Goal: Task Accomplishment & Management: Manage account settings

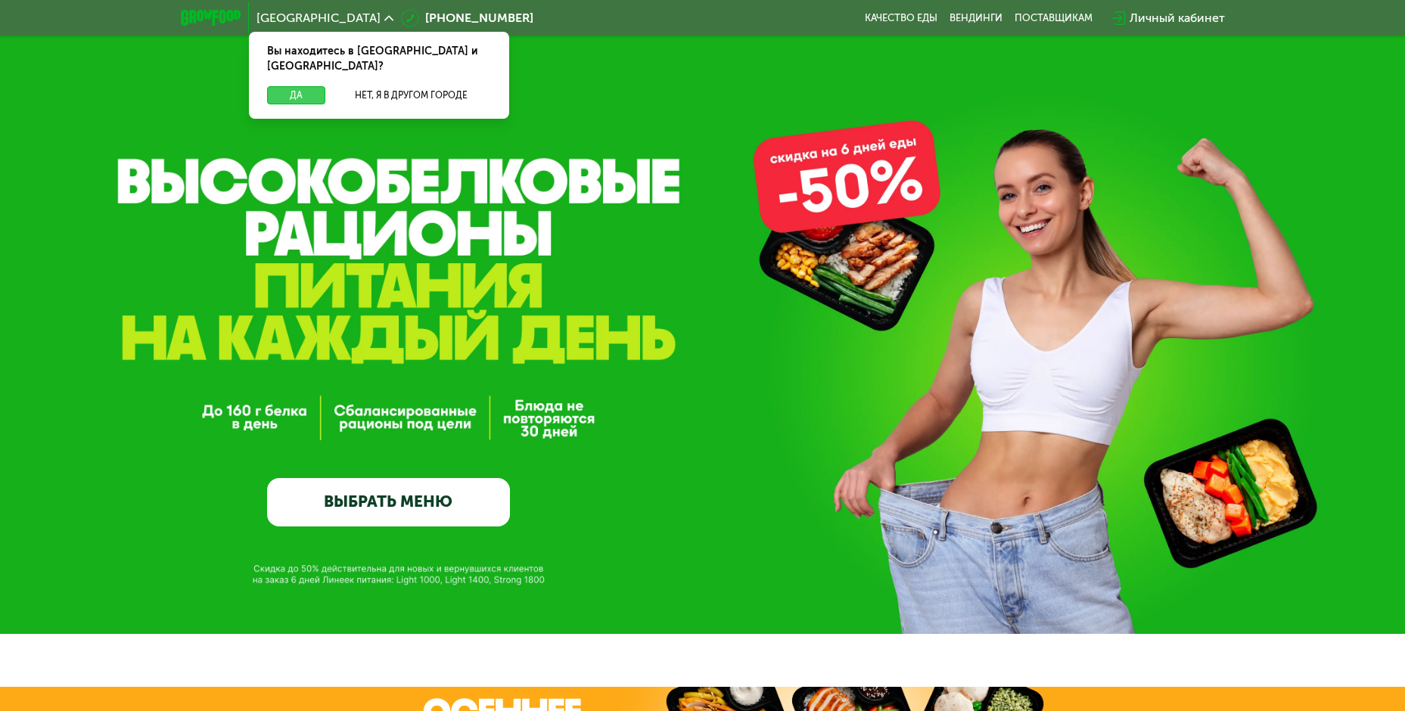
click at [293, 86] on button "Да" at bounding box center [296, 95] width 58 height 18
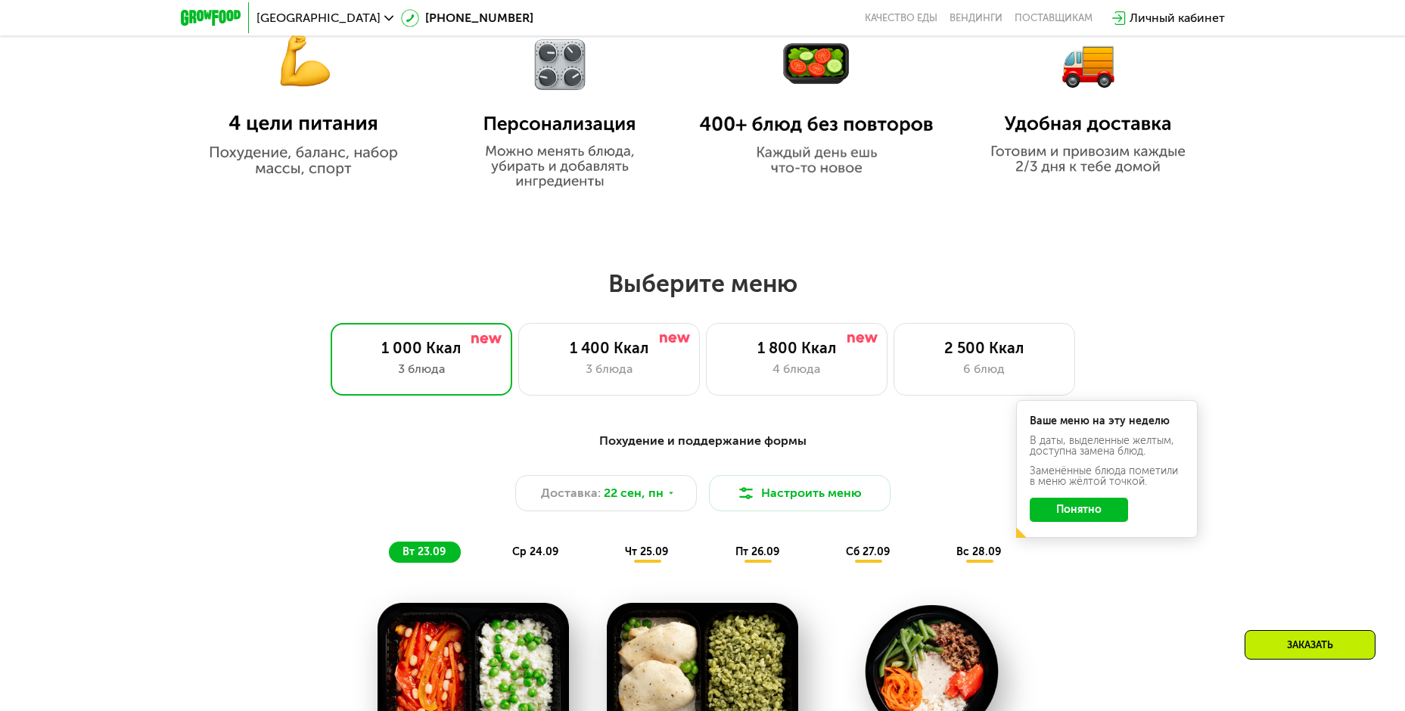
scroll to position [1059, 0]
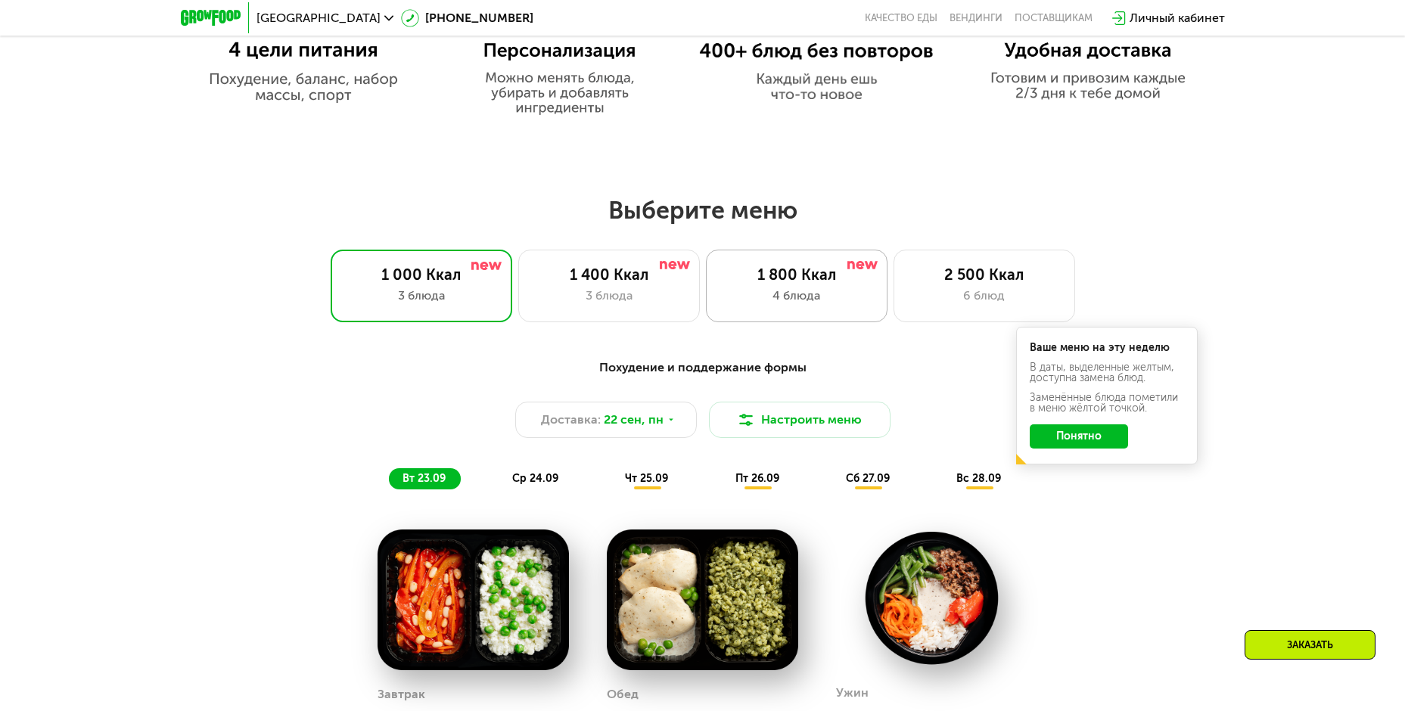
click at [791, 290] on div "1 800 Ккал 4 блюда" at bounding box center [797, 286] width 182 height 73
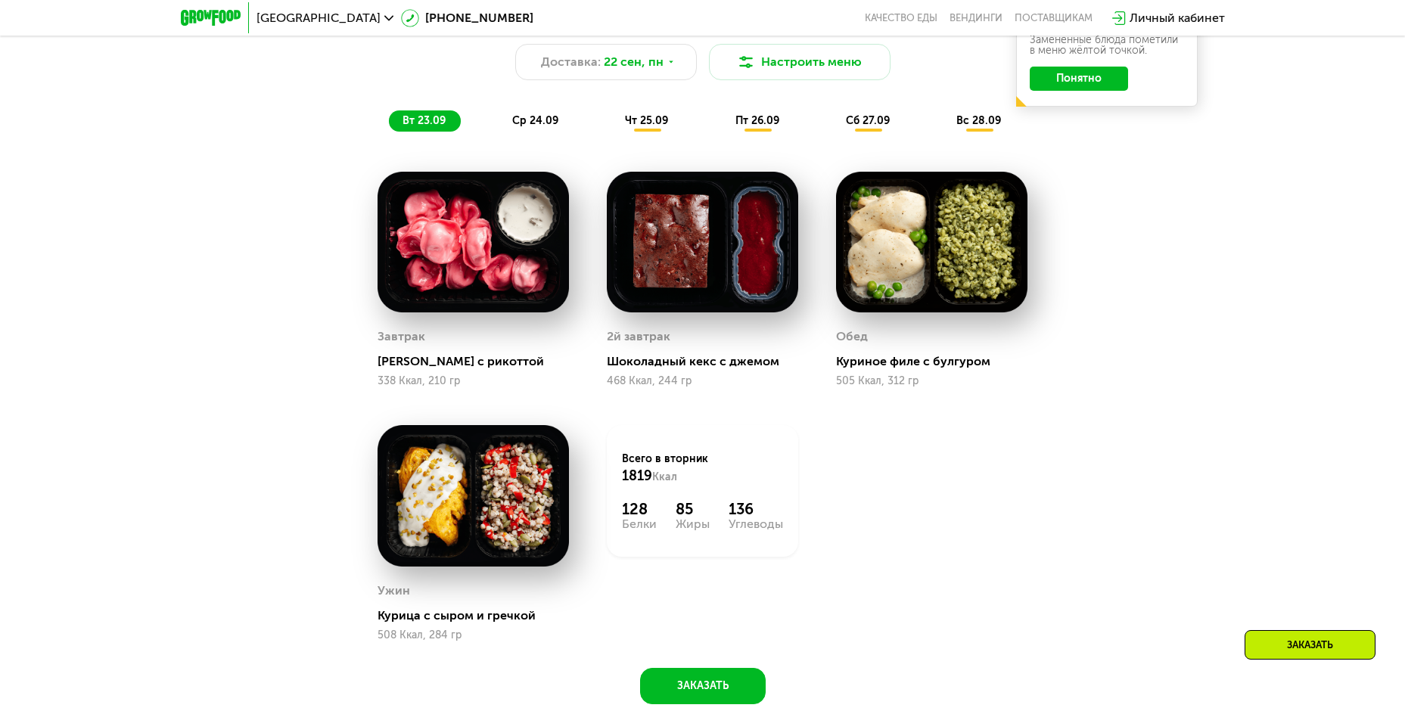
scroll to position [1286, 0]
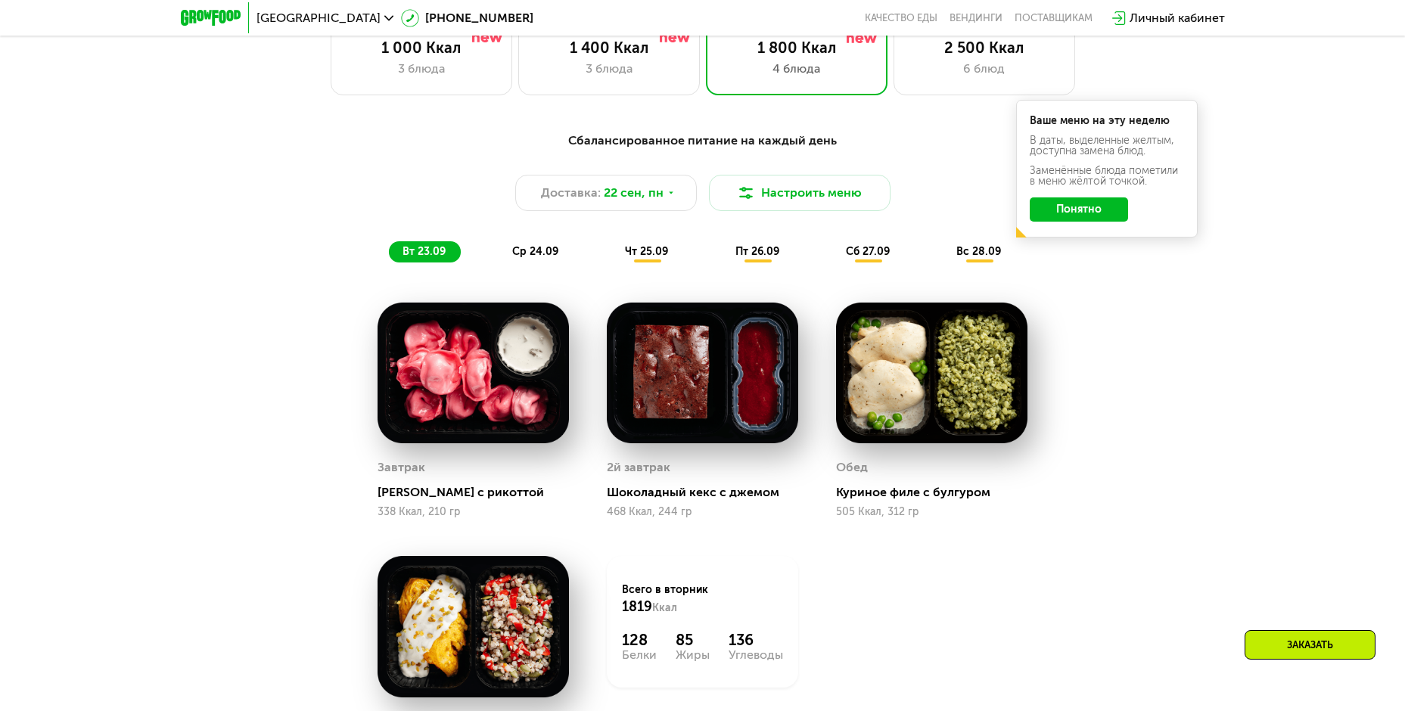
click at [1098, 215] on button "Понятно" at bounding box center [1079, 209] width 98 height 24
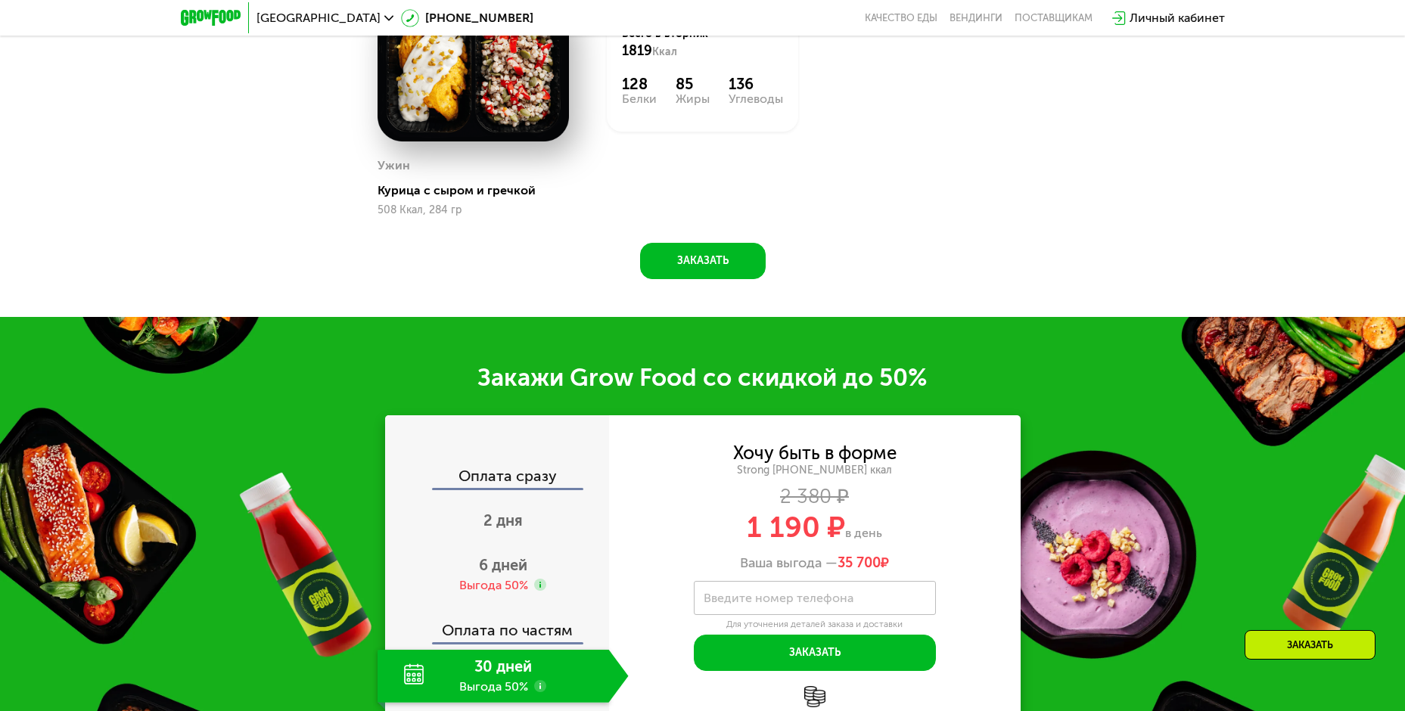
scroll to position [2043, 0]
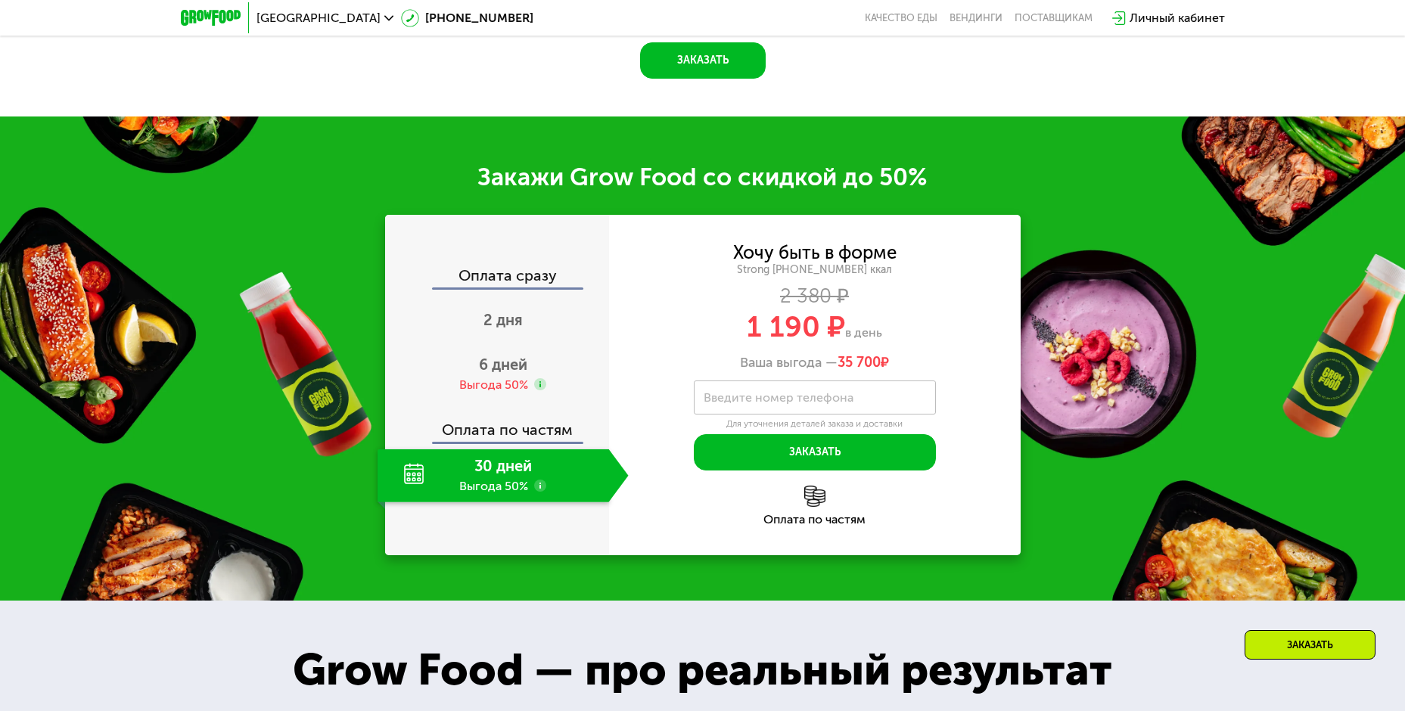
click at [473, 465] on div "30 дней Выгода 50%" at bounding box center [494, 475] width 232 height 53
click at [497, 497] on div "30 дней Выгода 50%" at bounding box center [494, 475] width 232 height 53
click at [512, 385] on div "Выгода 50%" at bounding box center [493, 385] width 69 height 17
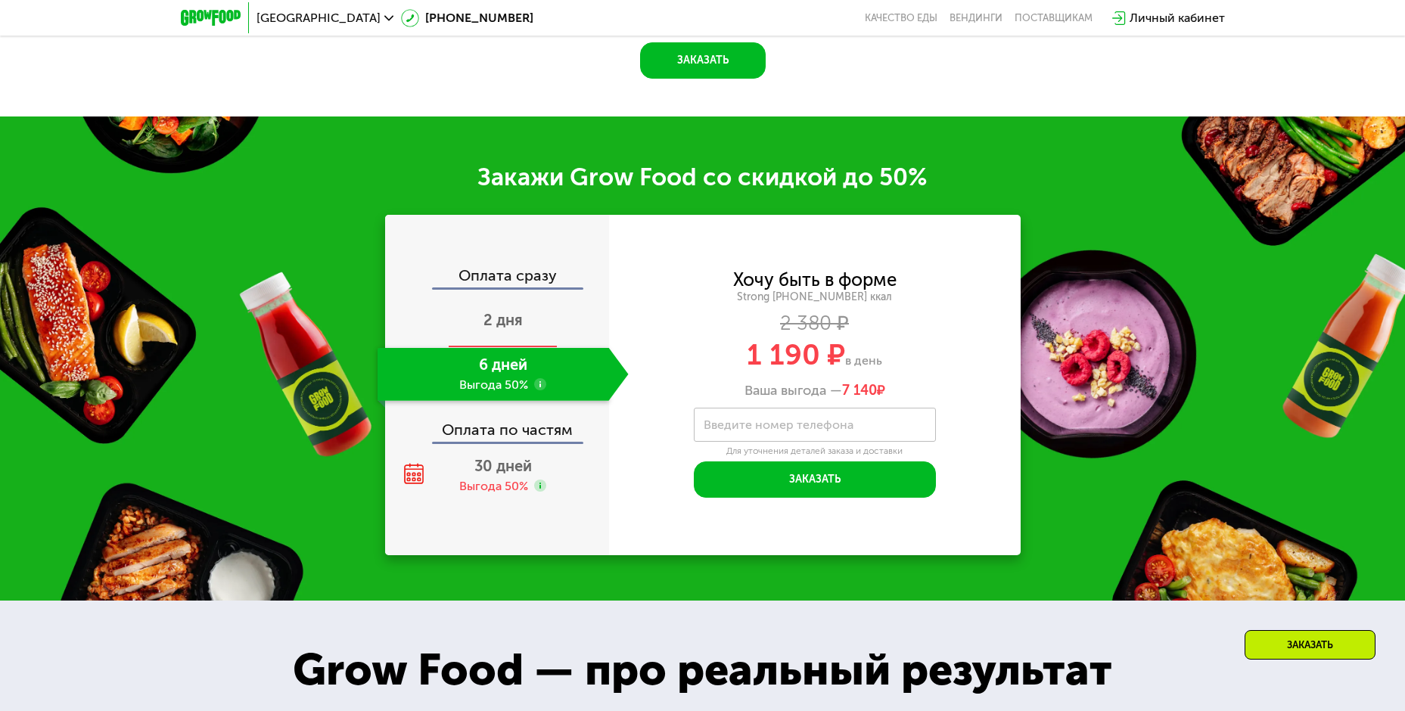
click at [507, 328] on span "2 дня" at bounding box center [503, 320] width 39 height 18
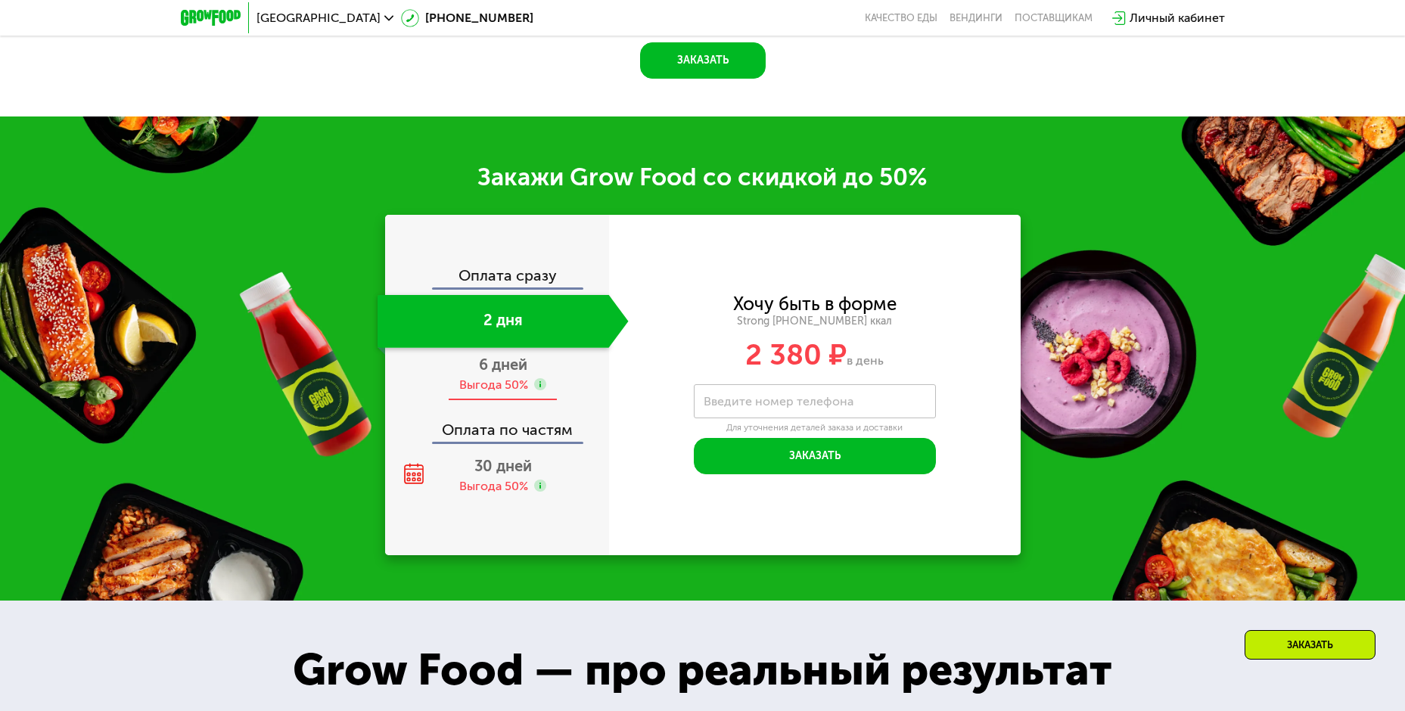
click at [507, 390] on div "Выгода 50%" at bounding box center [493, 385] width 69 height 17
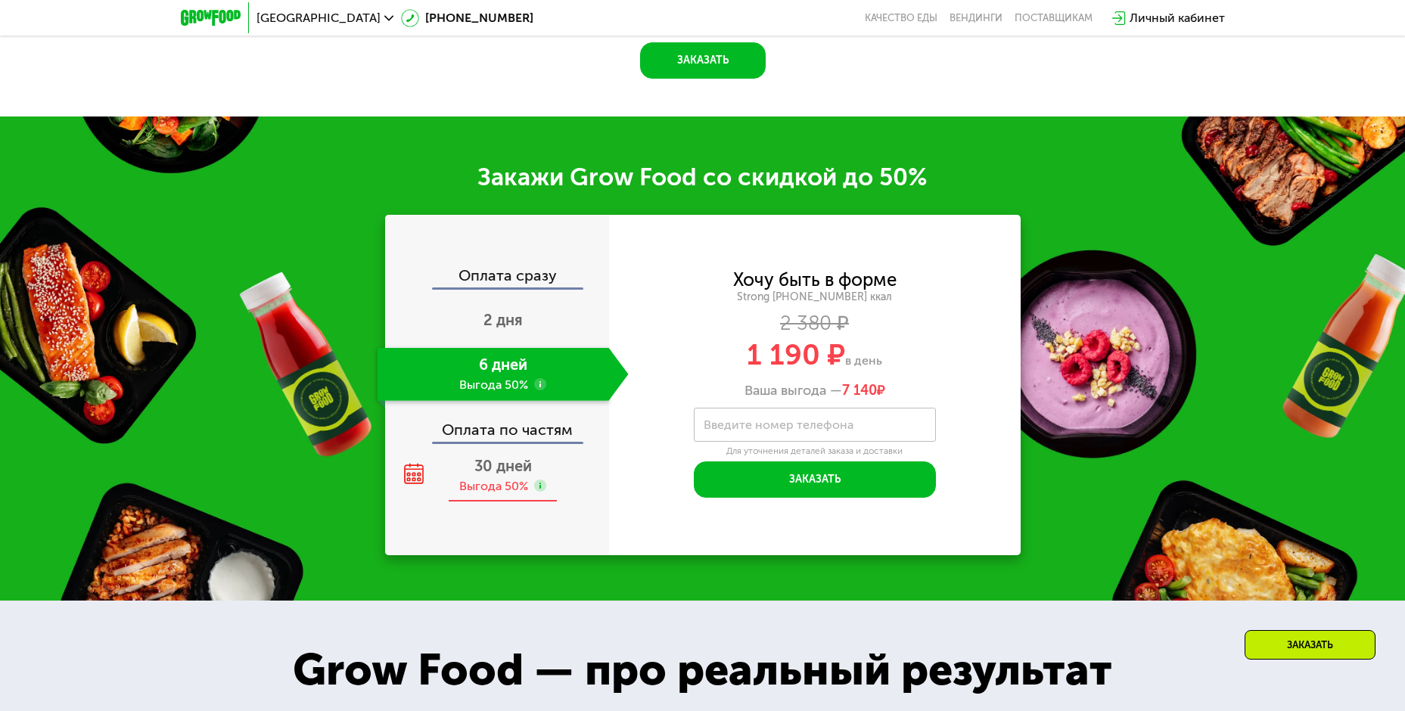
click at [496, 493] on div "Выгода 50%" at bounding box center [493, 486] width 69 height 17
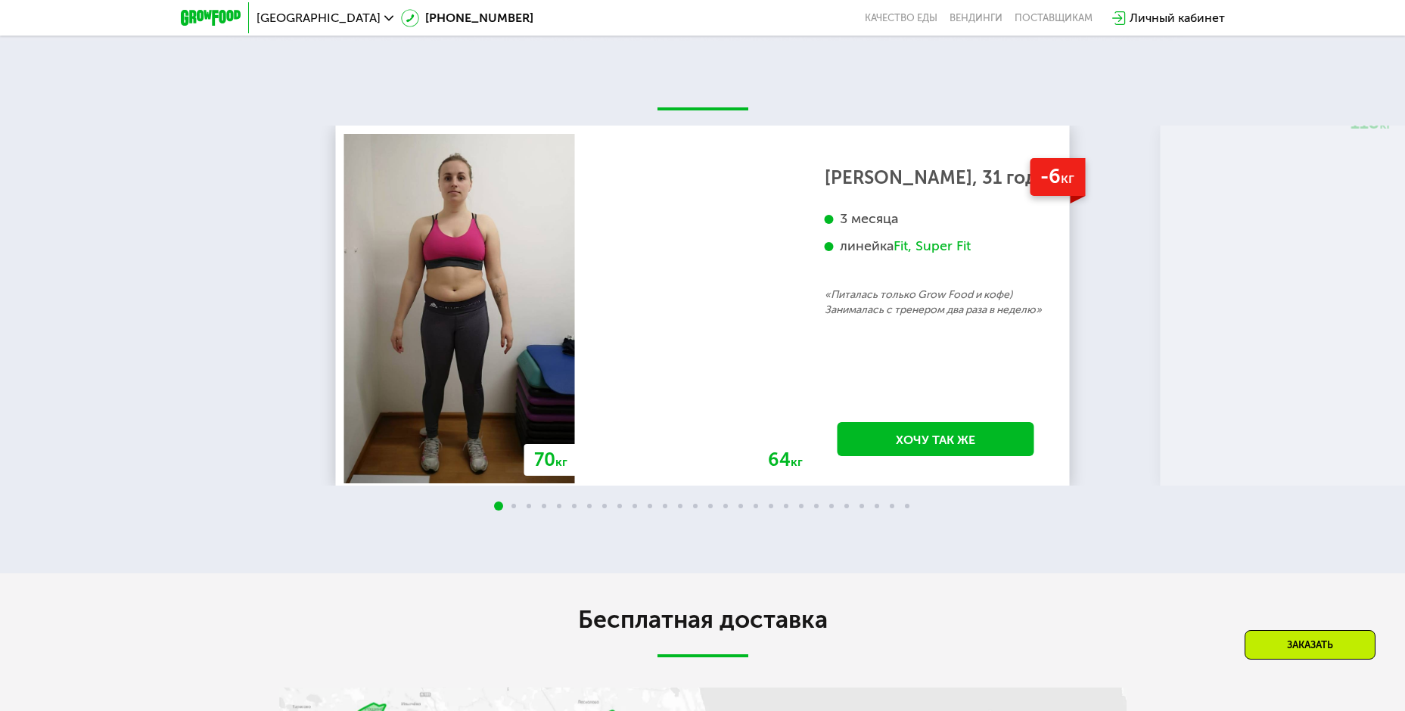
scroll to position [3329, 0]
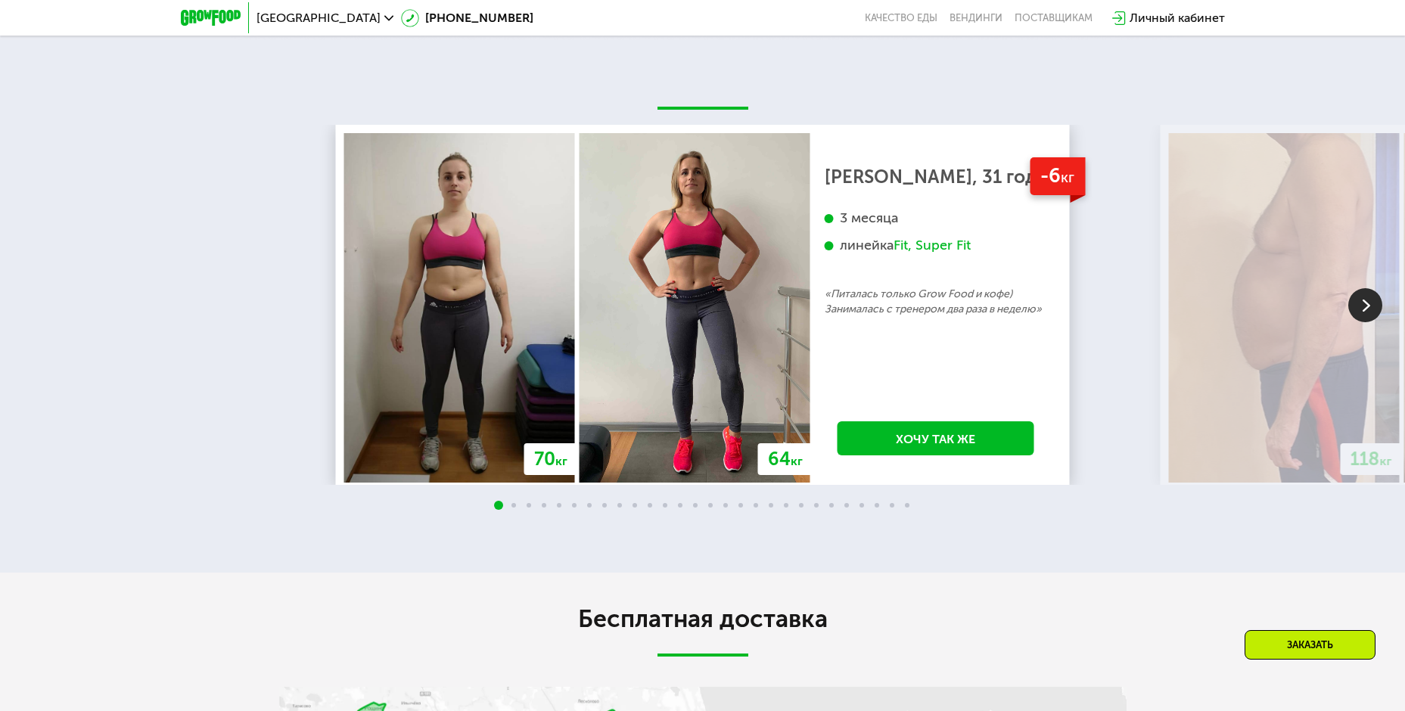
click at [1371, 313] on img at bounding box center [1365, 305] width 34 height 34
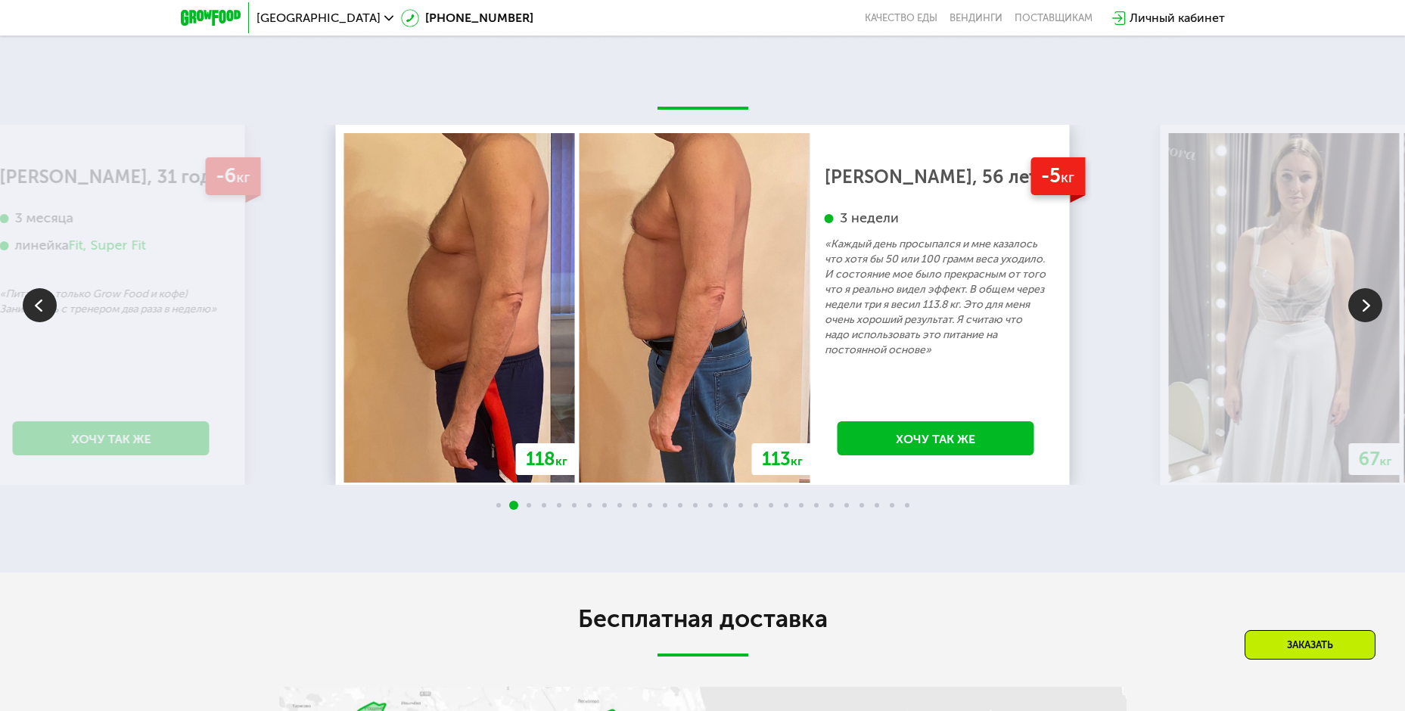
click at [1370, 312] on img at bounding box center [1365, 305] width 34 height 34
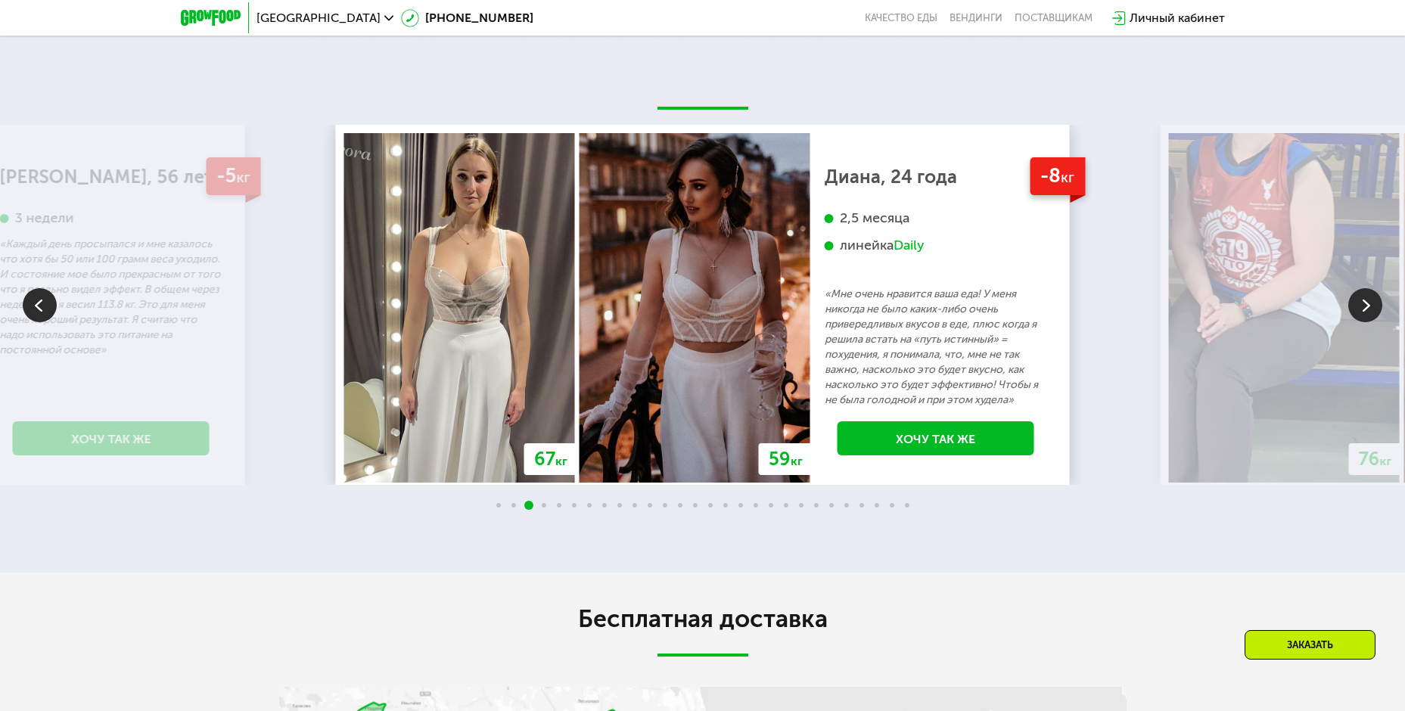
click at [1370, 312] on img at bounding box center [1365, 305] width 34 height 34
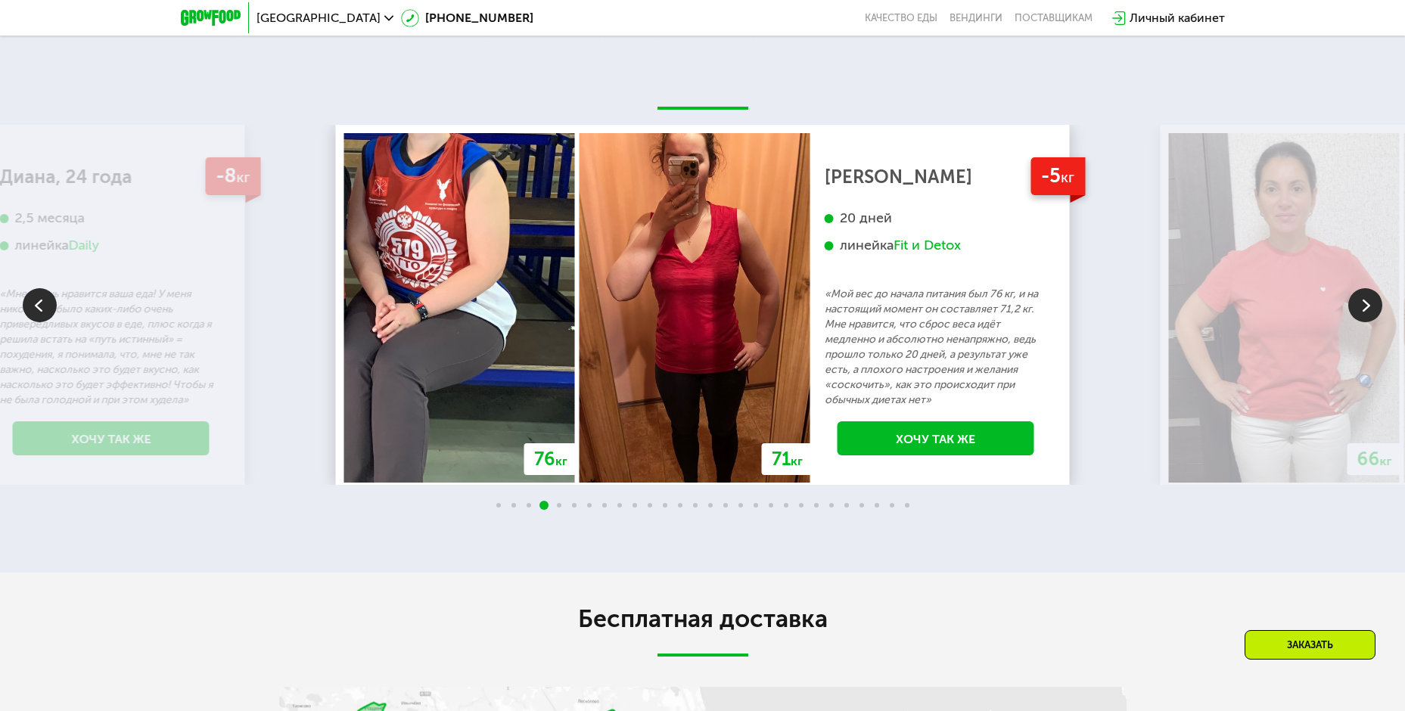
click at [1370, 312] on img at bounding box center [1365, 305] width 34 height 34
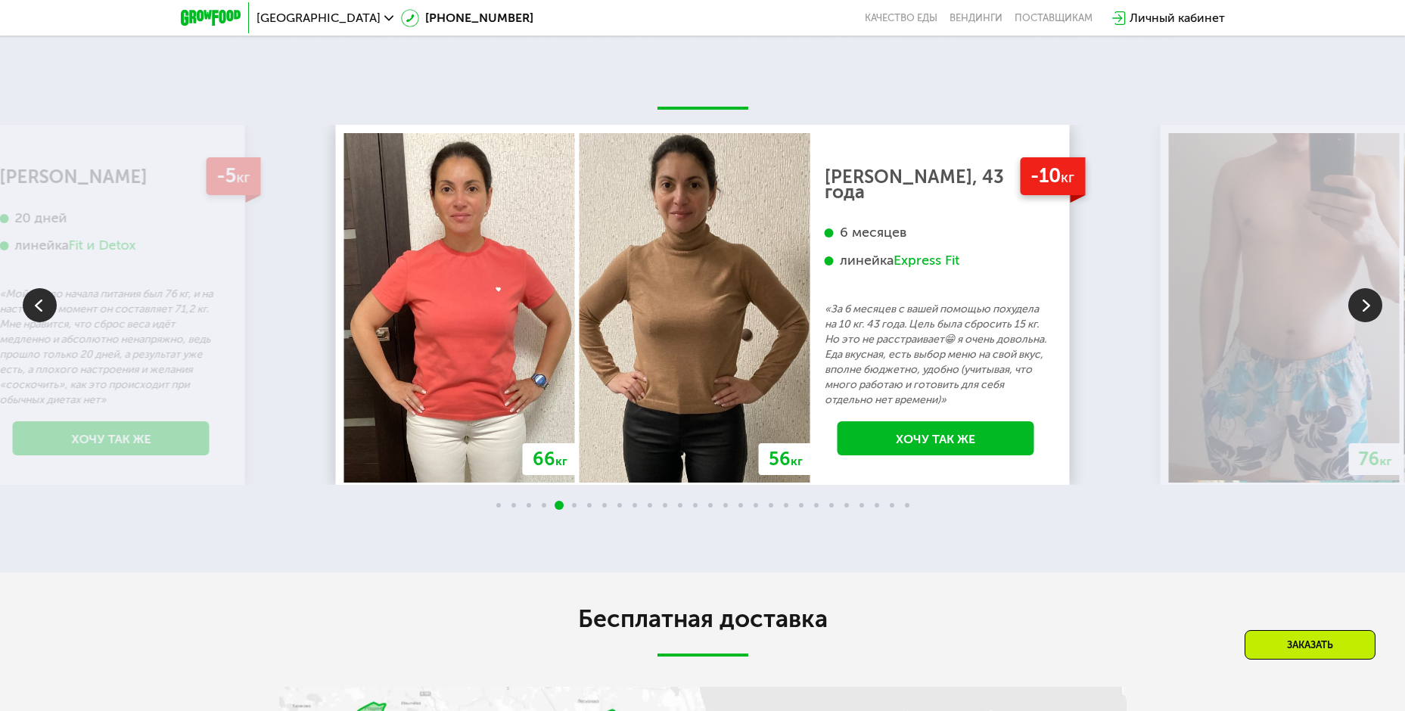
click at [1370, 312] on img at bounding box center [1365, 305] width 34 height 34
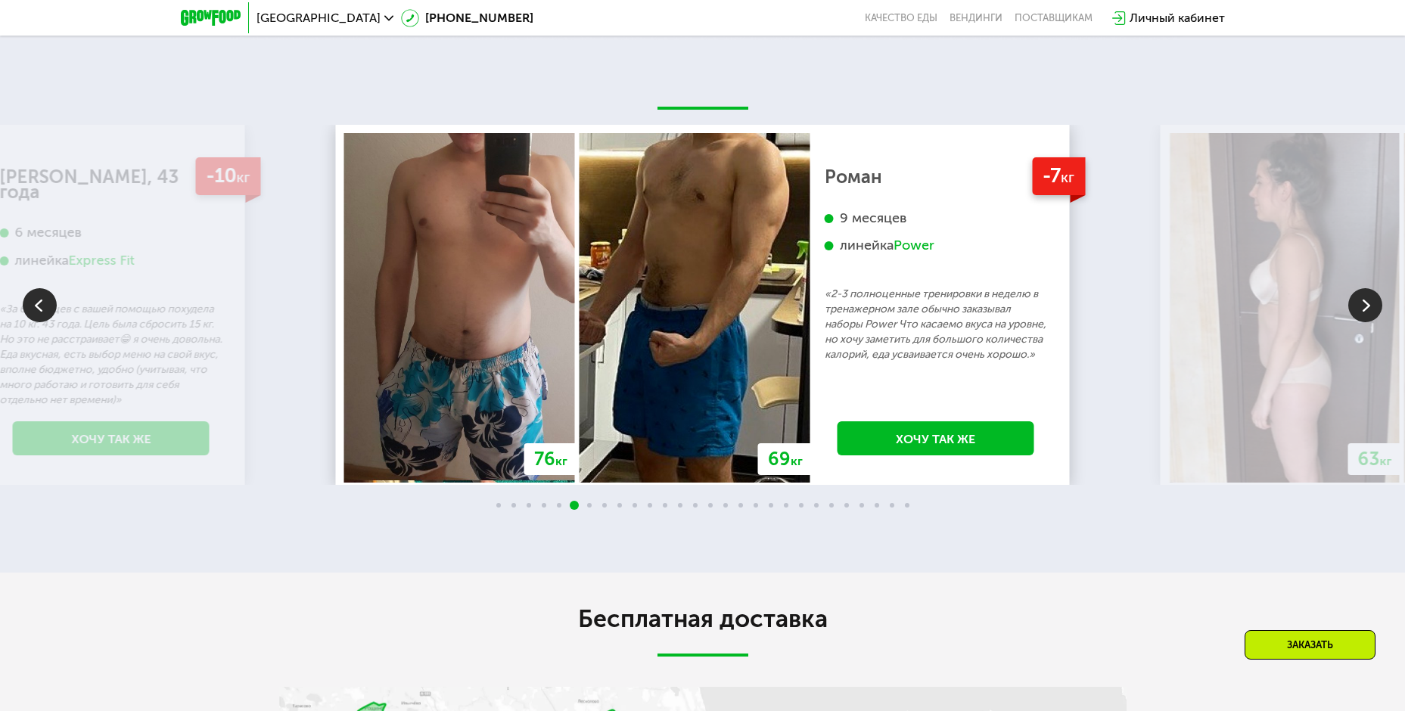
click at [1370, 312] on img at bounding box center [1365, 305] width 34 height 34
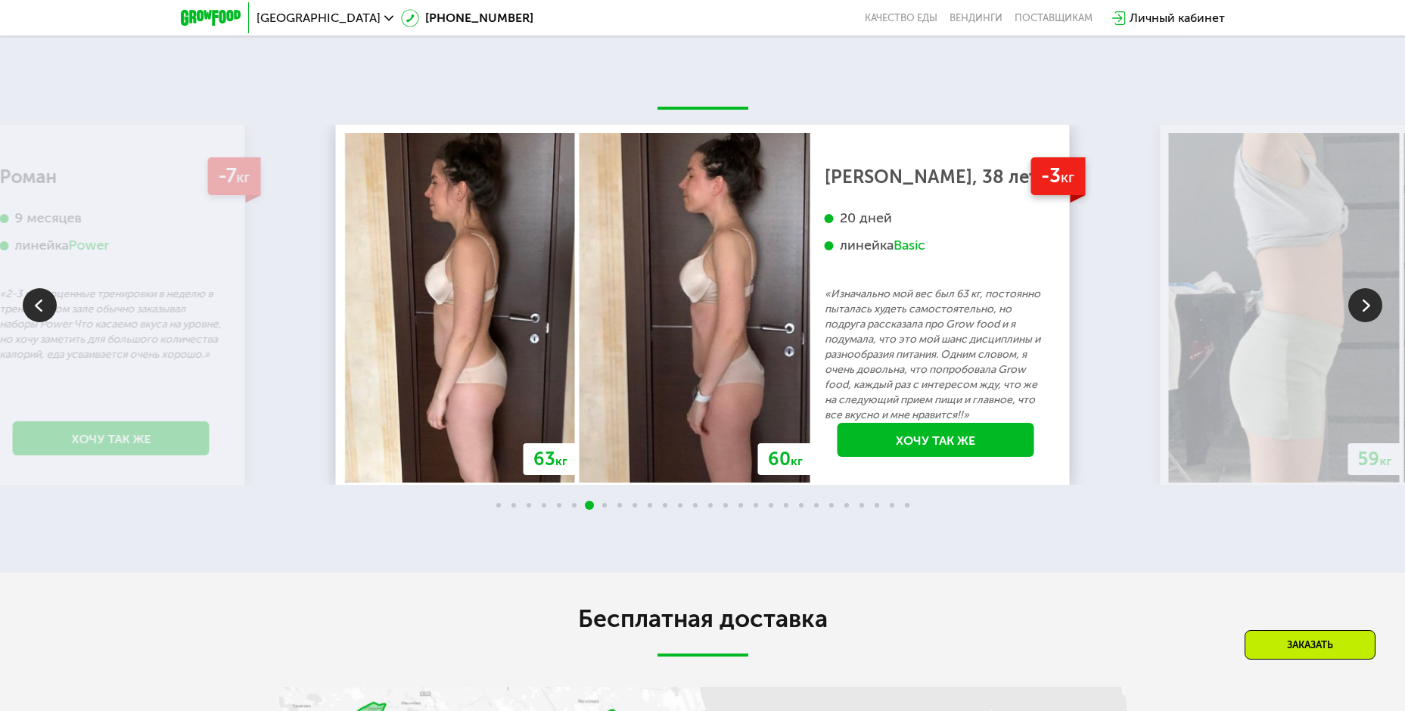
click at [1370, 312] on img at bounding box center [1365, 305] width 34 height 34
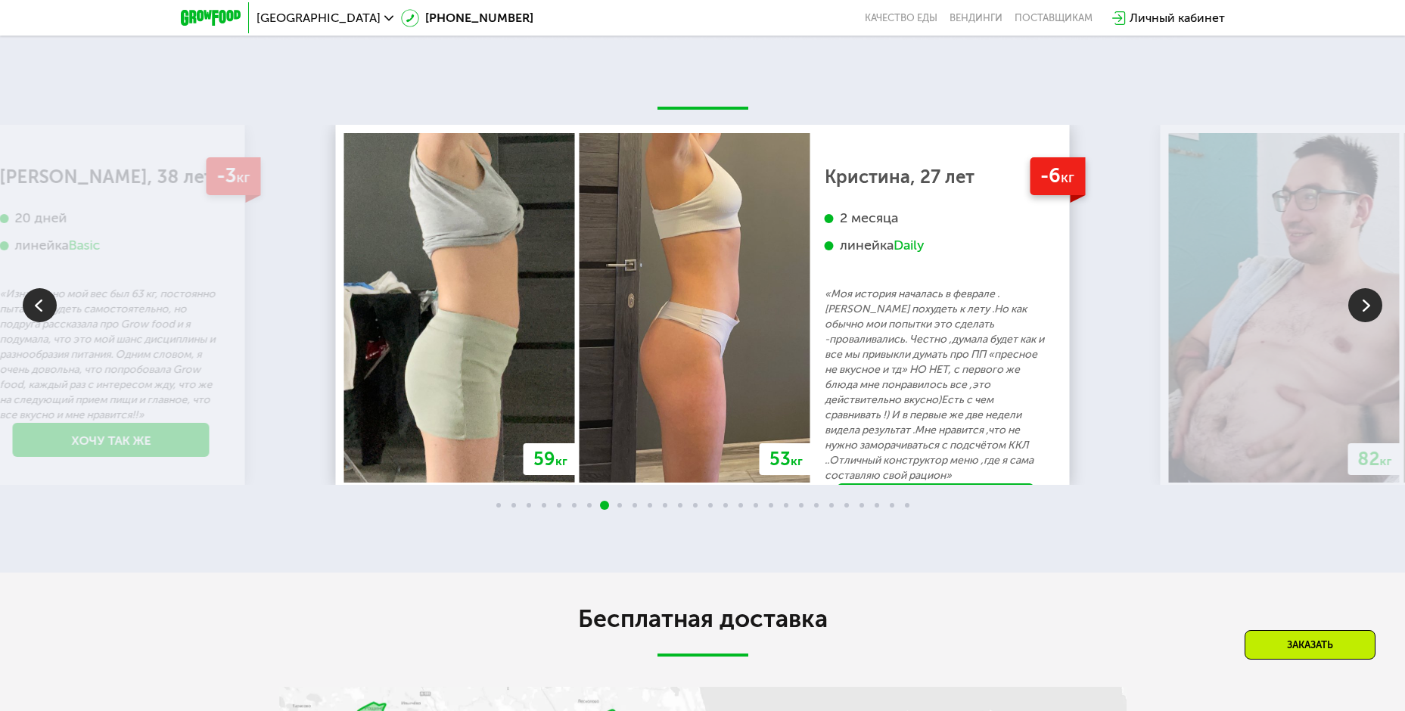
click at [1370, 312] on img at bounding box center [1365, 305] width 34 height 34
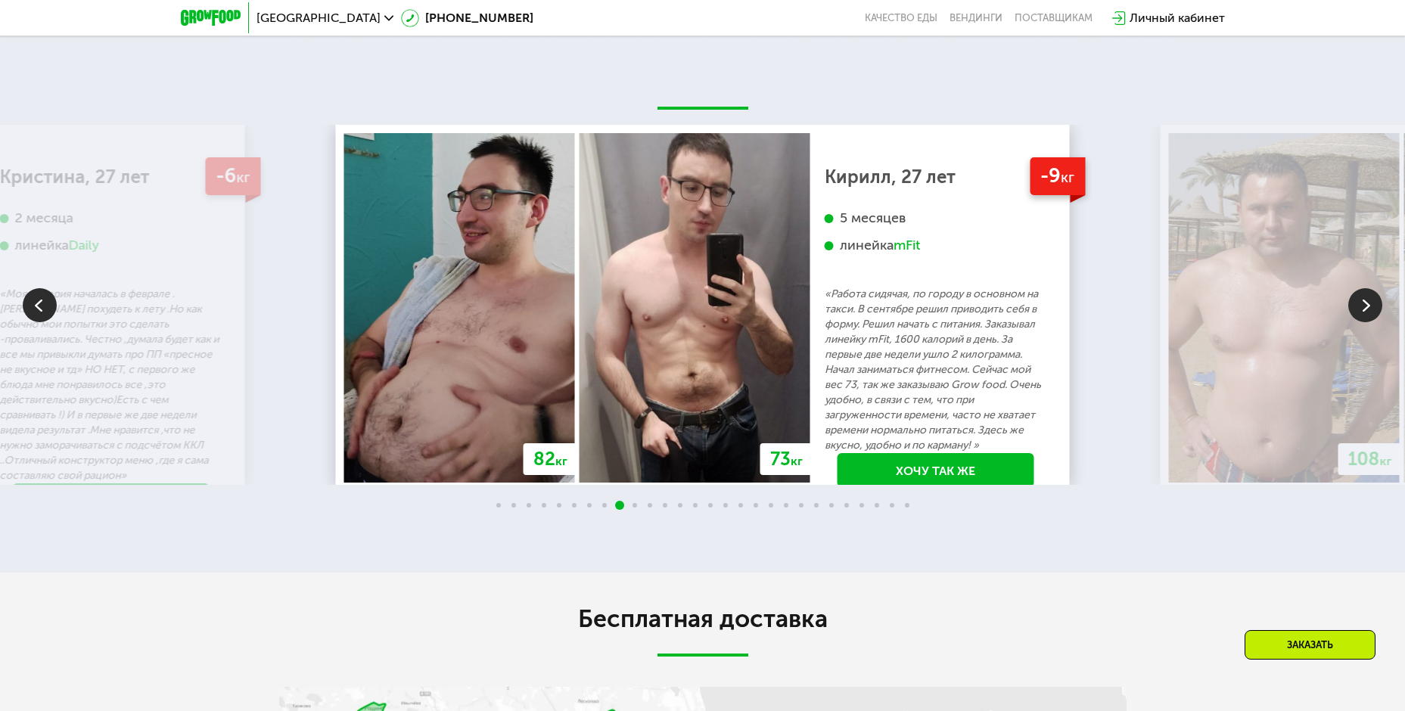
click at [1370, 312] on img at bounding box center [1365, 305] width 34 height 34
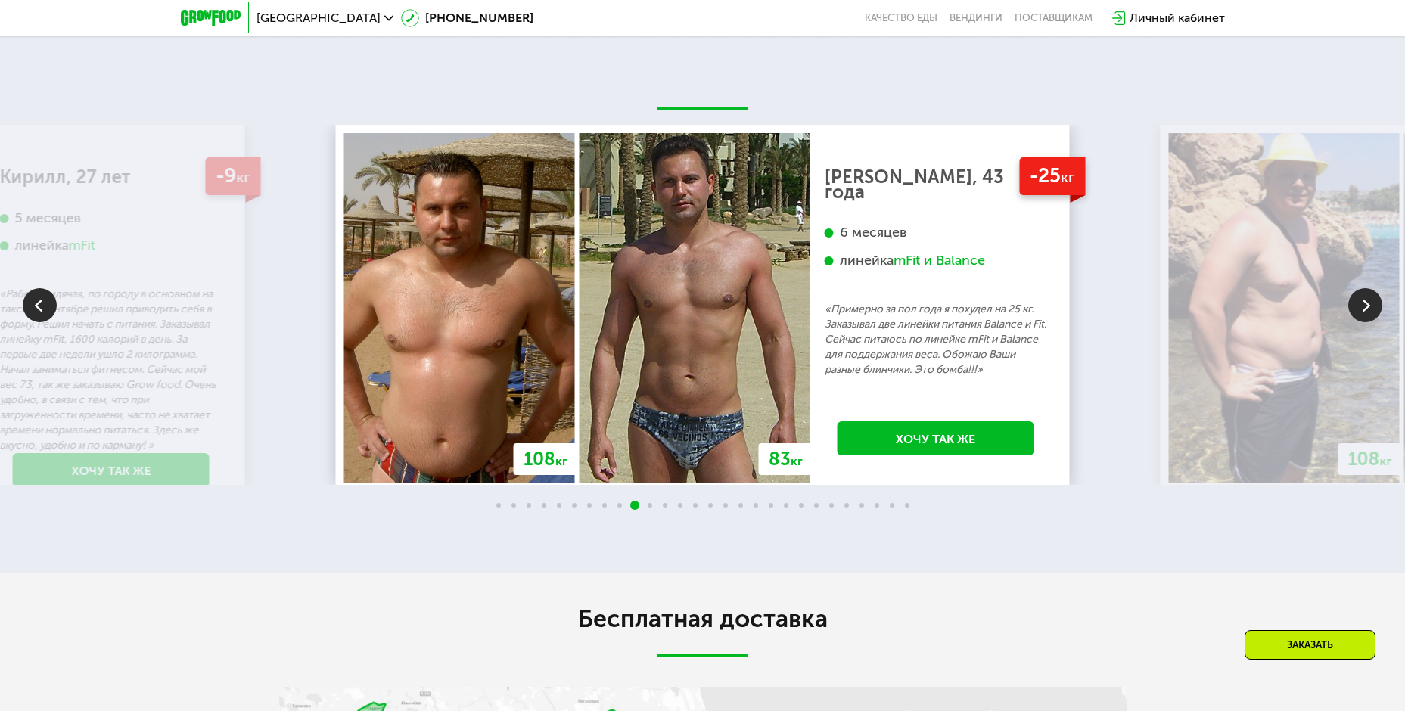
click at [1370, 312] on img at bounding box center [1365, 305] width 34 height 34
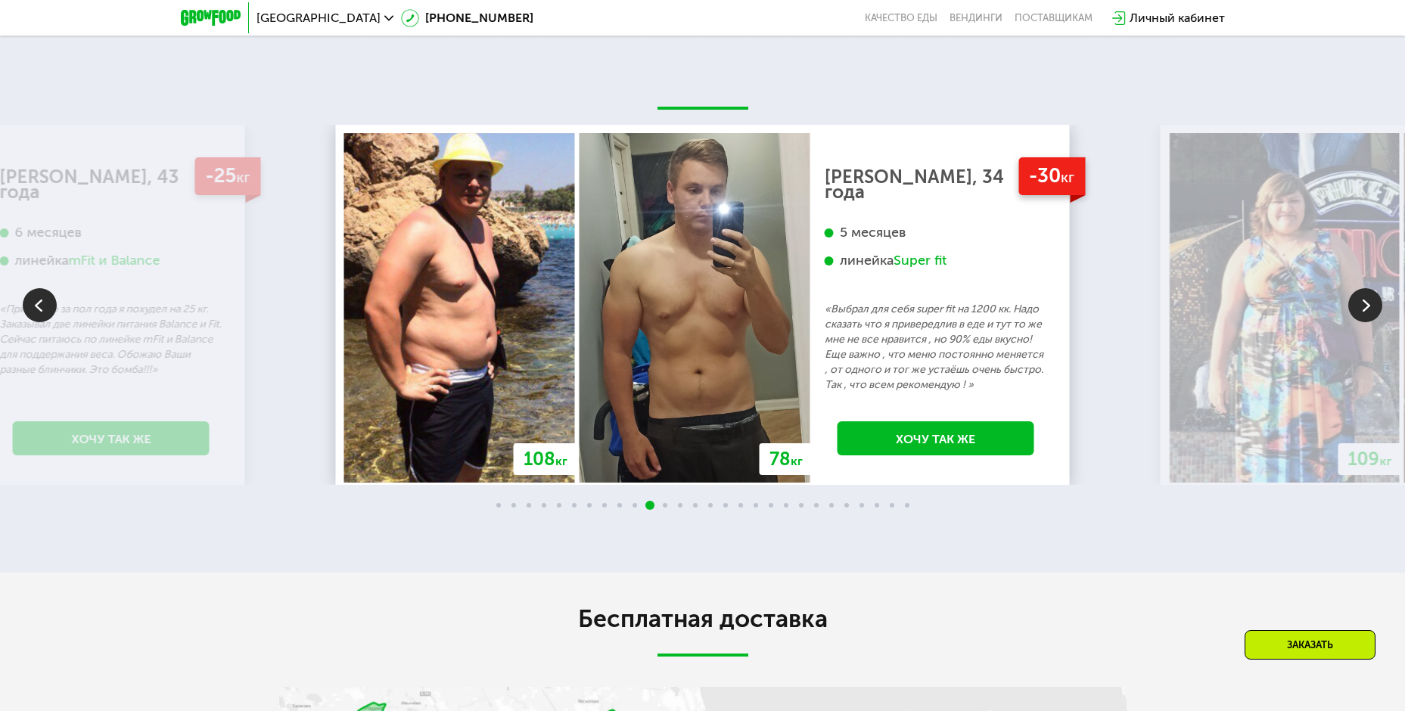
click at [1370, 312] on img at bounding box center [1365, 305] width 34 height 34
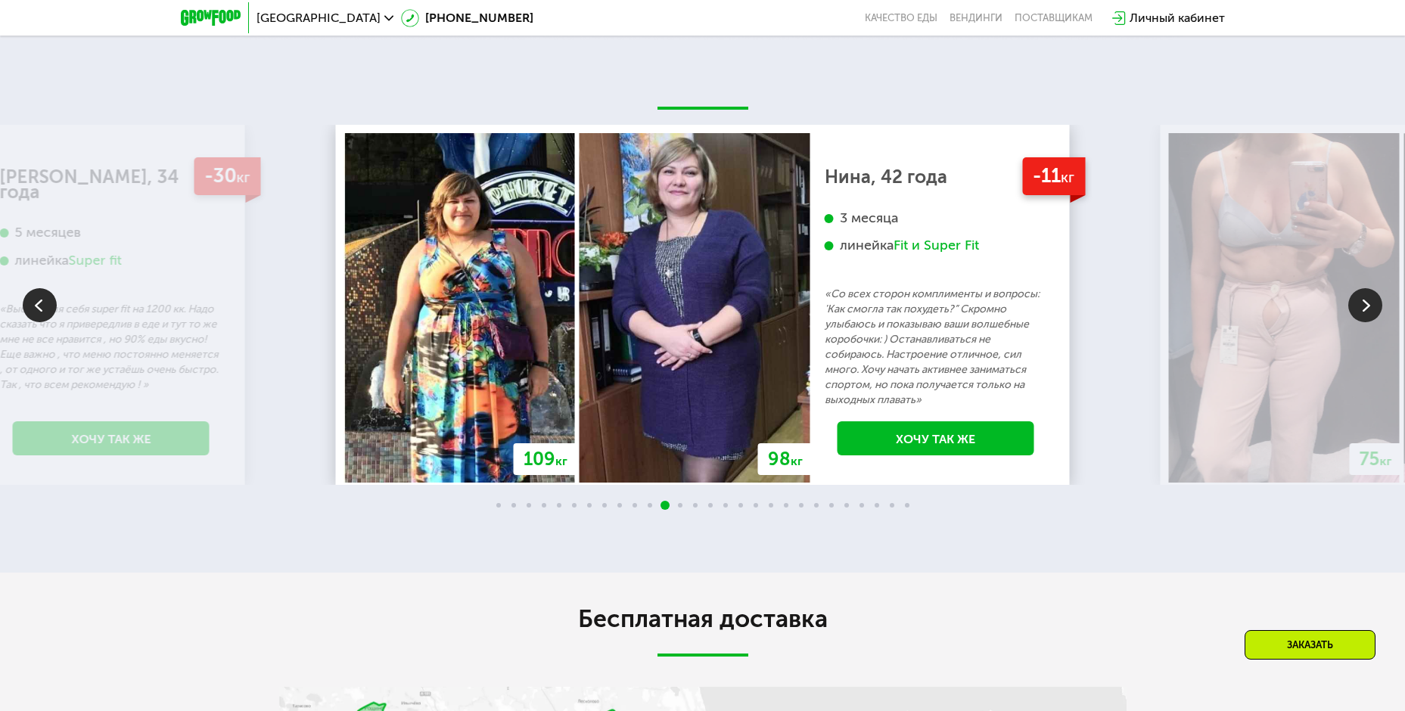
click at [1370, 312] on img at bounding box center [1365, 305] width 34 height 34
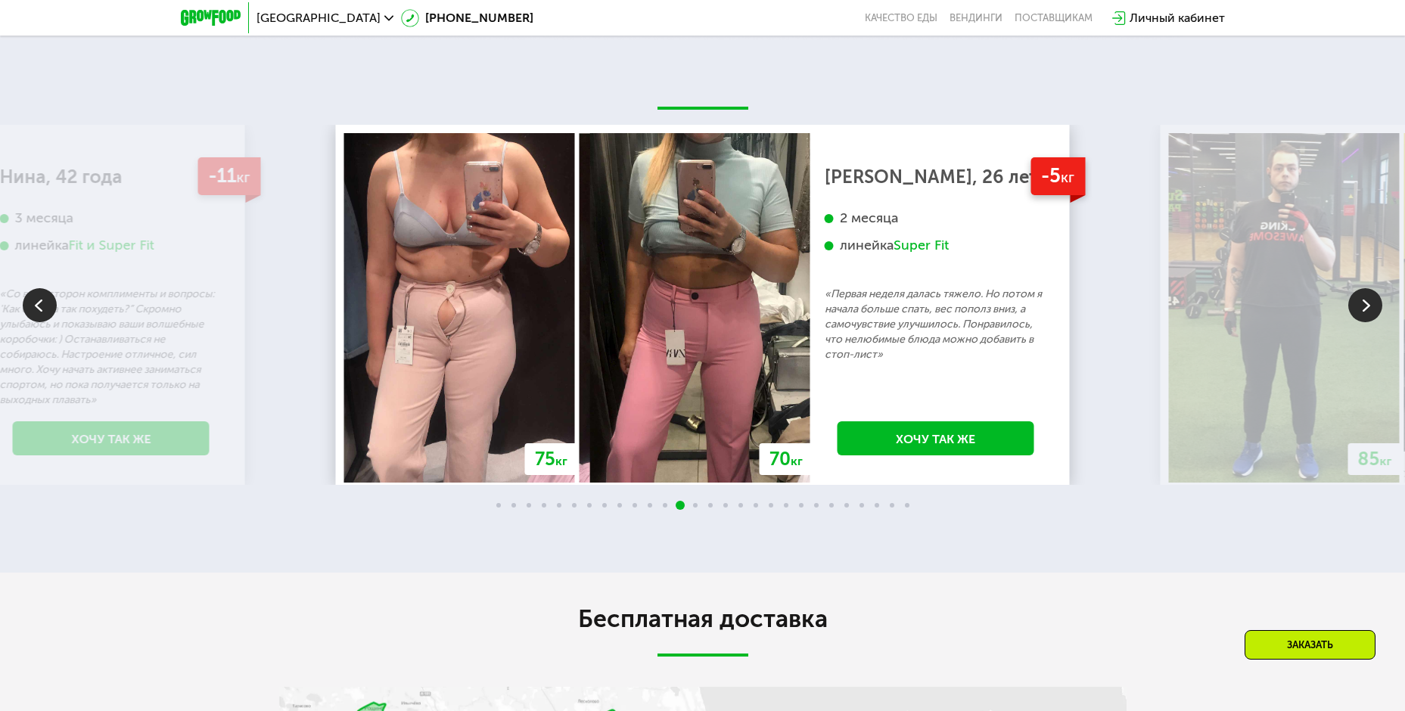
click at [1368, 309] on img at bounding box center [1365, 305] width 34 height 34
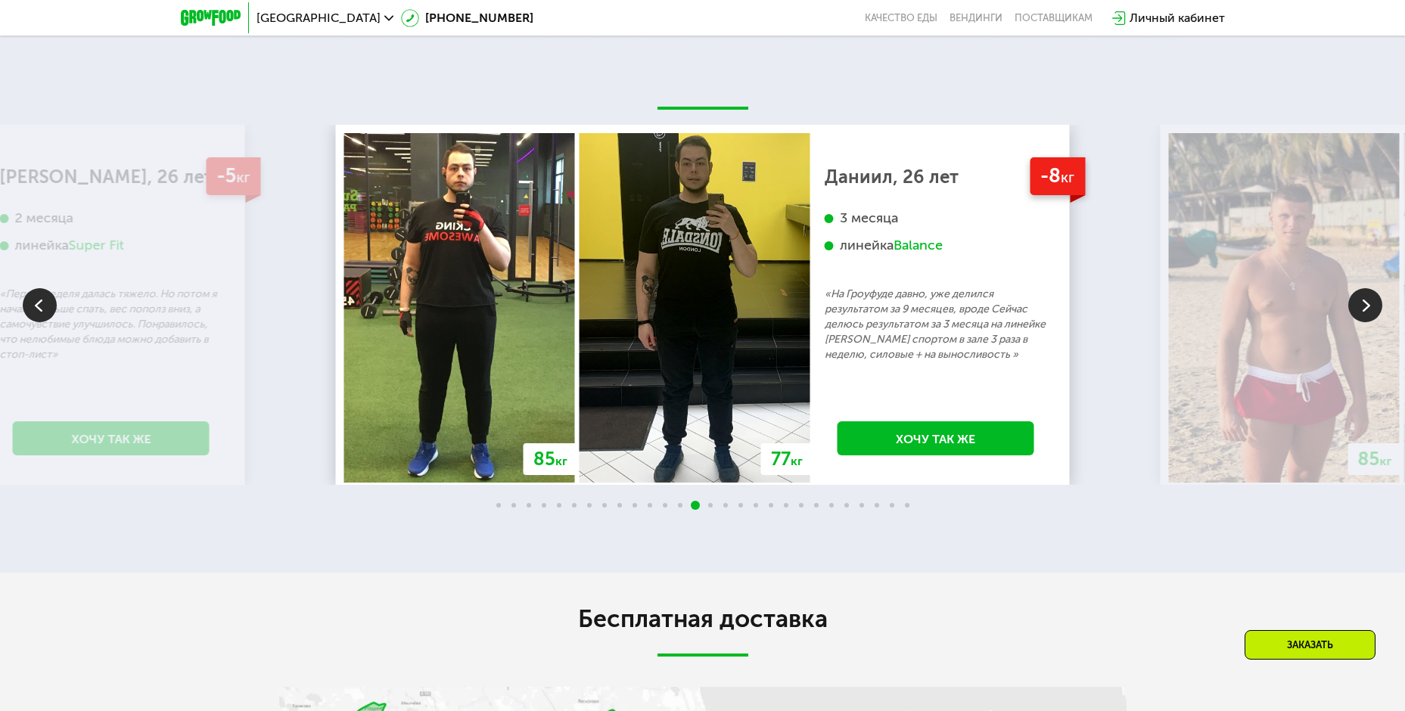
click at [1368, 309] on img at bounding box center [1365, 305] width 34 height 34
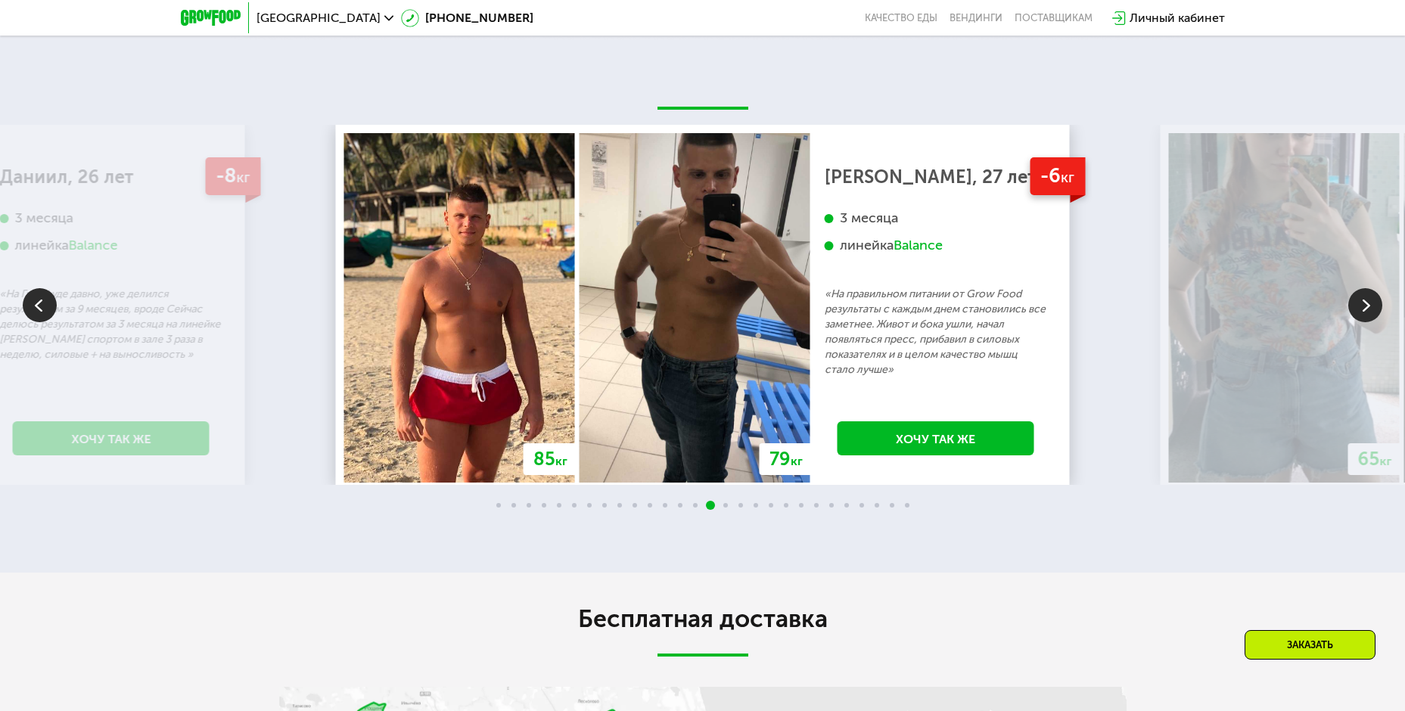
click at [1368, 309] on img at bounding box center [1365, 305] width 34 height 34
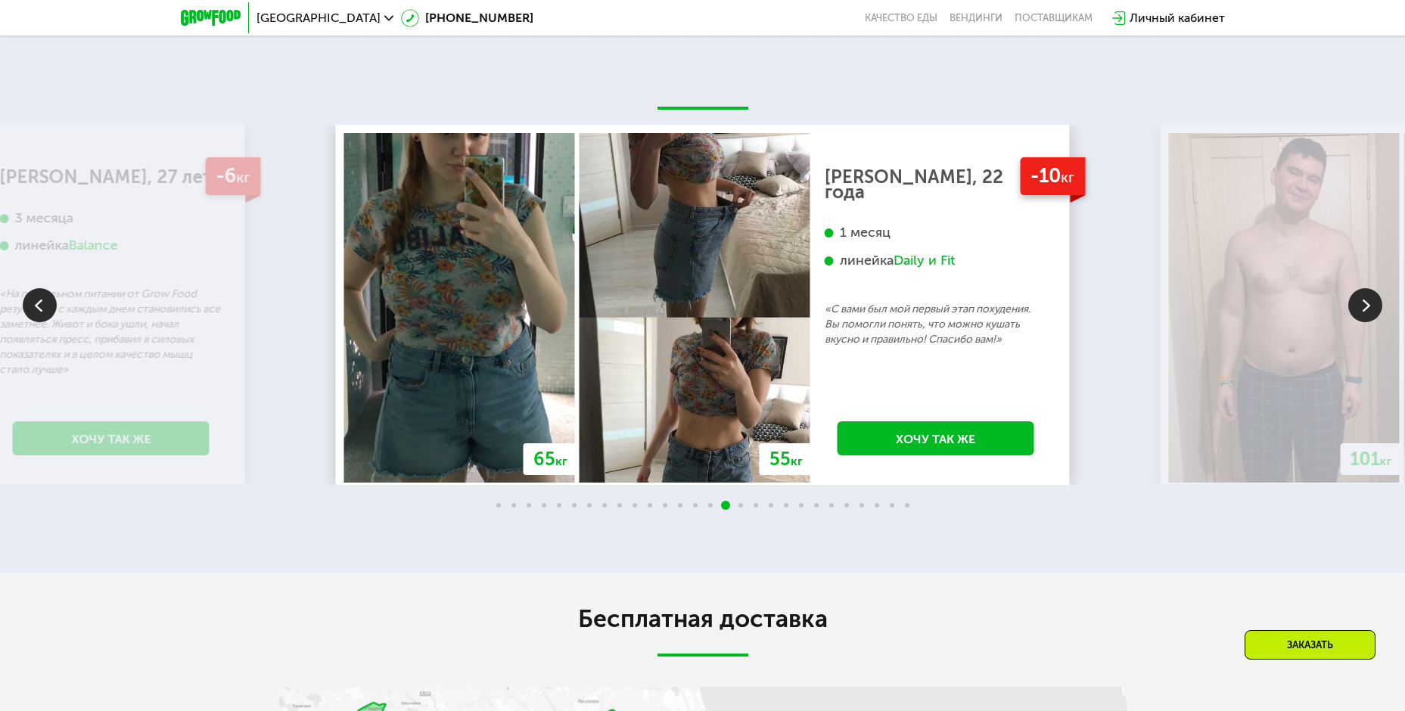
click at [1368, 309] on img at bounding box center [1365, 305] width 34 height 34
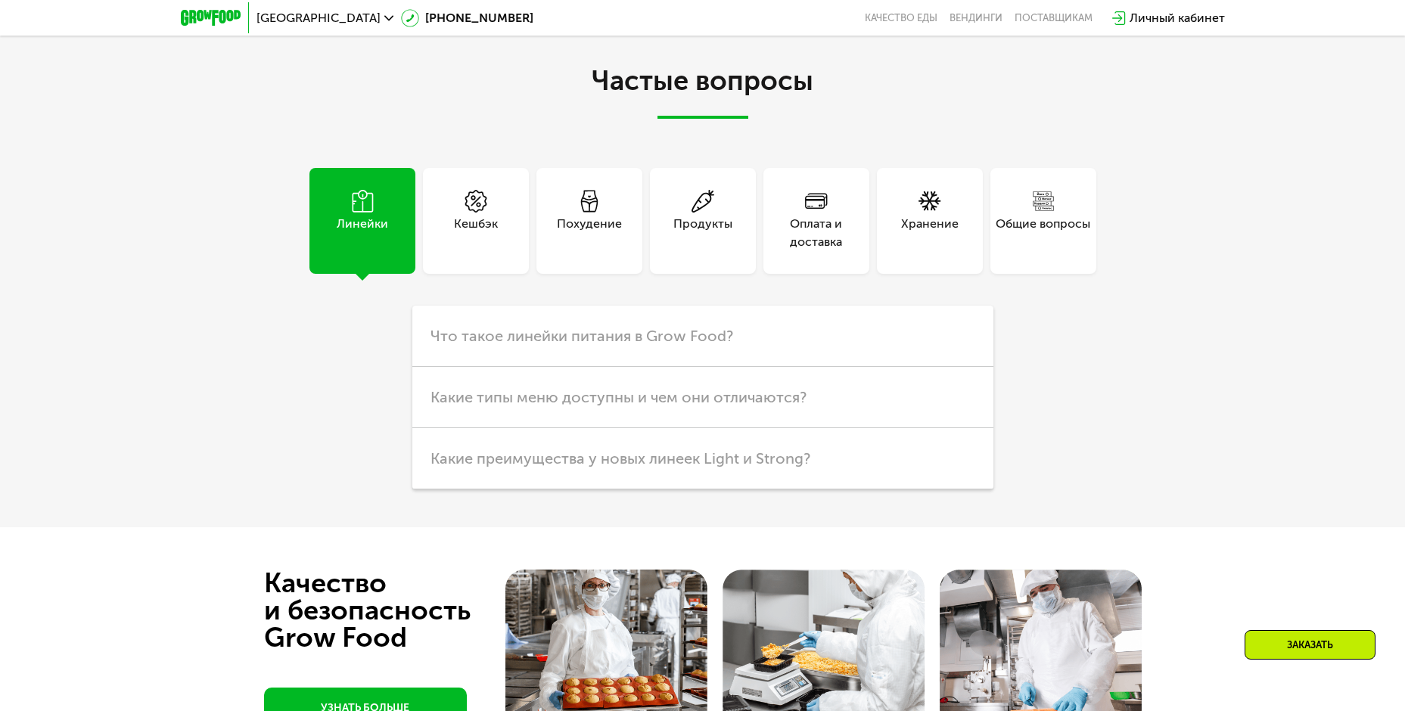
scroll to position [4305, 0]
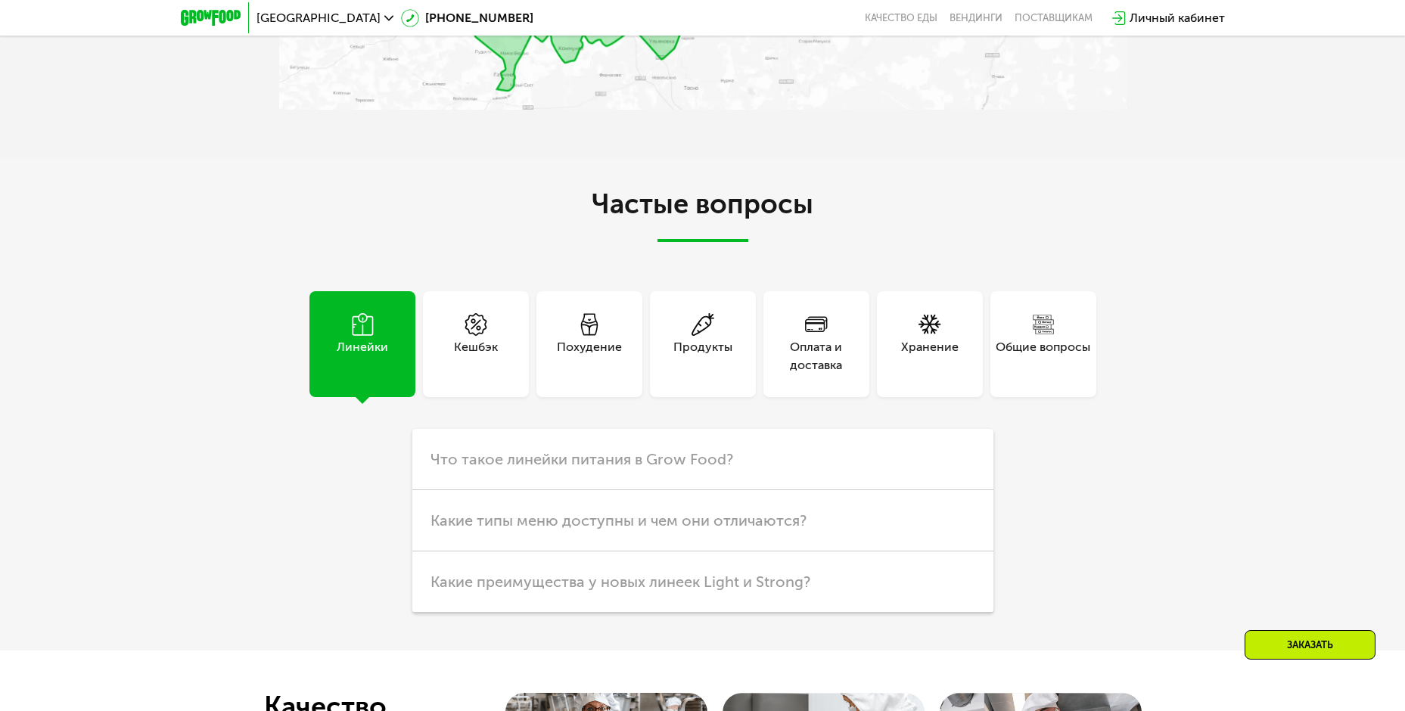
click at [1053, 338] on div "Общие вопросы" at bounding box center [1043, 356] width 95 height 36
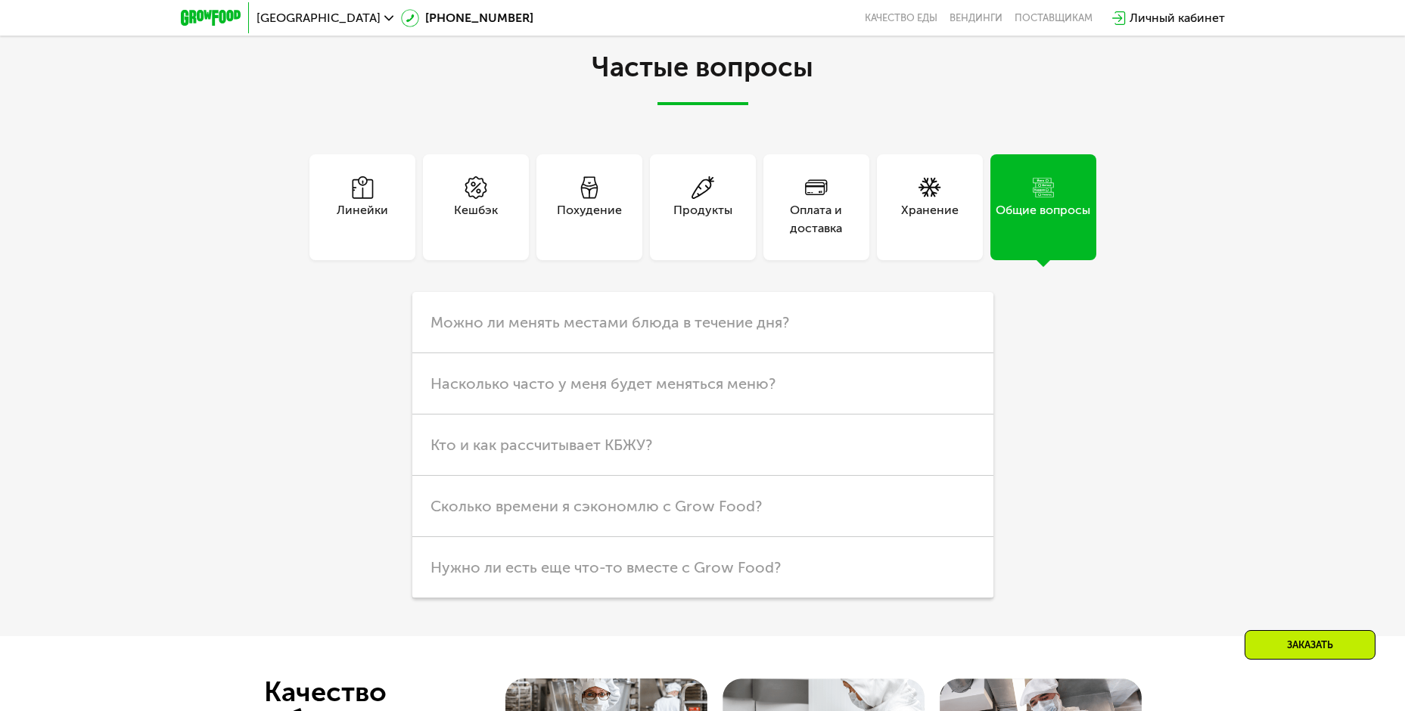
scroll to position [4456, 0]
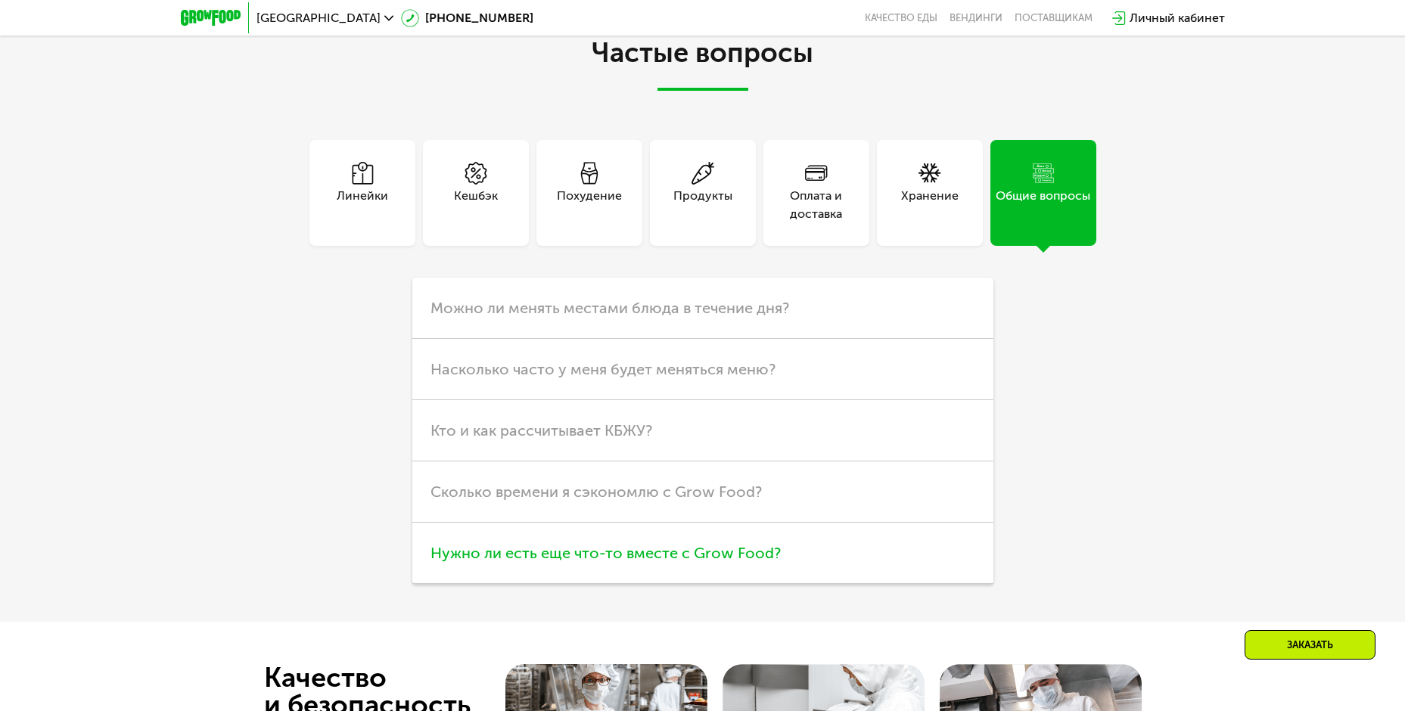
click at [667, 562] on span "Нужно ли есть еще что-то вместе с Grow Food?" at bounding box center [606, 553] width 350 height 18
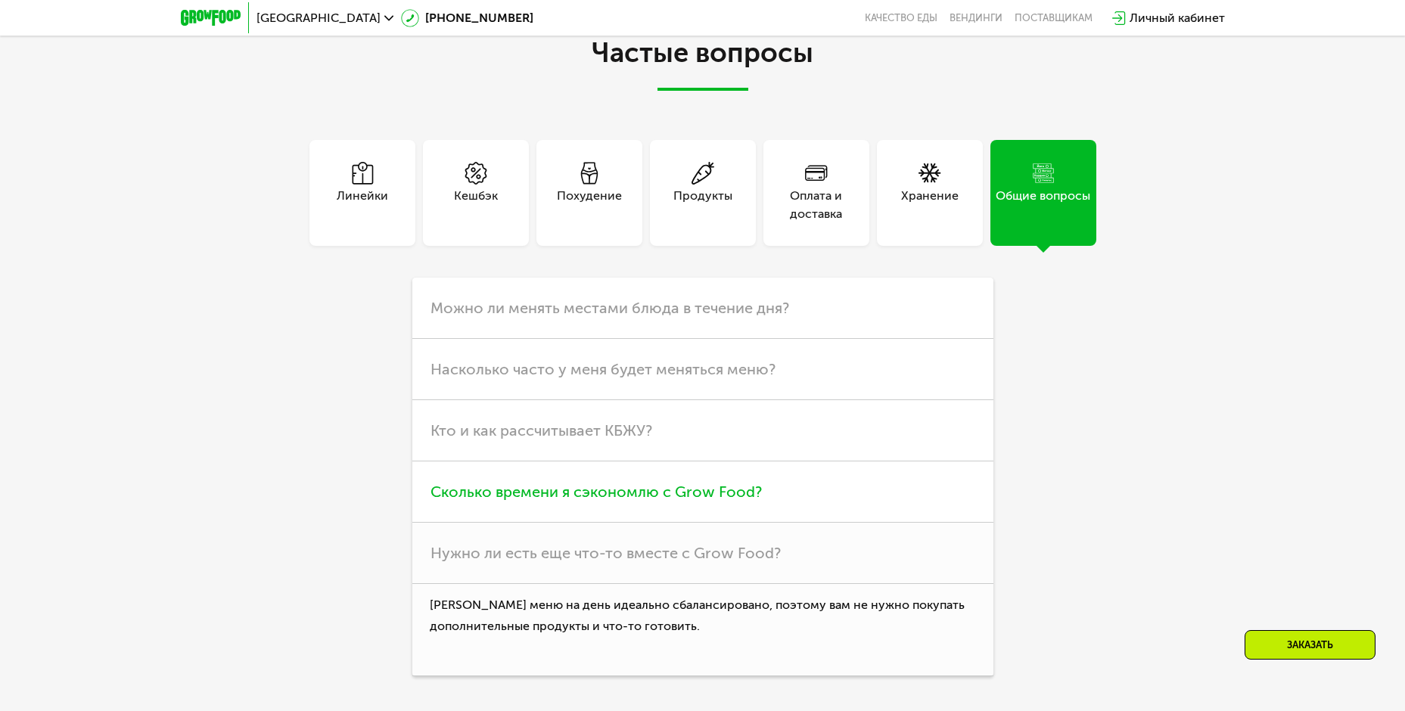
click at [565, 498] on span "Сколько времени я сэкономлю с Grow Food?" at bounding box center [596, 492] width 331 height 18
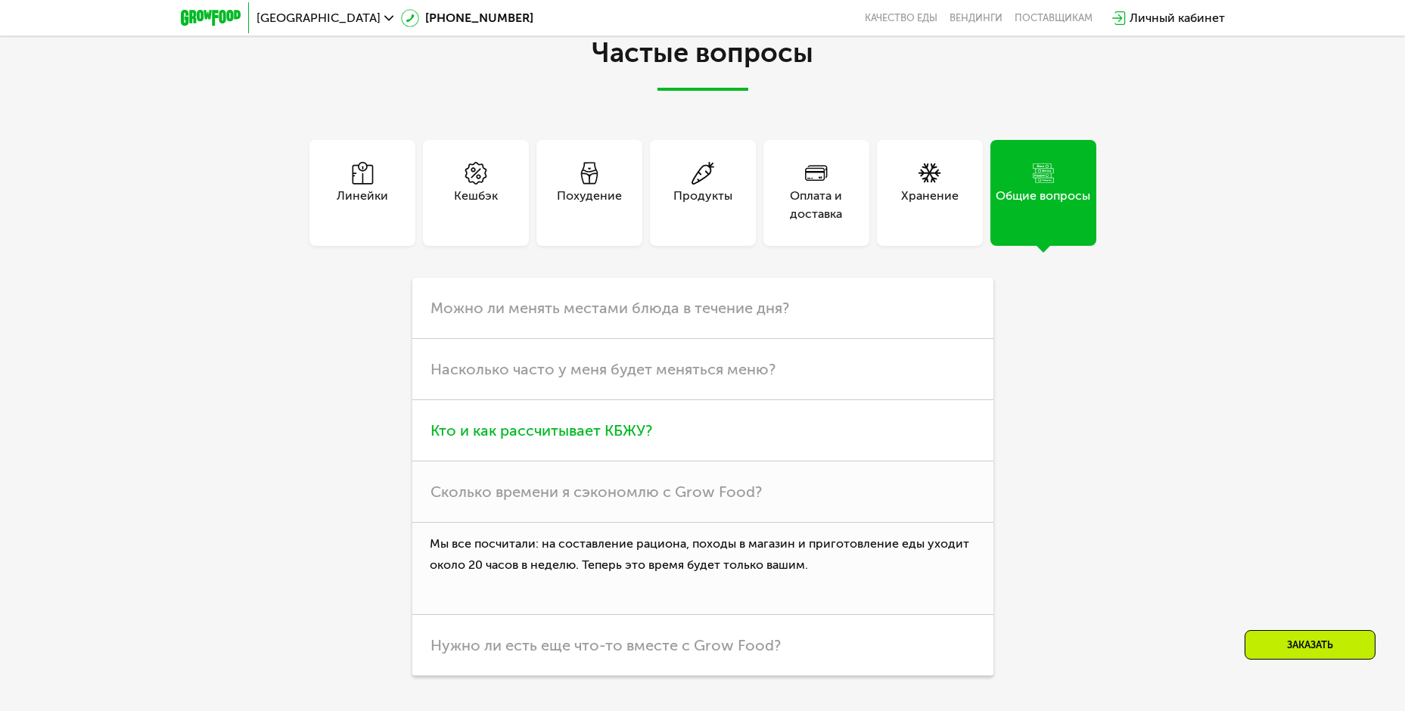
click at [562, 438] on span "Кто и как рассчитывает КБЖУ?" at bounding box center [542, 430] width 222 height 18
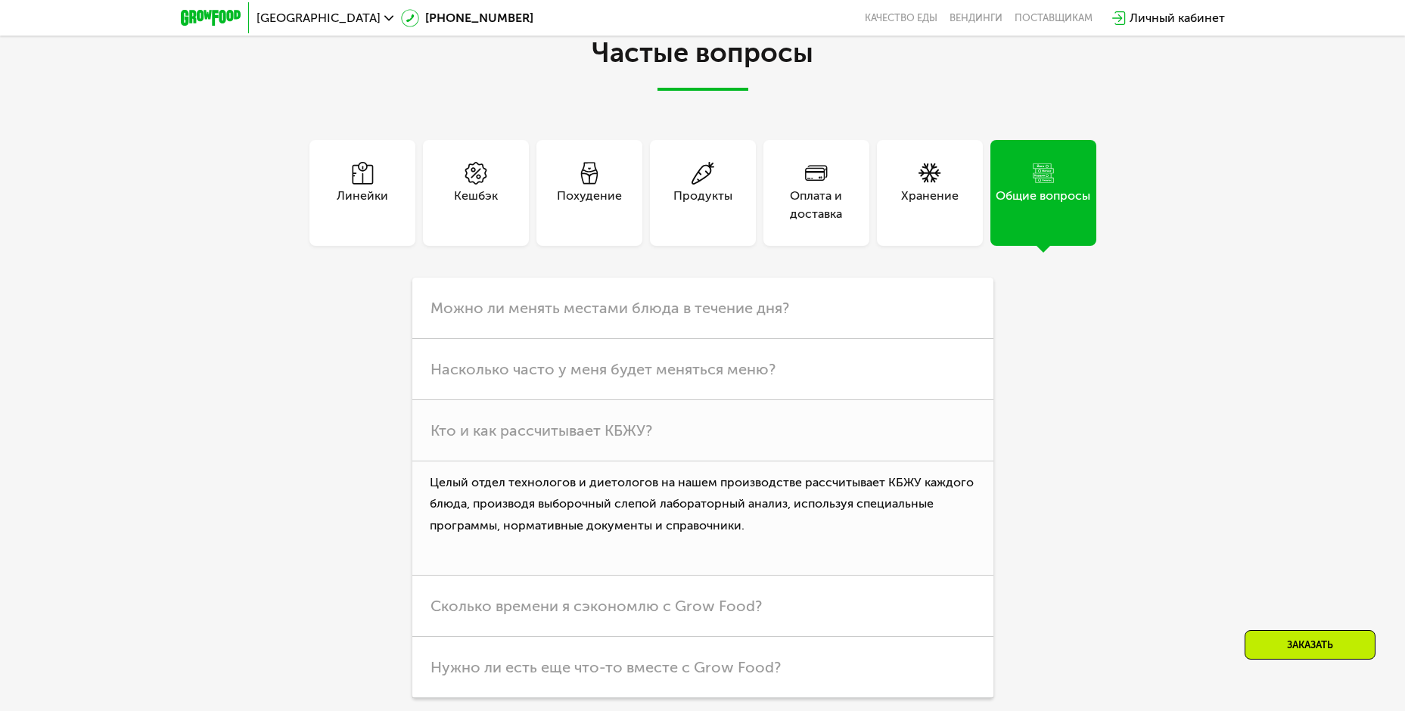
click at [587, 176] on icon at bounding box center [589, 173] width 23 height 23
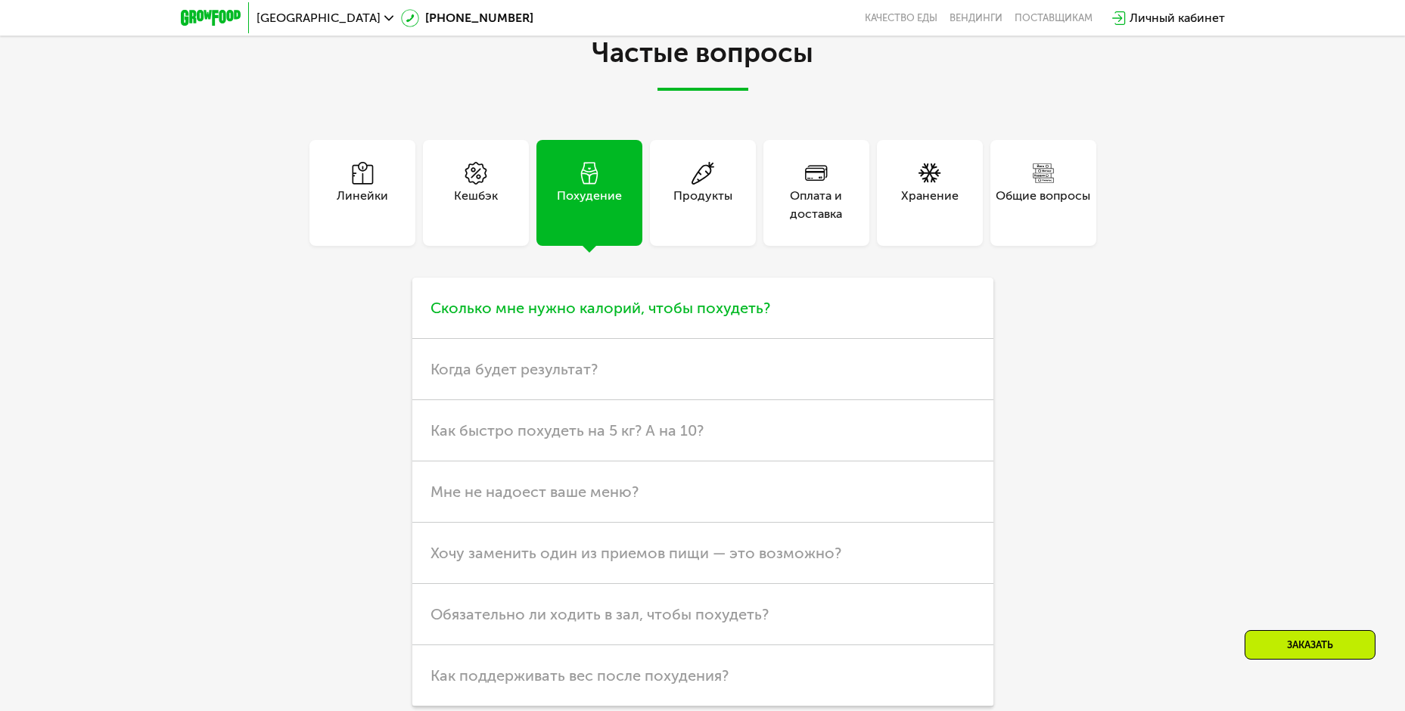
click at [652, 312] on span "Сколько мне нужно калорий, чтобы похудеть?" at bounding box center [601, 308] width 340 height 18
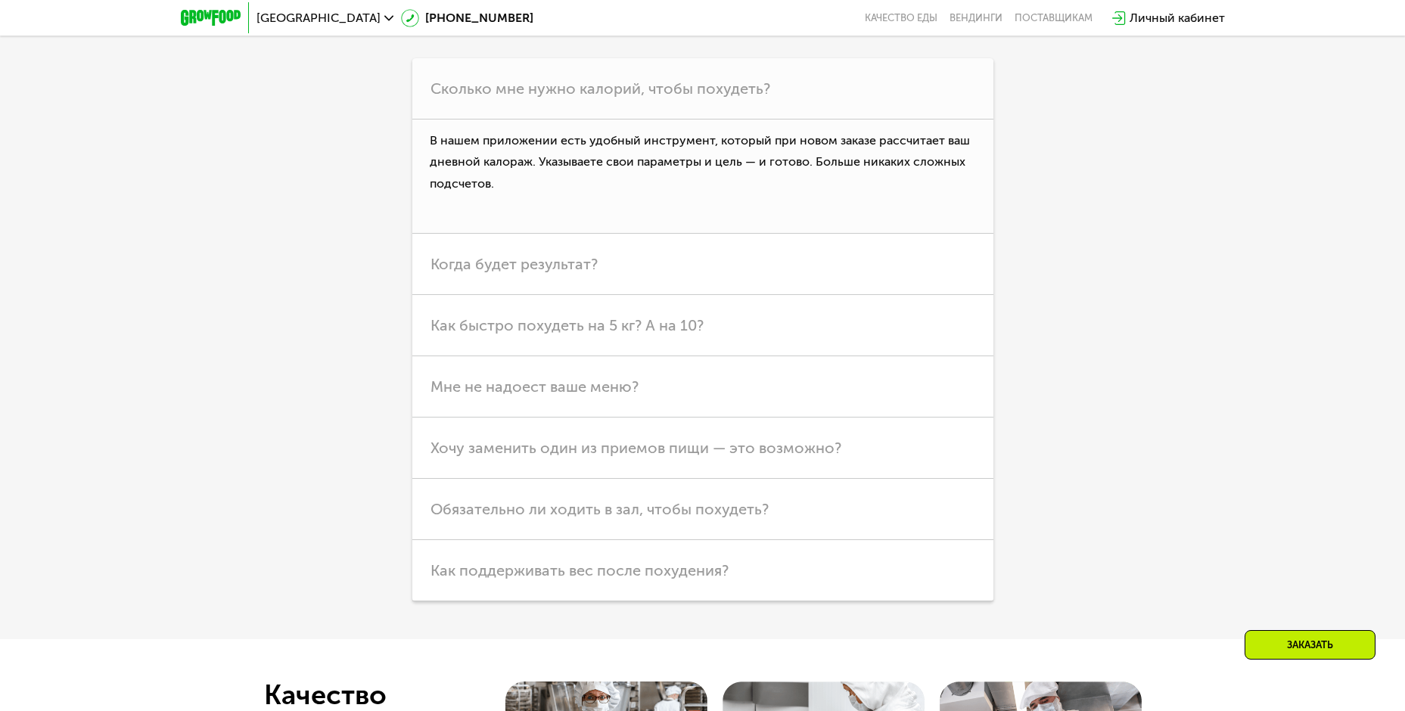
scroll to position [4683, 0]
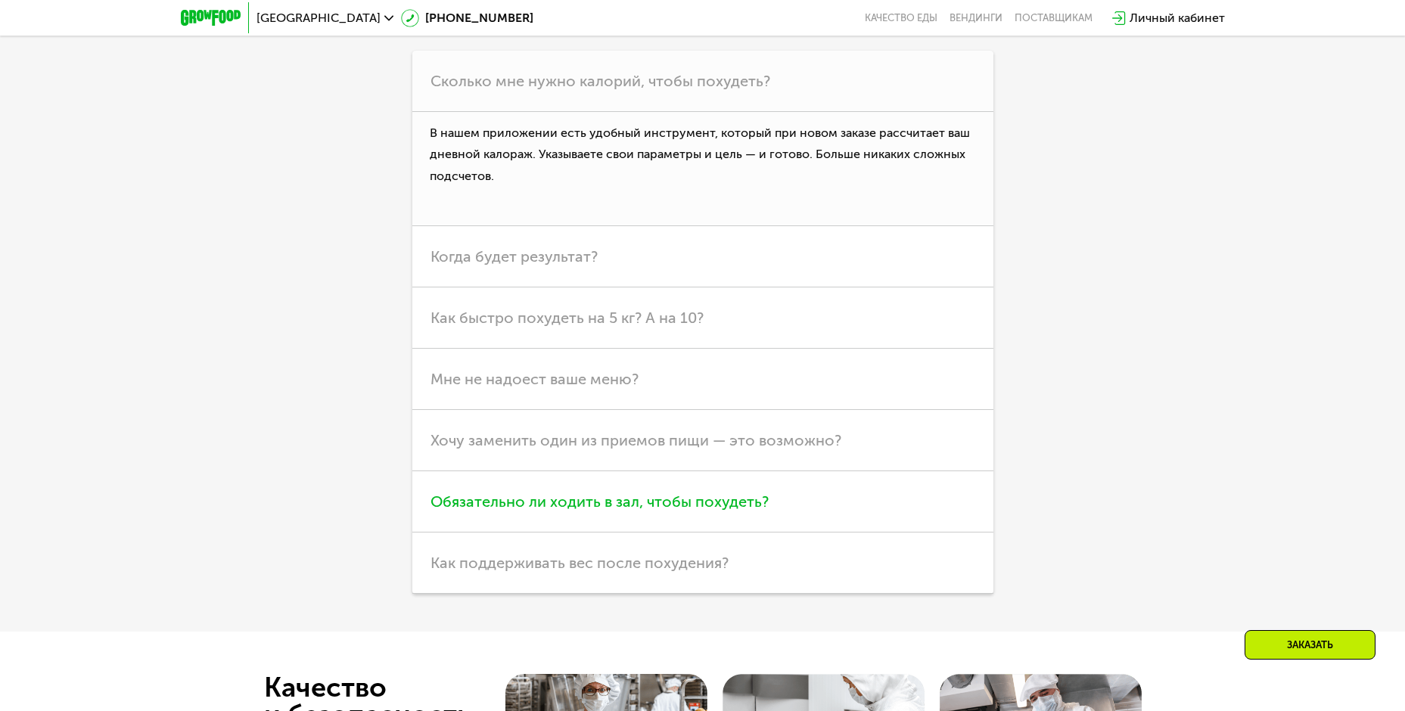
click at [518, 502] on span "Обязательно ли ходить в зал, чтобы похудеть?" at bounding box center [600, 502] width 338 height 18
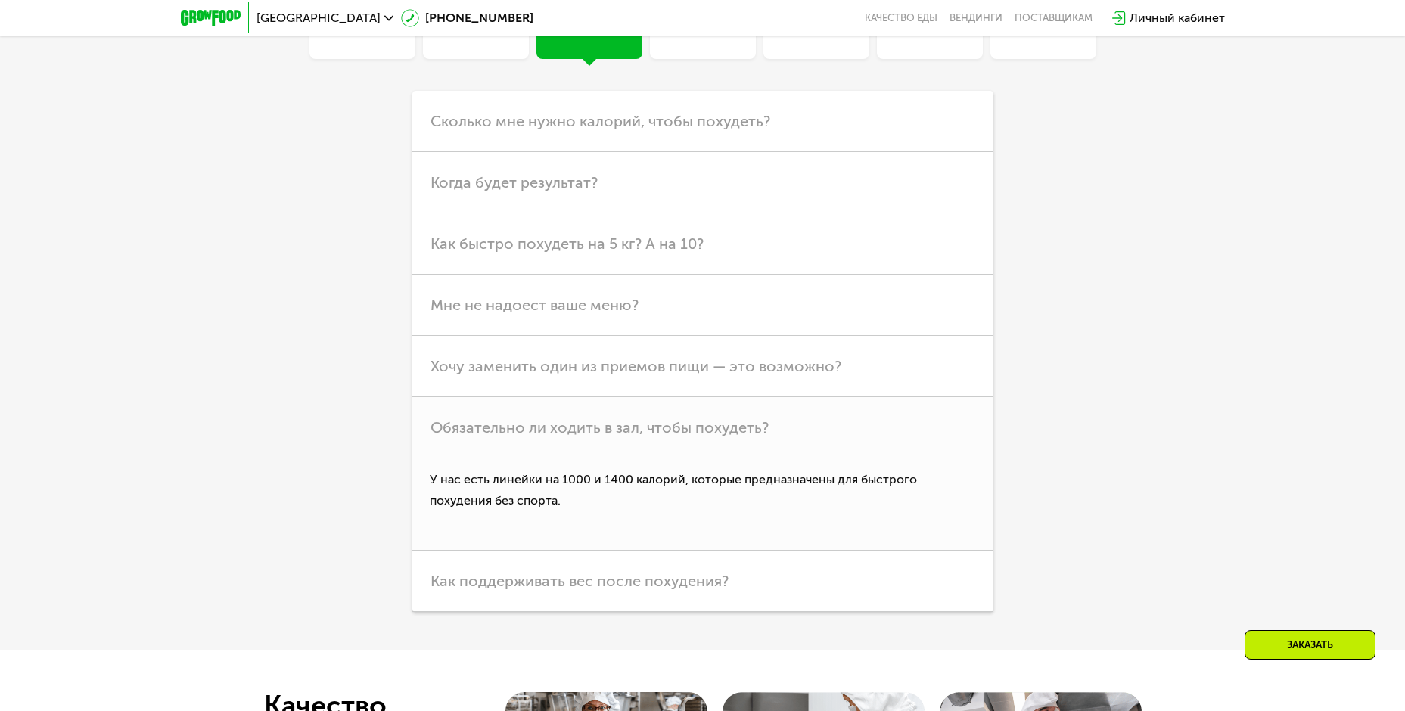
scroll to position [4607, 0]
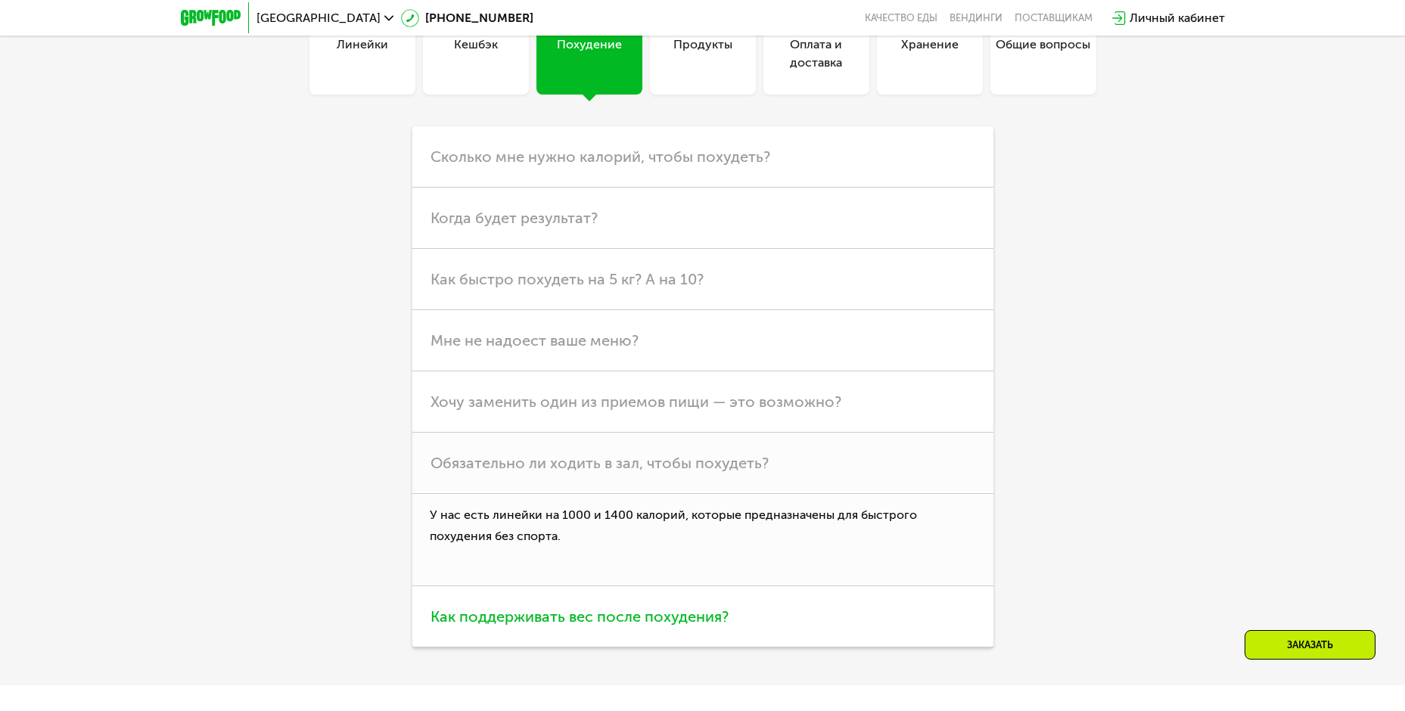
click at [522, 623] on span "Как поддерживать вес после похудения?" at bounding box center [580, 617] width 298 height 18
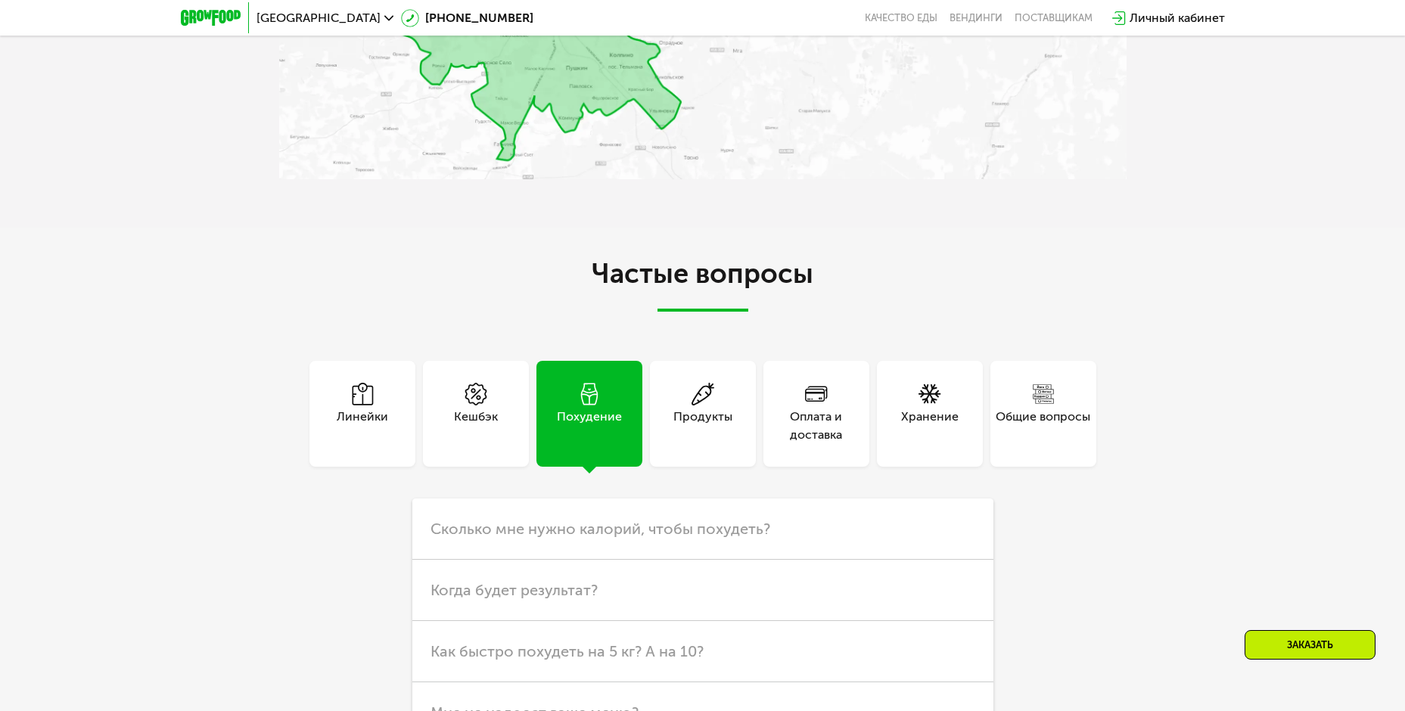
scroll to position [4153, 0]
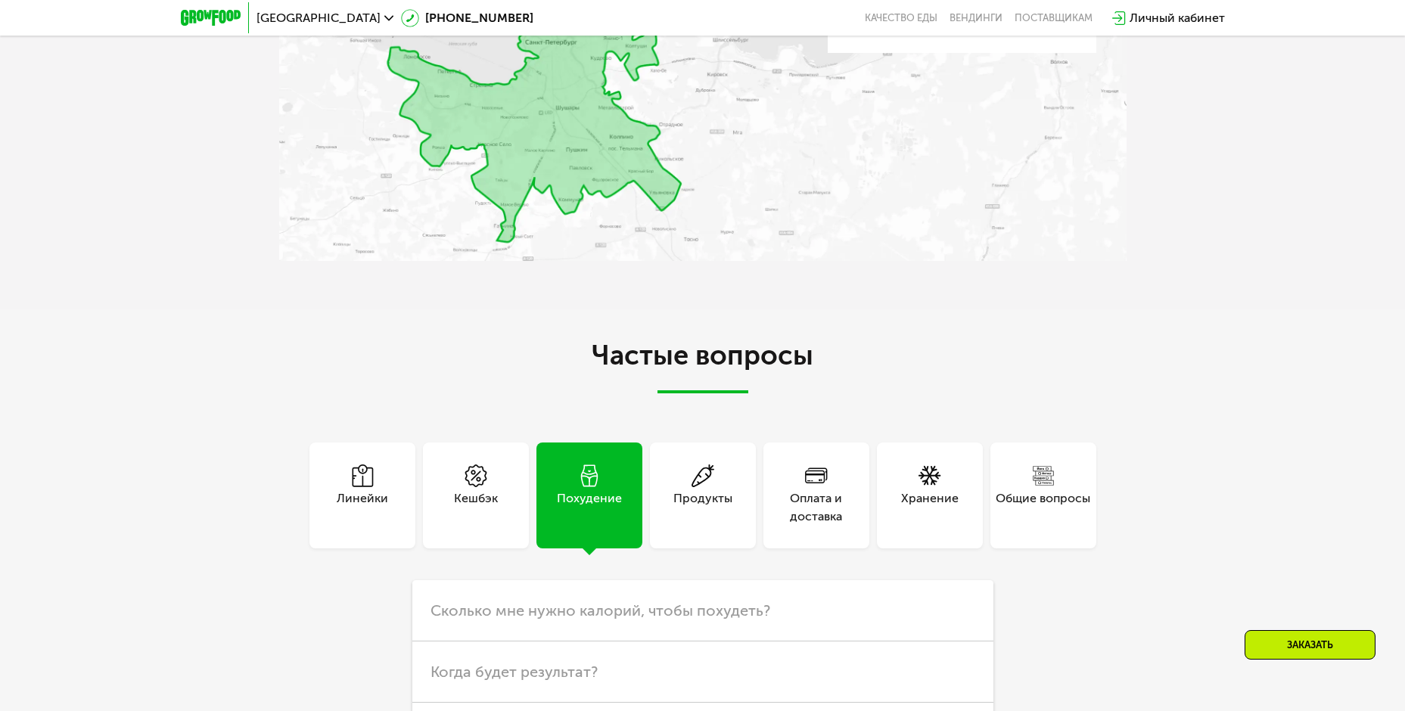
click at [1361, 650] on div "Заказать" at bounding box center [1310, 645] width 131 height 30
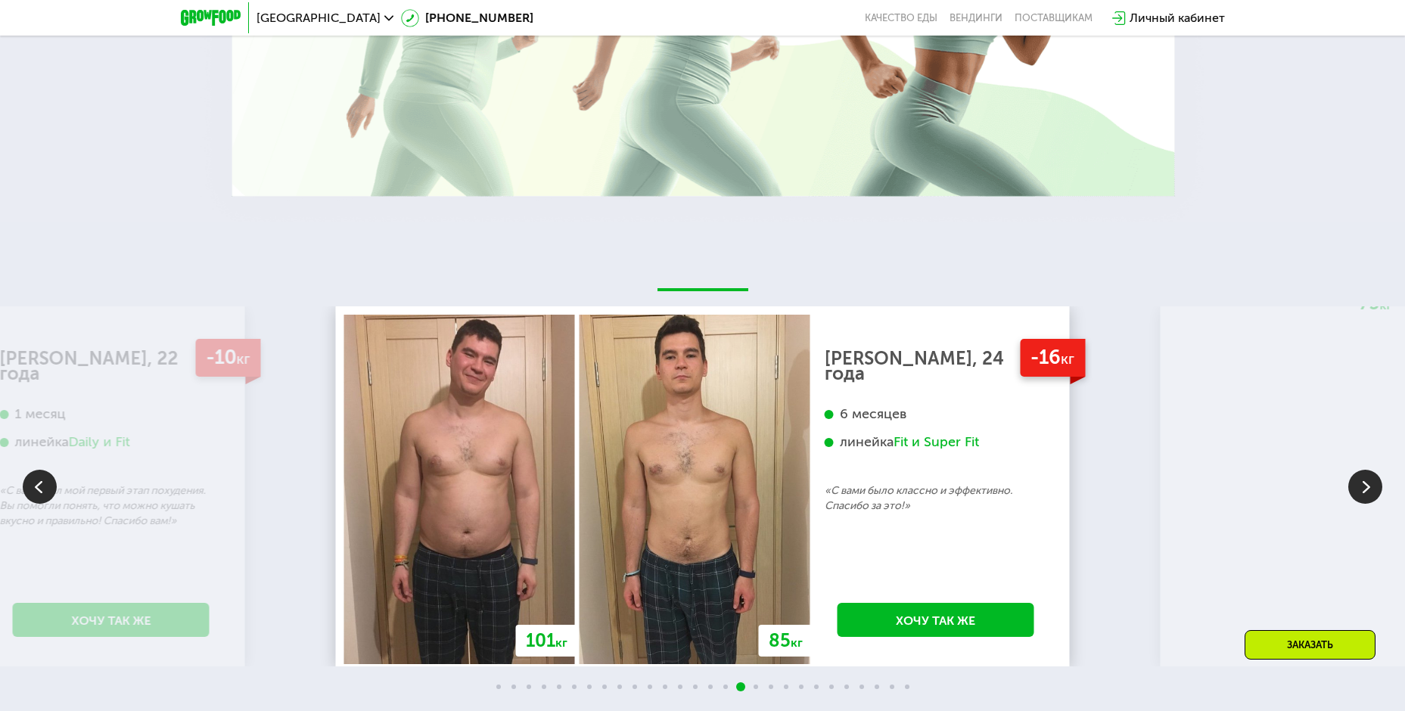
scroll to position [3223, 0]
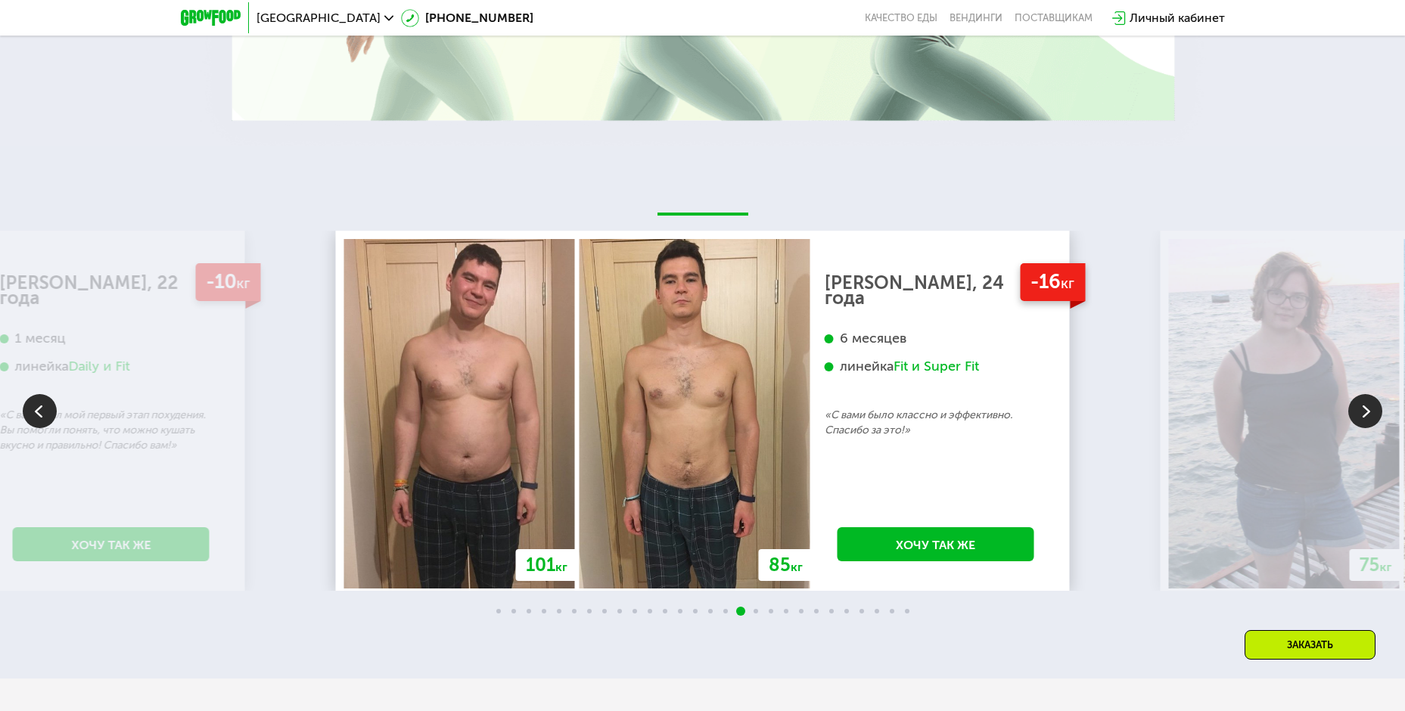
click at [1368, 411] on img at bounding box center [1365, 411] width 34 height 34
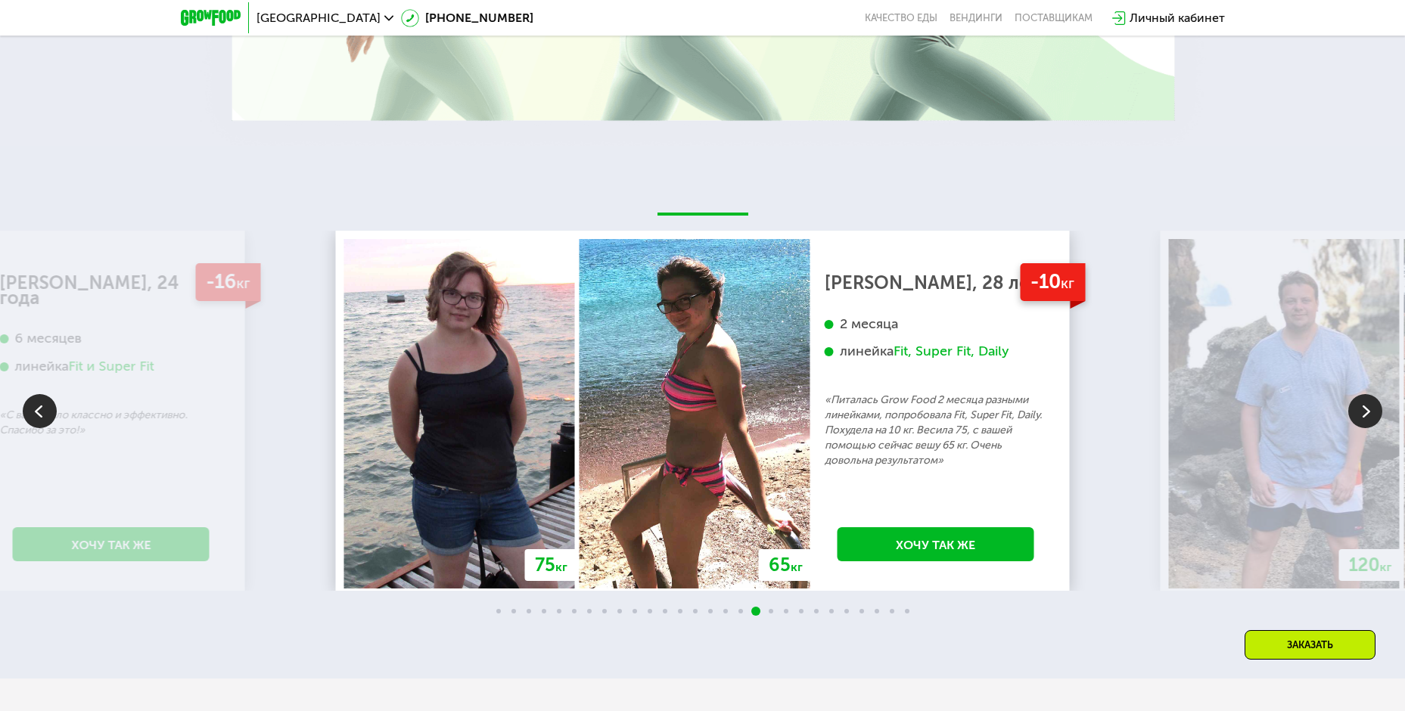
click at [1368, 411] on img at bounding box center [1365, 411] width 34 height 34
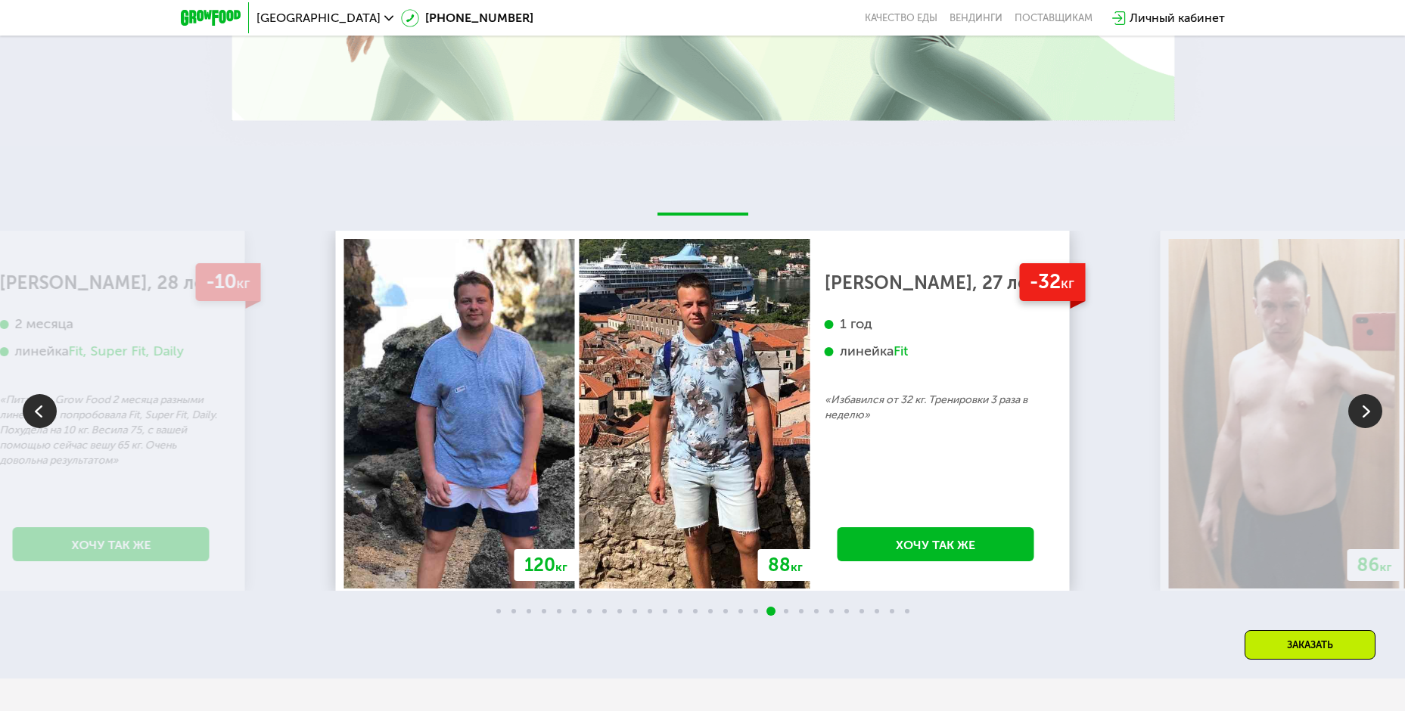
click at [1368, 411] on img at bounding box center [1365, 411] width 34 height 34
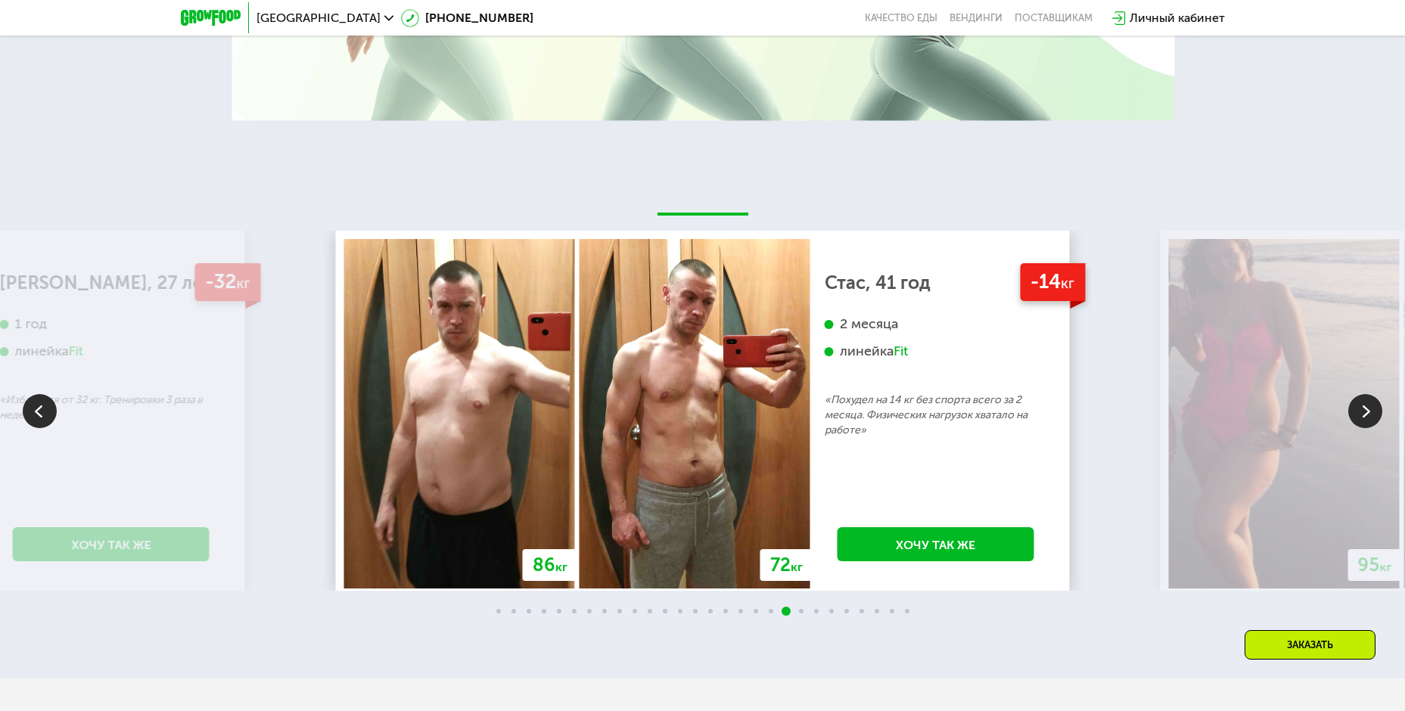
click at [1368, 411] on img at bounding box center [1365, 411] width 34 height 34
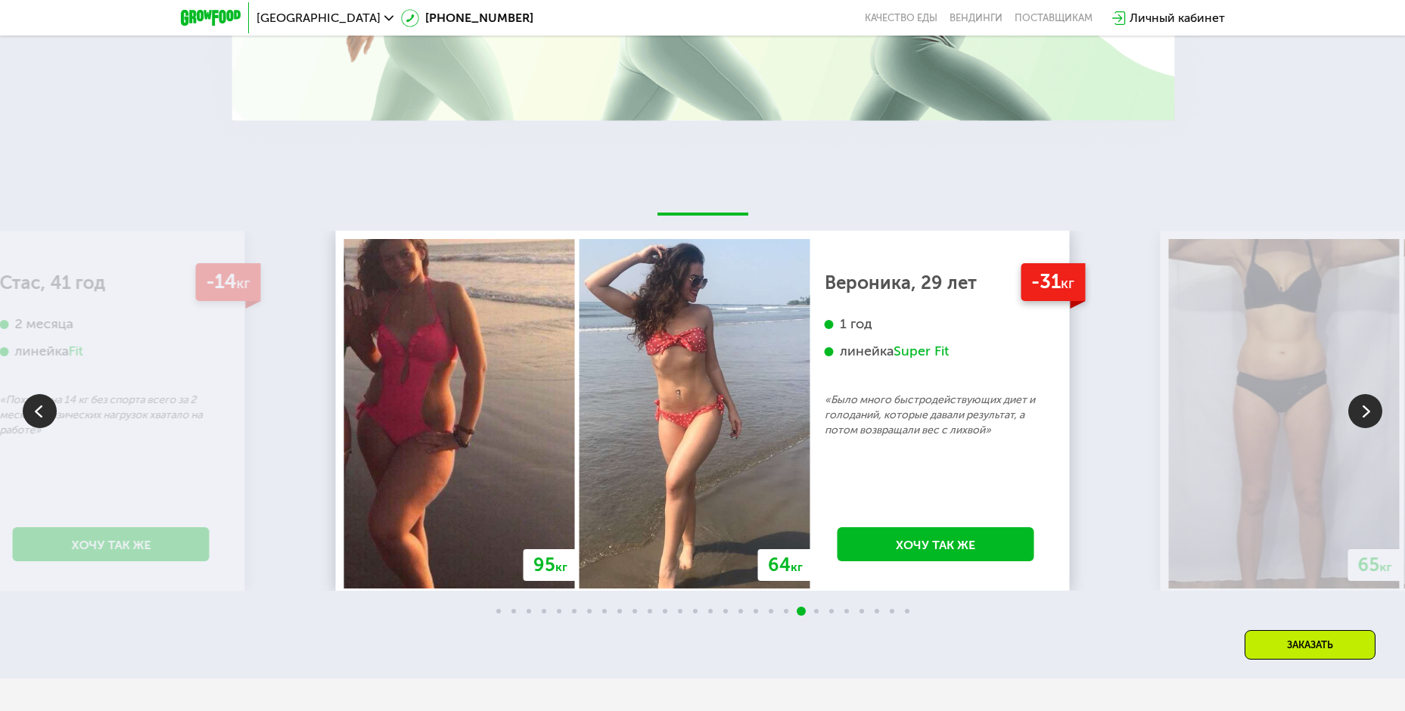
click at [1368, 411] on img at bounding box center [1365, 411] width 34 height 34
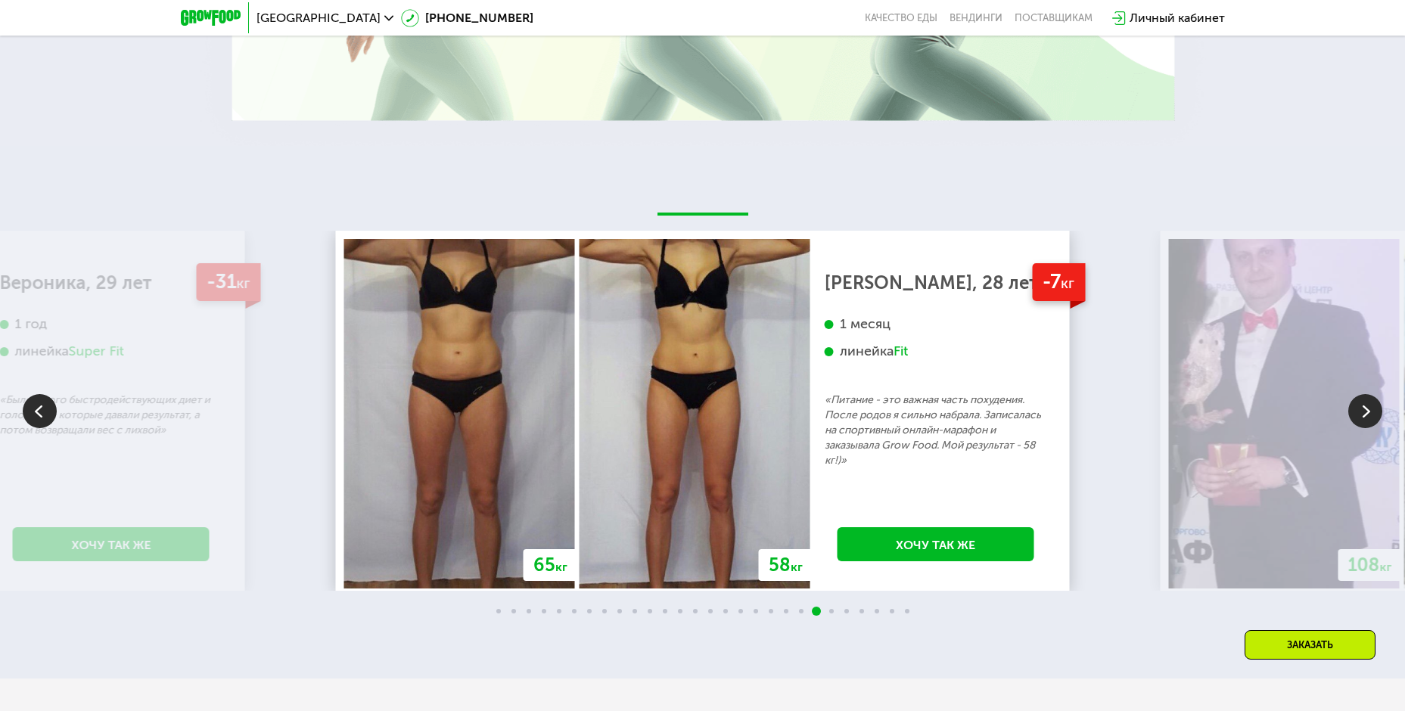
click at [1368, 411] on img at bounding box center [1365, 411] width 34 height 34
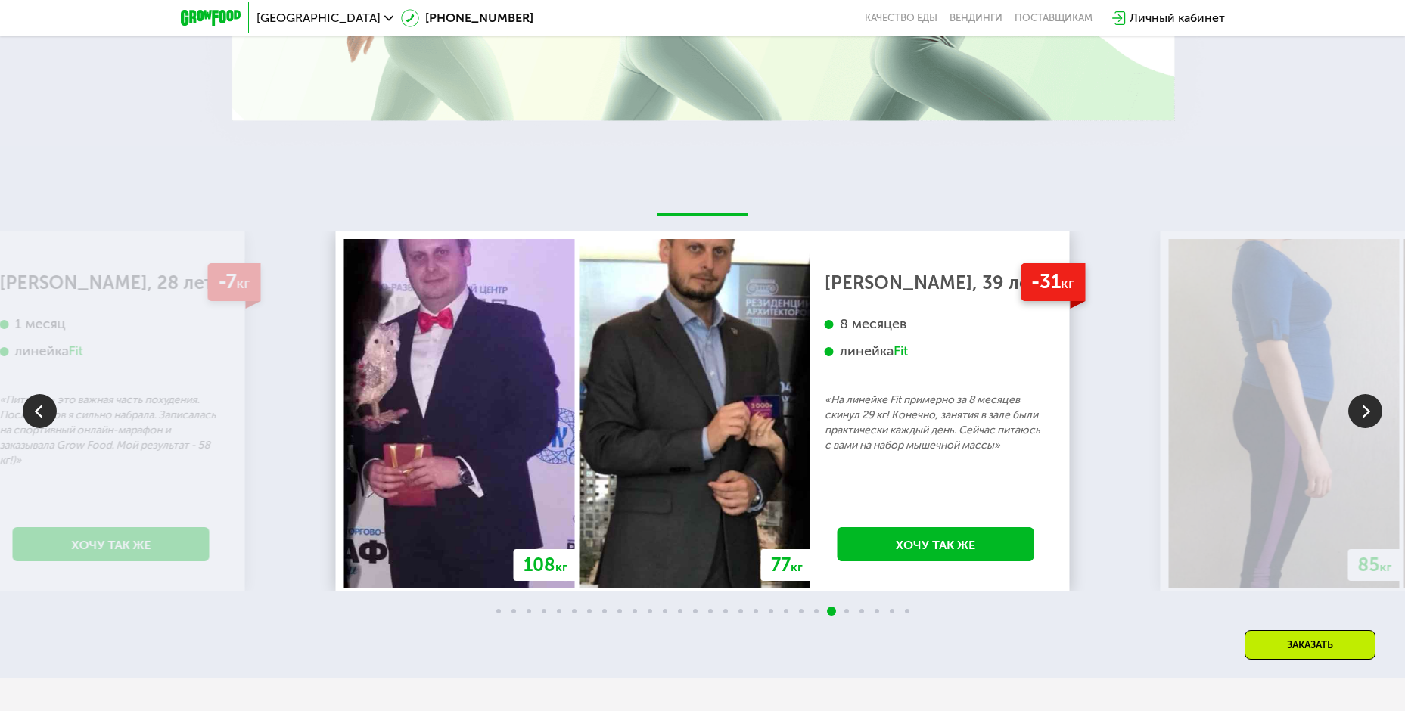
click at [1368, 411] on img at bounding box center [1365, 411] width 34 height 34
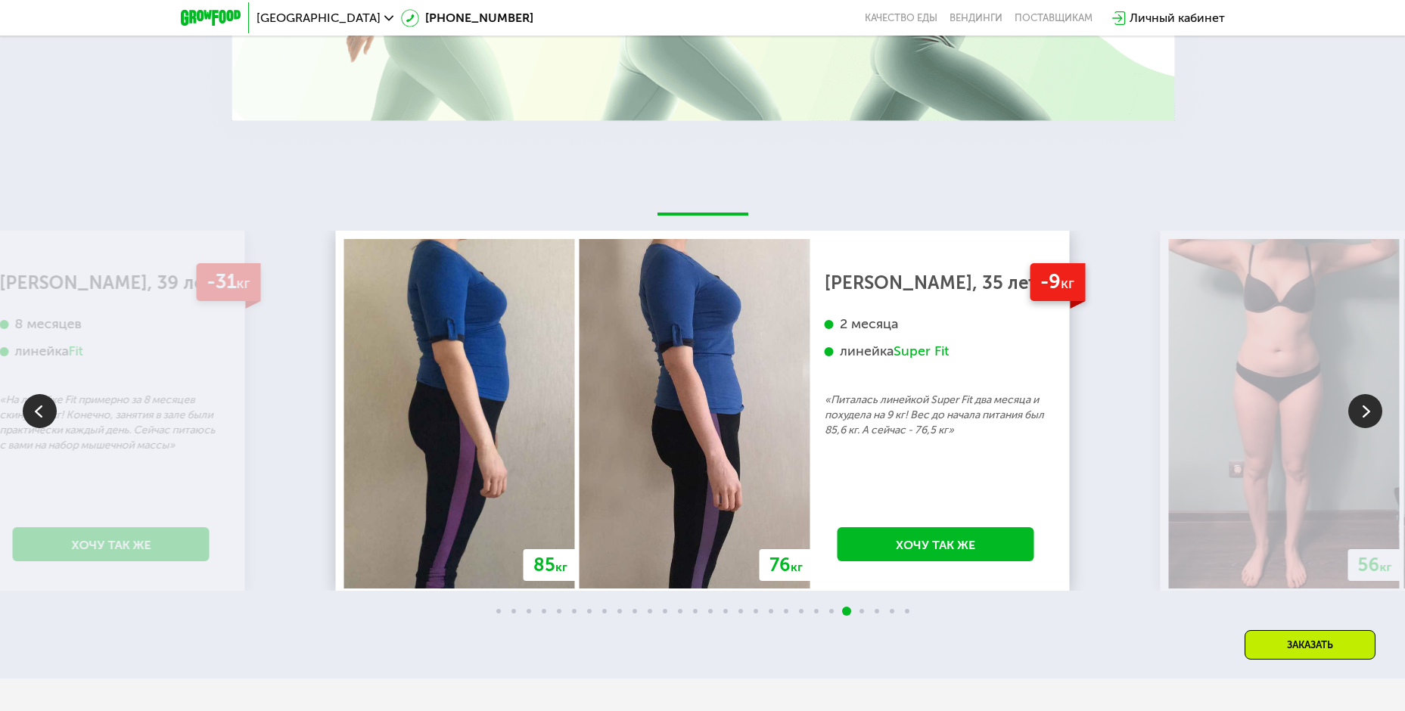
click at [1368, 411] on img at bounding box center [1365, 411] width 34 height 34
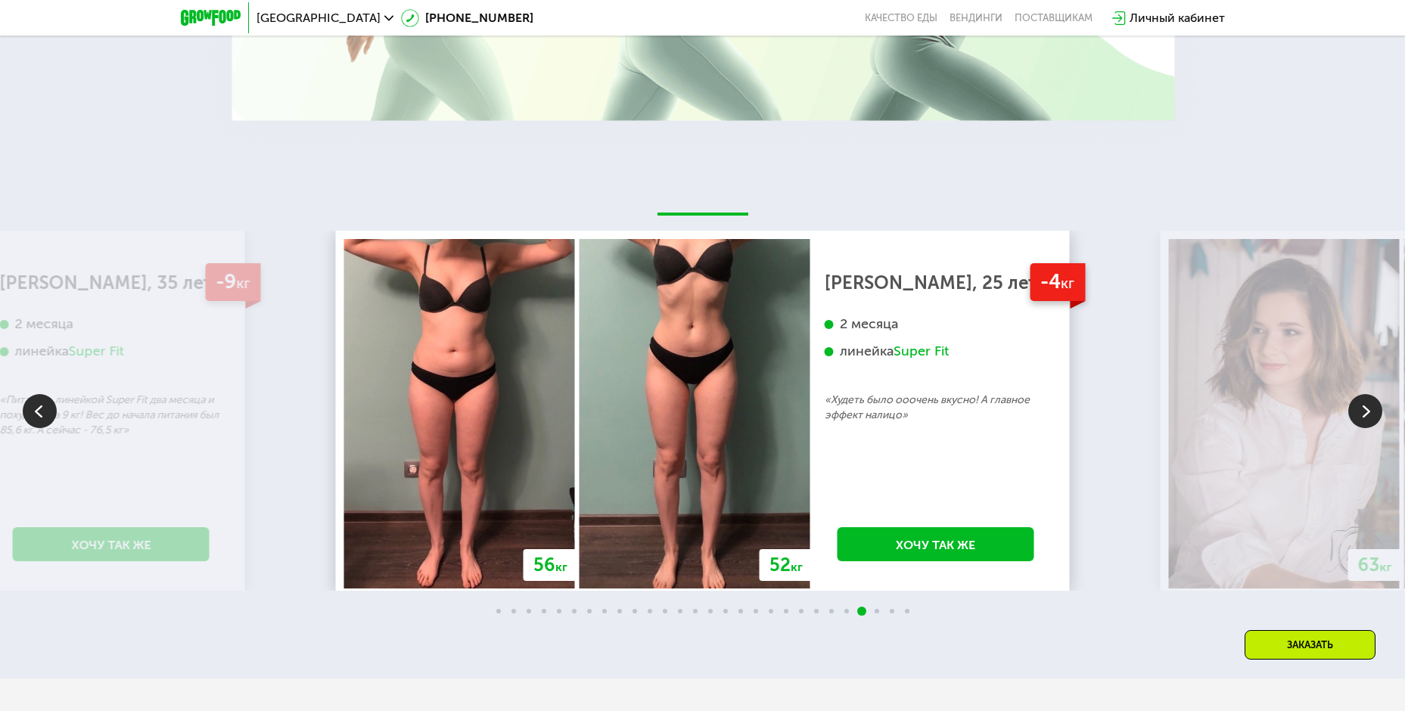
click at [1368, 411] on img at bounding box center [1365, 411] width 34 height 34
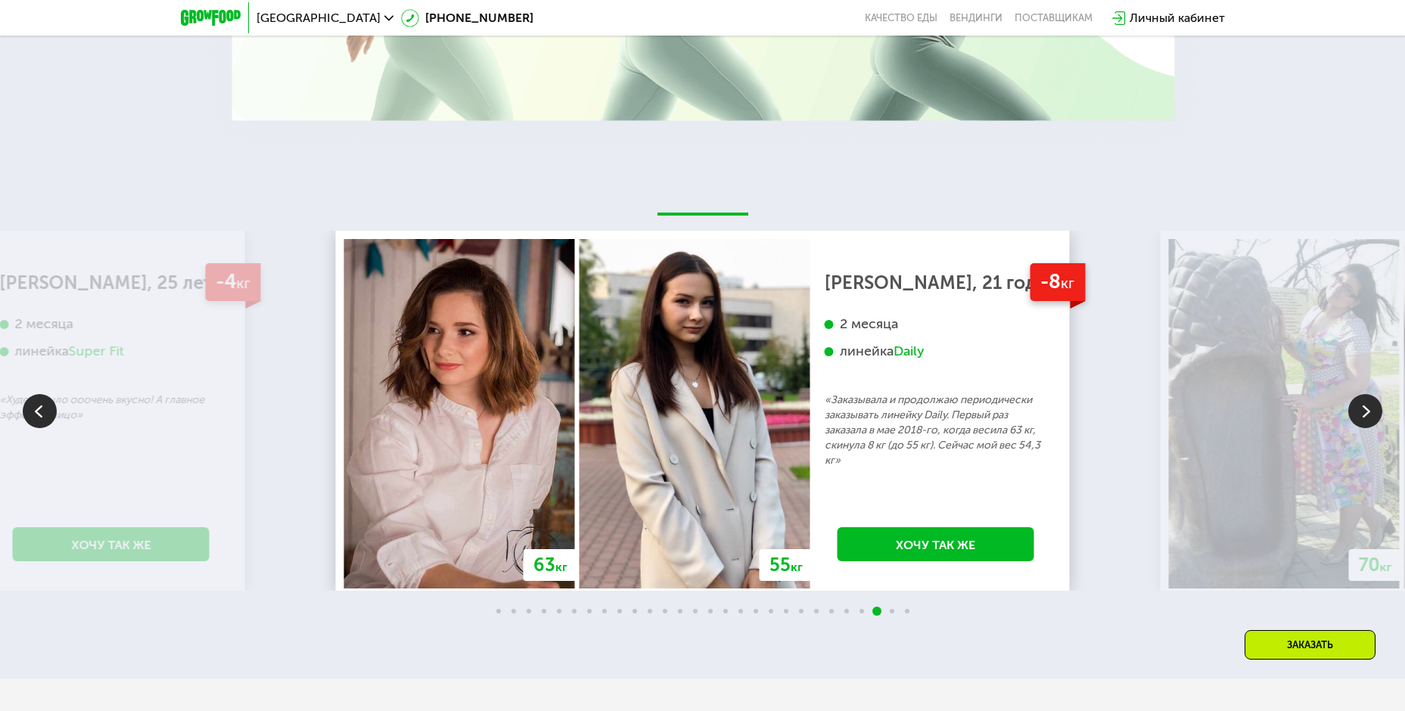
click at [1368, 411] on img at bounding box center [1365, 411] width 34 height 34
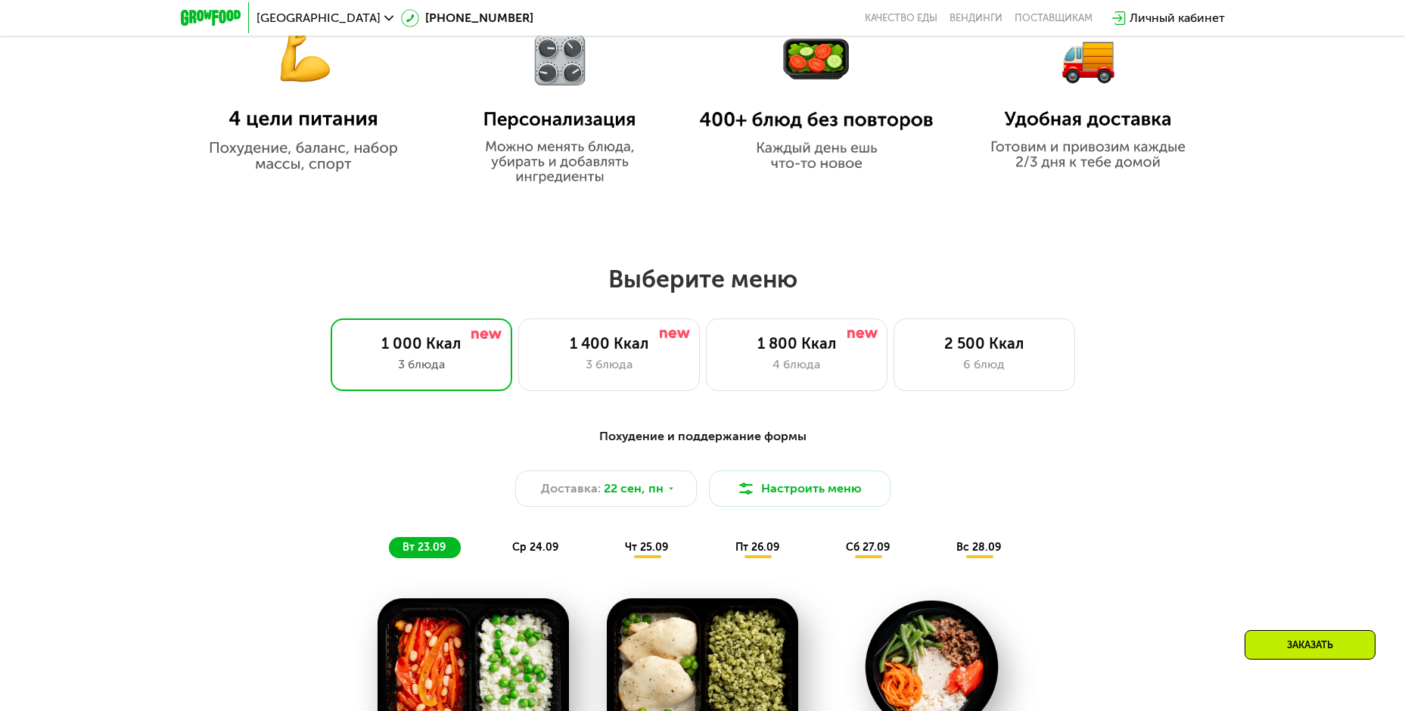
scroll to position [984, 0]
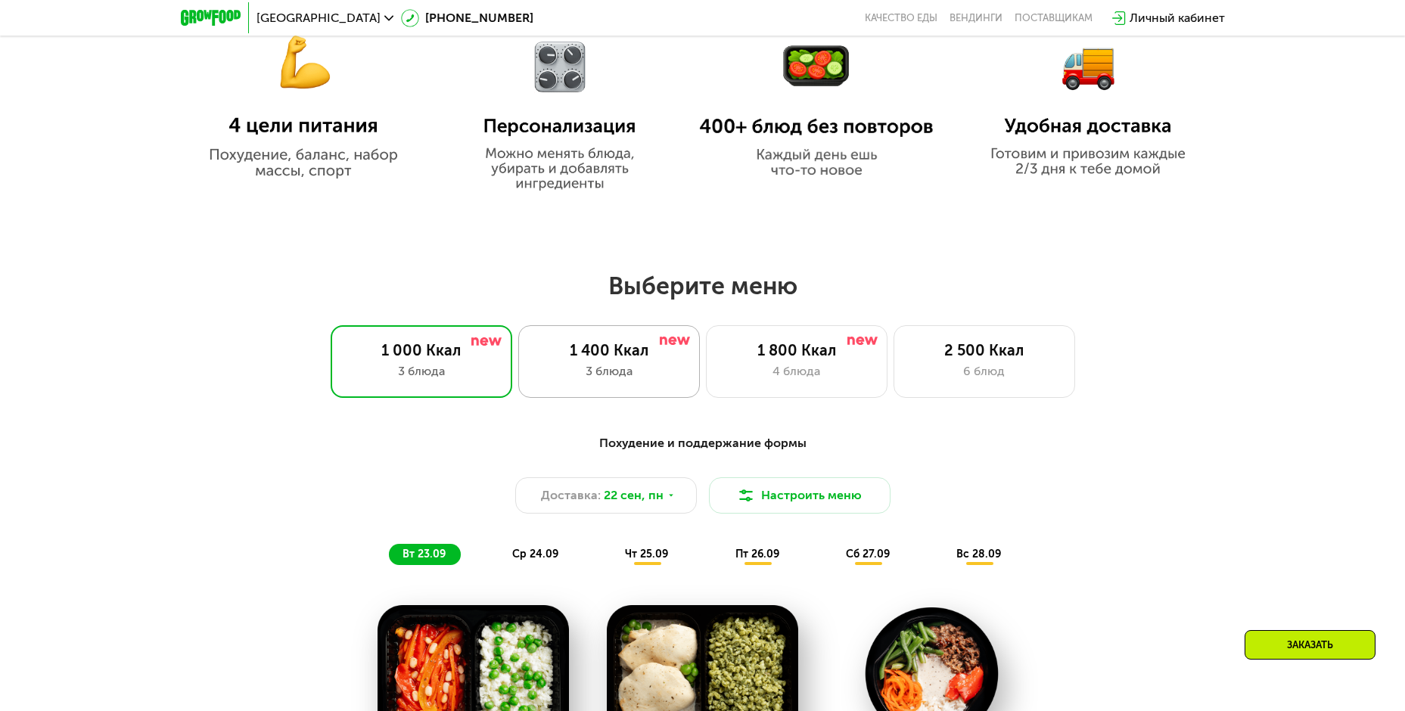
click at [588, 359] on div "1 400 Ккал" at bounding box center [609, 350] width 150 height 18
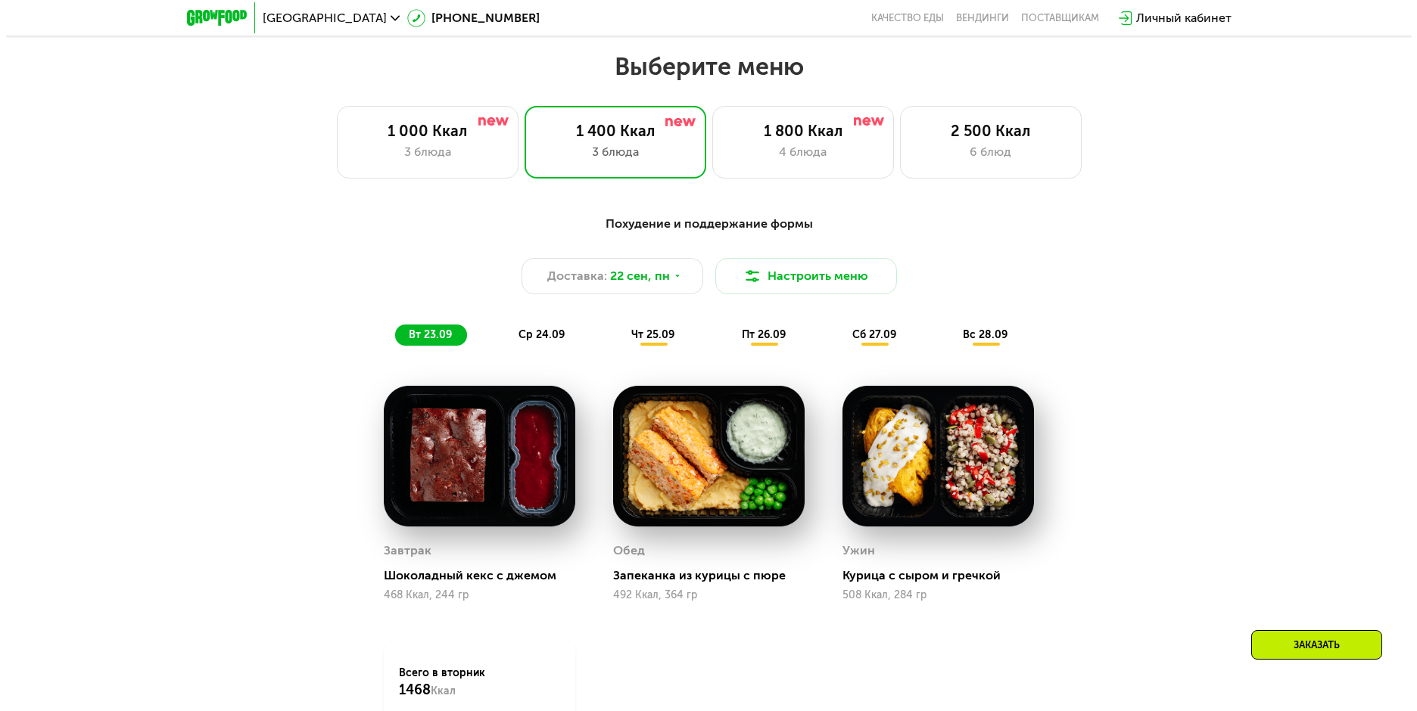
scroll to position [1286, 0]
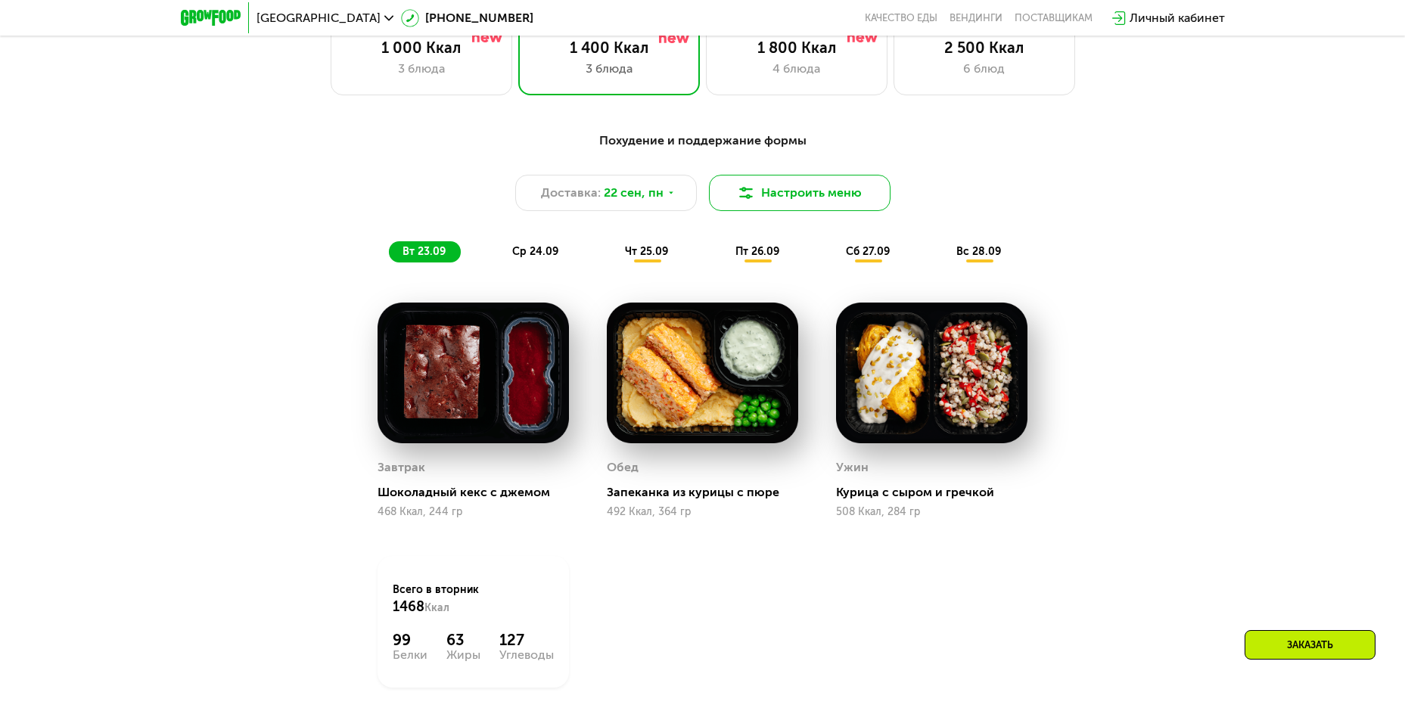
click at [792, 196] on button "Настроить меню" at bounding box center [800, 193] width 182 height 36
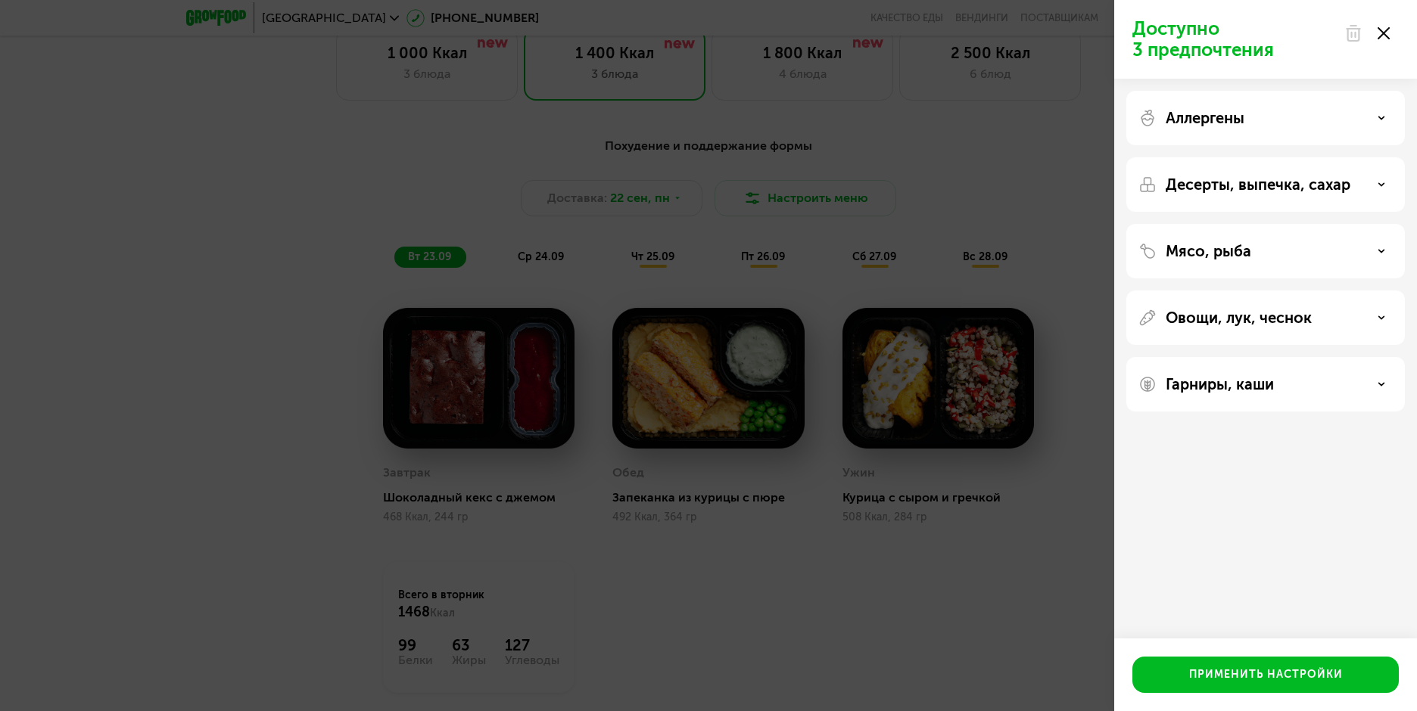
click at [1384, 115] on icon at bounding box center [1381, 118] width 8 height 8
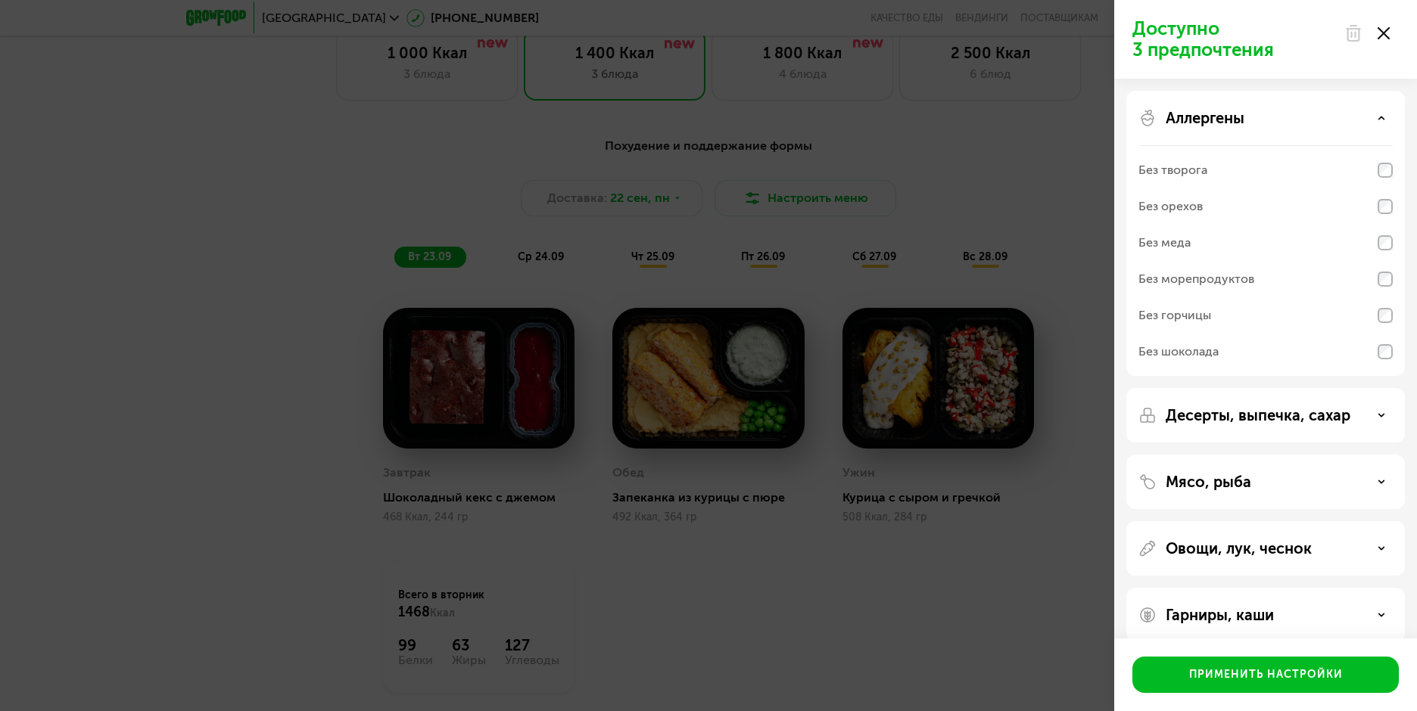
click at [1385, 116] on div "Аллергены" at bounding box center [1265, 118] width 254 height 18
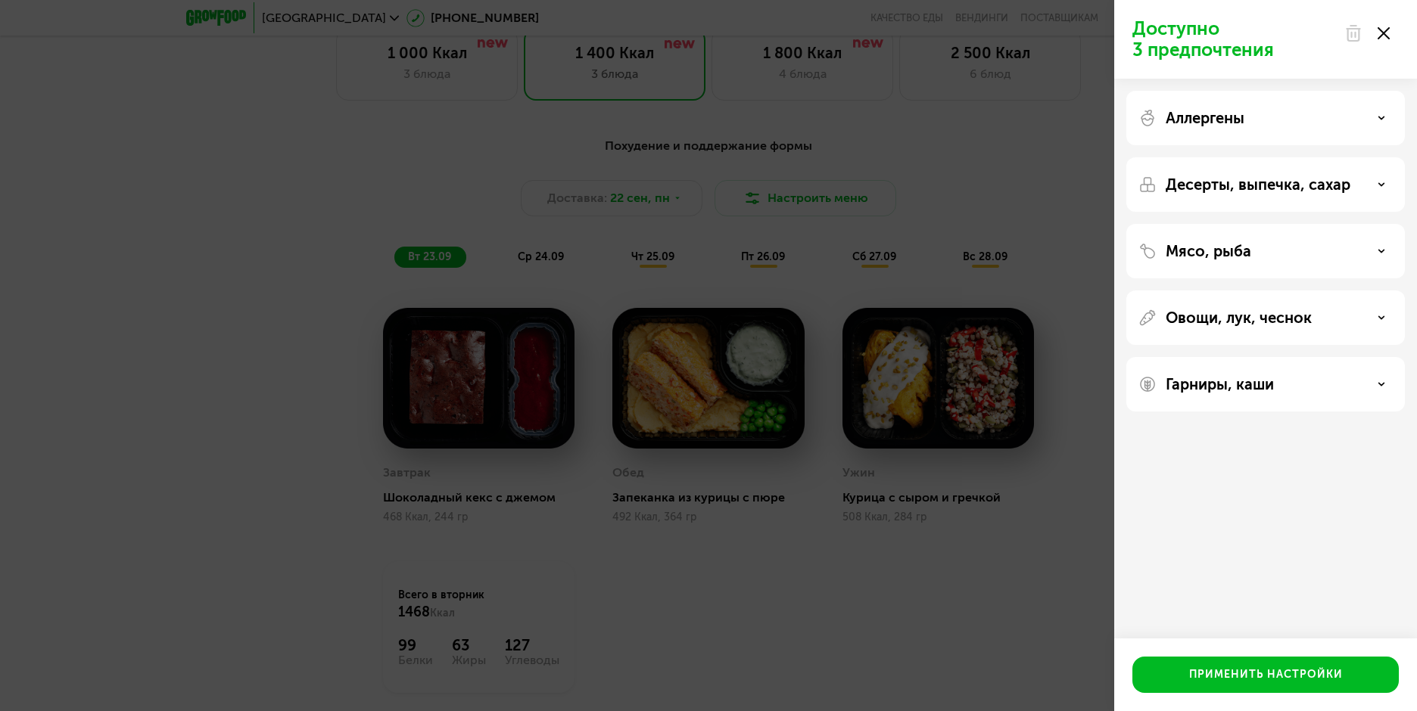
click at [1383, 183] on use at bounding box center [1381, 184] width 5 height 2
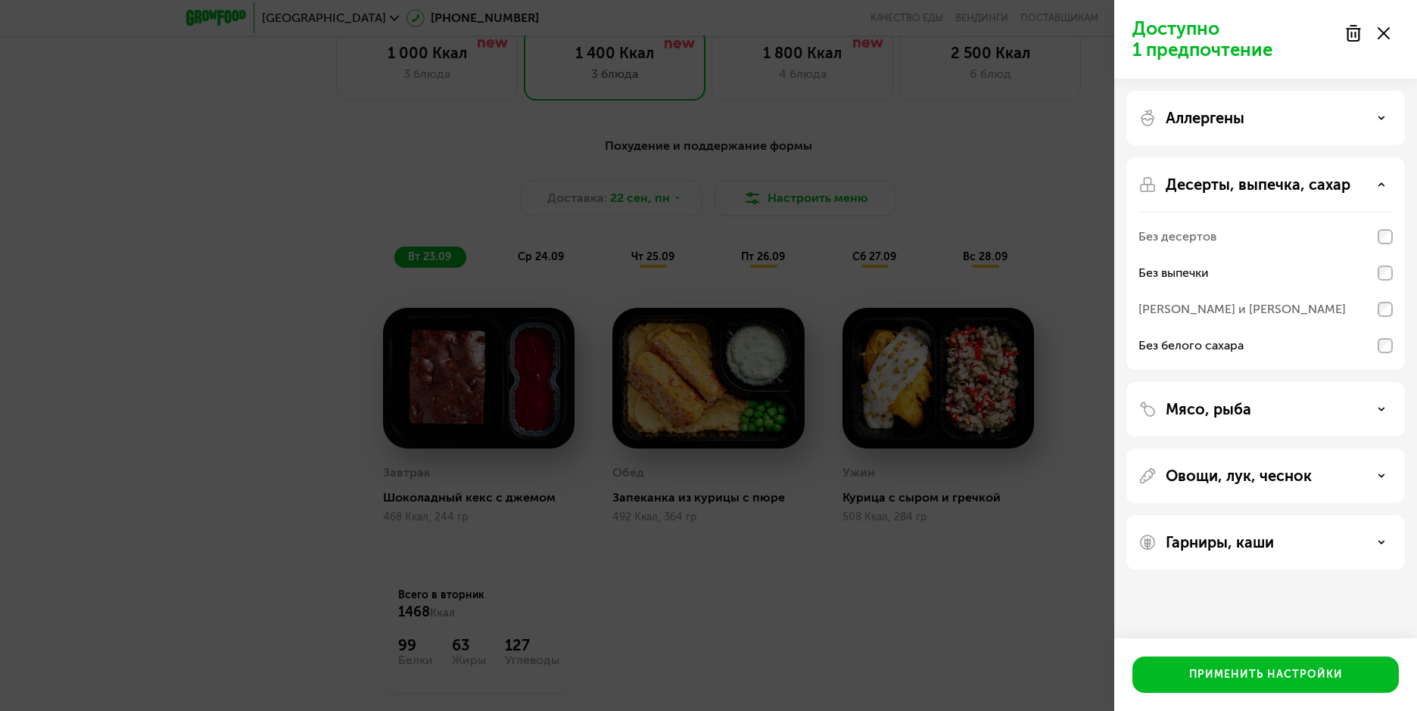
click at [1379, 407] on icon at bounding box center [1381, 410] width 8 height 8
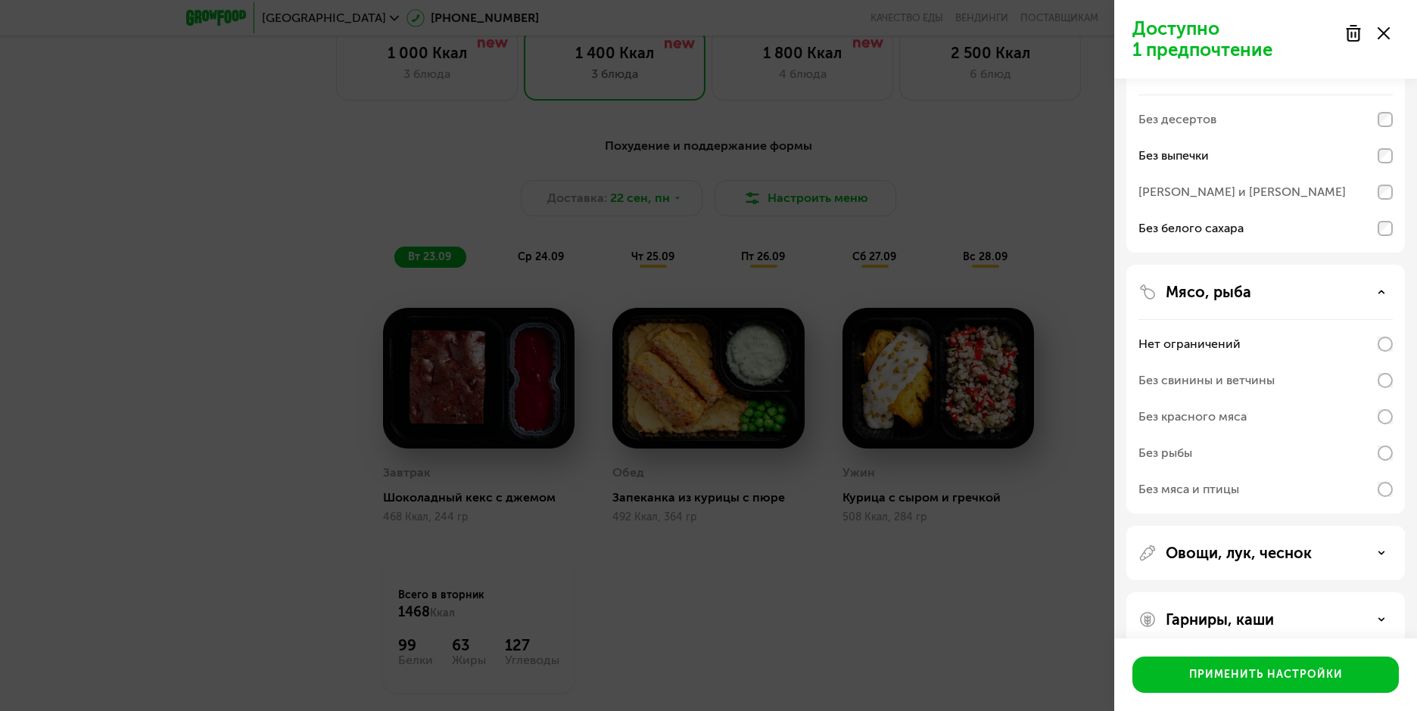
scroll to position [141, 0]
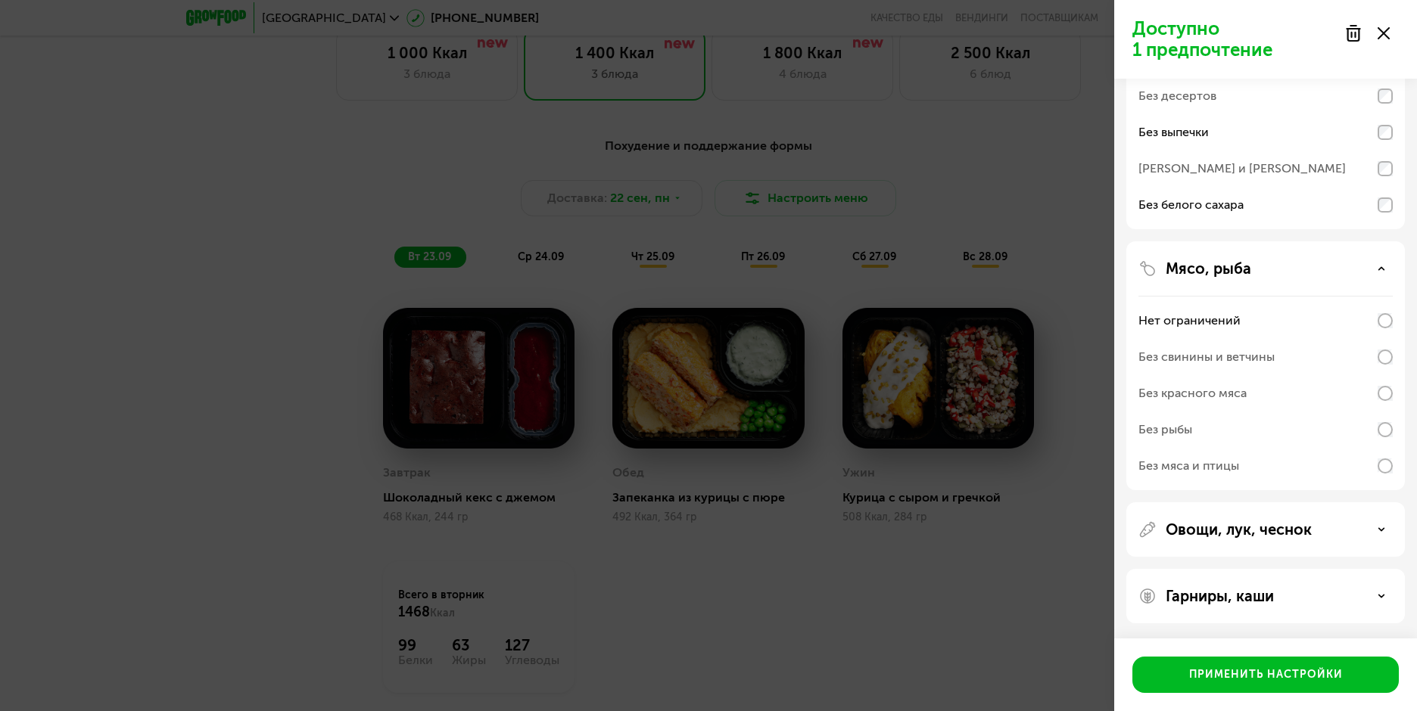
click at [1380, 528] on icon at bounding box center [1381, 530] width 8 height 8
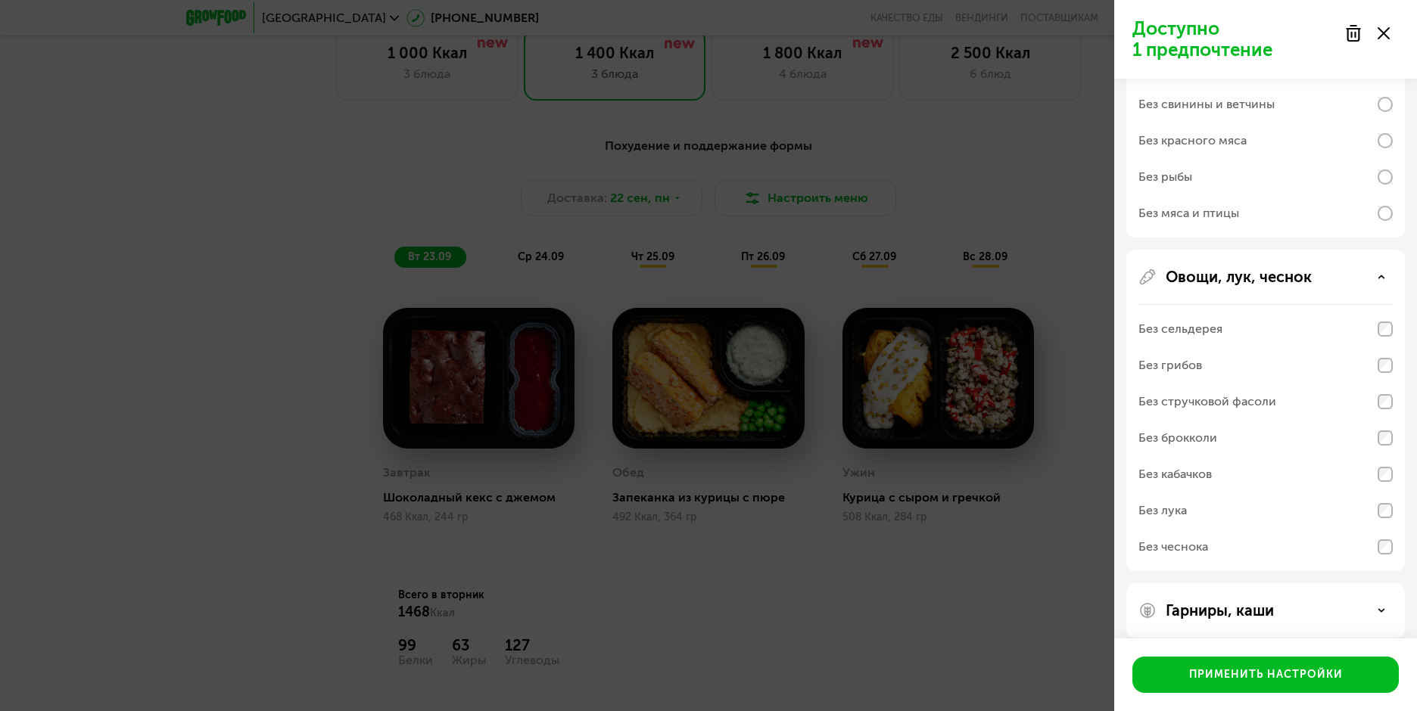
scroll to position [408, 0]
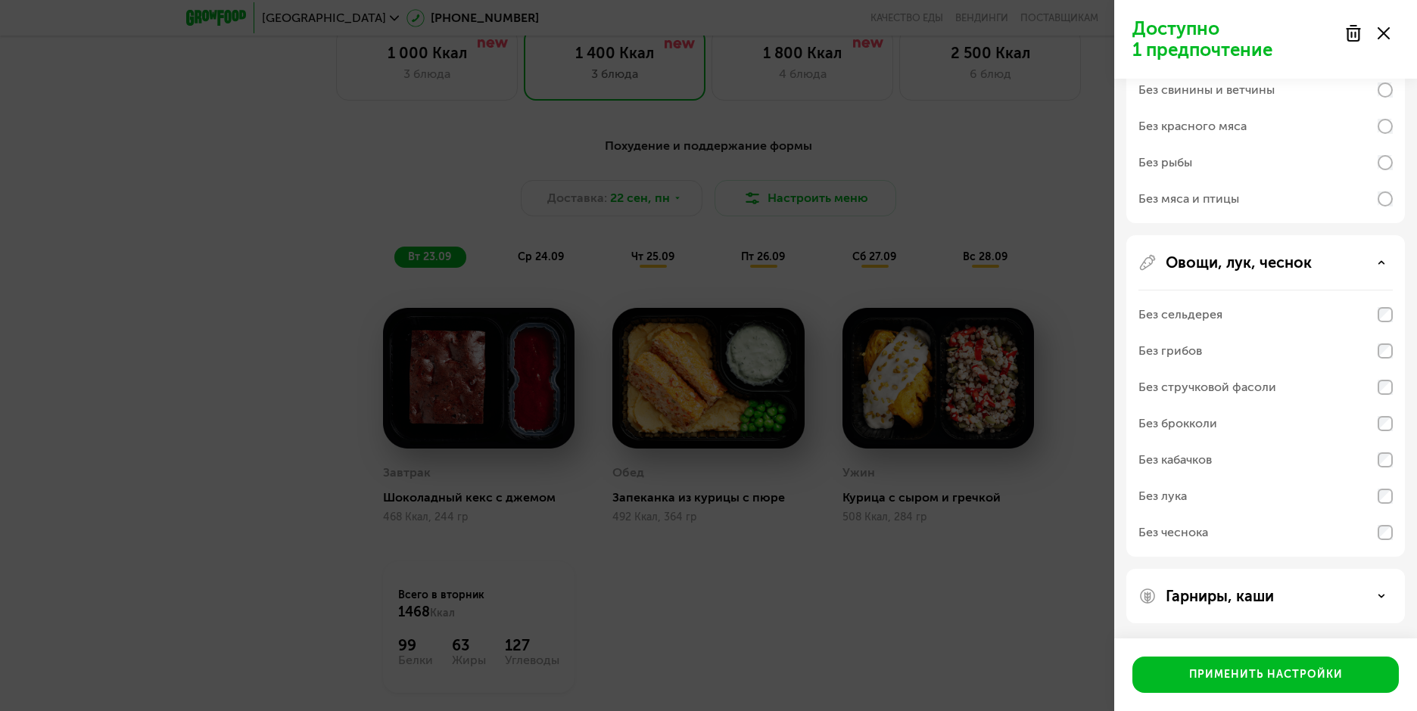
click at [1380, 596] on use at bounding box center [1381, 596] width 5 height 2
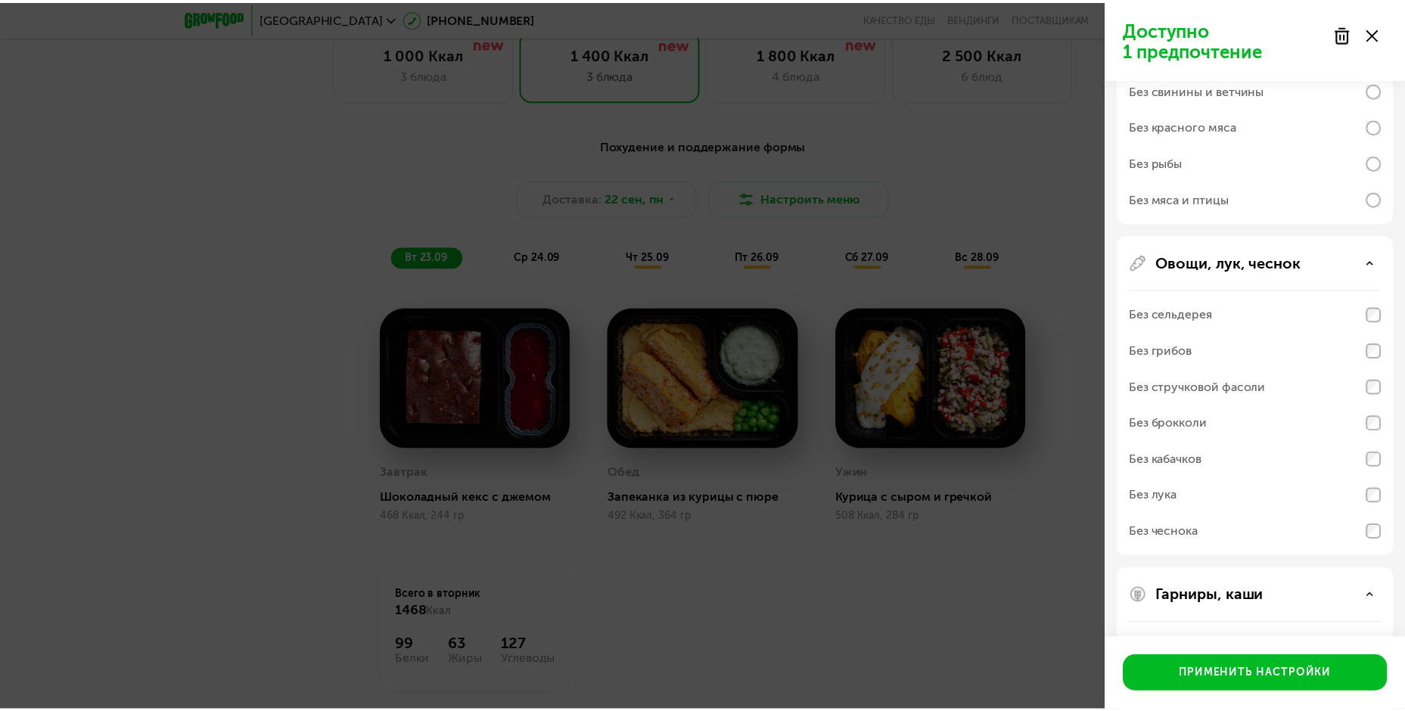
scroll to position [602, 0]
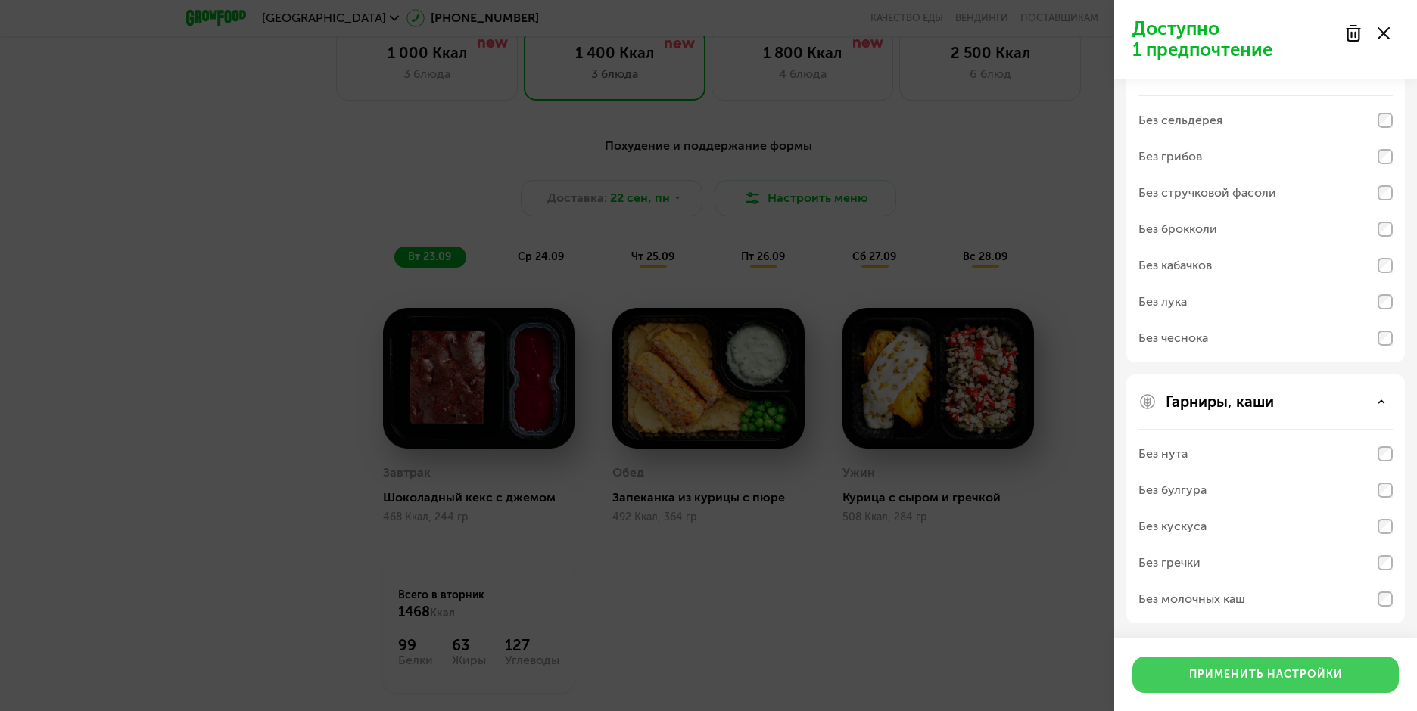
click at [1299, 680] on div "Применить настройки" at bounding box center [1266, 674] width 154 height 15
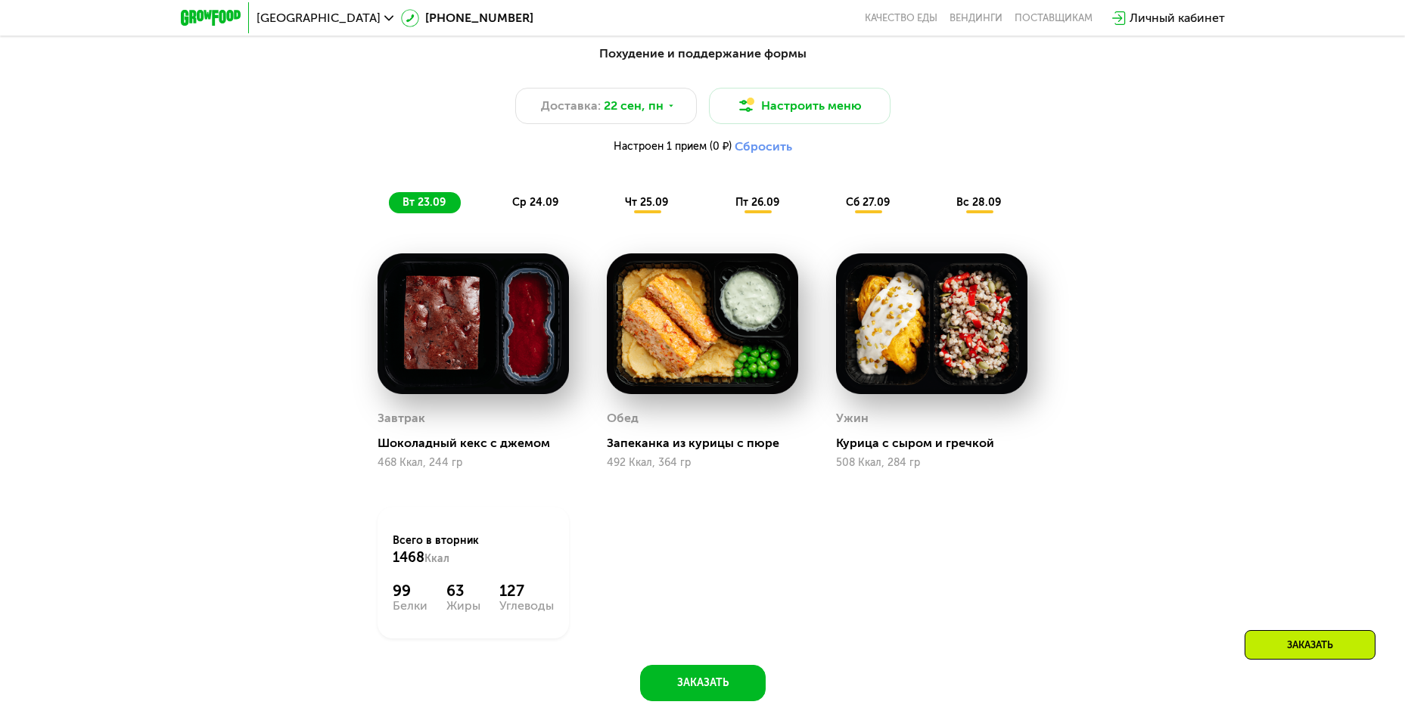
scroll to position [1286, 0]
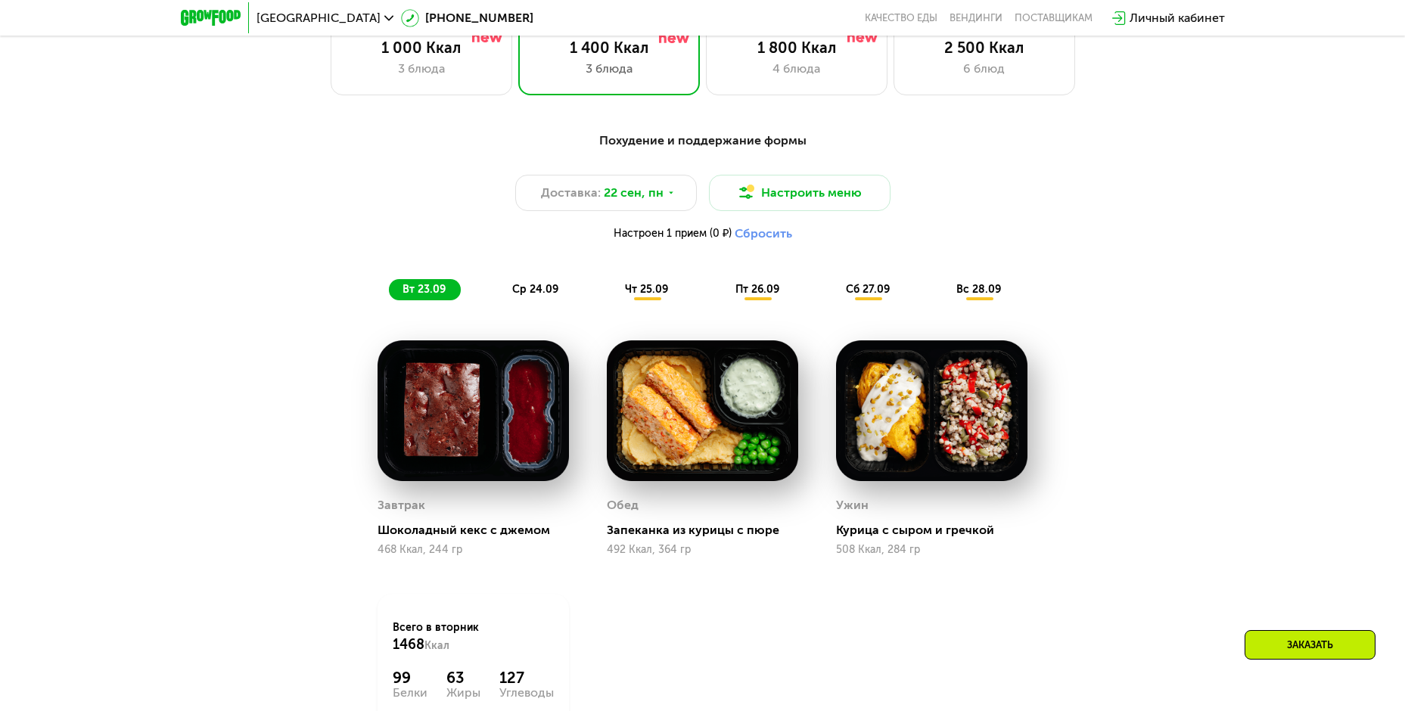
click at [522, 293] on span "ср 24.09" at bounding box center [535, 289] width 46 height 13
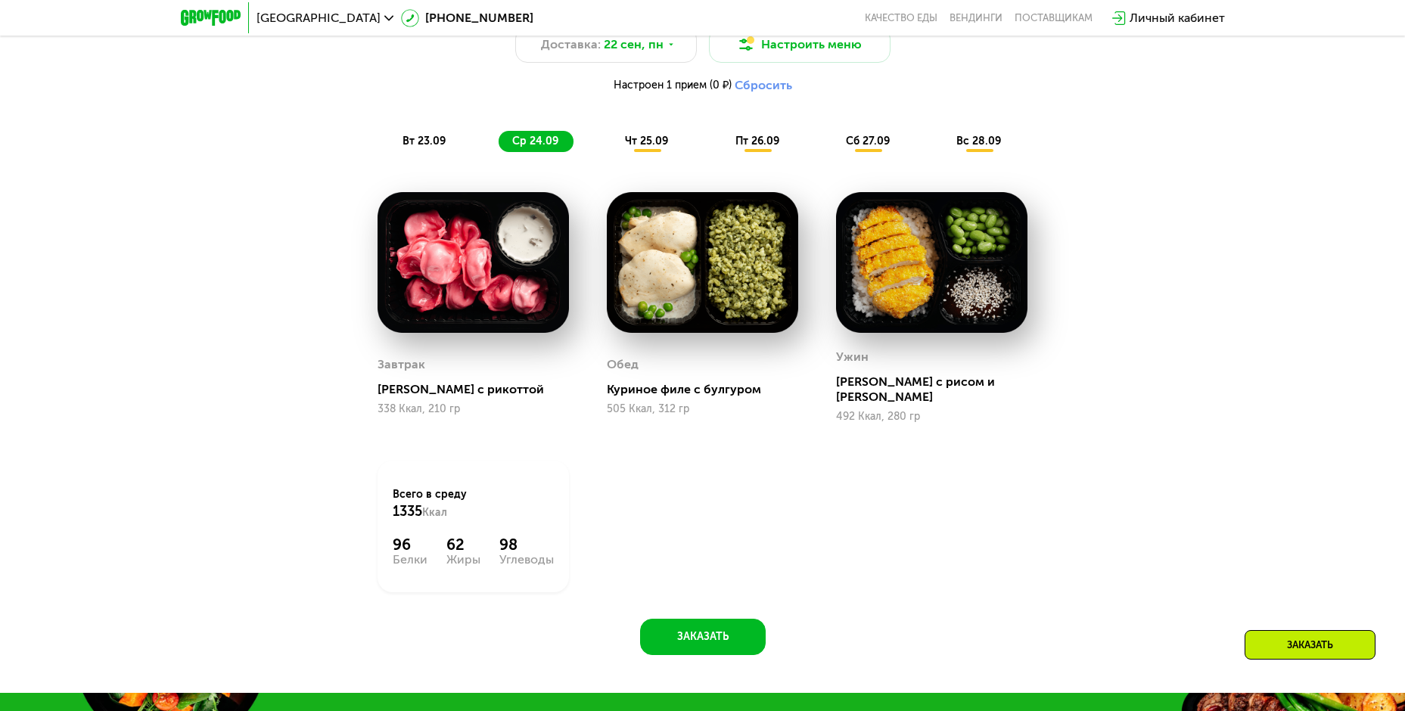
scroll to position [1438, 0]
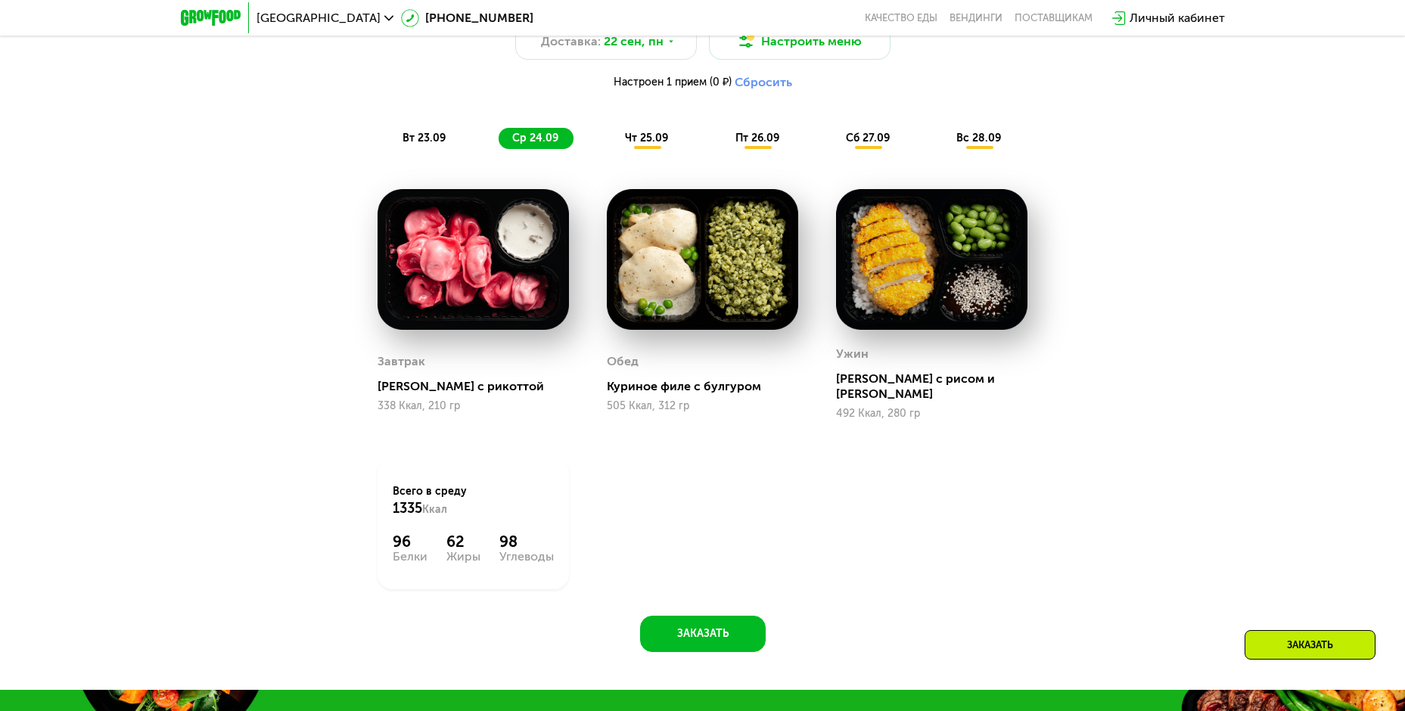
click at [422, 145] on span "вт 23.09" at bounding box center [424, 138] width 43 height 13
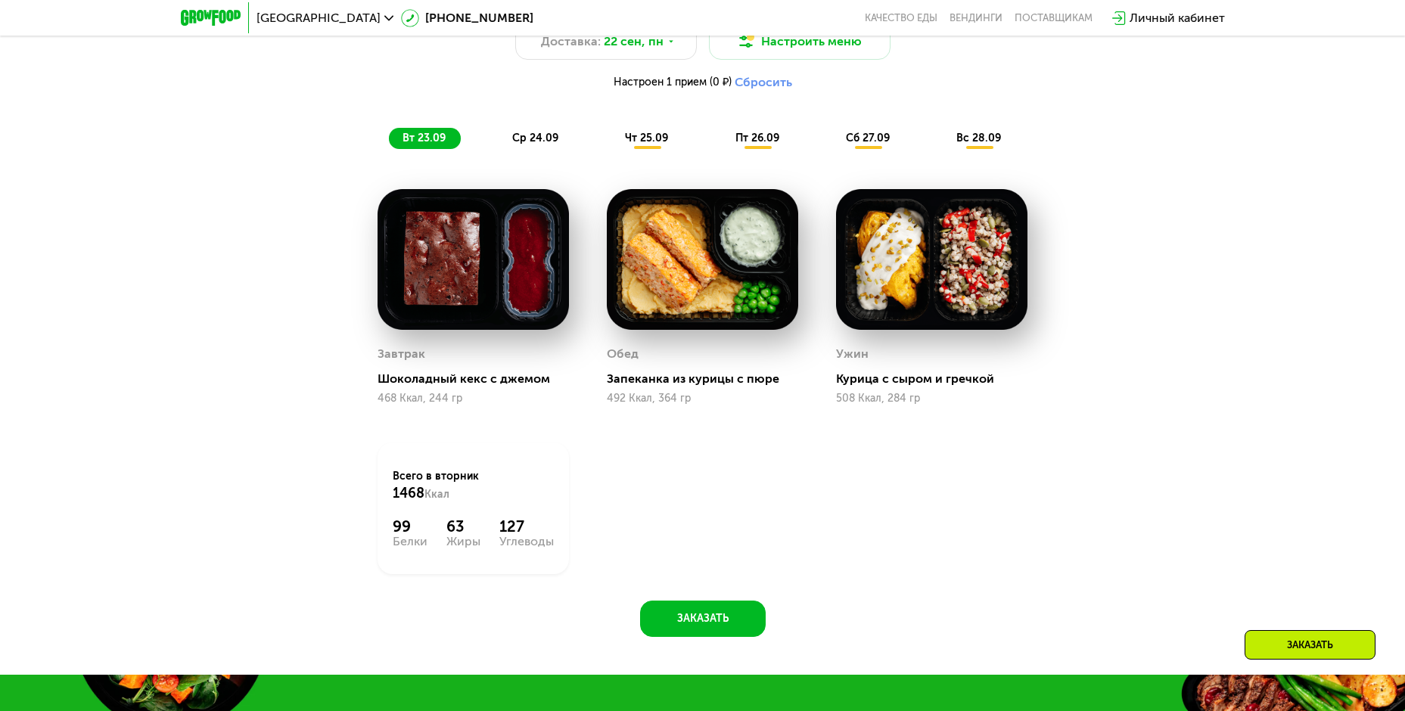
click at [642, 142] on span "чт 25.09" at bounding box center [646, 138] width 43 height 13
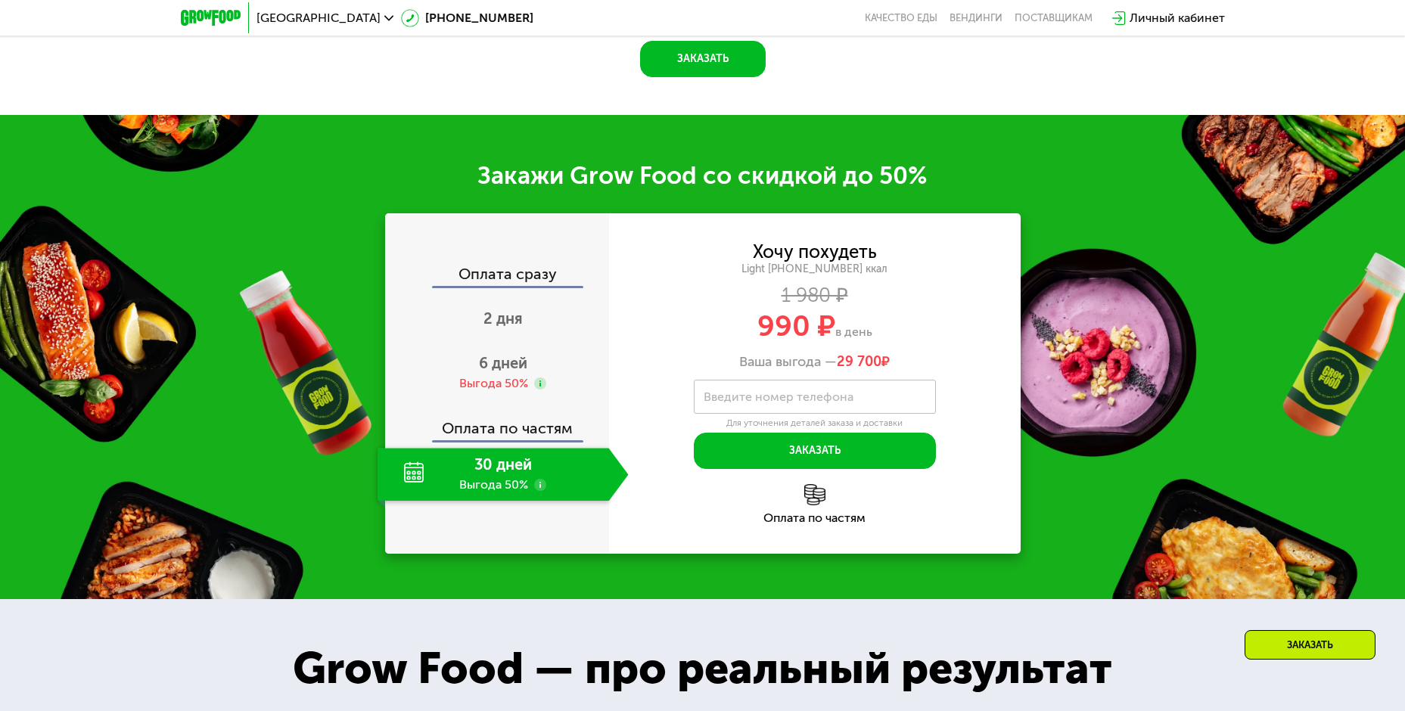
scroll to position [2119, 0]
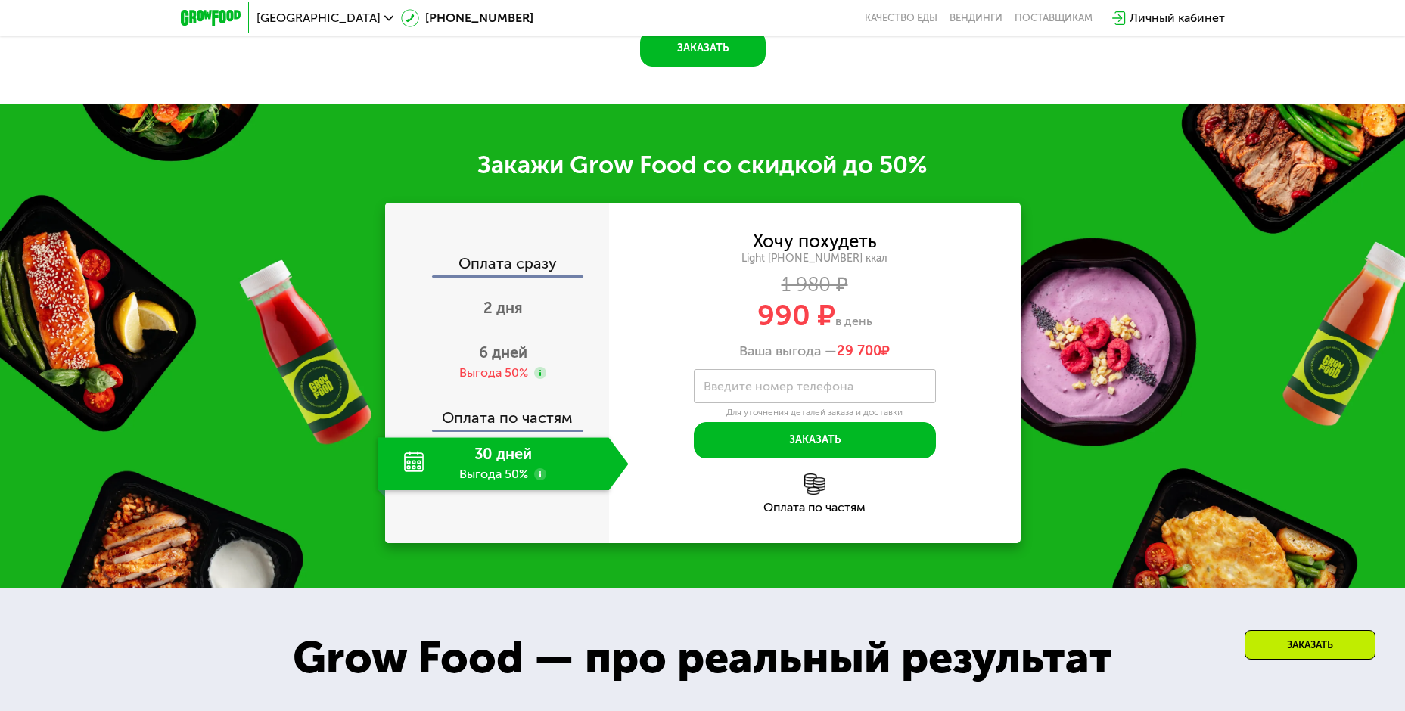
click at [540, 468] on use at bounding box center [540, 474] width 12 height 12
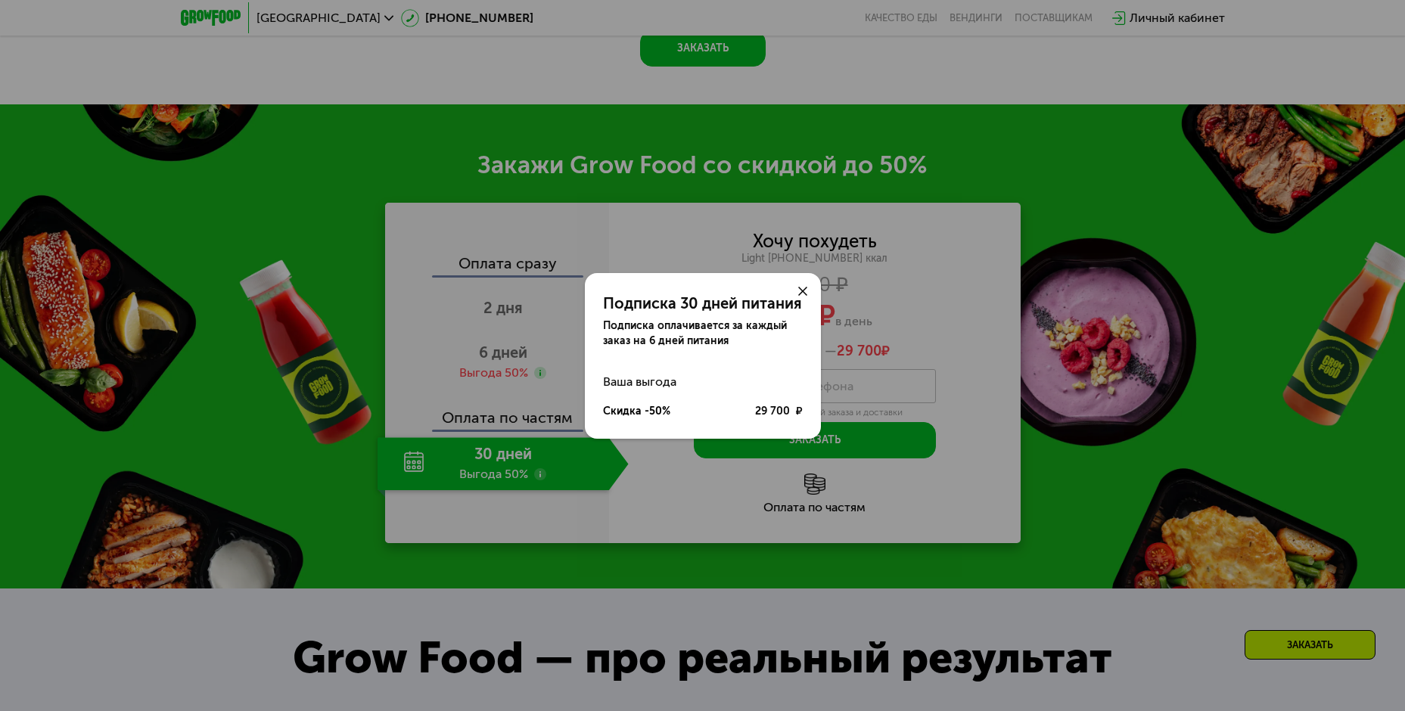
click at [802, 290] on use at bounding box center [802, 291] width 9 height 9
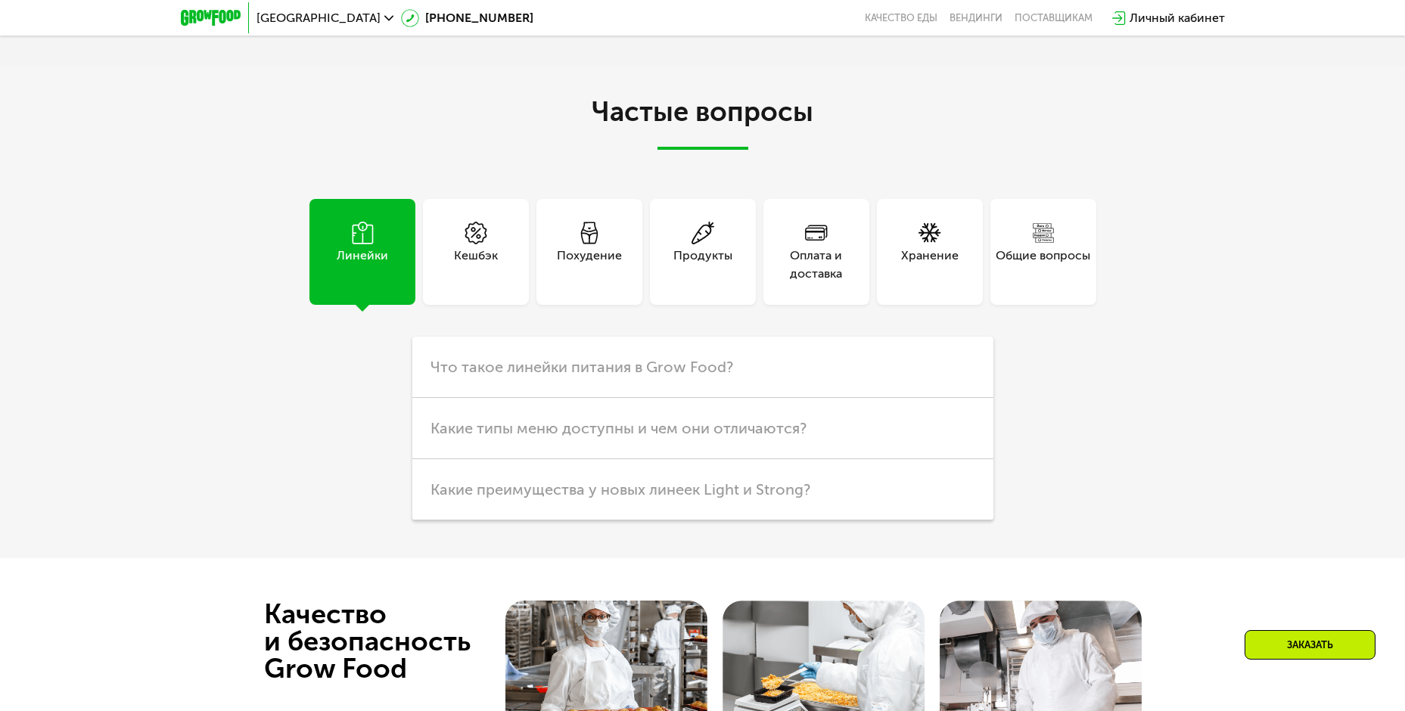
scroll to position [4464, 0]
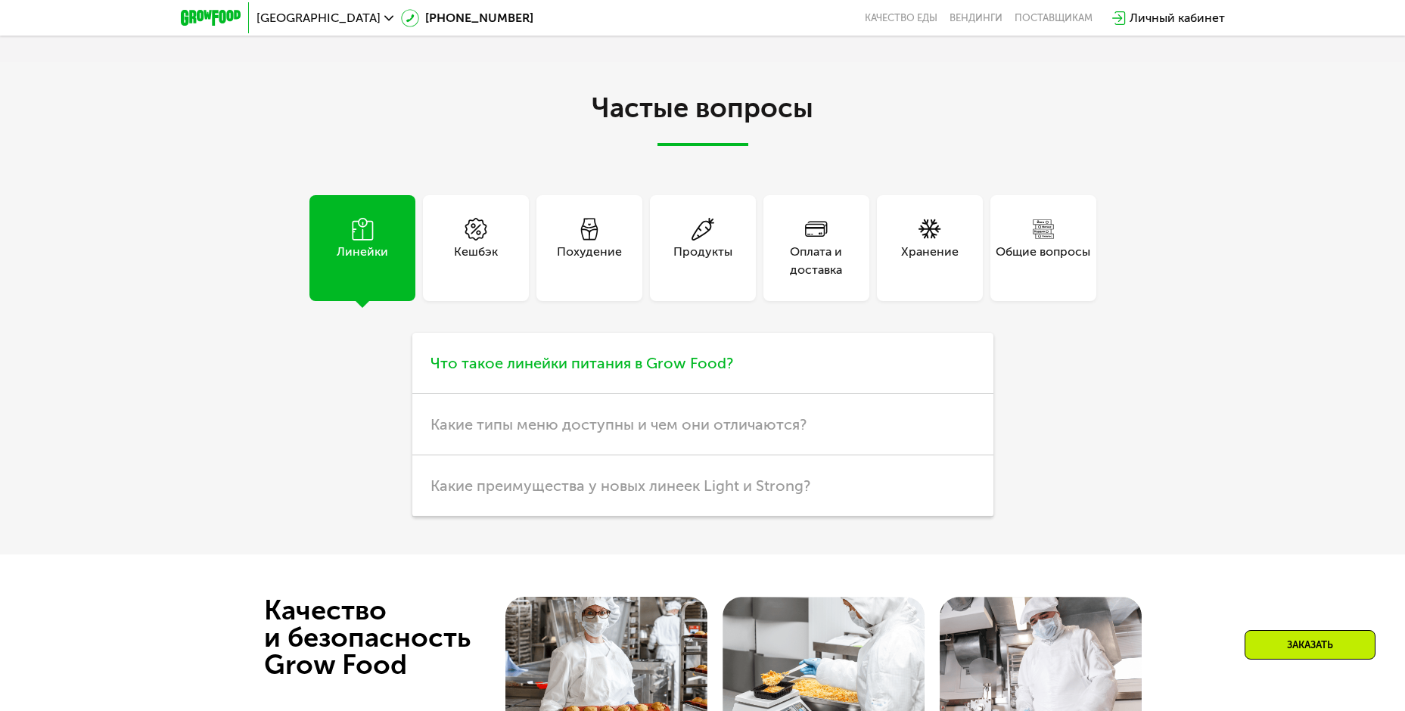
click at [512, 354] on span "Что такое линейки питания в Grow Food?" at bounding box center [582, 363] width 303 height 18
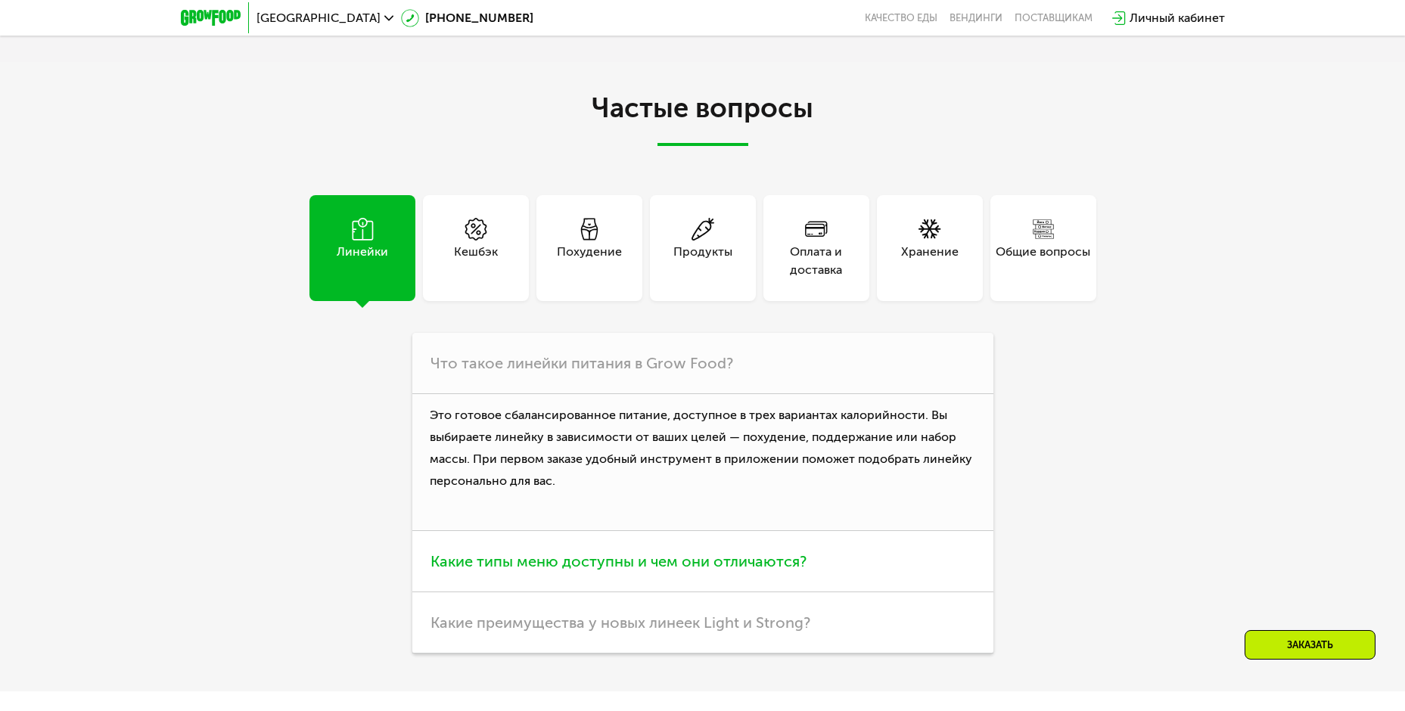
click at [507, 541] on h3 "Какие типы меню доступны и чем они отличаются?" at bounding box center [702, 561] width 581 height 61
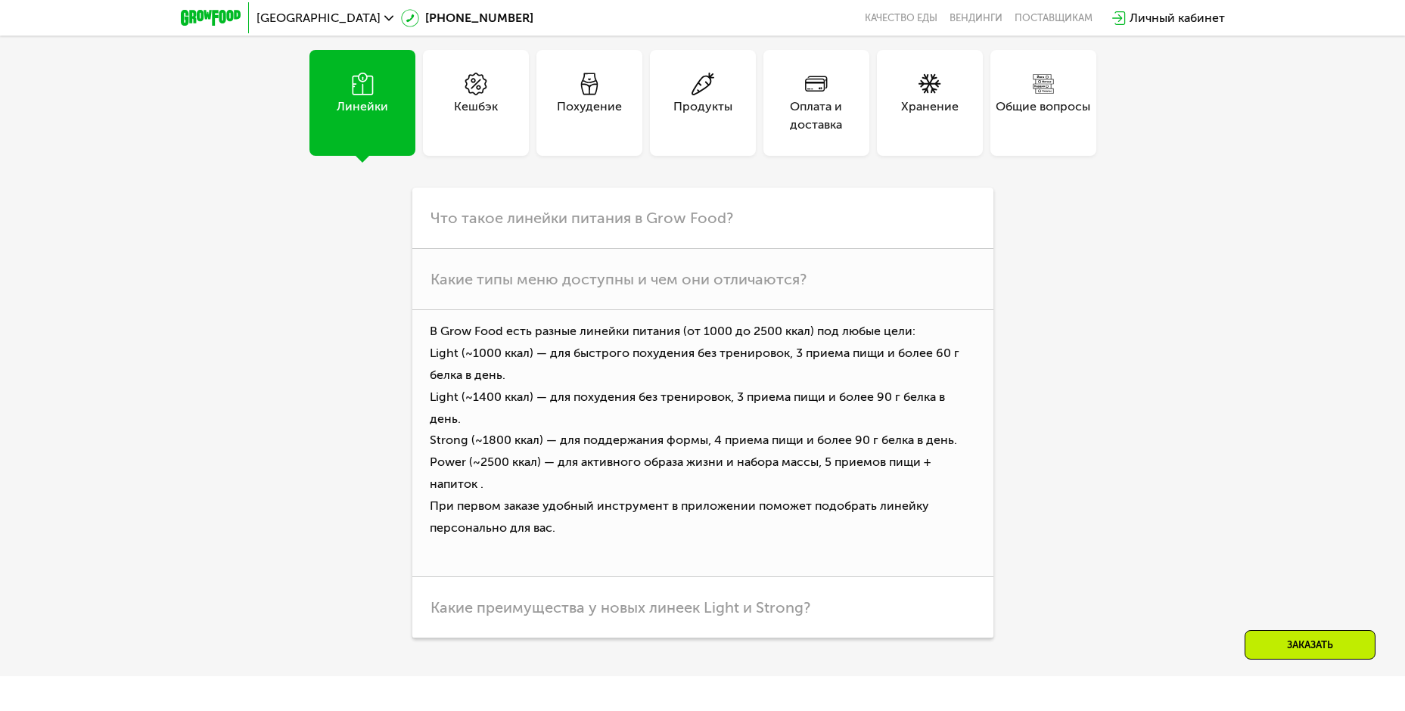
scroll to position [4616, 0]
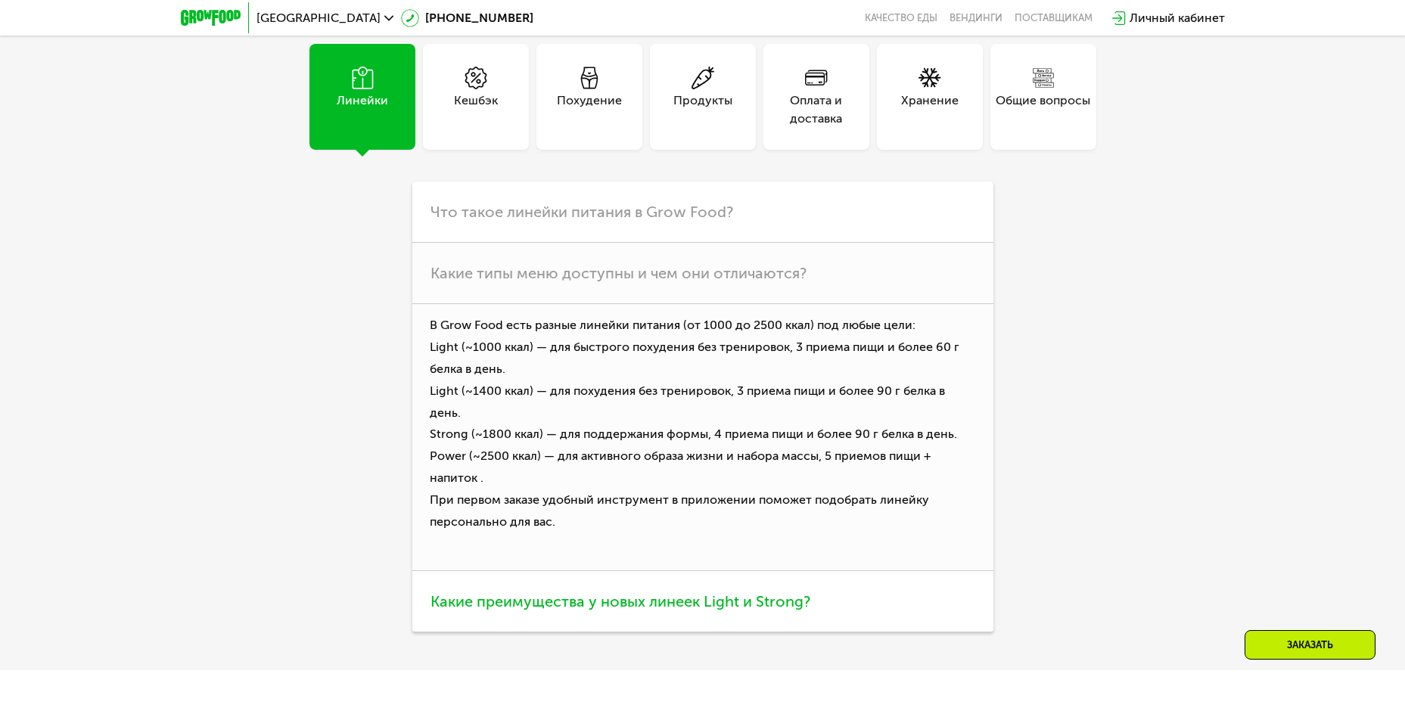
click at [506, 592] on span "Какие преимущества у новых линеек Light и Strong?" at bounding box center [621, 601] width 380 height 18
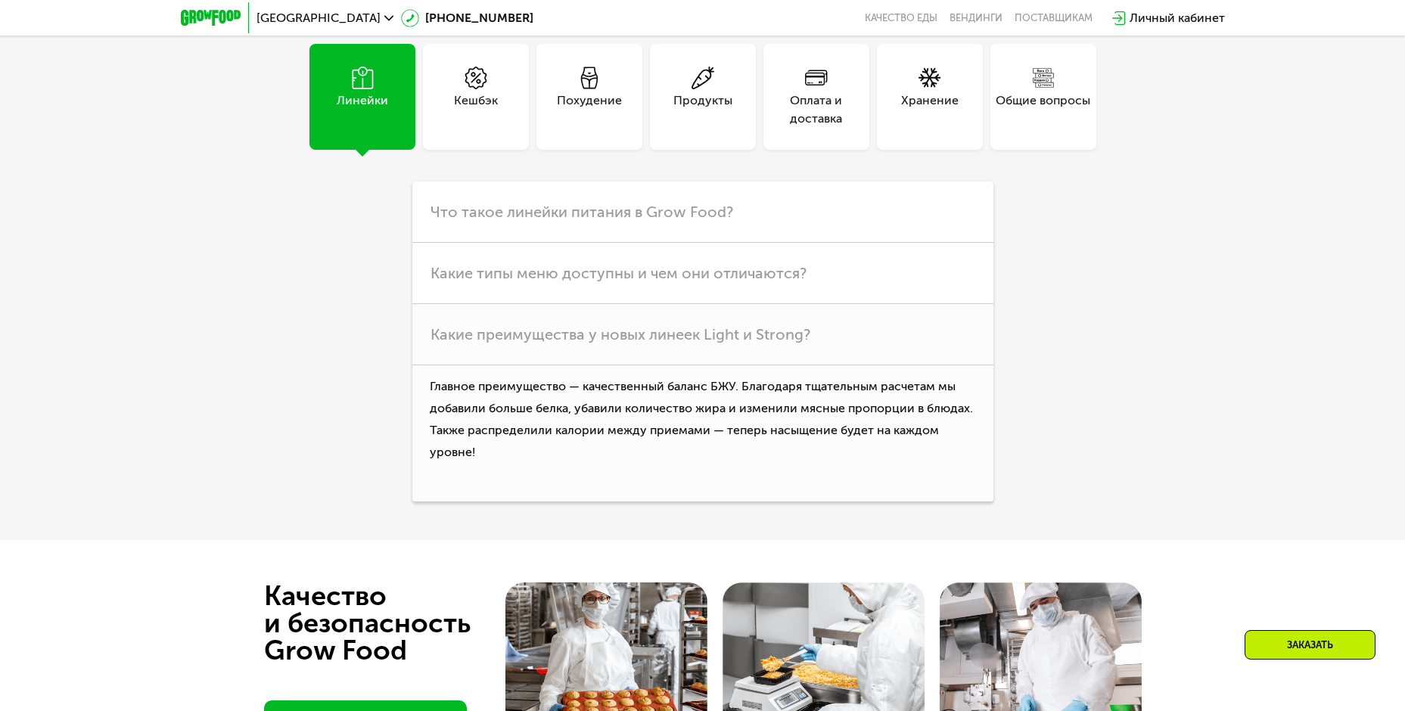
click at [593, 73] on span at bounding box center [589, 79] width 23 height 25
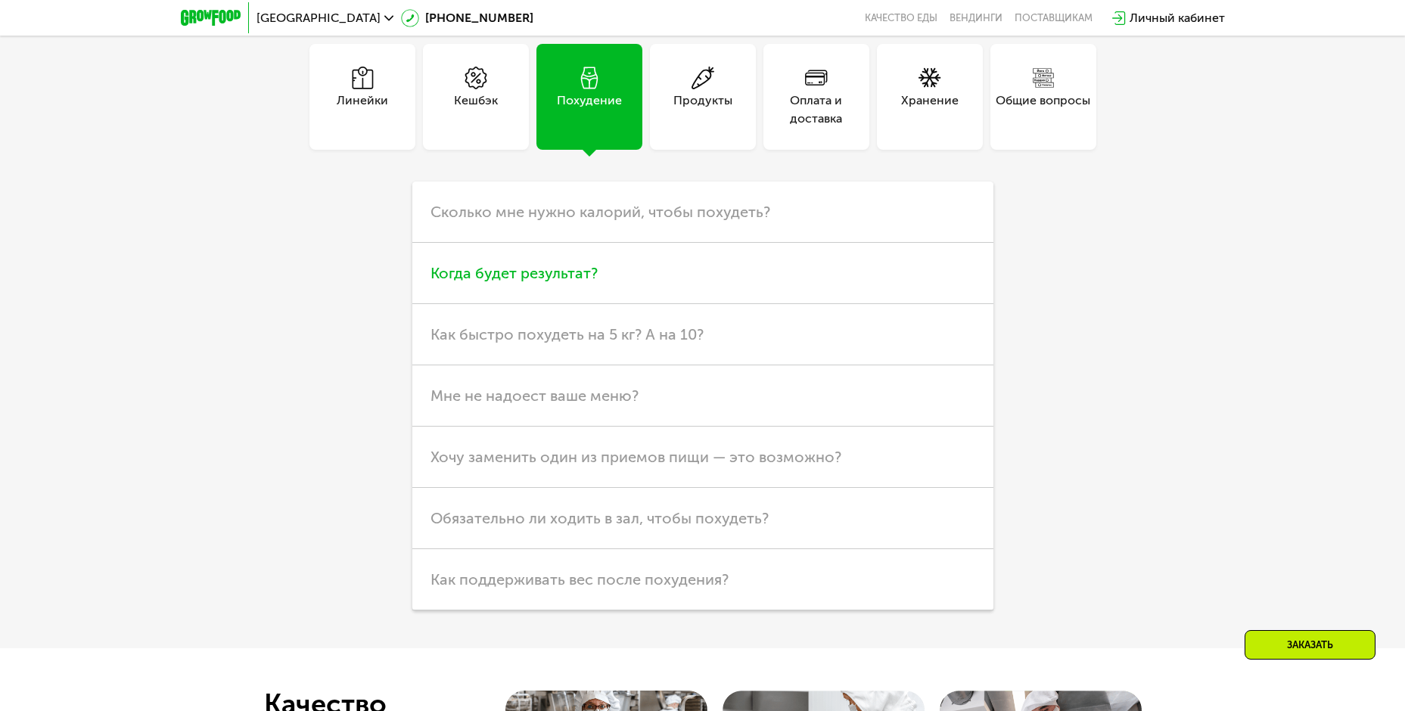
click at [561, 264] on span "Когда будет результат?" at bounding box center [514, 273] width 167 height 18
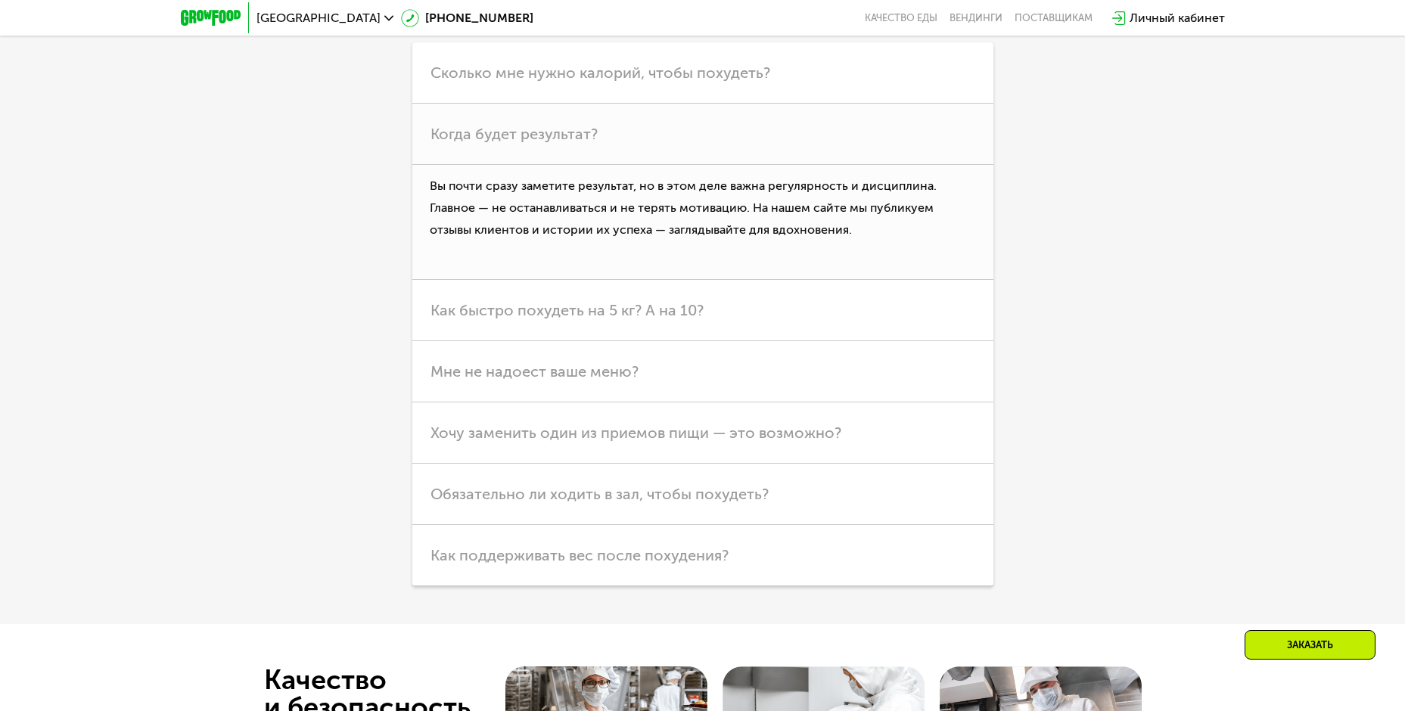
scroll to position [4767, 0]
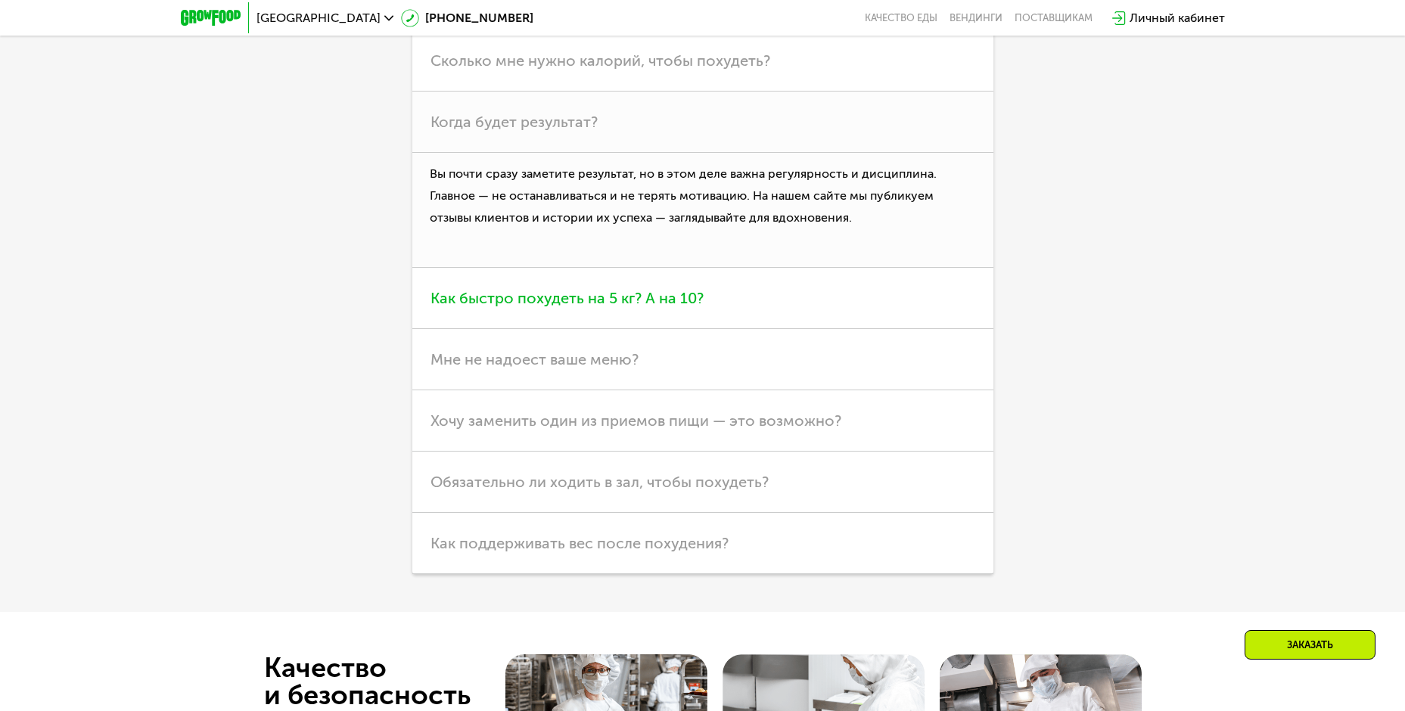
click at [542, 291] on span "Как быстро похудеть на 5 кг? А на 10?" at bounding box center [567, 298] width 273 height 18
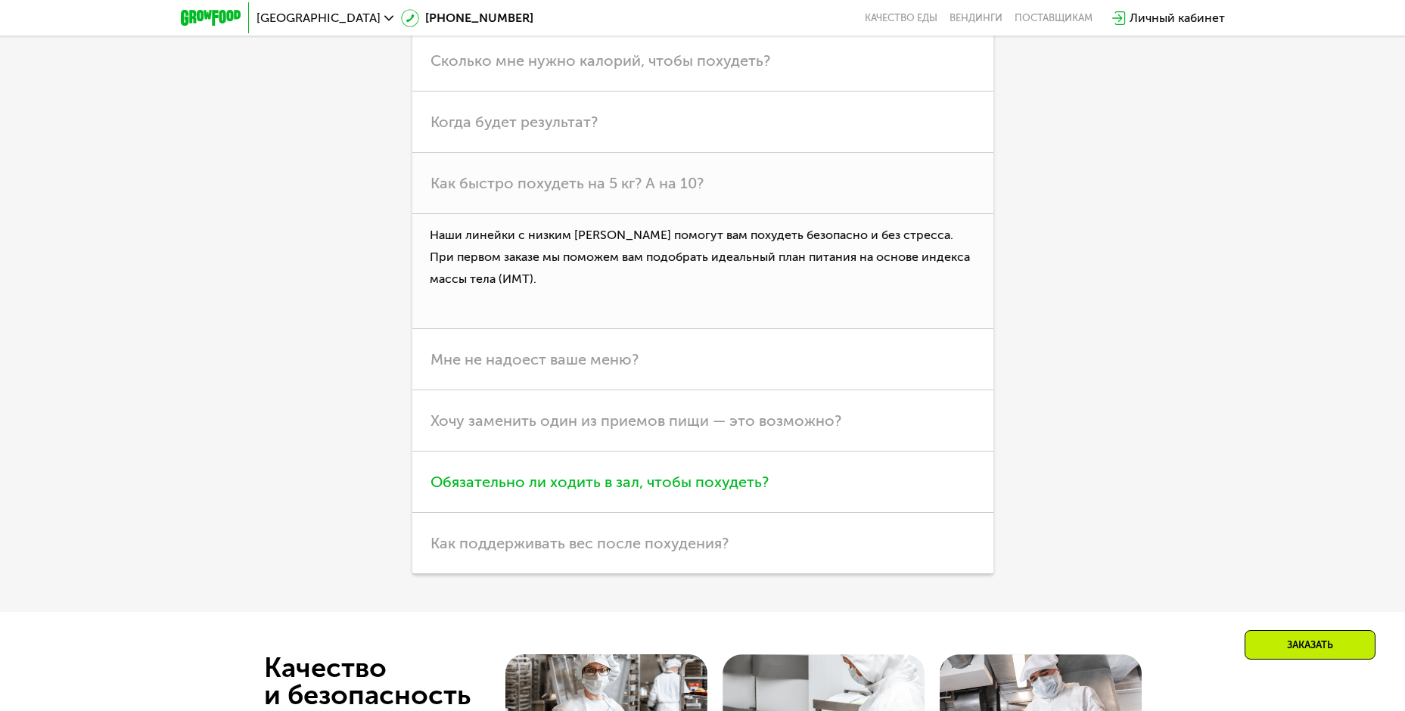
click at [519, 476] on span "Обязательно ли ходить в зал, чтобы похудеть?" at bounding box center [600, 482] width 338 height 18
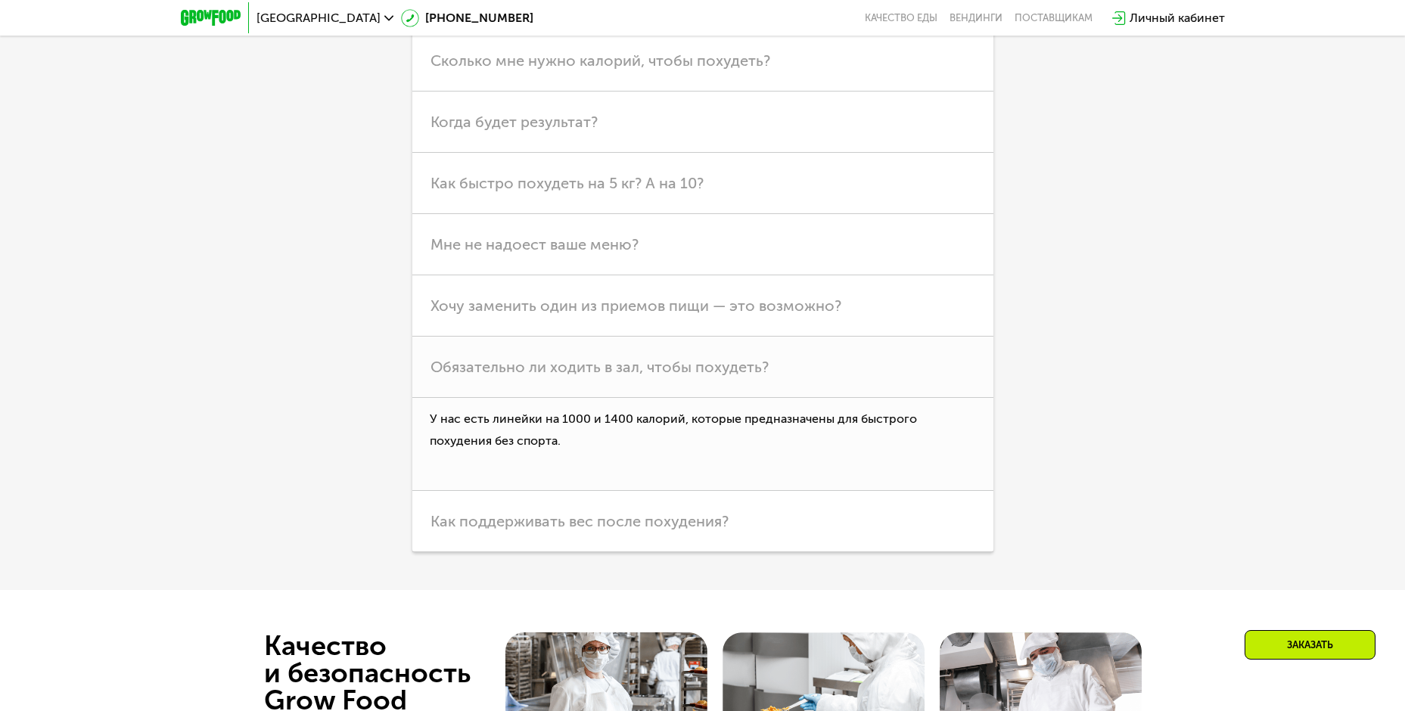
scroll to position [4540, 0]
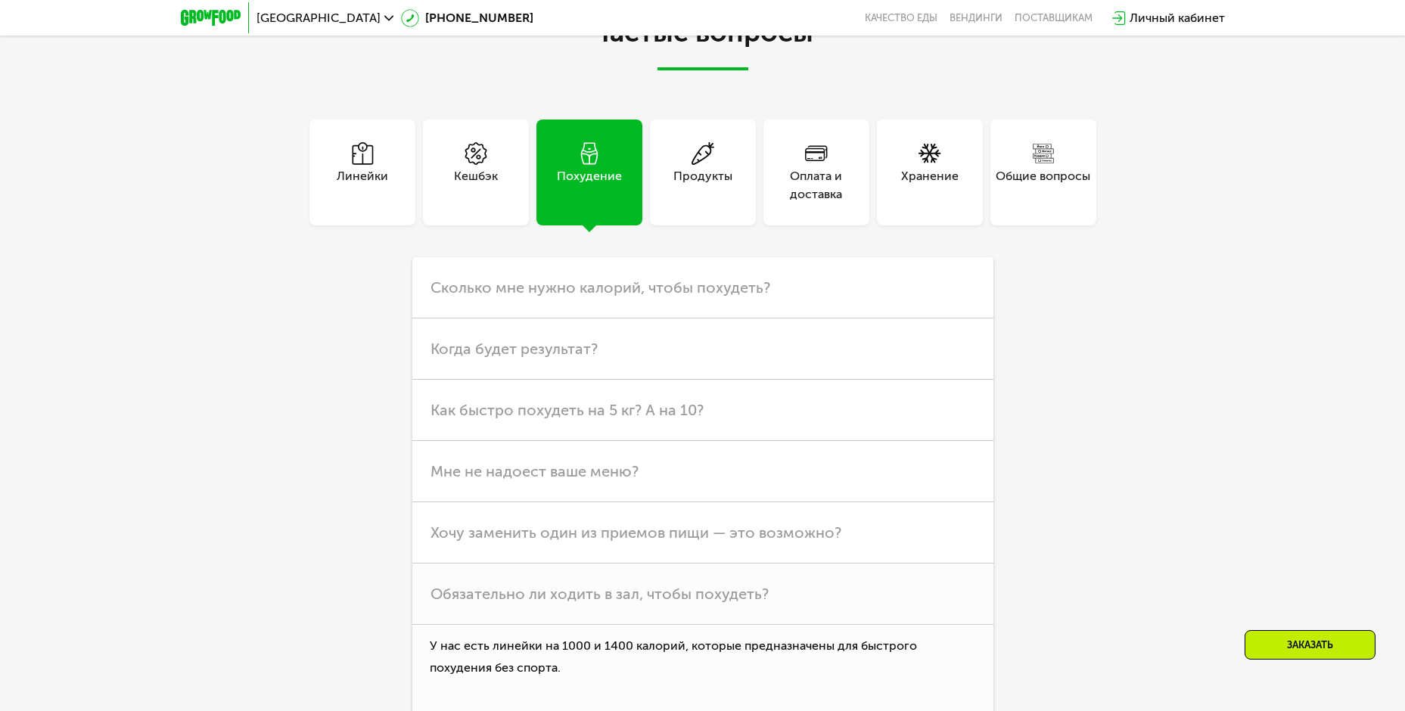
click at [711, 167] on div "Продукты" at bounding box center [702, 185] width 59 height 36
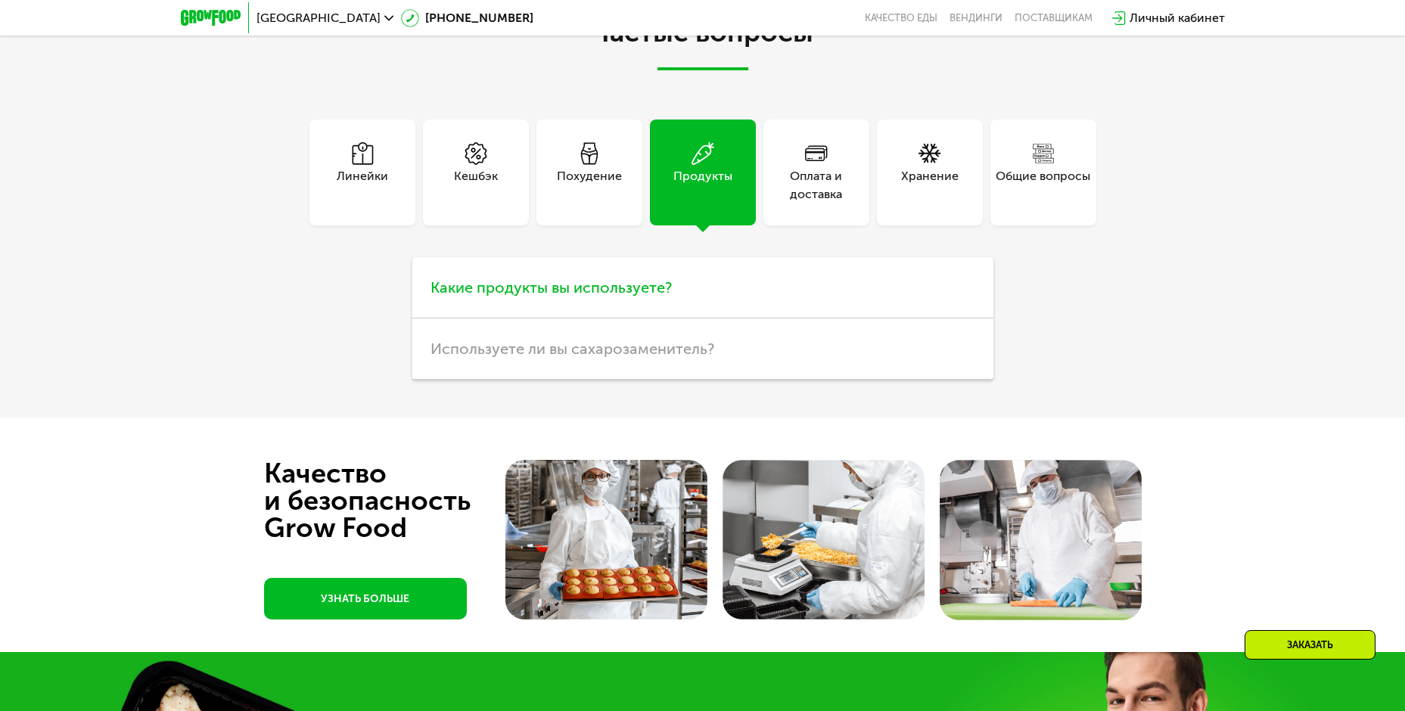
click at [645, 278] on span "Какие продукты вы используете?" at bounding box center [551, 287] width 241 height 18
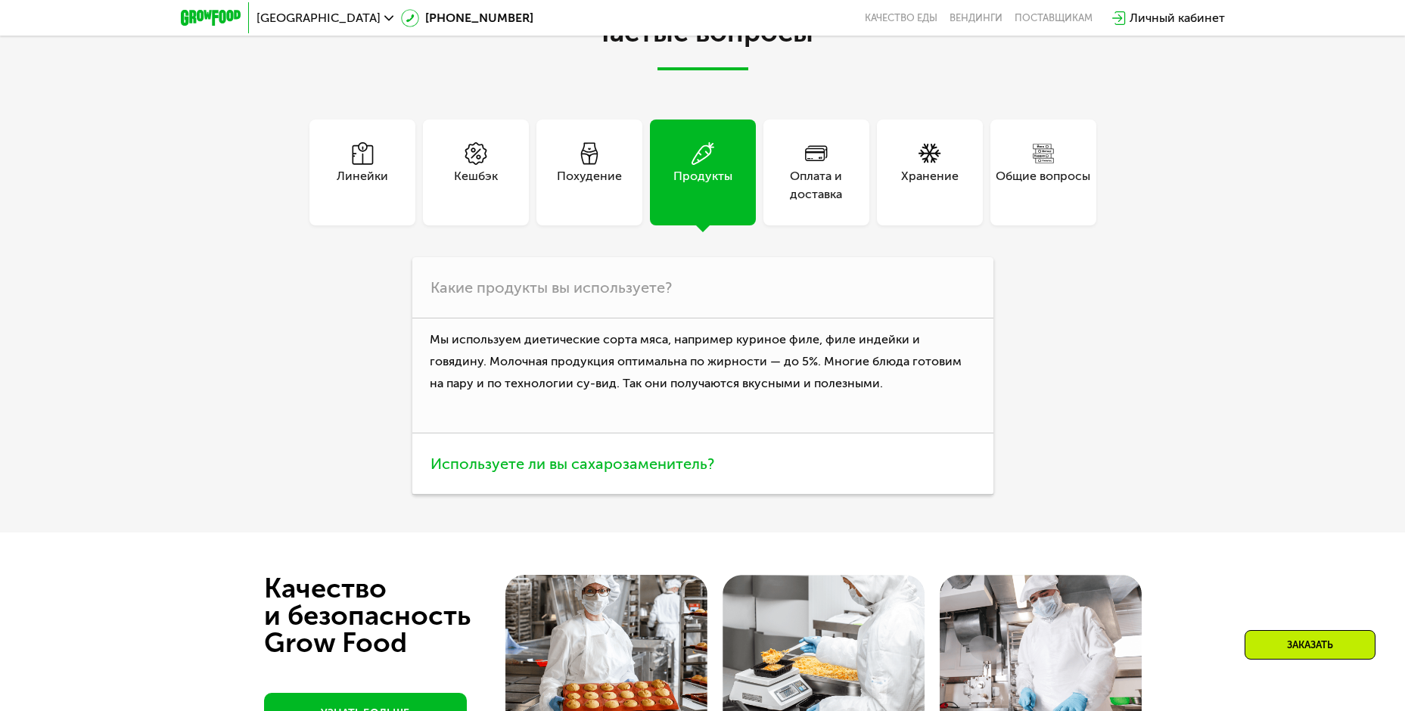
click at [496, 462] on span "Используете ли вы сахарозаменитель?" at bounding box center [573, 464] width 284 height 18
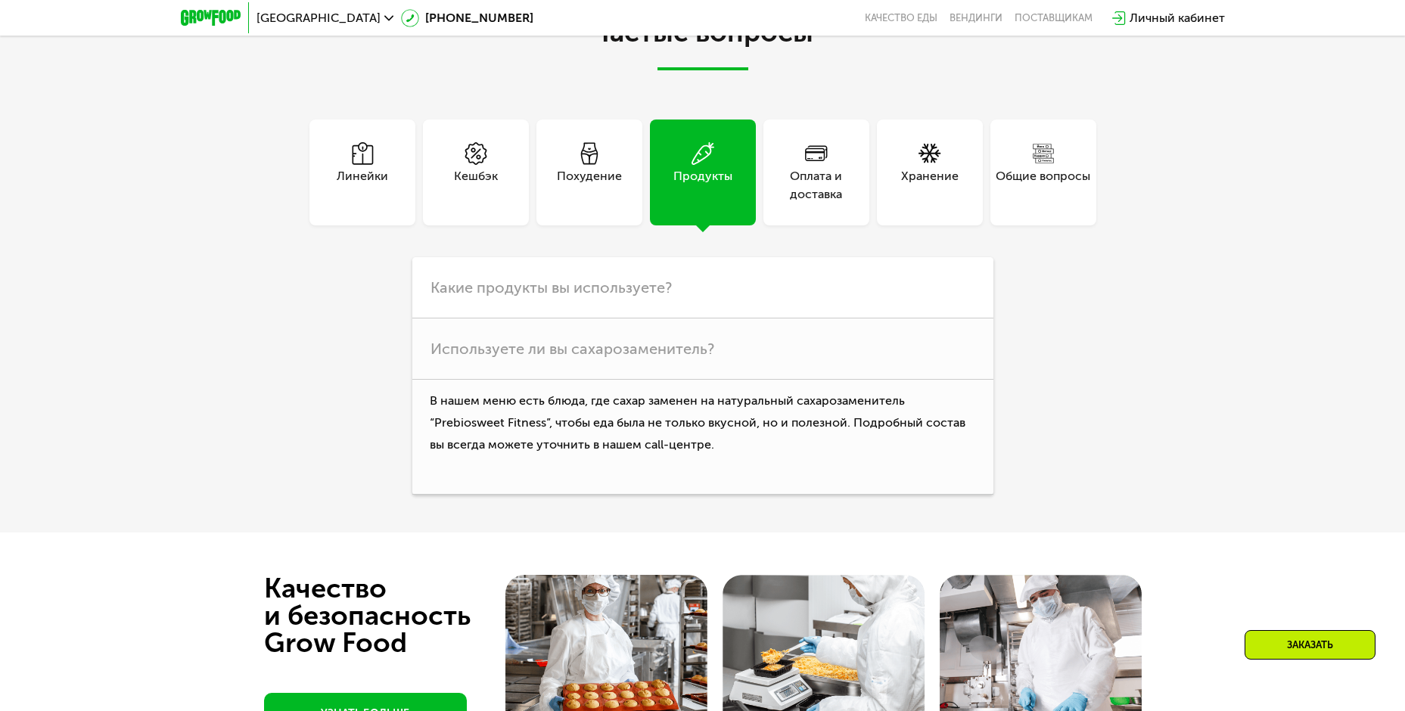
click at [832, 167] on div "Оплата и доставка" at bounding box center [816, 185] width 106 height 36
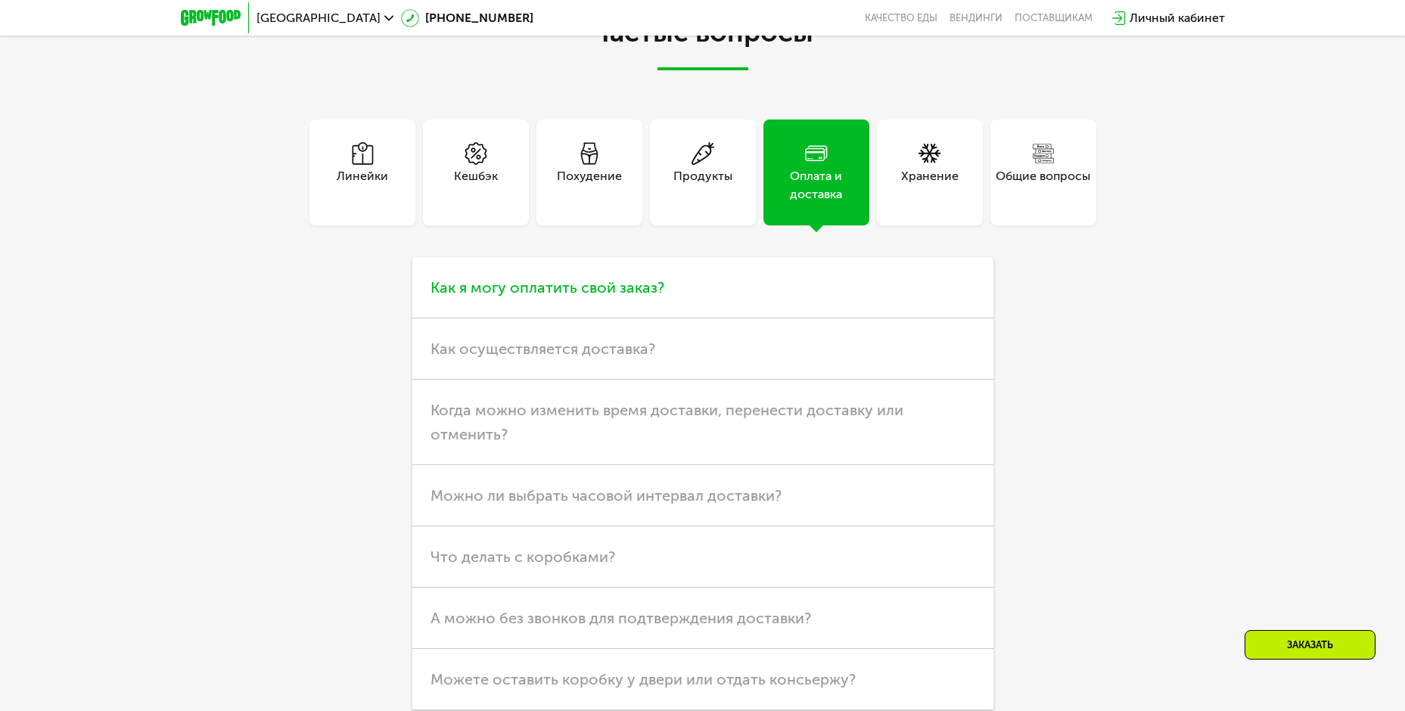
click at [580, 278] on span "Как я могу оплатить свой заказ?" at bounding box center [548, 287] width 234 height 18
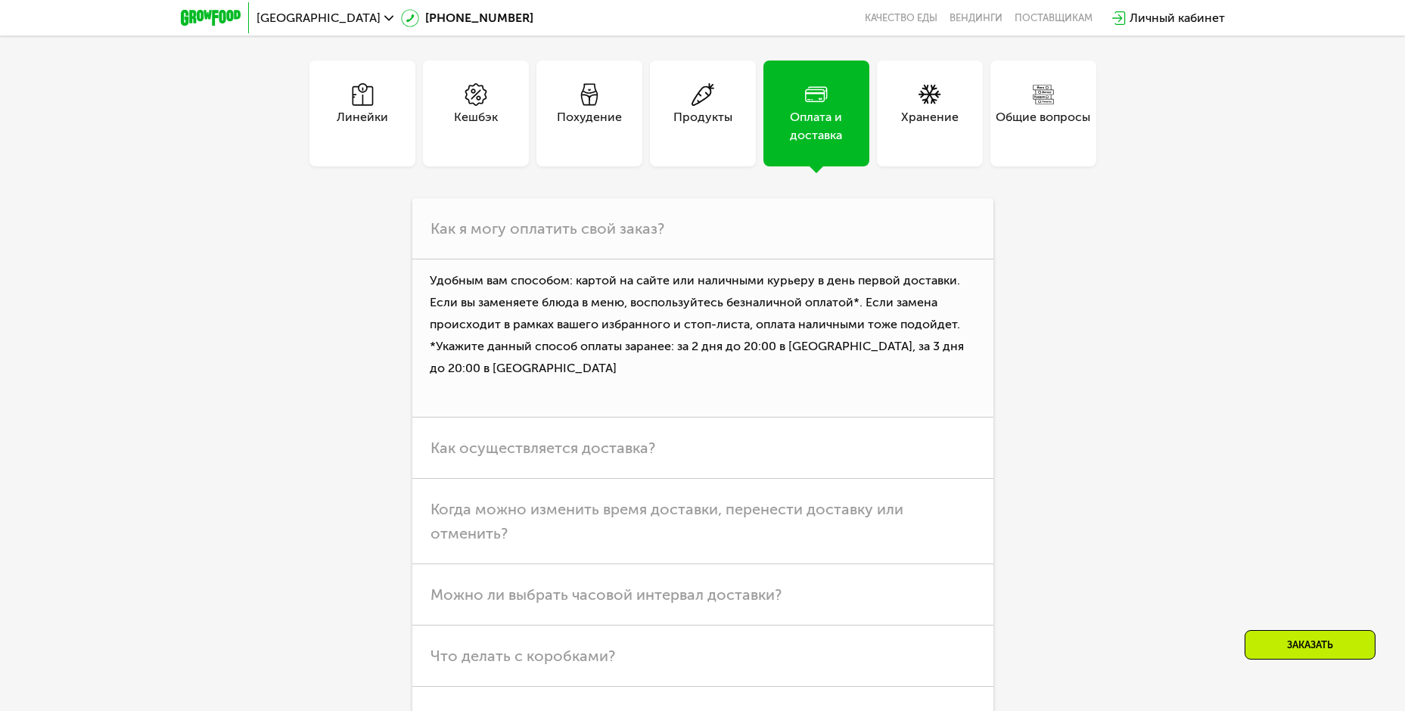
scroll to position [4691, 0]
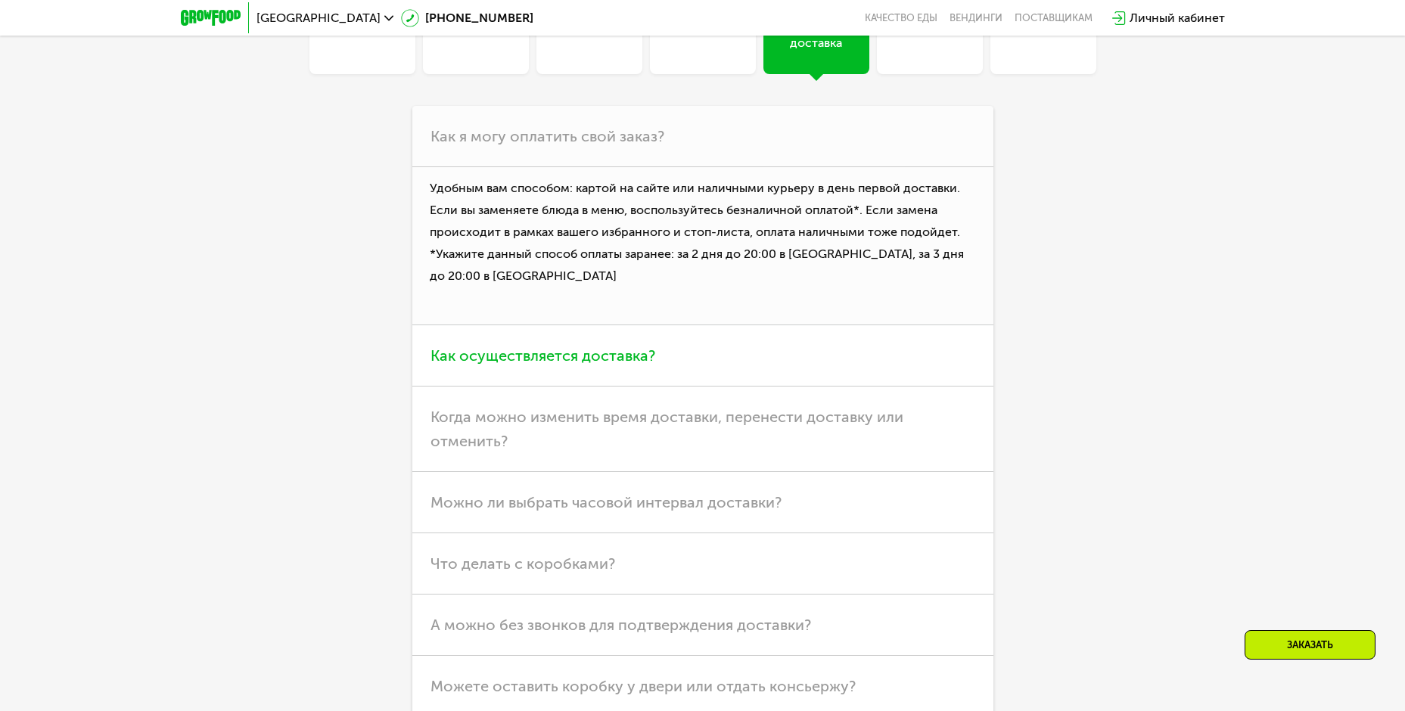
click at [504, 347] on span "Как осуществляется доставка?" at bounding box center [543, 356] width 225 height 18
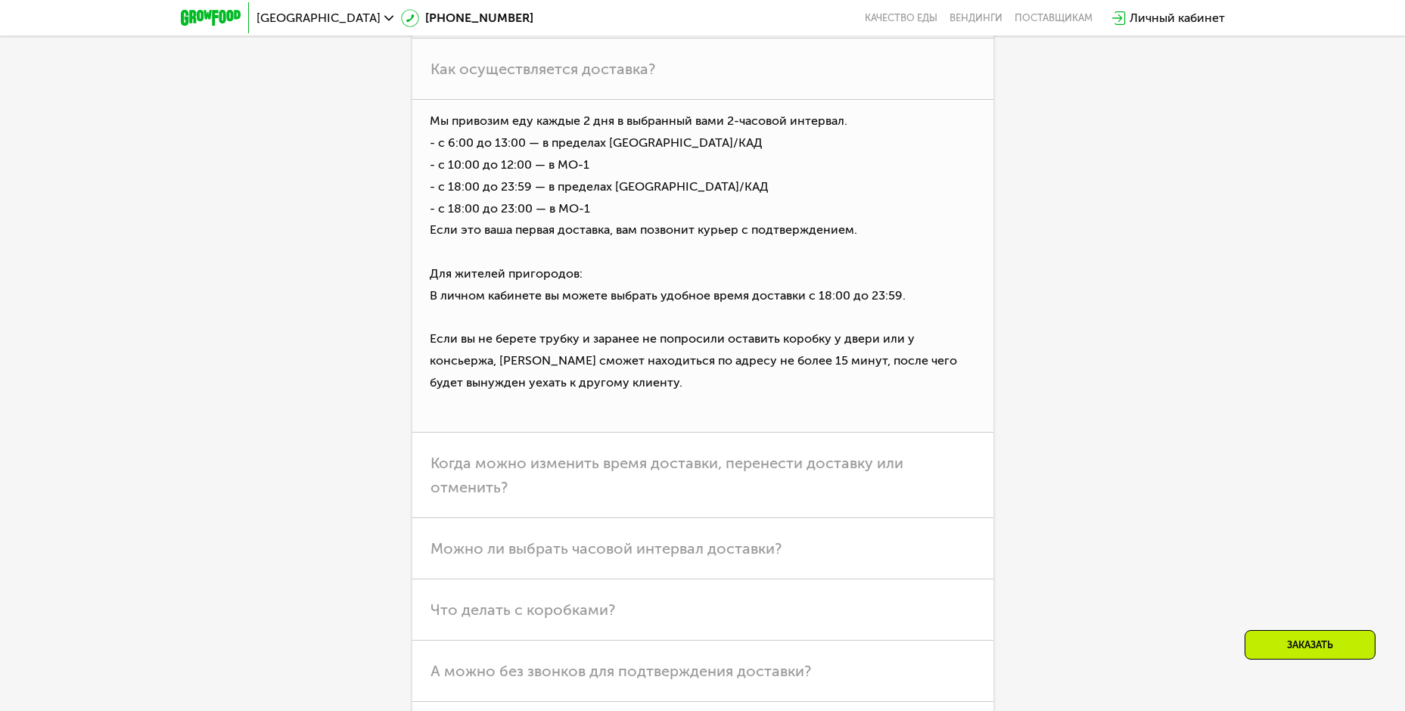
scroll to position [4918, 0]
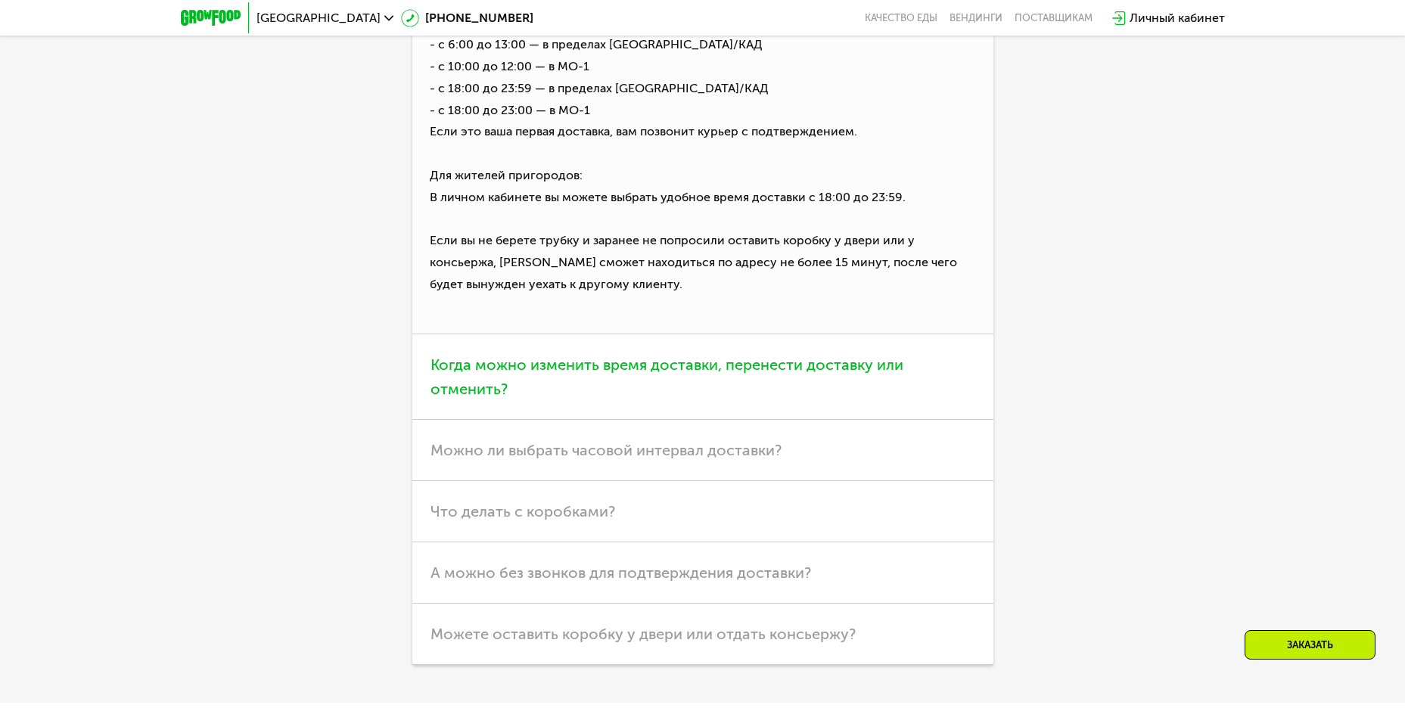
click at [561, 356] on span "Когда можно изменить время доставки, перенести доставку или отменить?" at bounding box center [667, 377] width 473 height 42
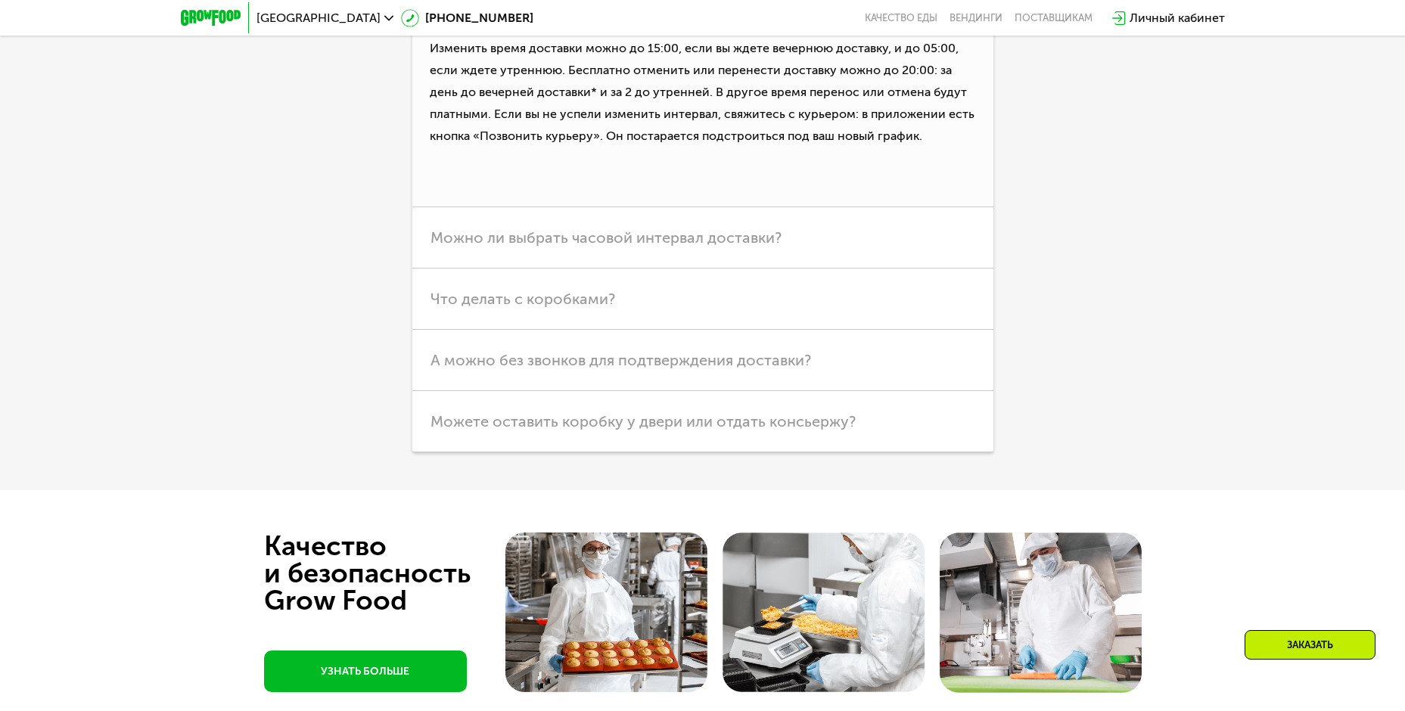
scroll to position [4994, 0]
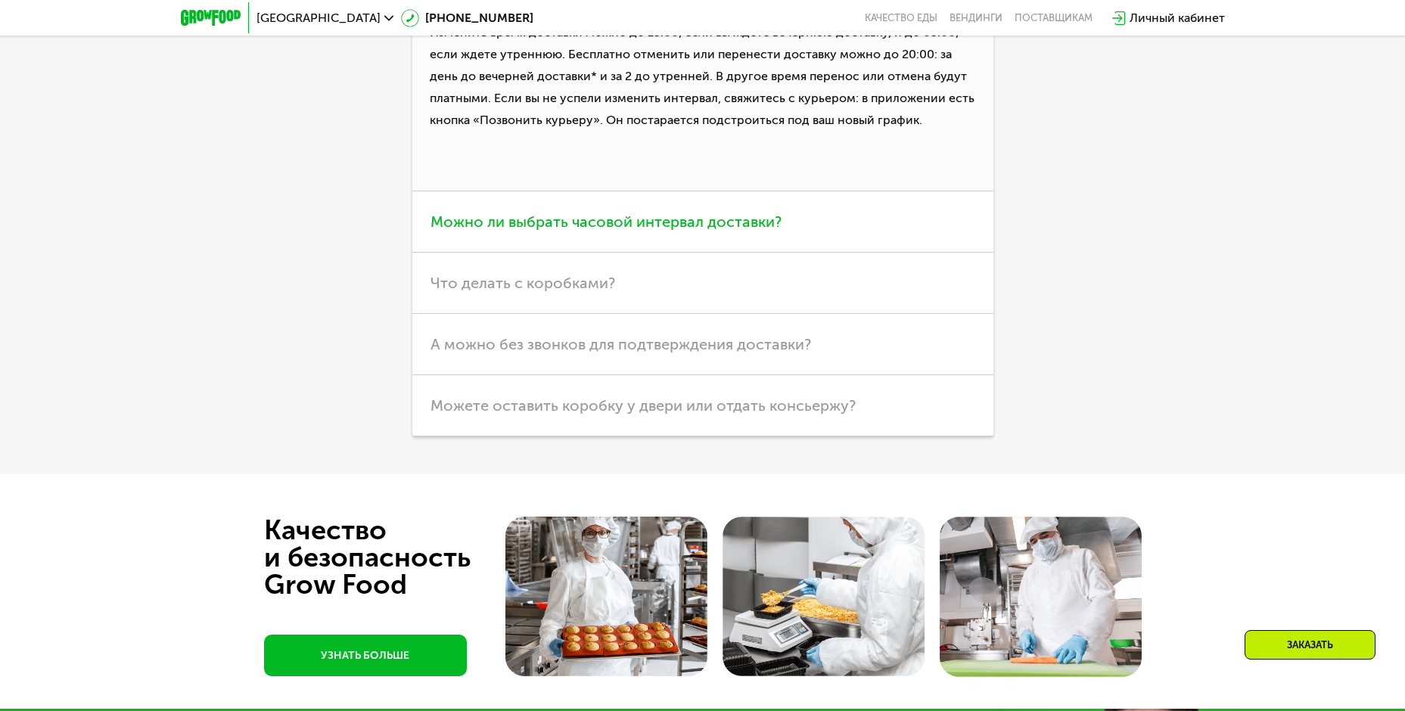
click at [614, 213] on span "Можно ли выбрать часовой интервал доставки?" at bounding box center [606, 222] width 351 height 18
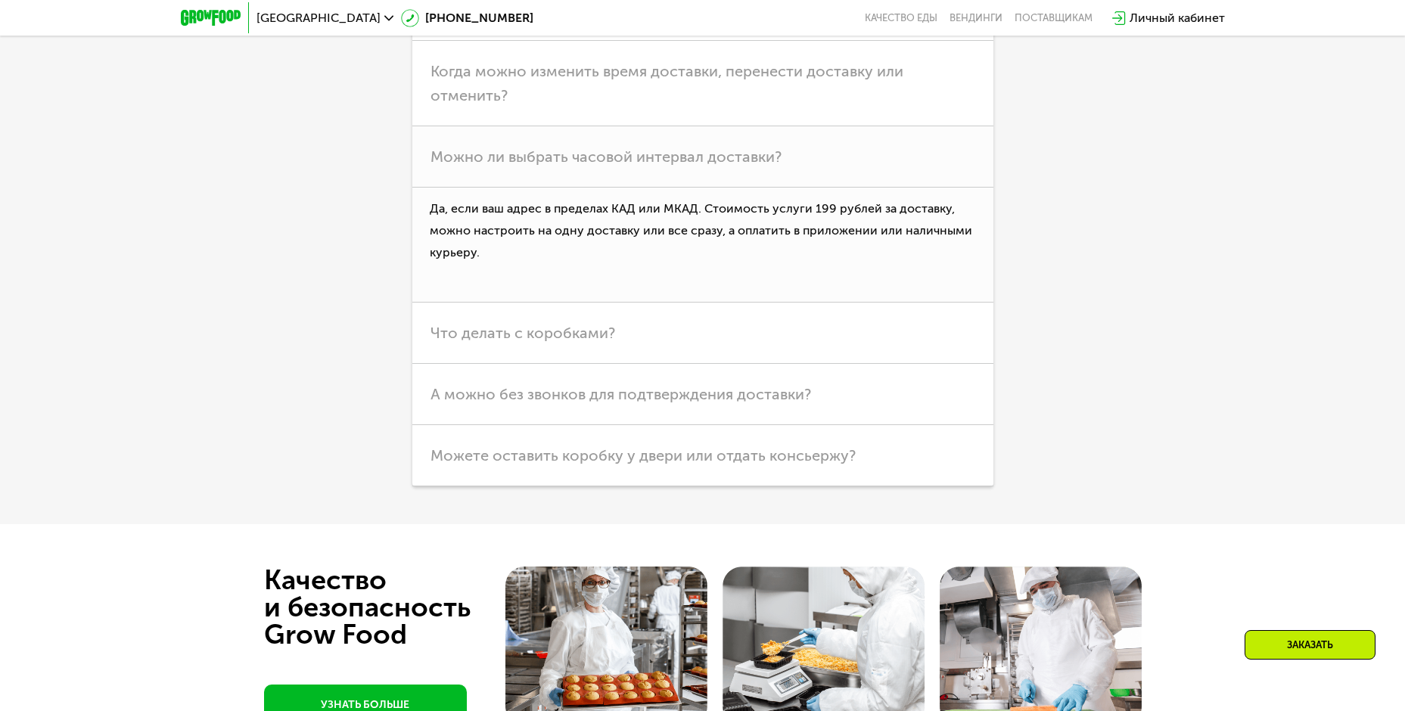
scroll to position [4843, 0]
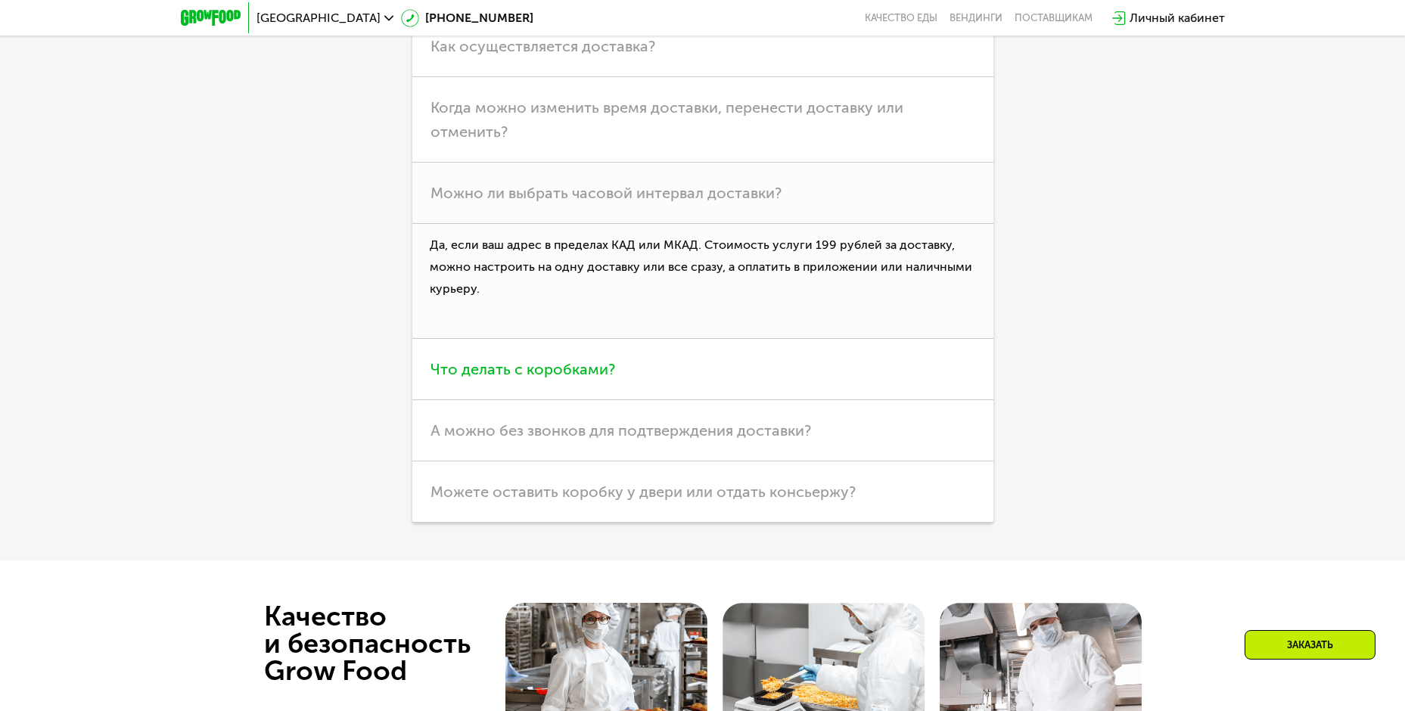
click at [526, 360] on span "Что делать с коробками?" at bounding box center [523, 369] width 185 height 18
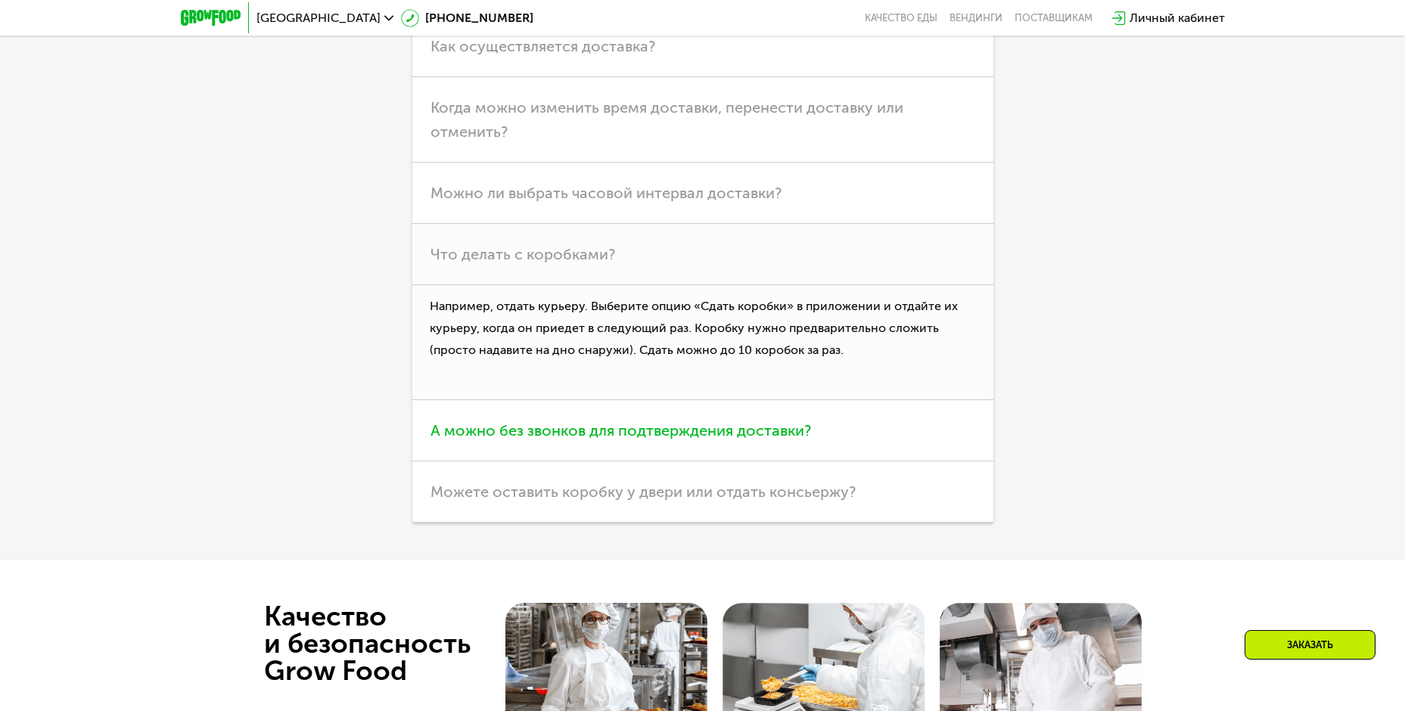
click at [544, 422] on span "А можно без звонков для подтверждения доставки?" at bounding box center [621, 430] width 381 height 18
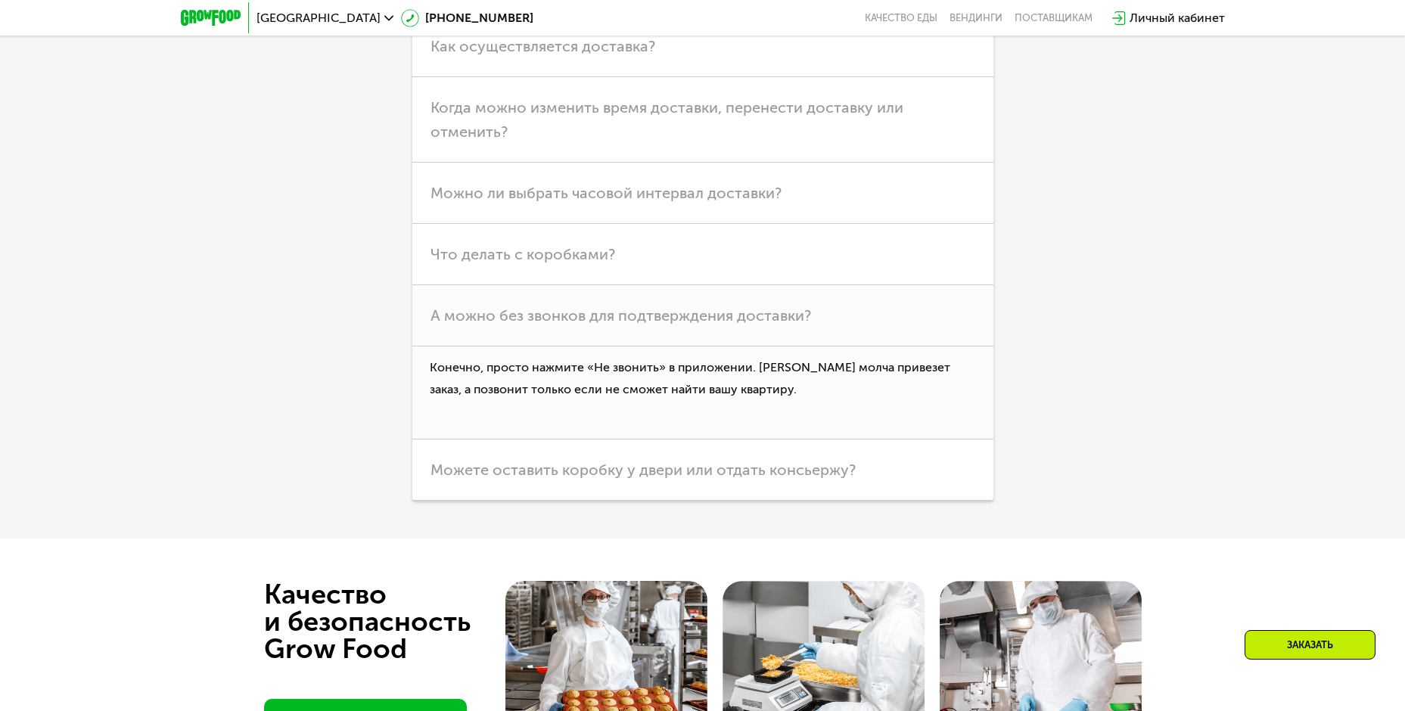
scroll to position [4918, 0]
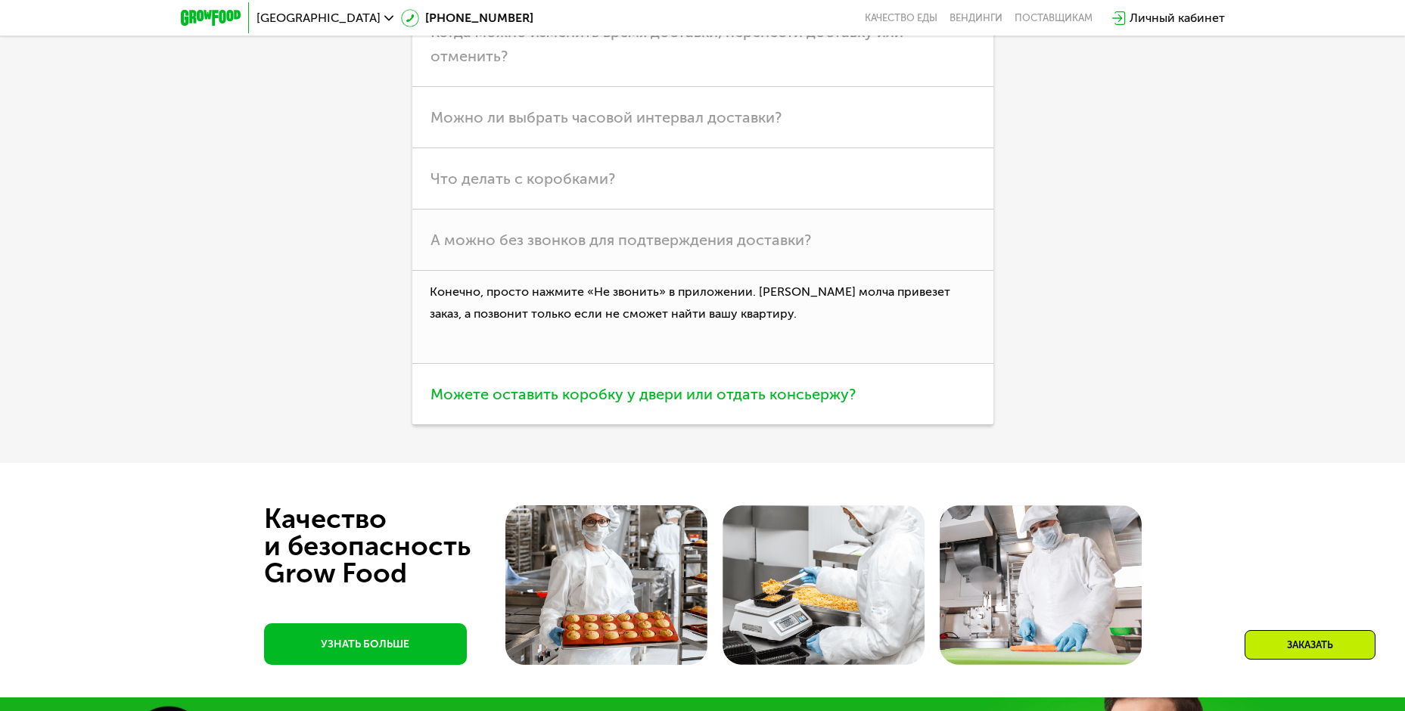
click at [523, 387] on span "Можете оставить коробку у двери или отдать консьержу?" at bounding box center [643, 394] width 425 height 18
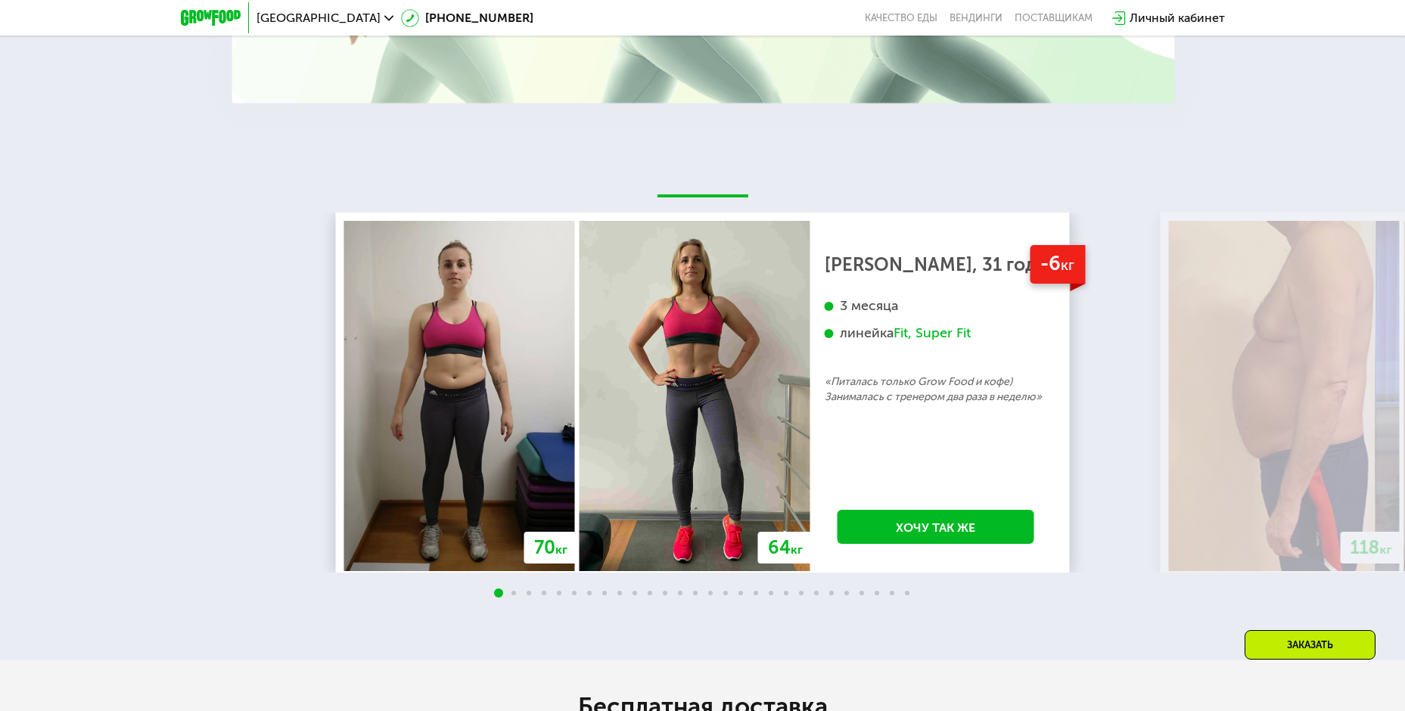
scroll to position [3300, 0]
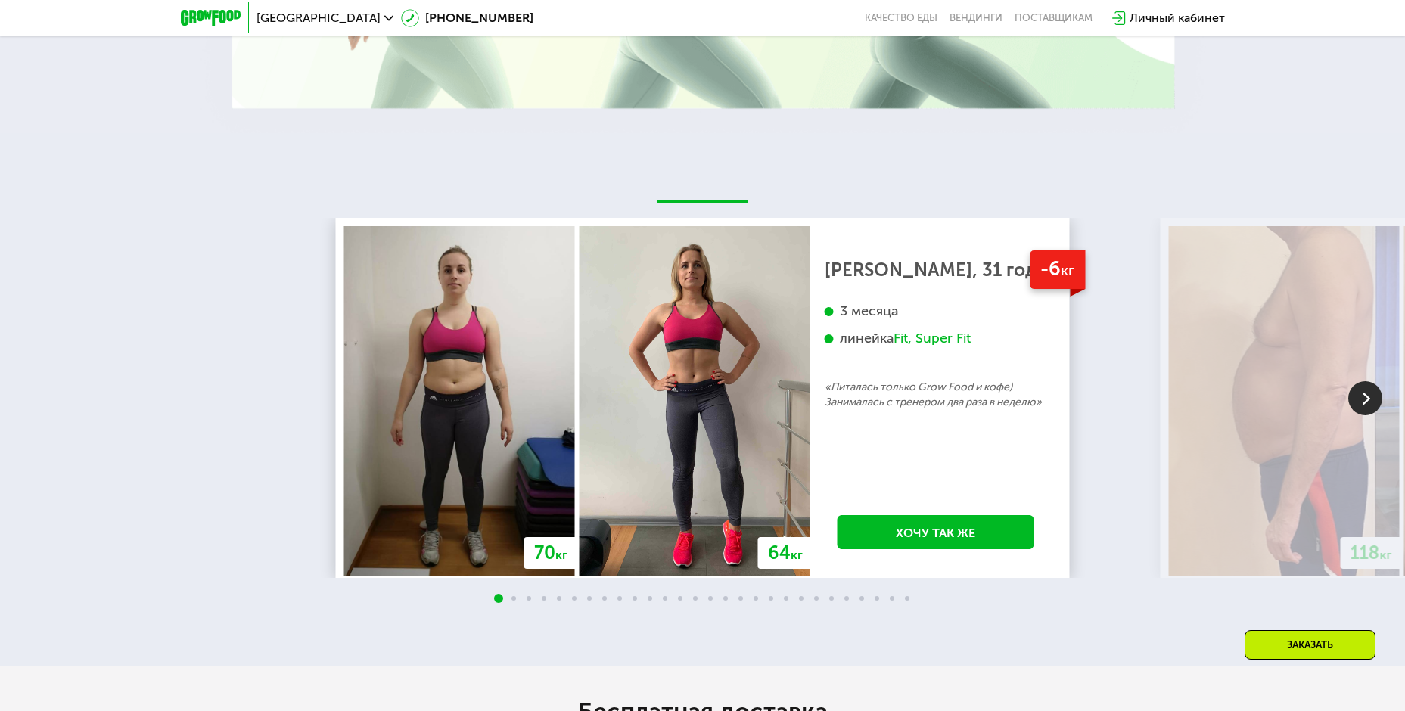
click at [1374, 384] on img at bounding box center [1365, 398] width 34 height 34
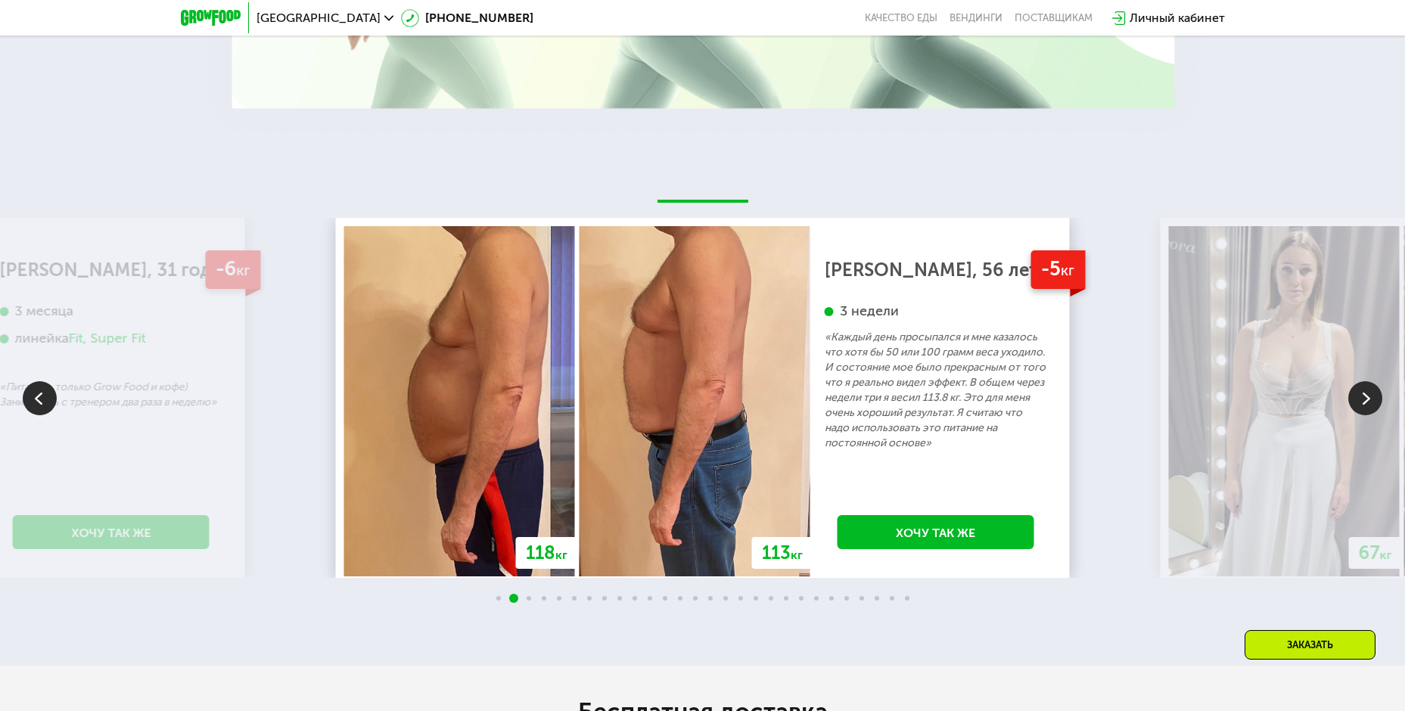
click at [1371, 389] on img at bounding box center [1365, 398] width 34 height 34
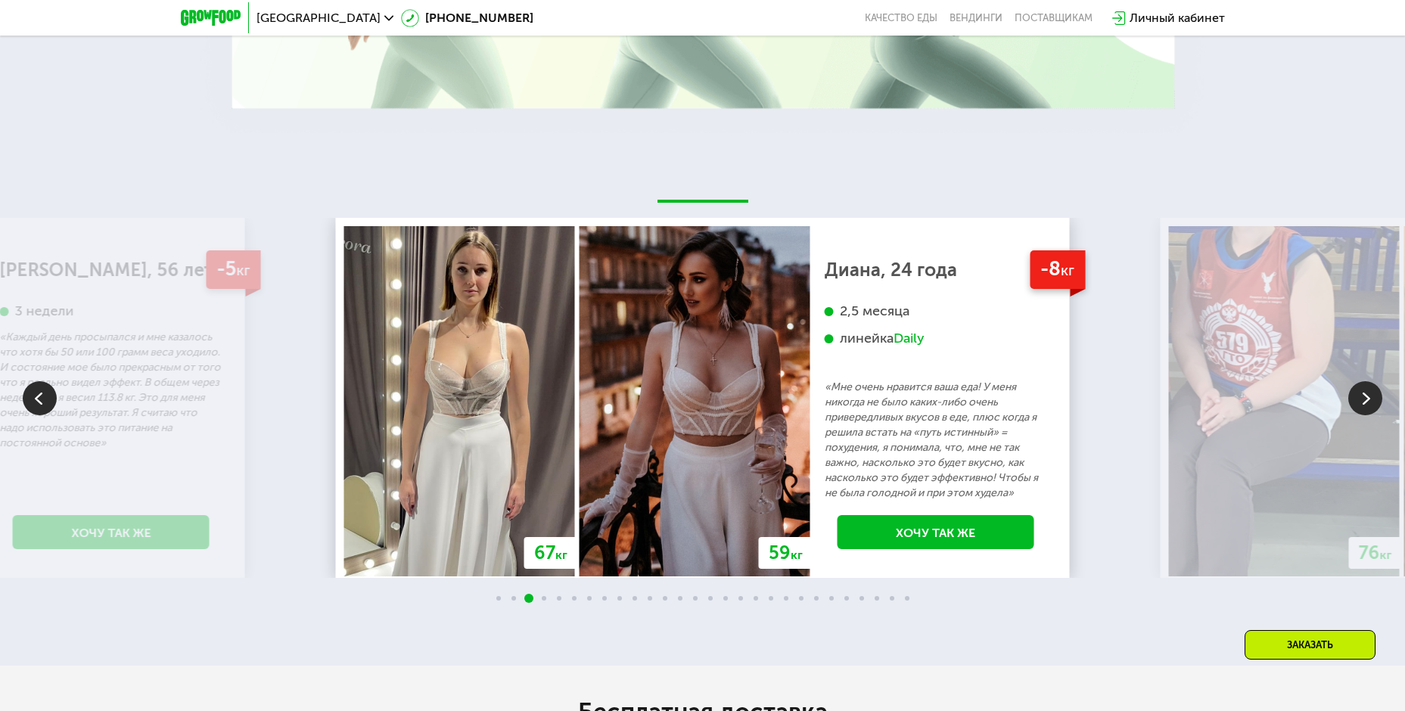
click at [1371, 389] on img at bounding box center [1365, 398] width 34 height 34
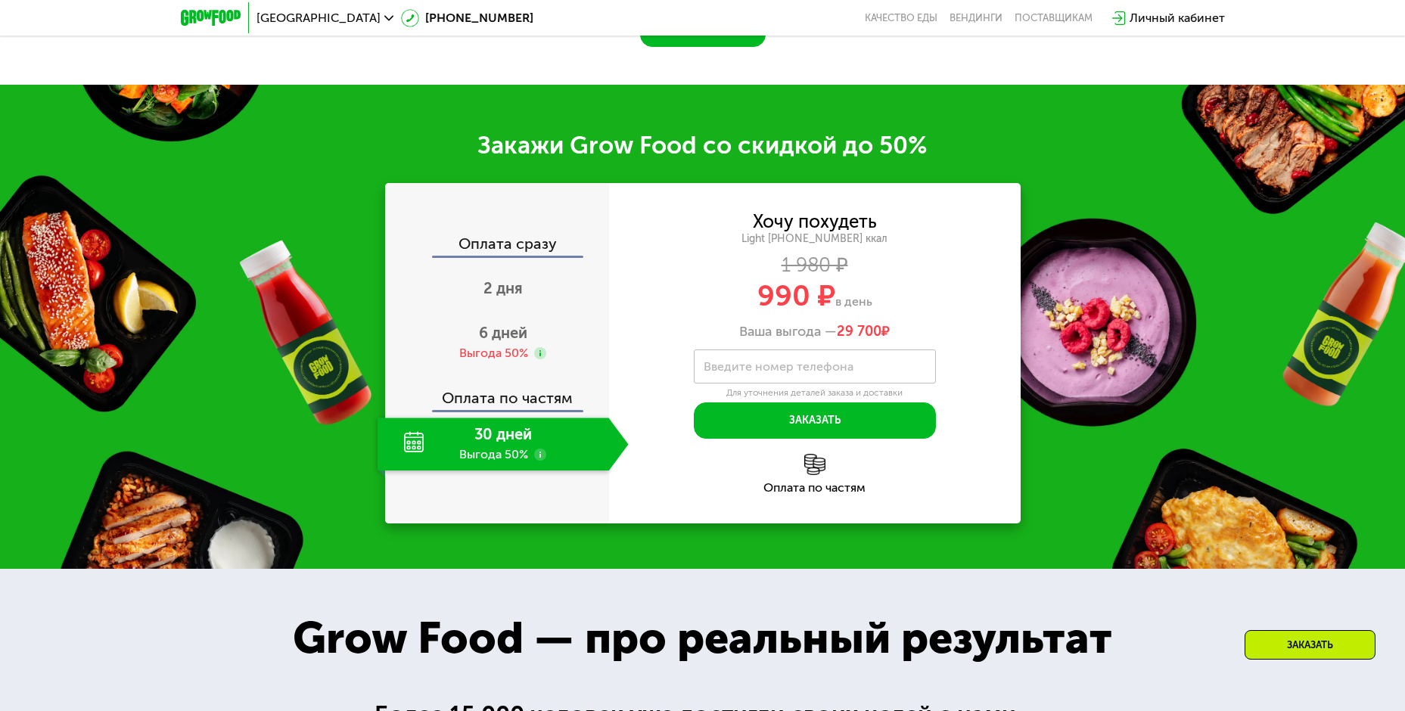
scroll to position [2165, 0]
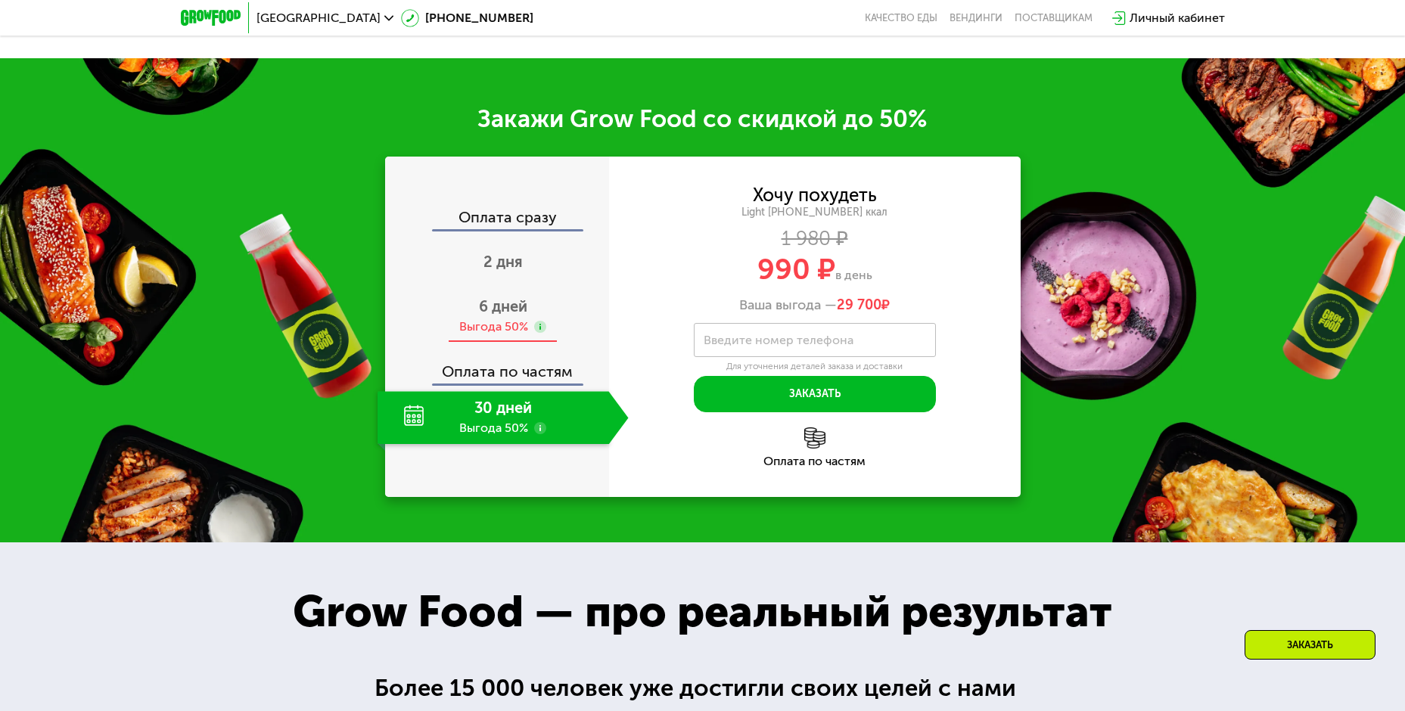
click at [488, 319] on div "Выгода 50%" at bounding box center [493, 327] width 69 height 17
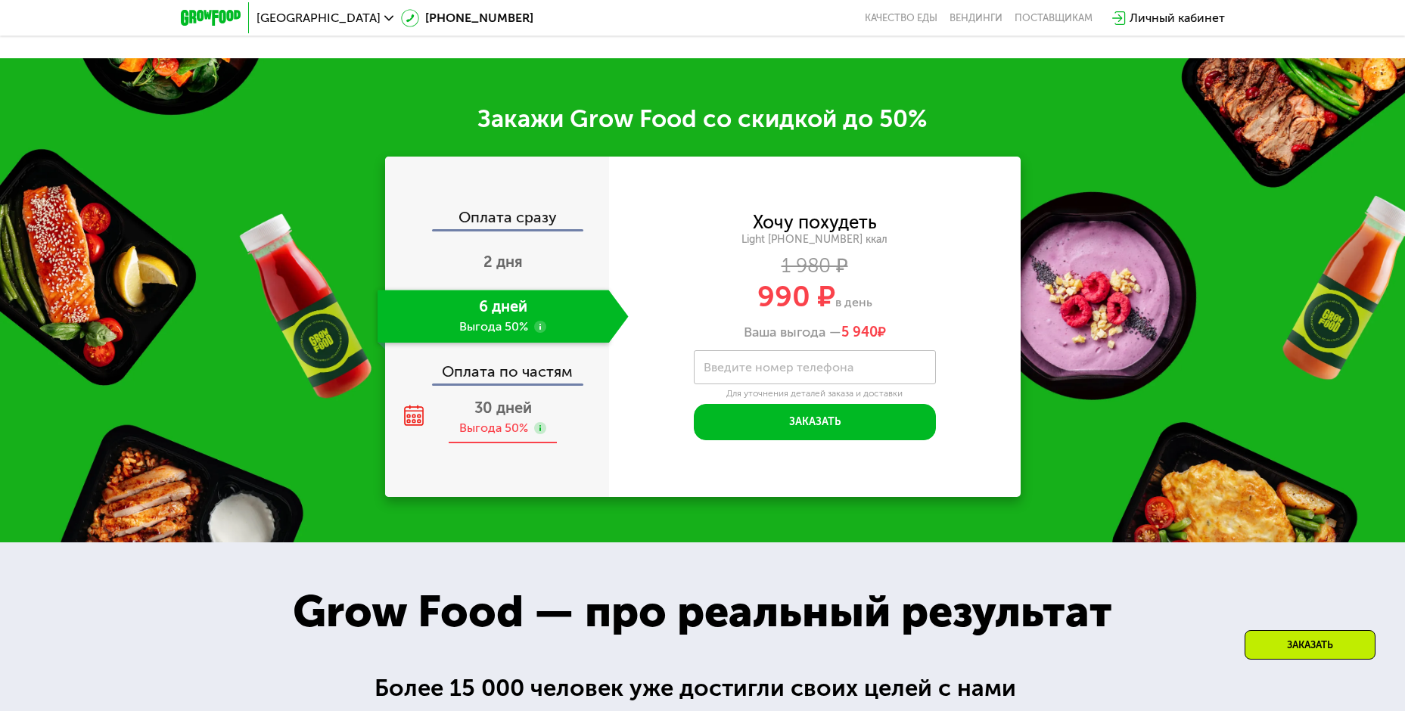
click at [491, 421] on div "Выгода 50%" at bounding box center [493, 428] width 69 height 17
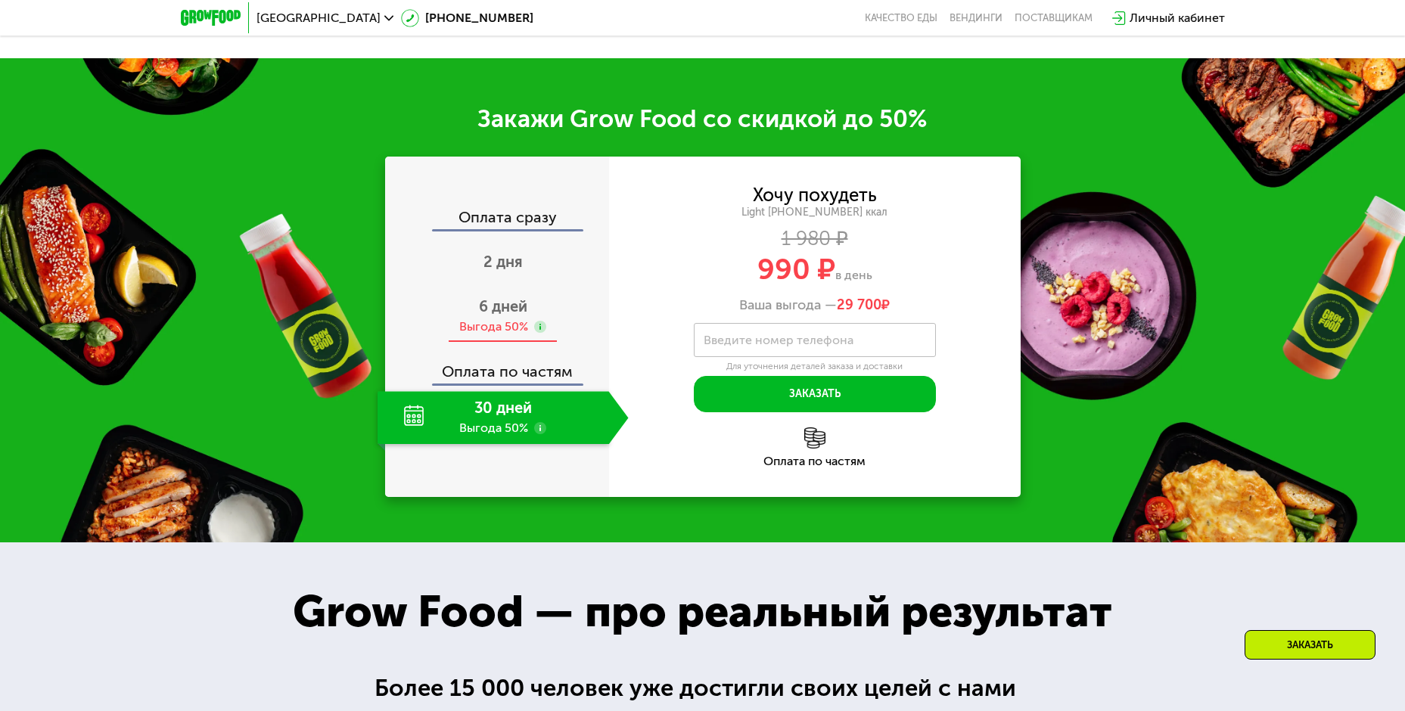
click at [501, 319] on div "Выгода 50%" at bounding box center [493, 327] width 69 height 17
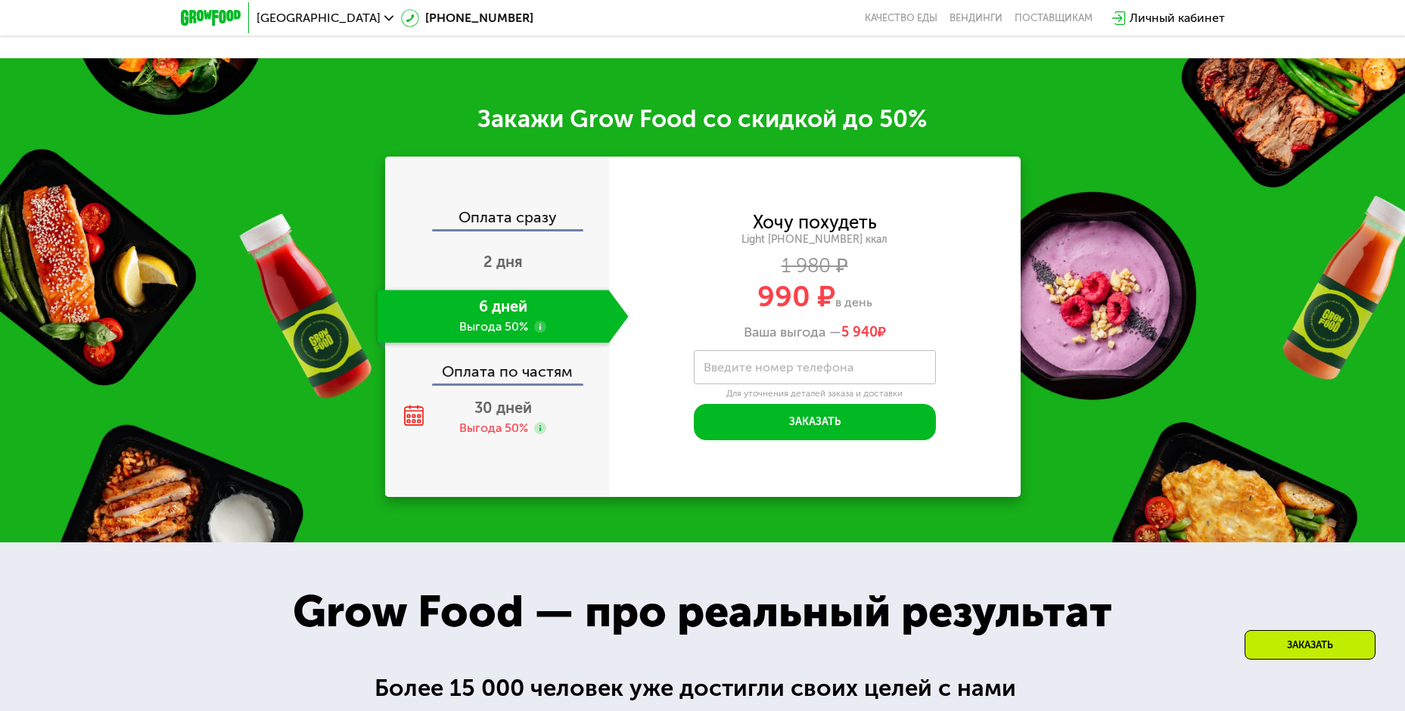
click at [540, 321] on use at bounding box center [540, 327] width 12 height 12
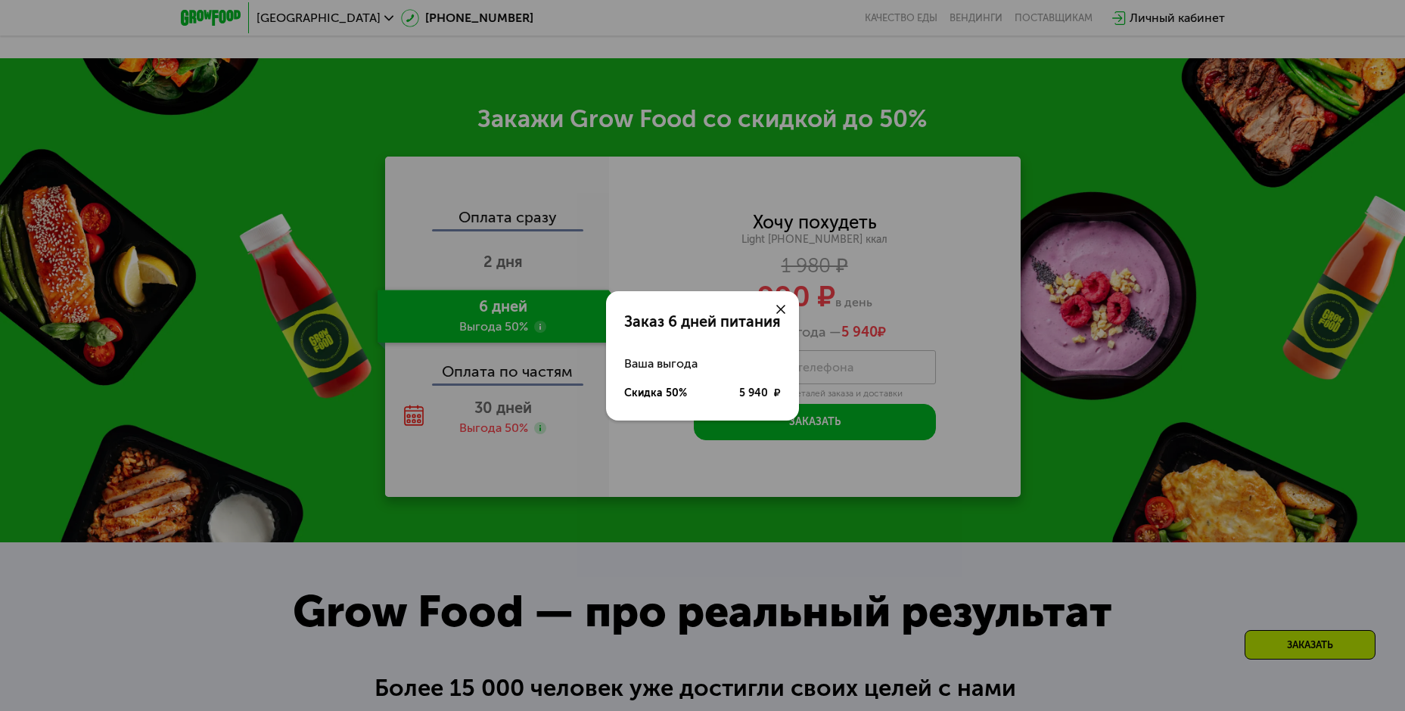
click at [781, 309] on use at bounding box center [780, 309] width 9 height 9
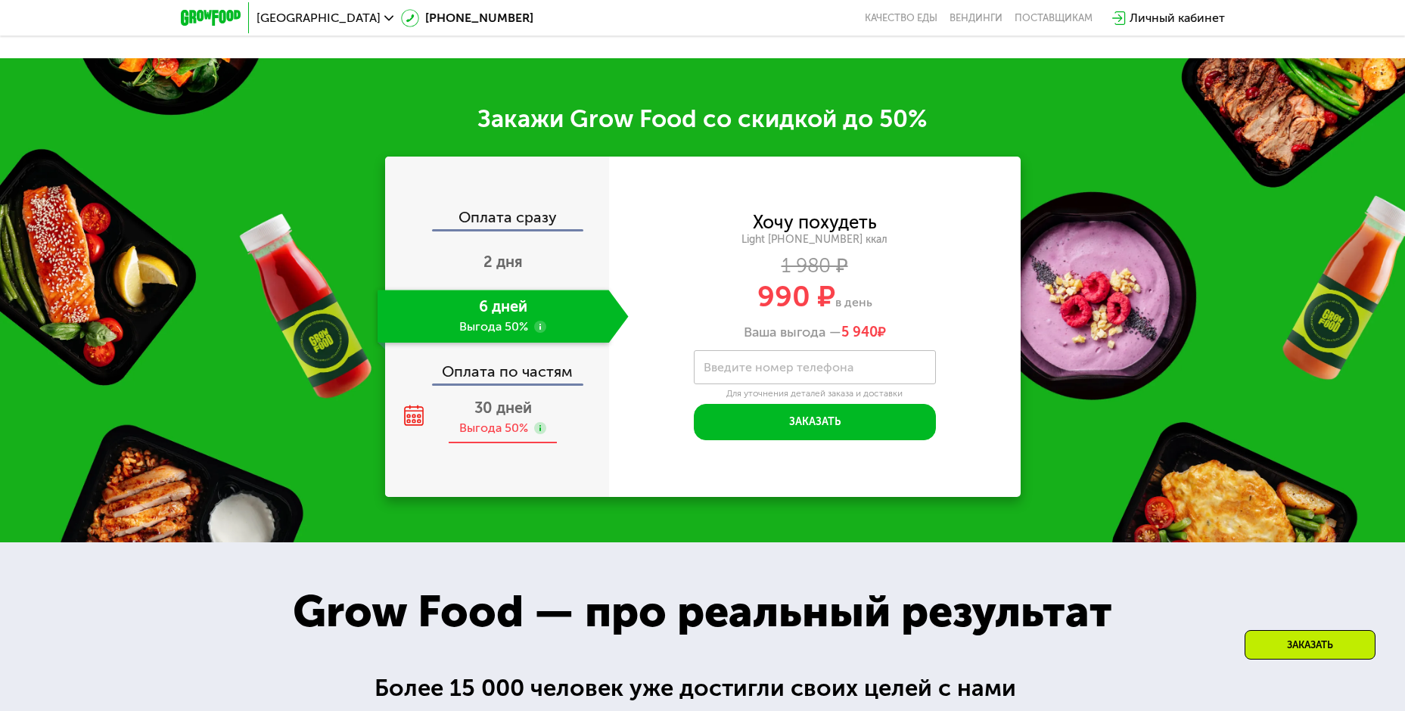
click at [516, 420] on div "Выгода 50%" at bounding box center [493, 428] width 69 height 17
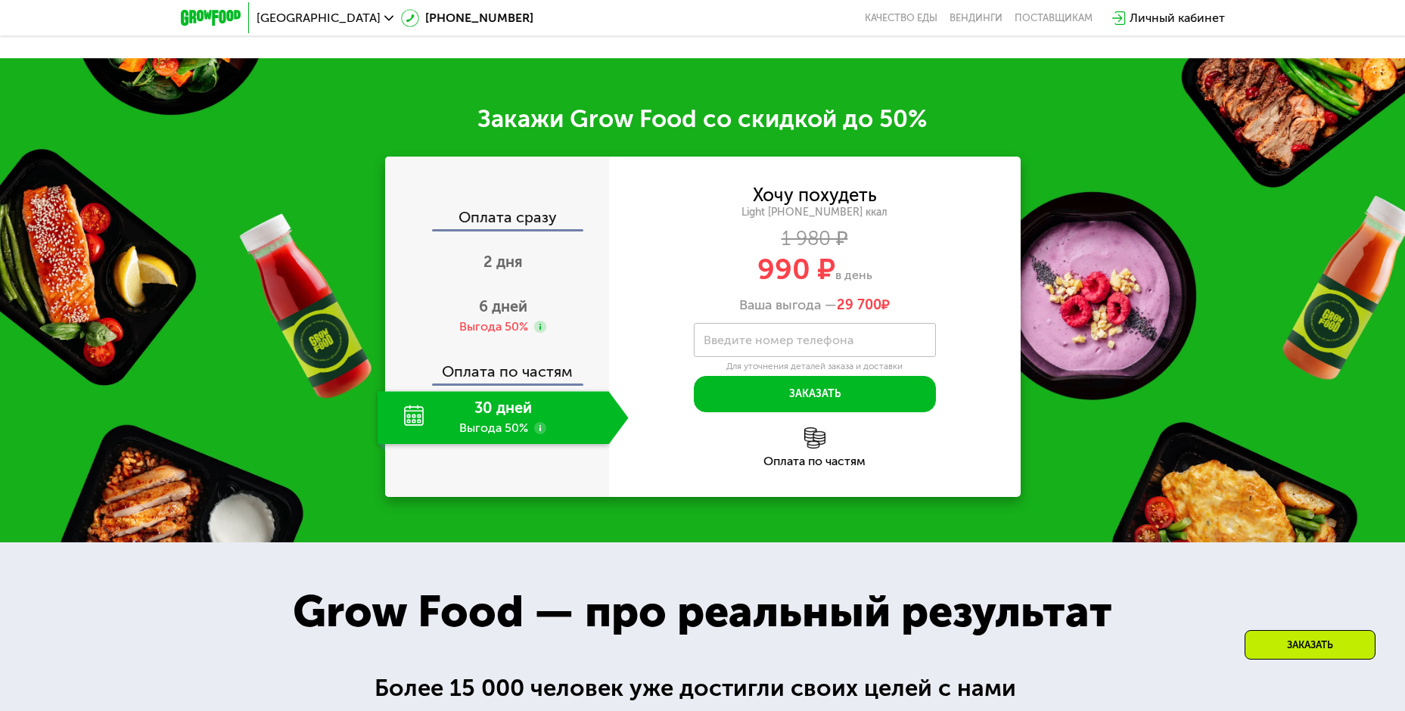
click at [813, 431] on img at bounding box center [814, 438] width 21 height 21
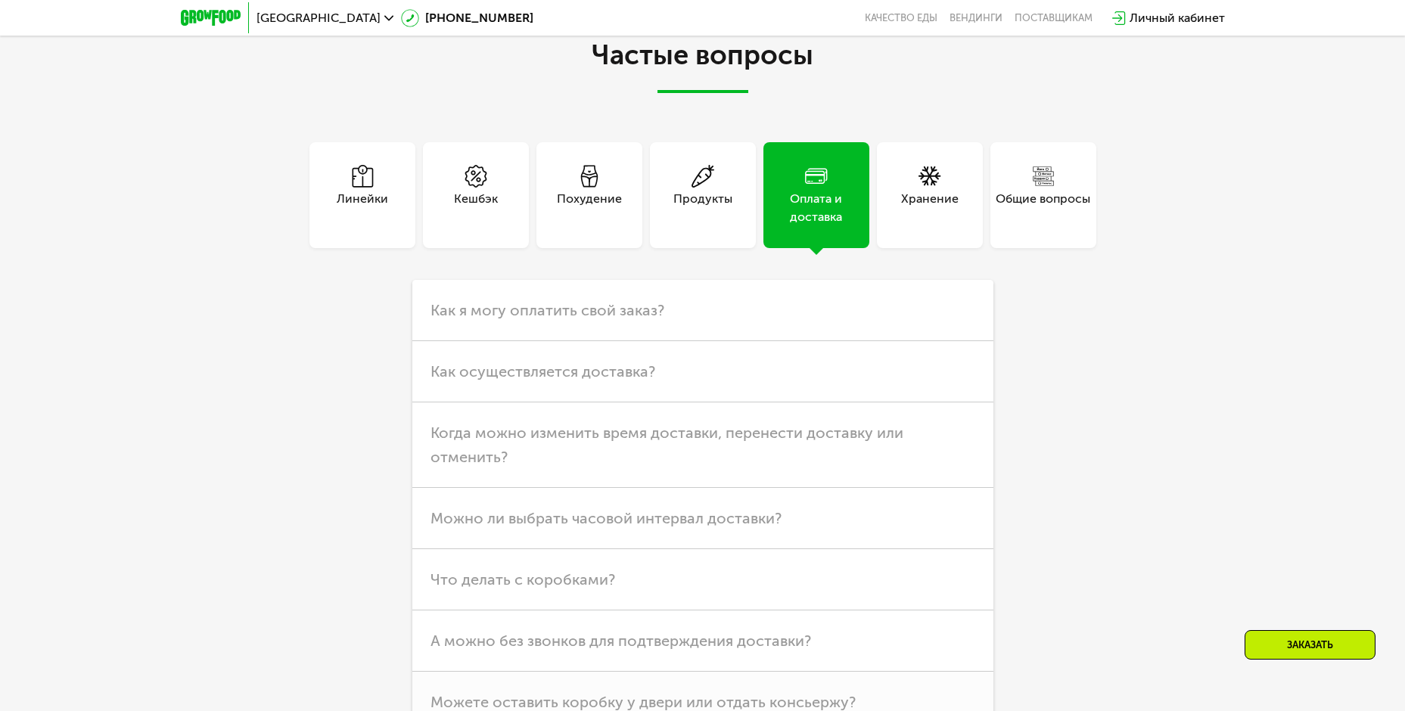
scroll to position [4511, 0]
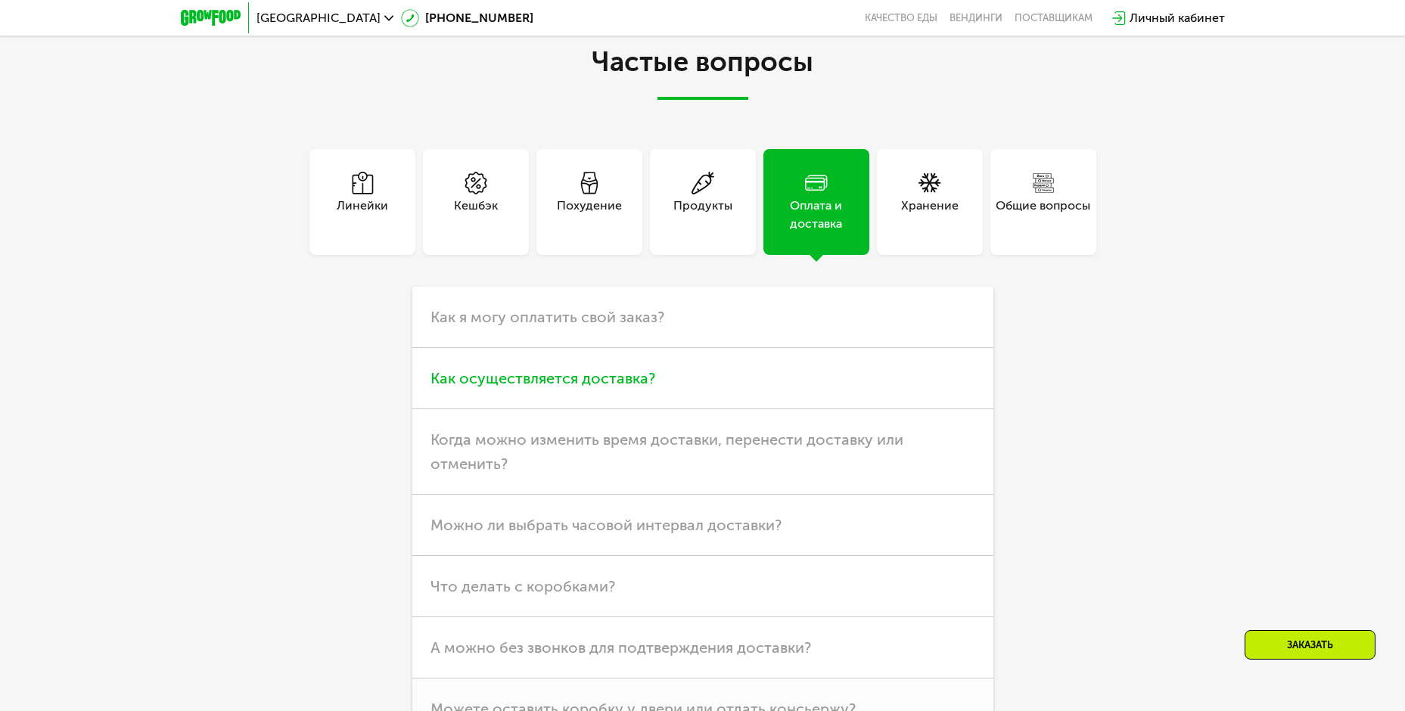
click at [520, 371] on span "Как осуществляется доставка?" at bounding box center [543, 378] width 225 height 18
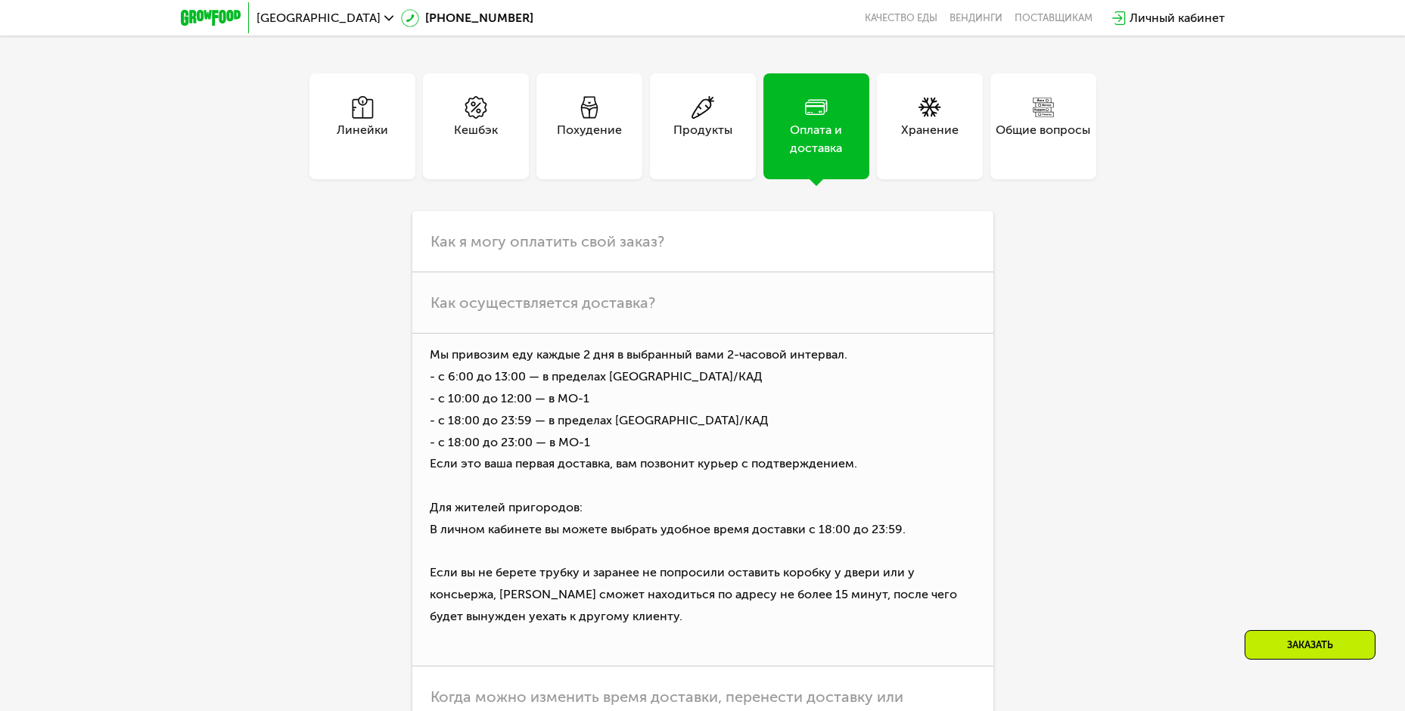
scroll to position [4662, 0]
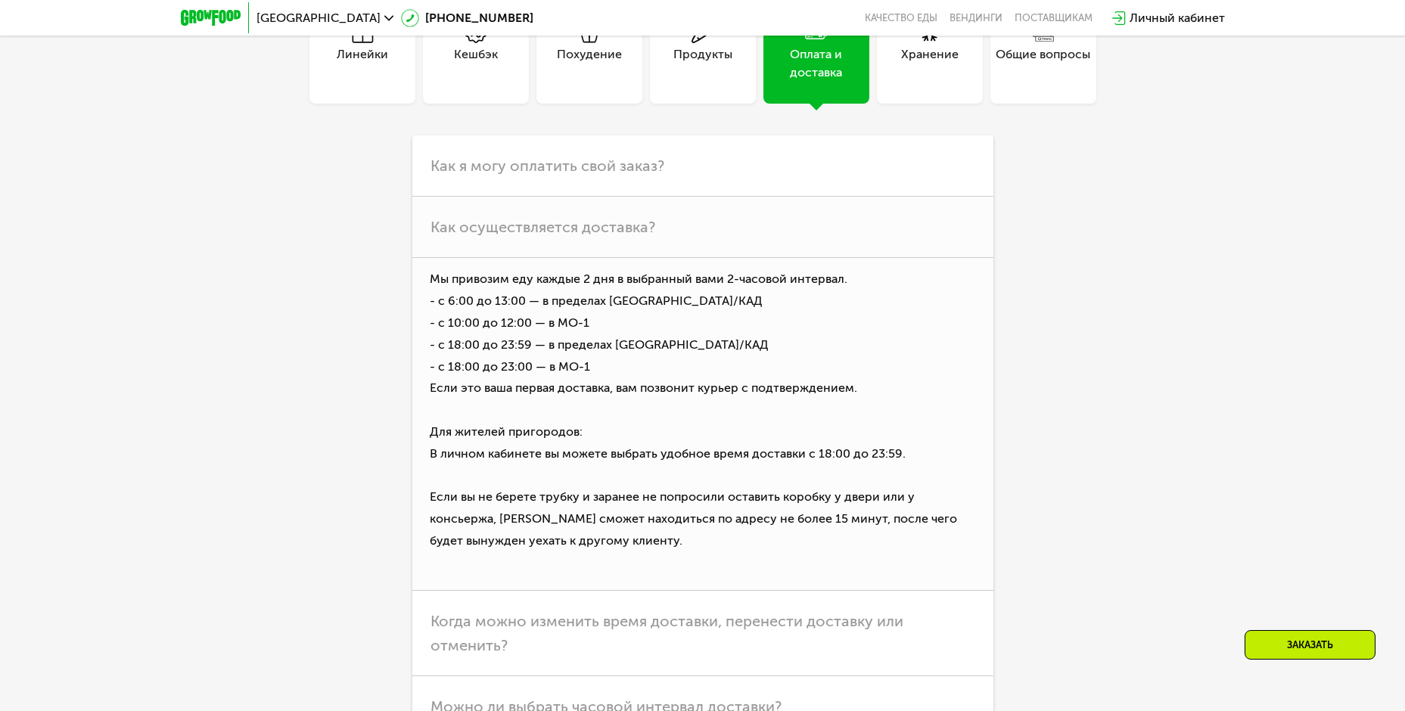
click at [1165, 18] on div "Личный кабинет" at bounding box center [1177, 18] width 95 height 18
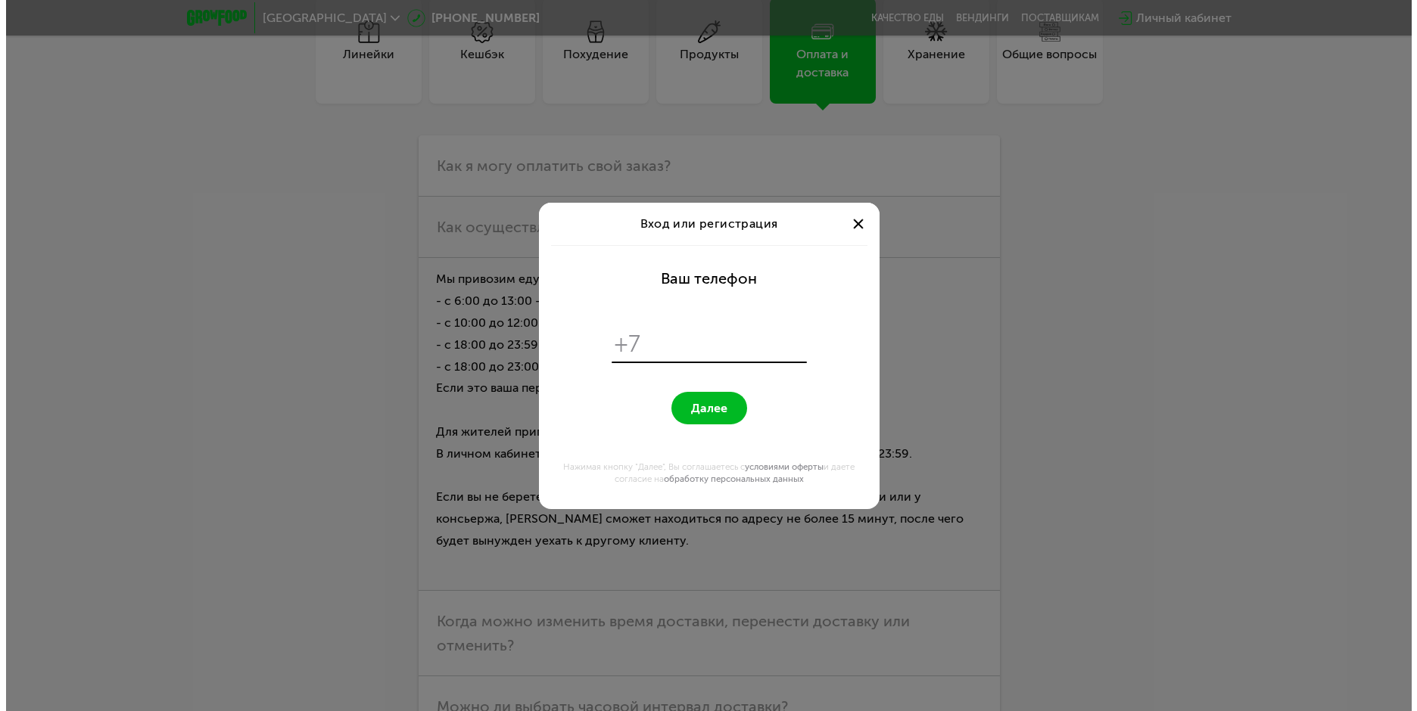
scroll to position [0, 0]
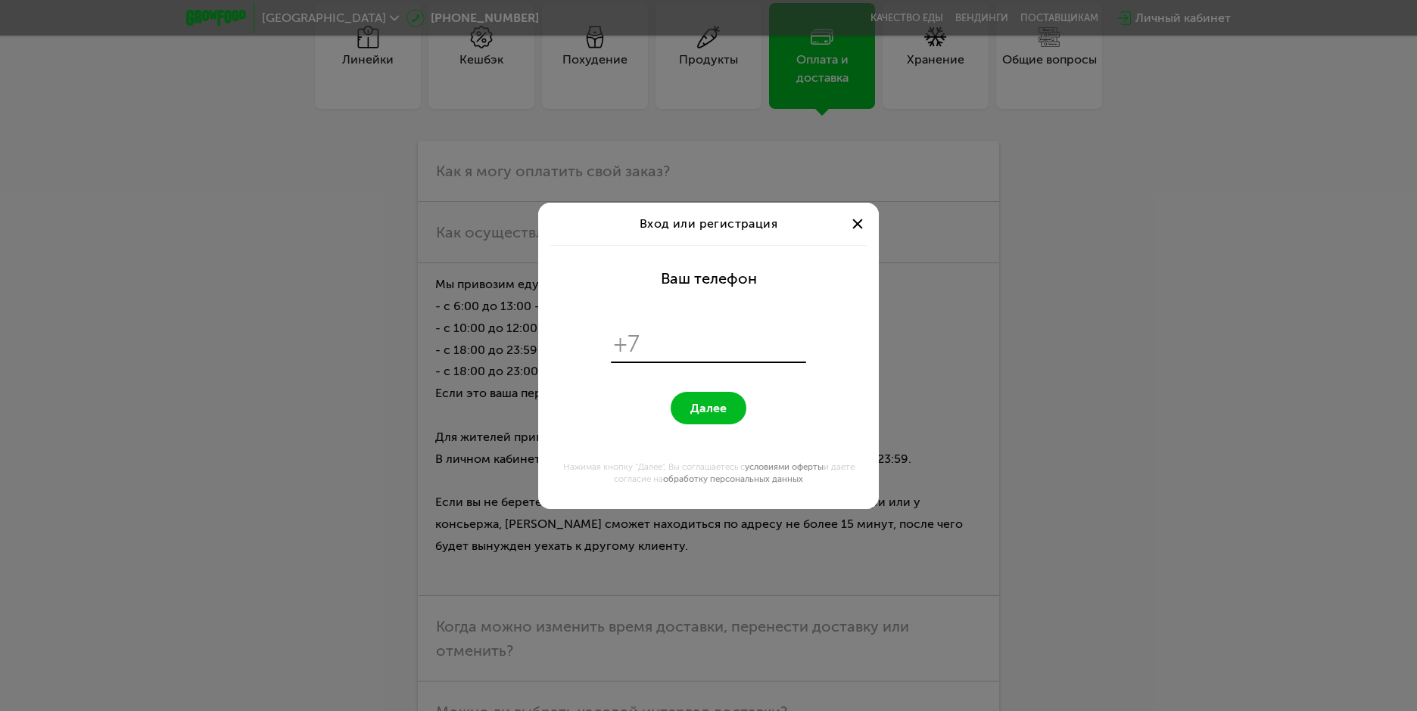
click at [708, 344] on input "tel" at bounding box center [725, 344] width 155 height 29
type input "**********"
click at [719, 415] on button "Далее" at bounding box center [708, 408] width 76 height 33
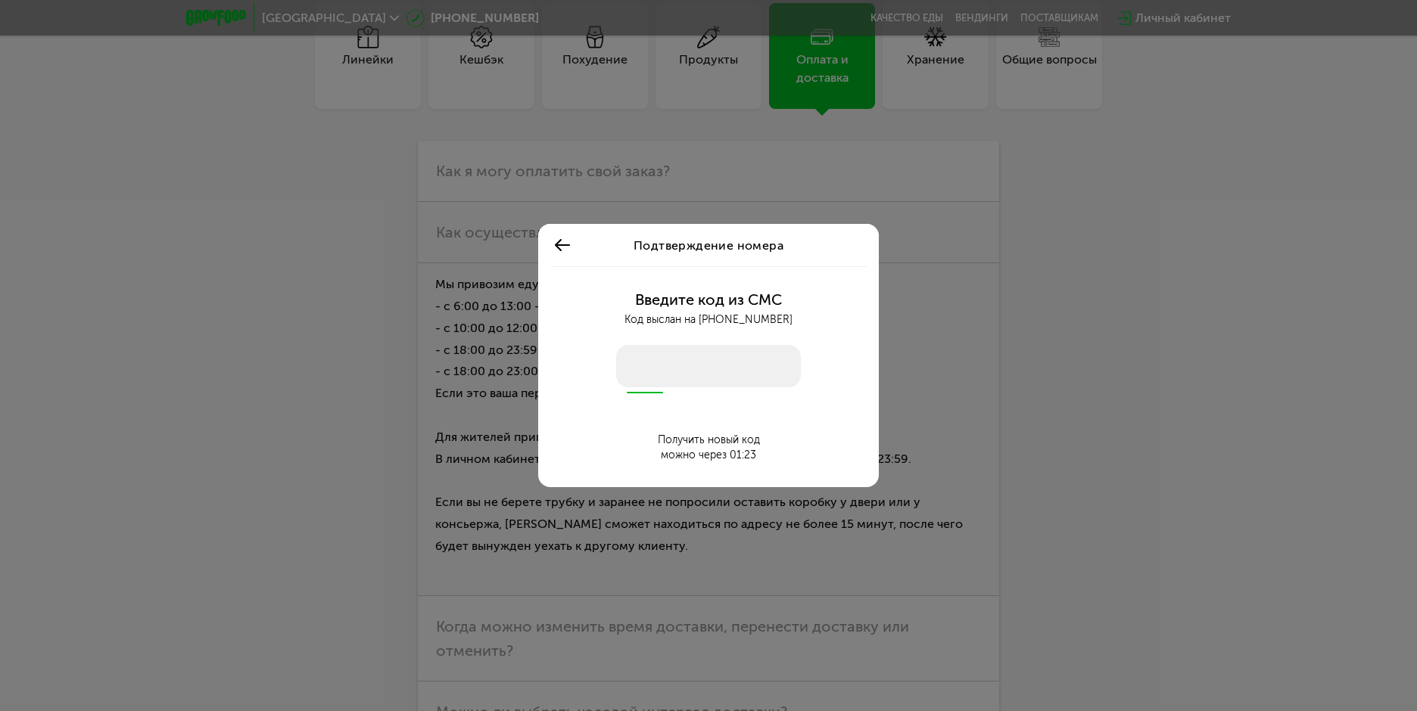
click at [652, 365] on input "number" at bounding box center [708, 366] width 185 height 42
type input "****"
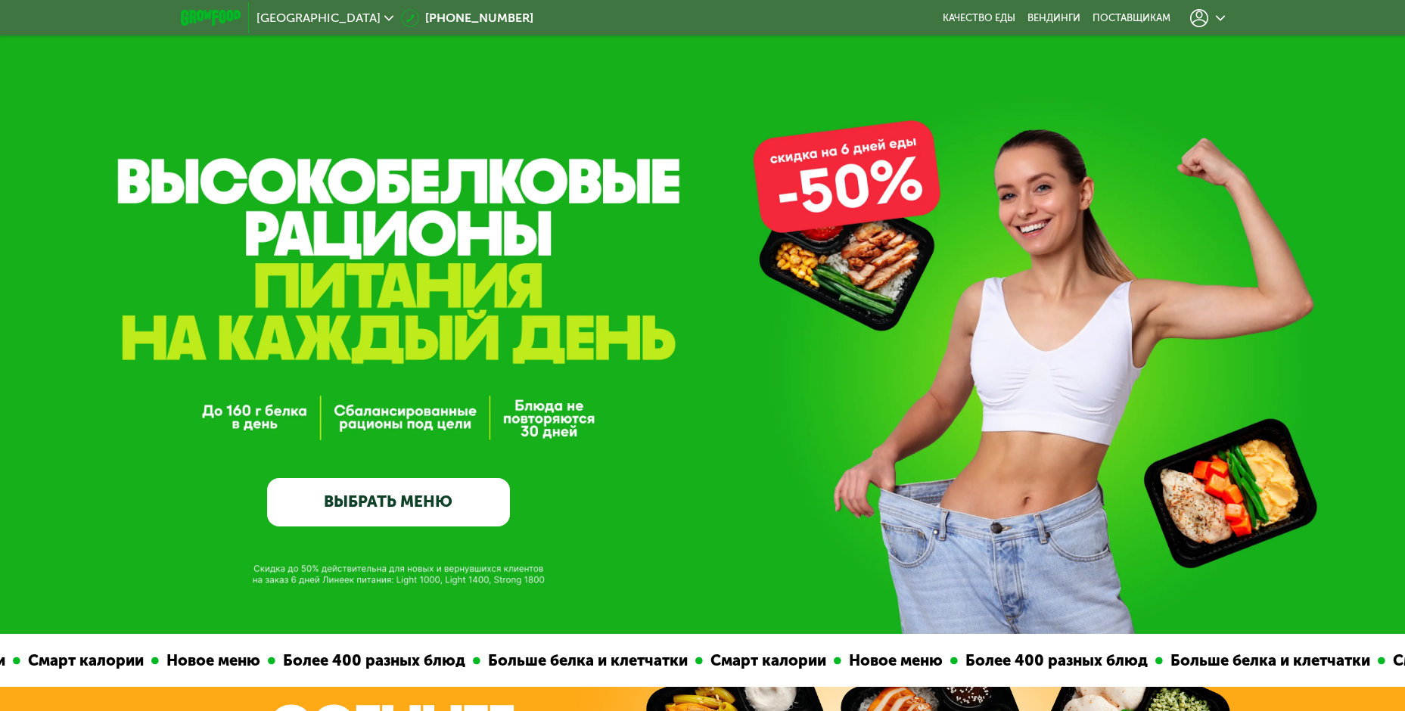
click at [1217, 17] on icon at bounding box center [1220, 18] width 9 height 9
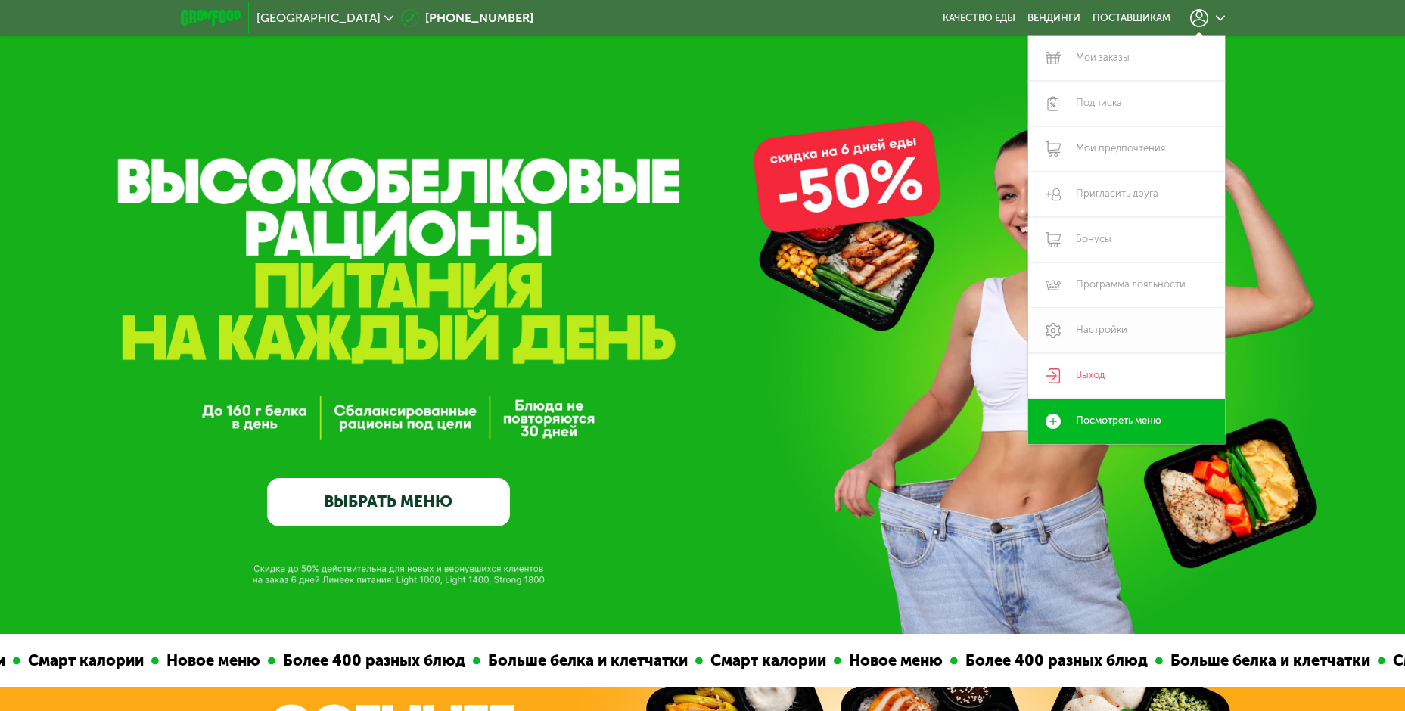
click at [1109, 330] on link "Настройки" at bounding box center [1126, 330] width 197 height 45
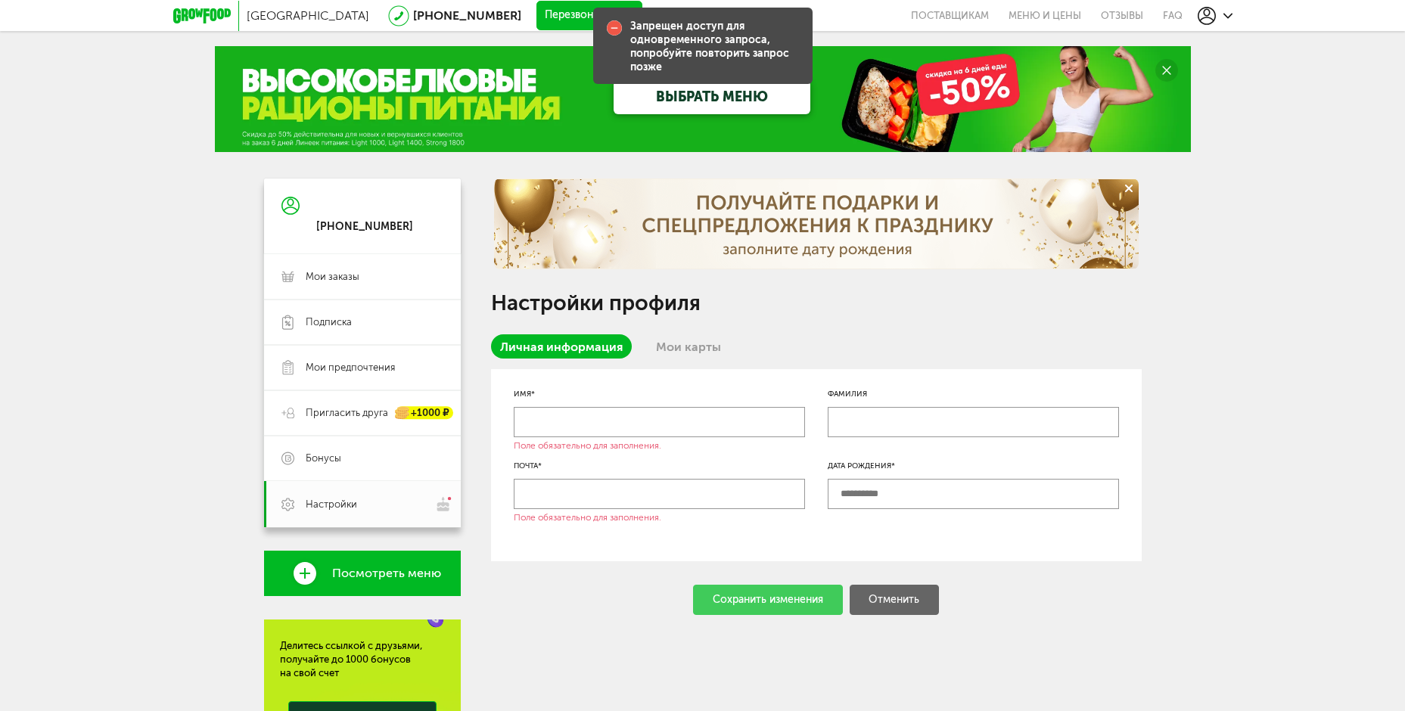
click at [558, 425] on input "text" at bounding box center [659, 422] width 291 height 30
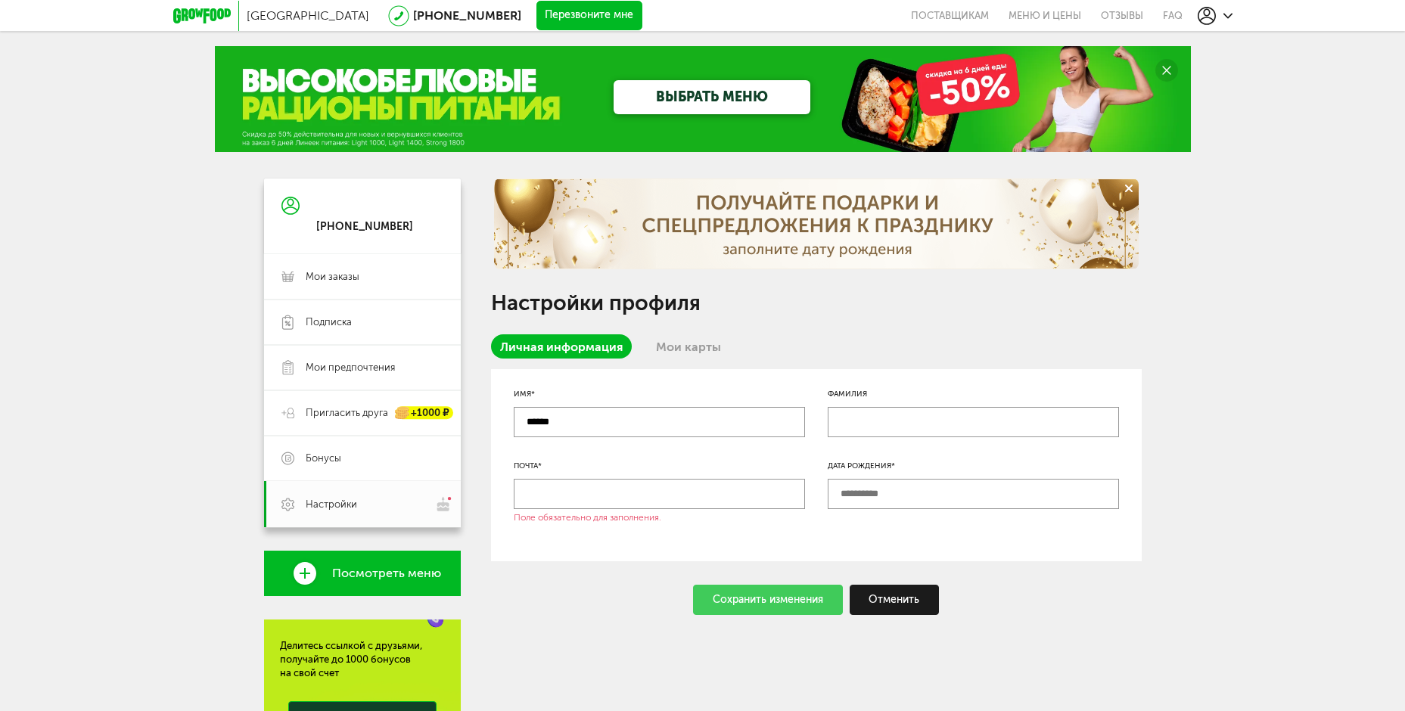
type input "******"
click at [866, 421] on input "text" at bounding box center [973, 422] width 291 height 30
type input "********"
click at [589, 487] on input "text" at bounding box center [659, 494] width 291 height 30
type input "**********"
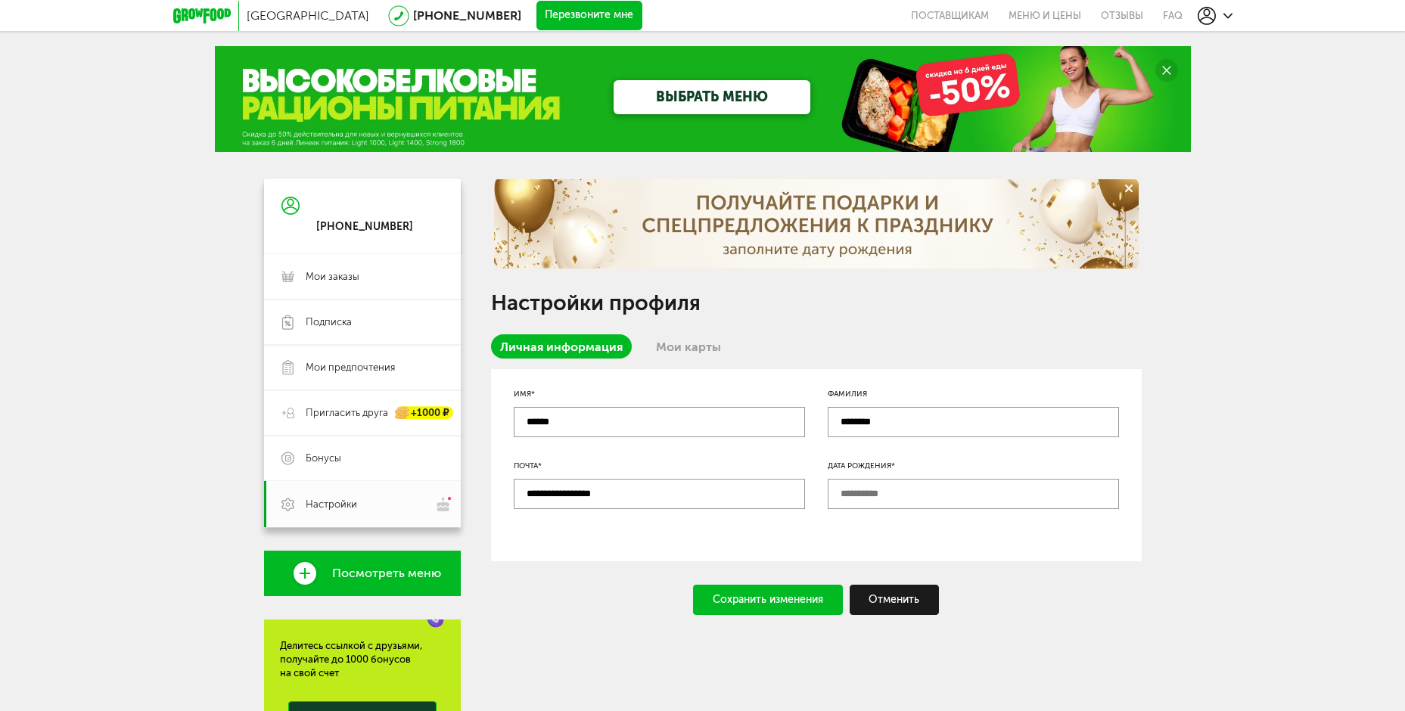
click at [843, 490] on input "text" at bounding box center [973, 494] width 291 height 30
type input "**********"
click at [723, 601] on div "Сохранить изменения" at bounding box center [768, 600] width 150 height 30
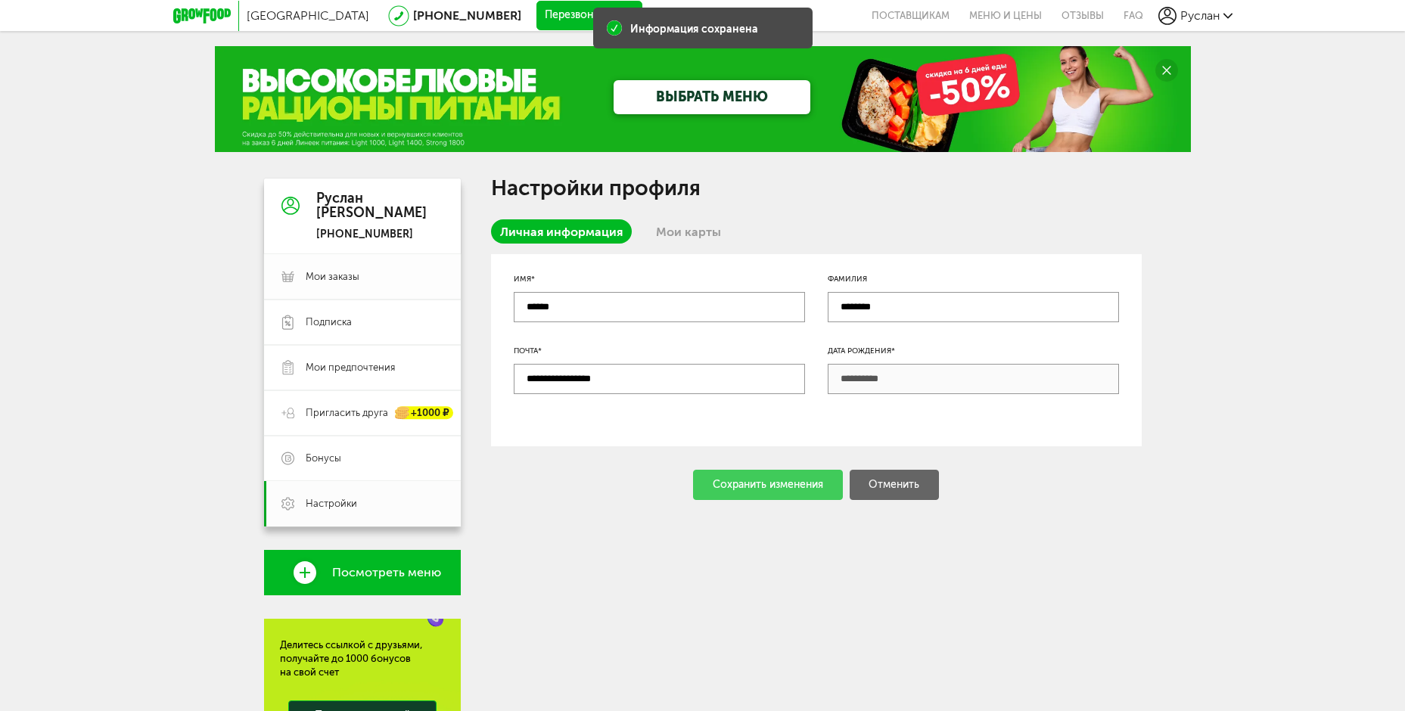
click at [325, 281] on span "Мои заказы" at bounding box center [333, 277] width 54 height 14
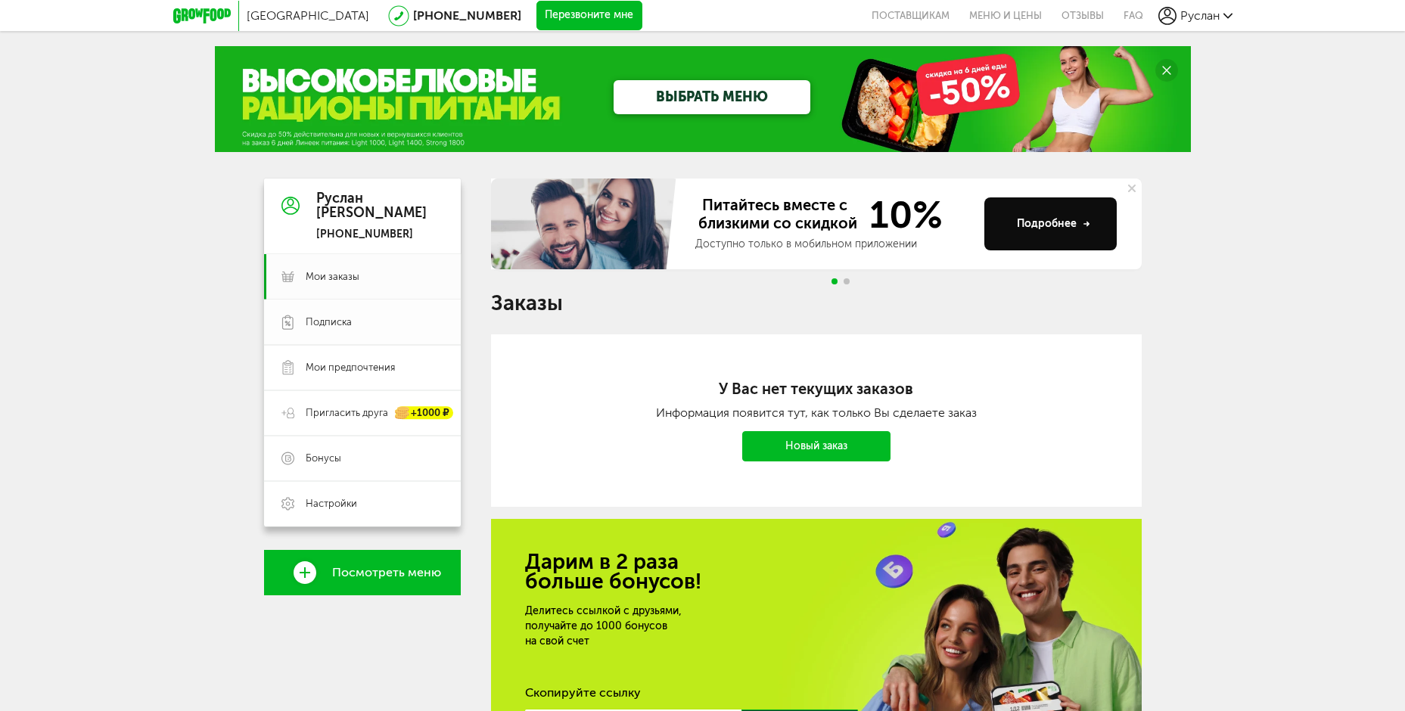
click at [331, 322] on span "Подписка" at bounding box center [329, 323] width 46 height 14
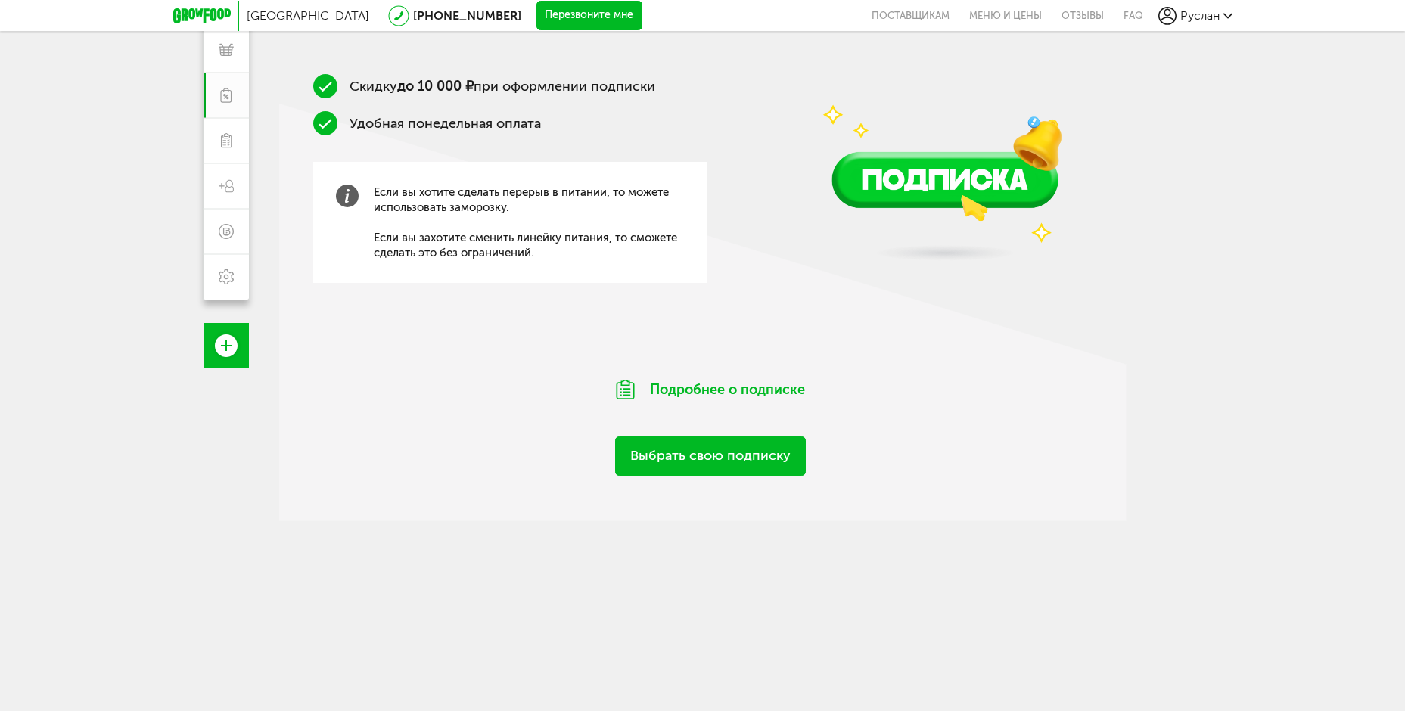
scroll to position [239, 0]
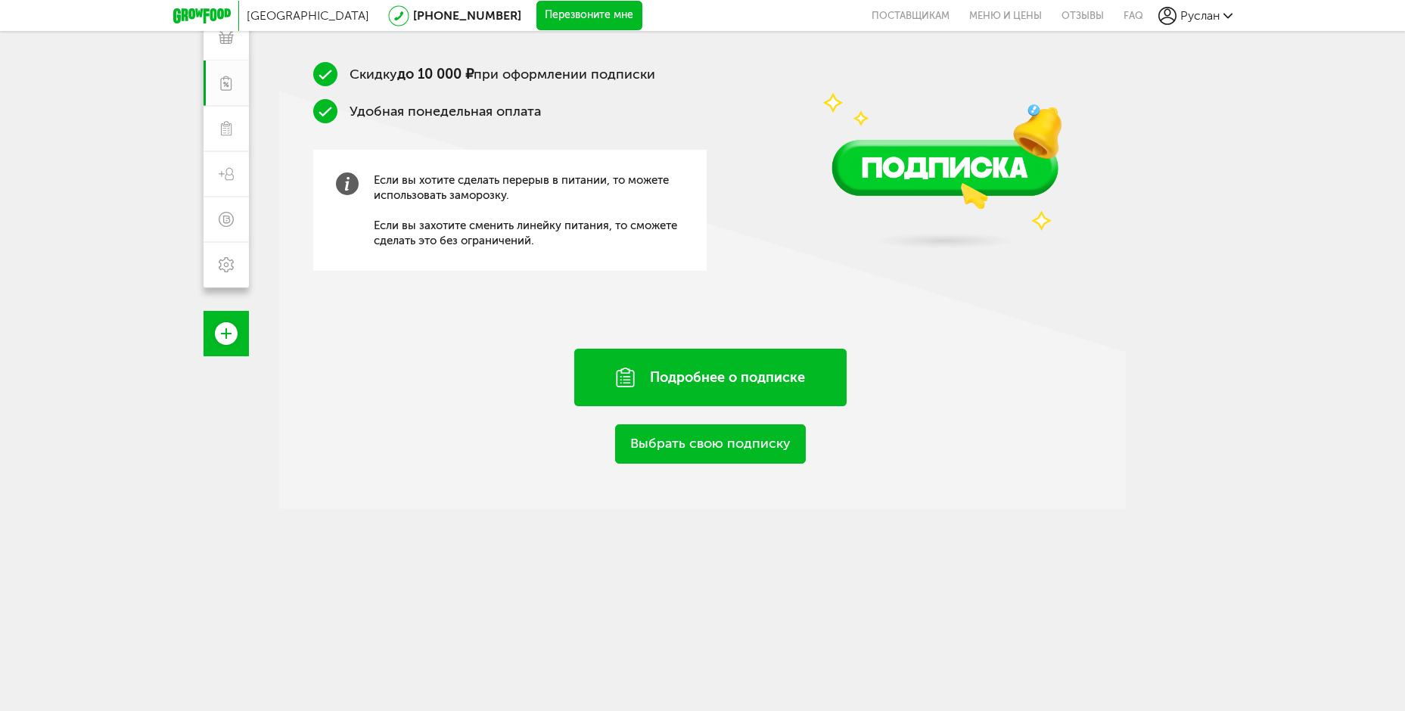
click at [747, 372] on div "Подробнее о подписке" at bounding box center [710, 378] width 272 height 58
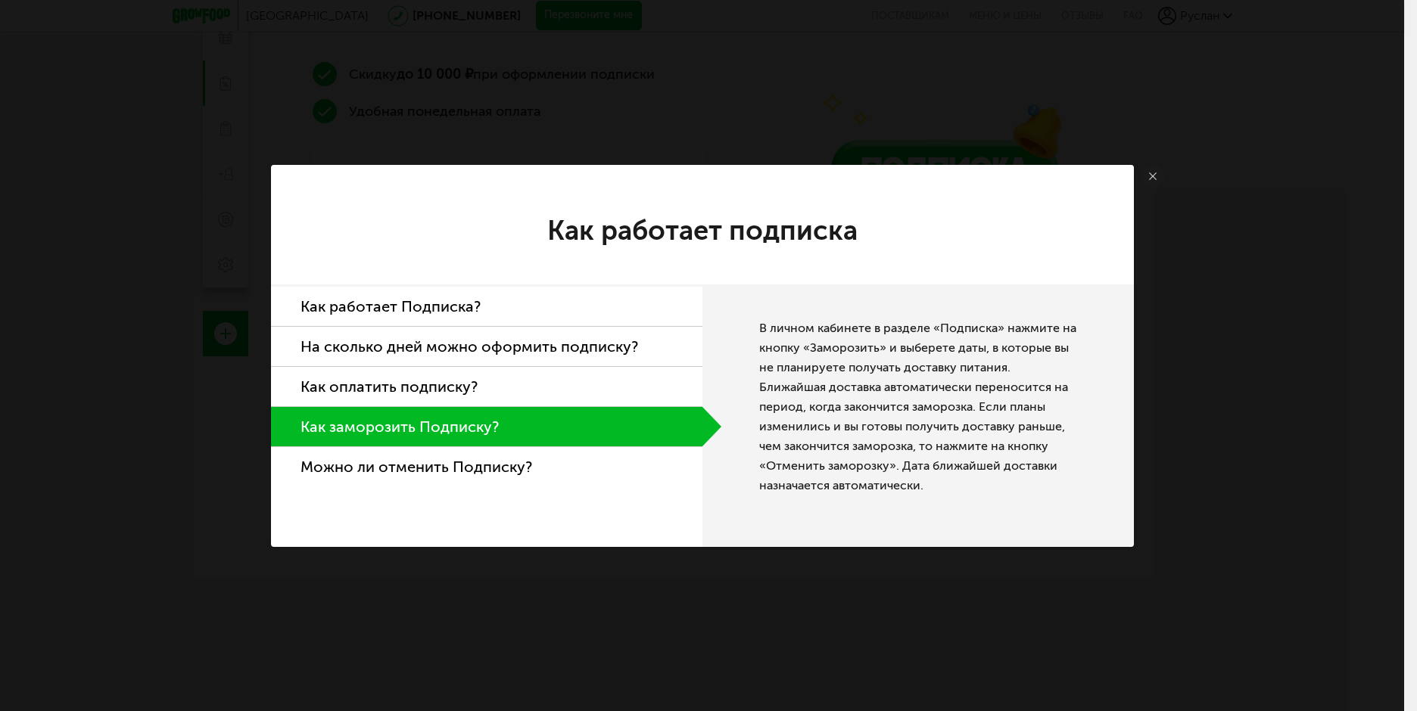
click at [440, 304] on li "Как работает Подписка?" at bounding box center [486, 307] width 431 height 40
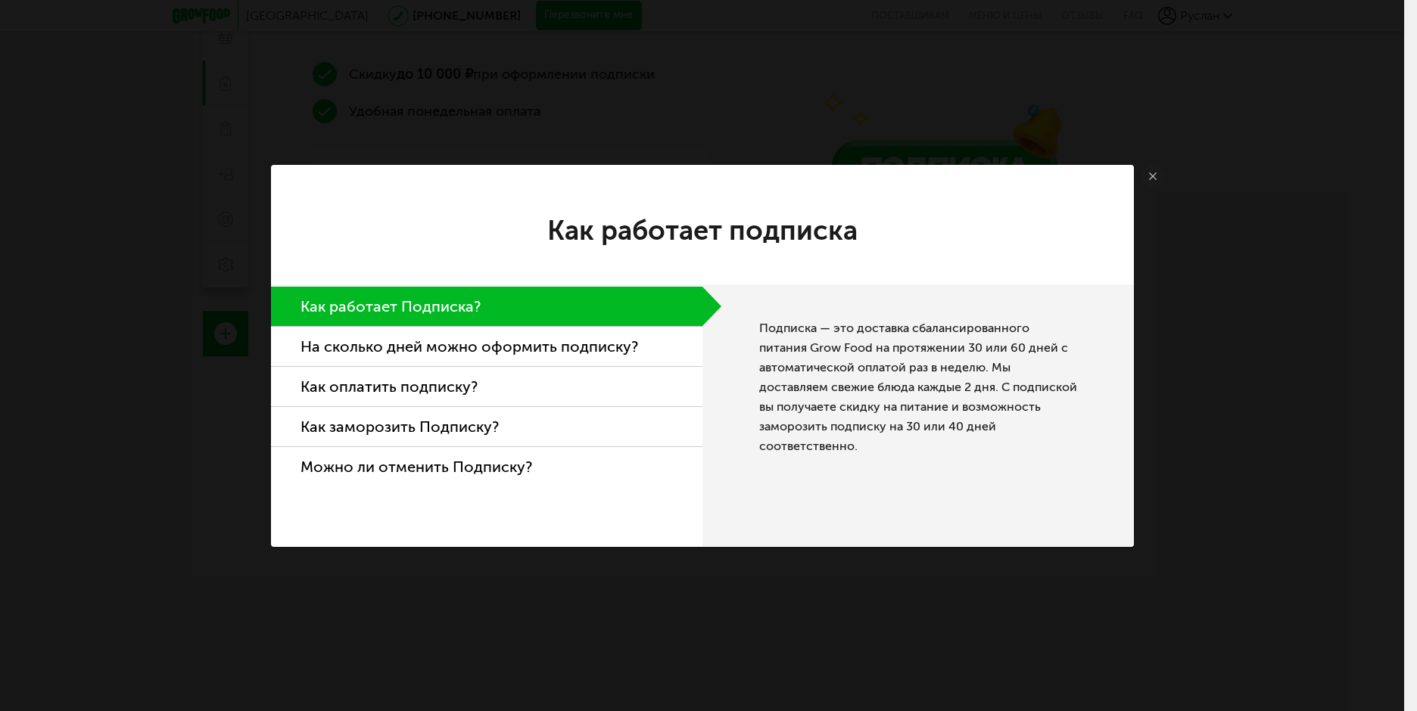
click at [524, 347] on li "На сколько дней можно оформить подписку?" at bounding box center [486, 347] width 431 height 40
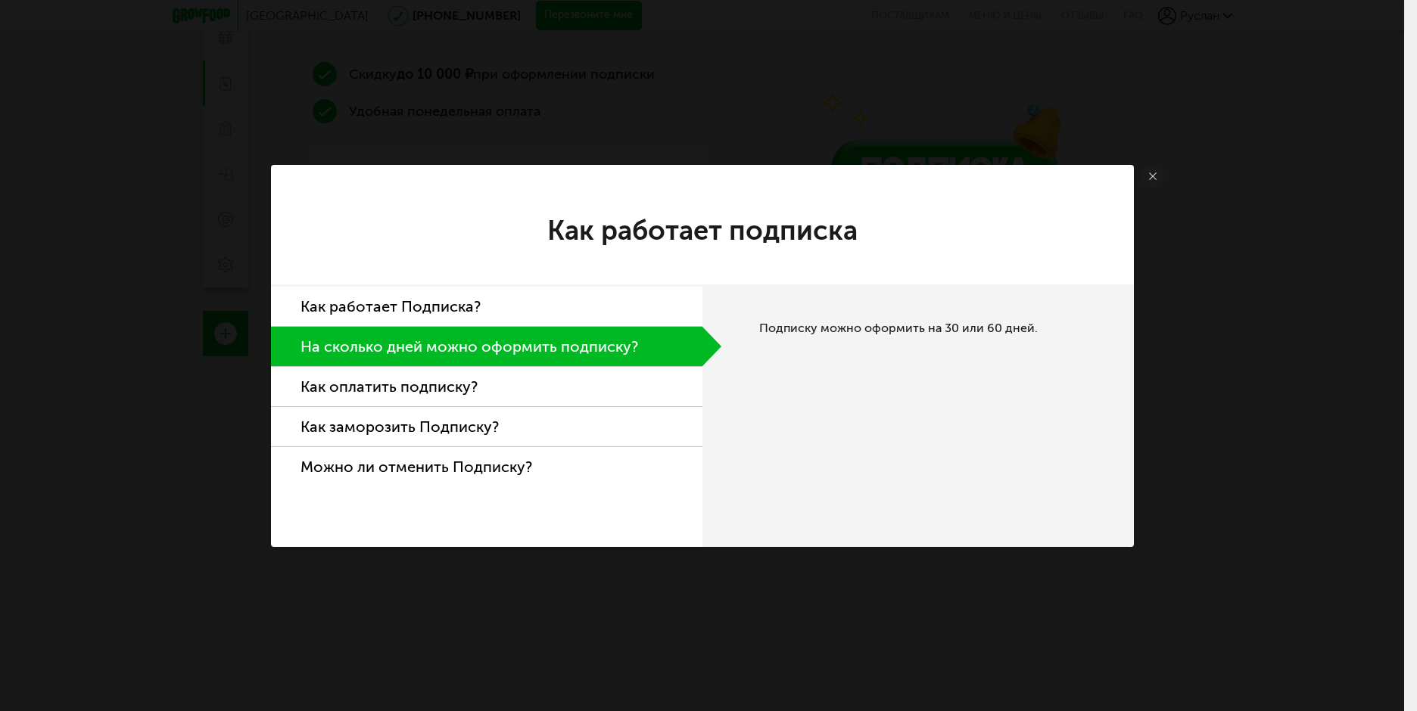
click at [454, 389] on li "Как оплатить подписку?" at bounding box center [486, 387] width 431 height 40
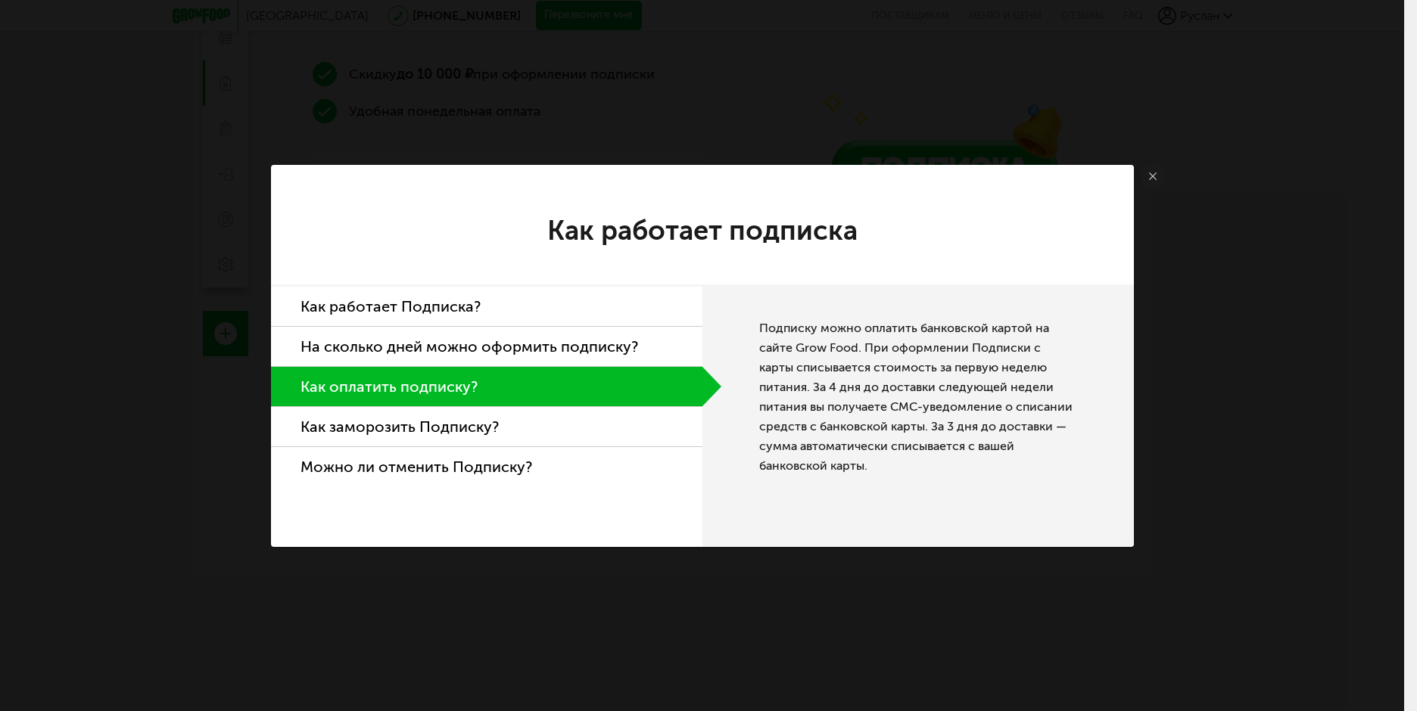
click at [406, 428] on li "Как заморозить Подписку?" at bounding box center [486, 427] width 431 height 40
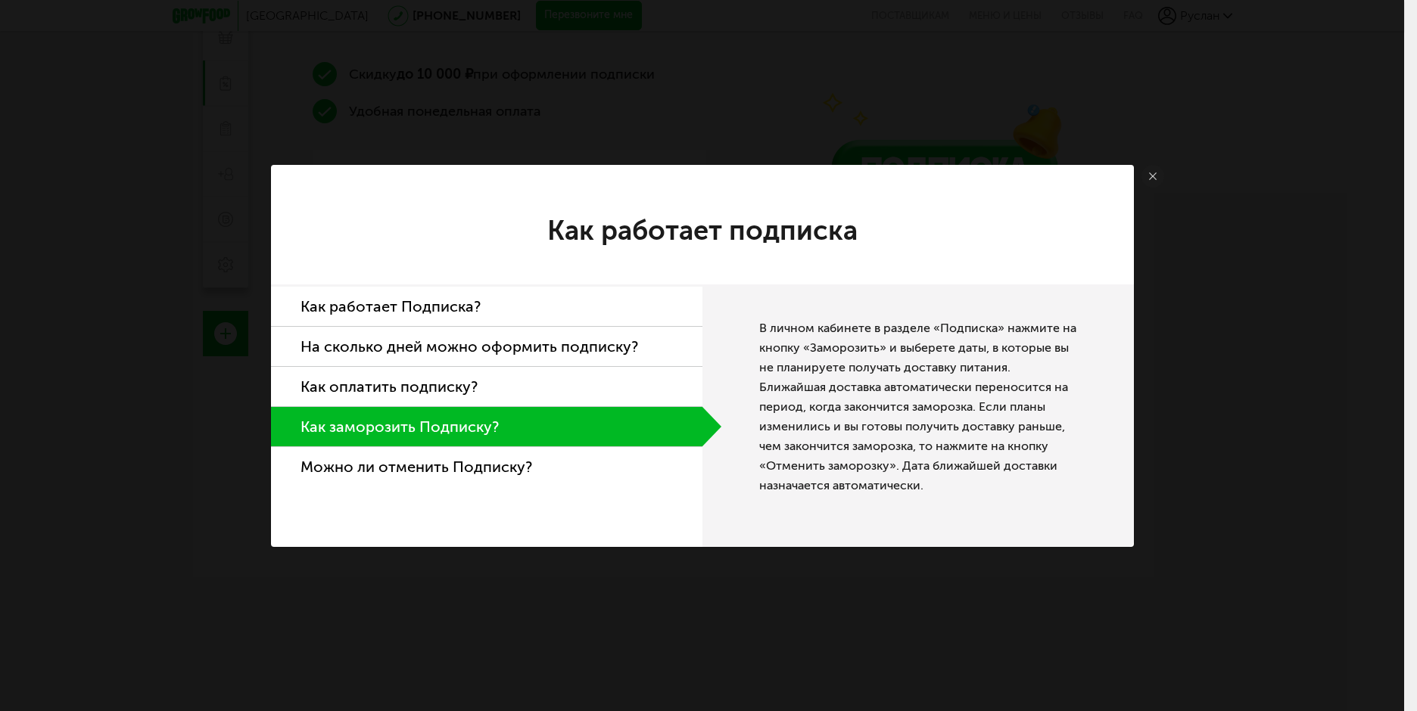
click at [412, 471] on li "Можно ли отменить Подписку?" at bounding box center [486, 466] width 431 height 39
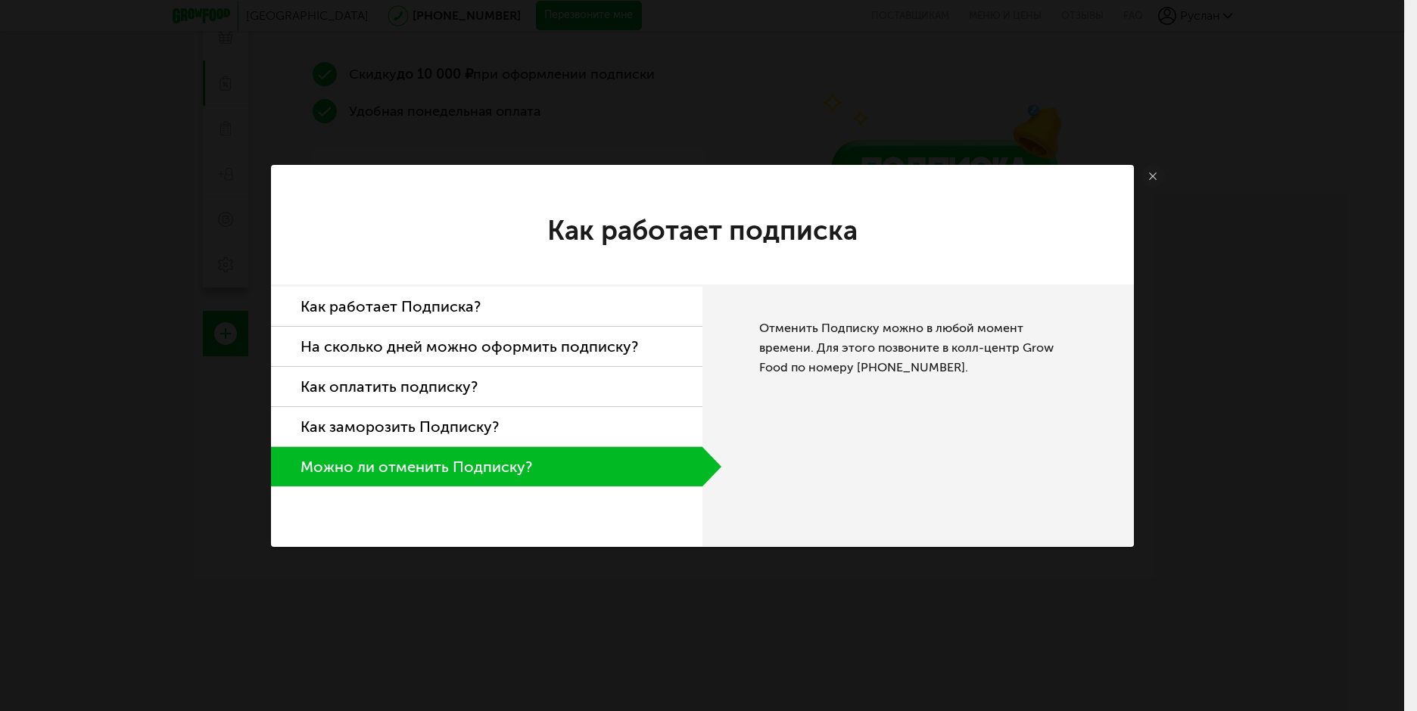
click at [412, 311] on li "Как работает Подписка?" at bounding box center [486, 307] width 431 height 40
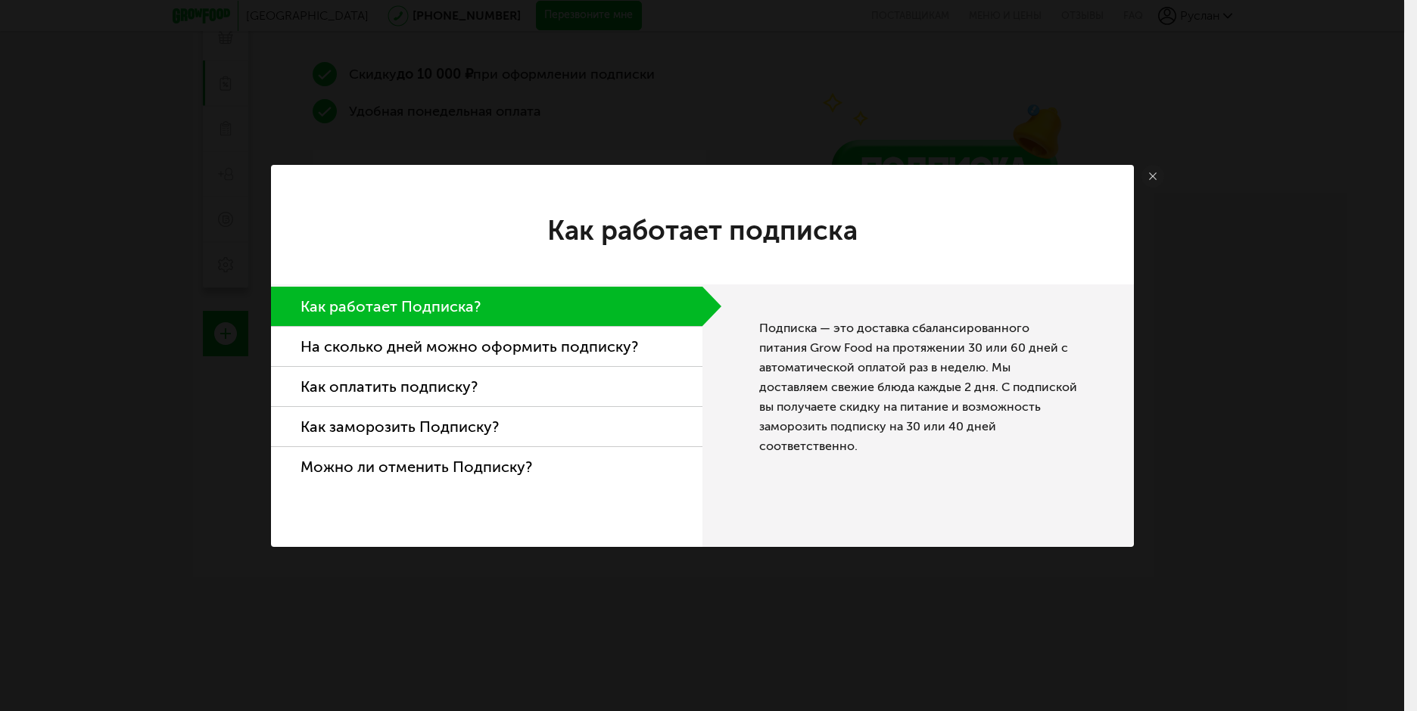
click at [1154, 173] on icon at bounding box center [1153, 177] width 8 height 8
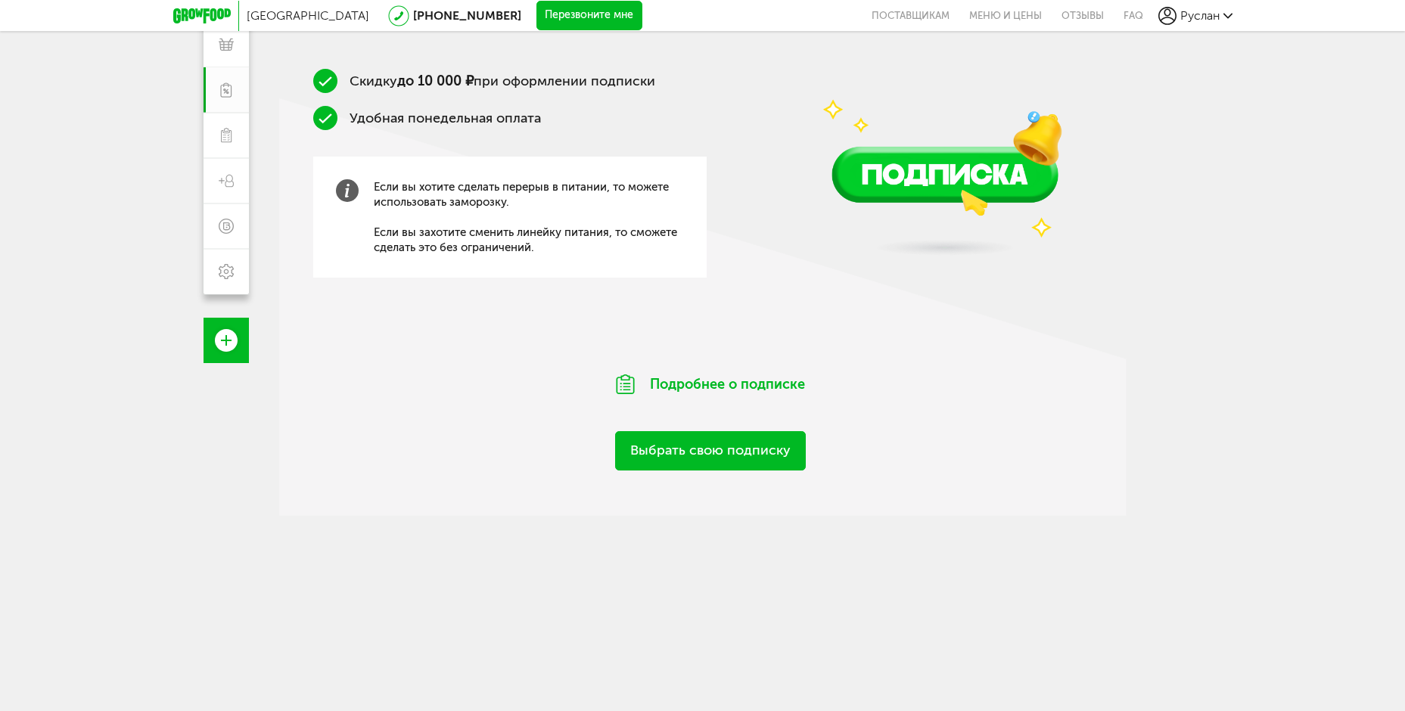
scroll to position [239, 0]
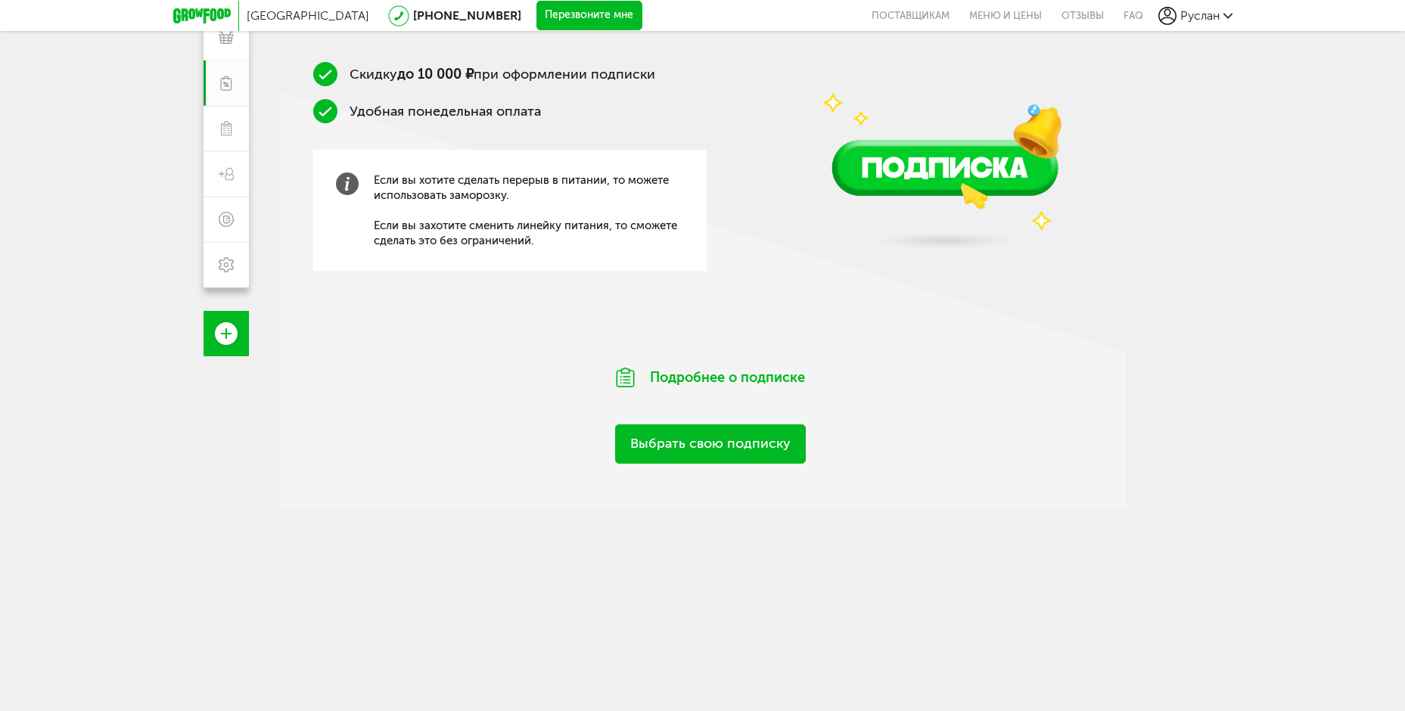
click at [708, 443] on link "Выбрать свою подписку" at bounding box center [710, 444] width 191 height 39
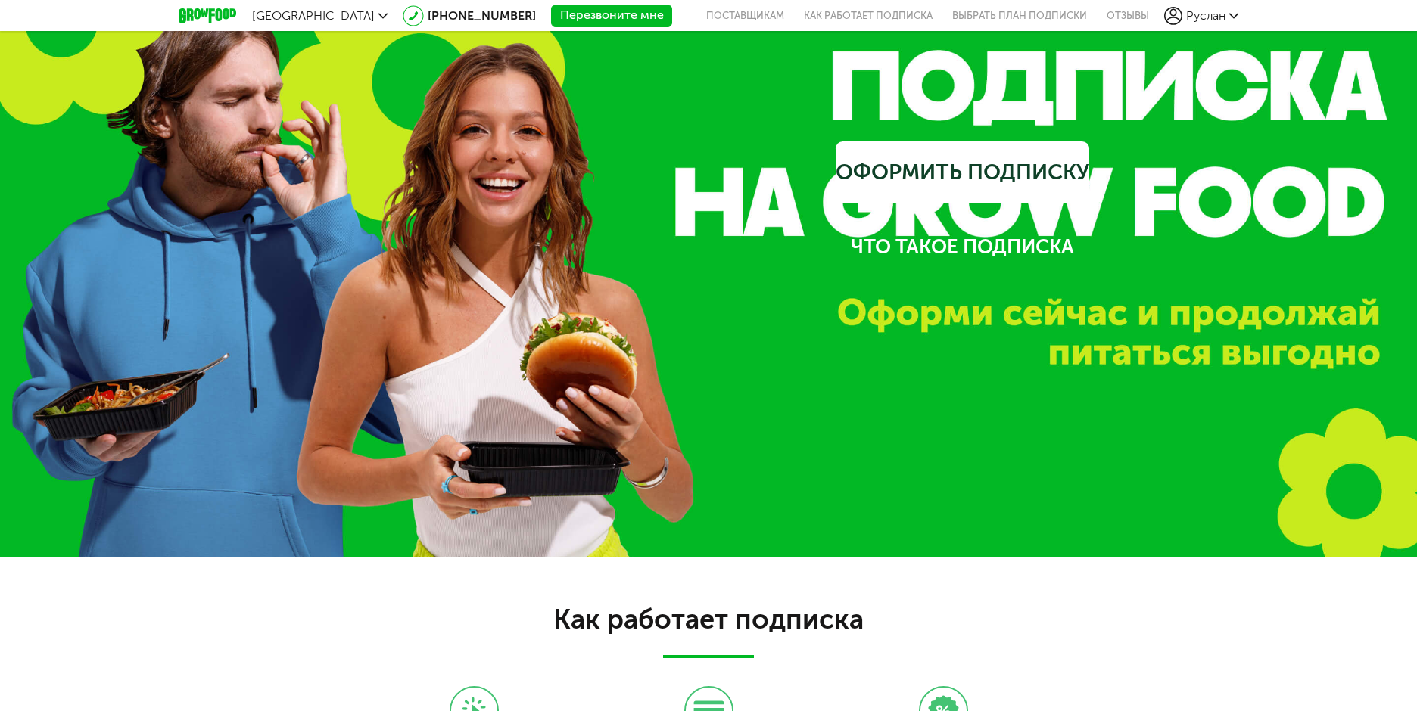
click at [1206, 18] on span "Руслан" at bounding box center [1205, 15] width 39 height 14
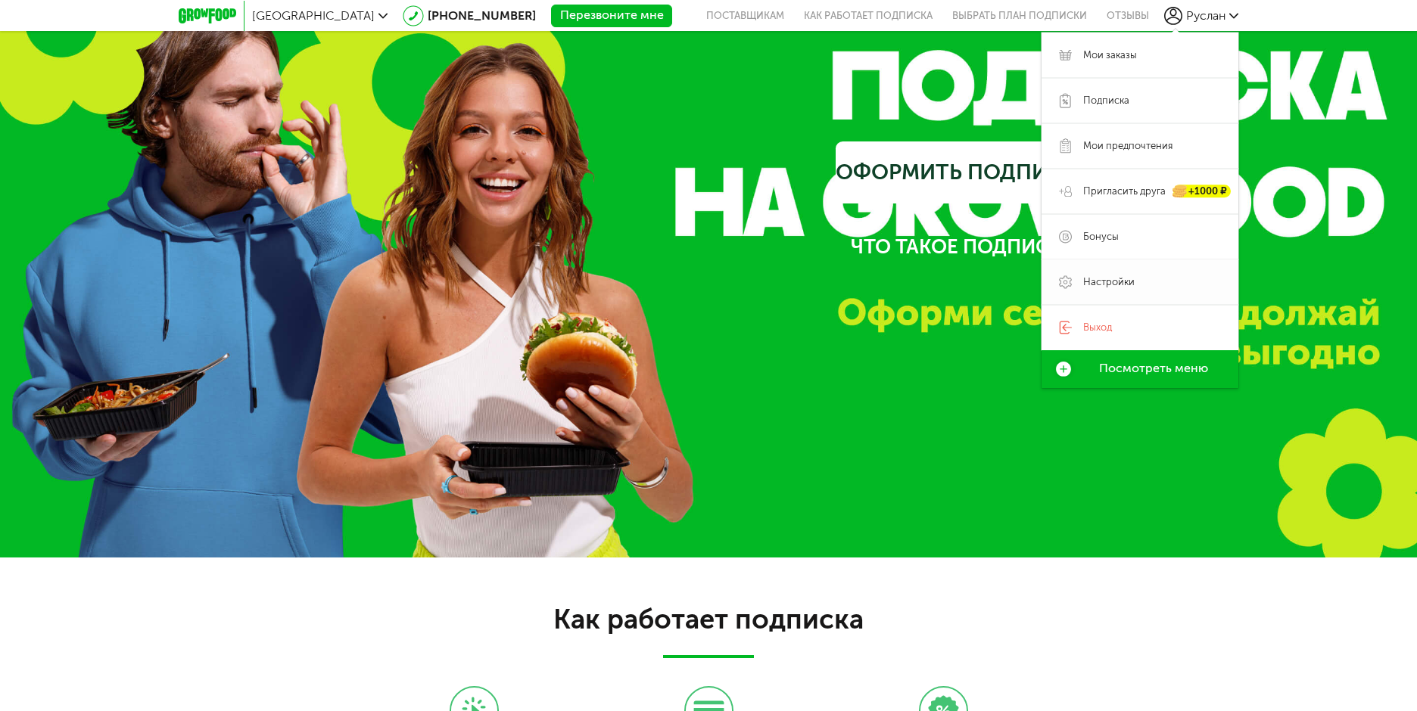
click at [1091, 284] on span "Настройки" at bounding box center [1108, 282] width 51 height 14
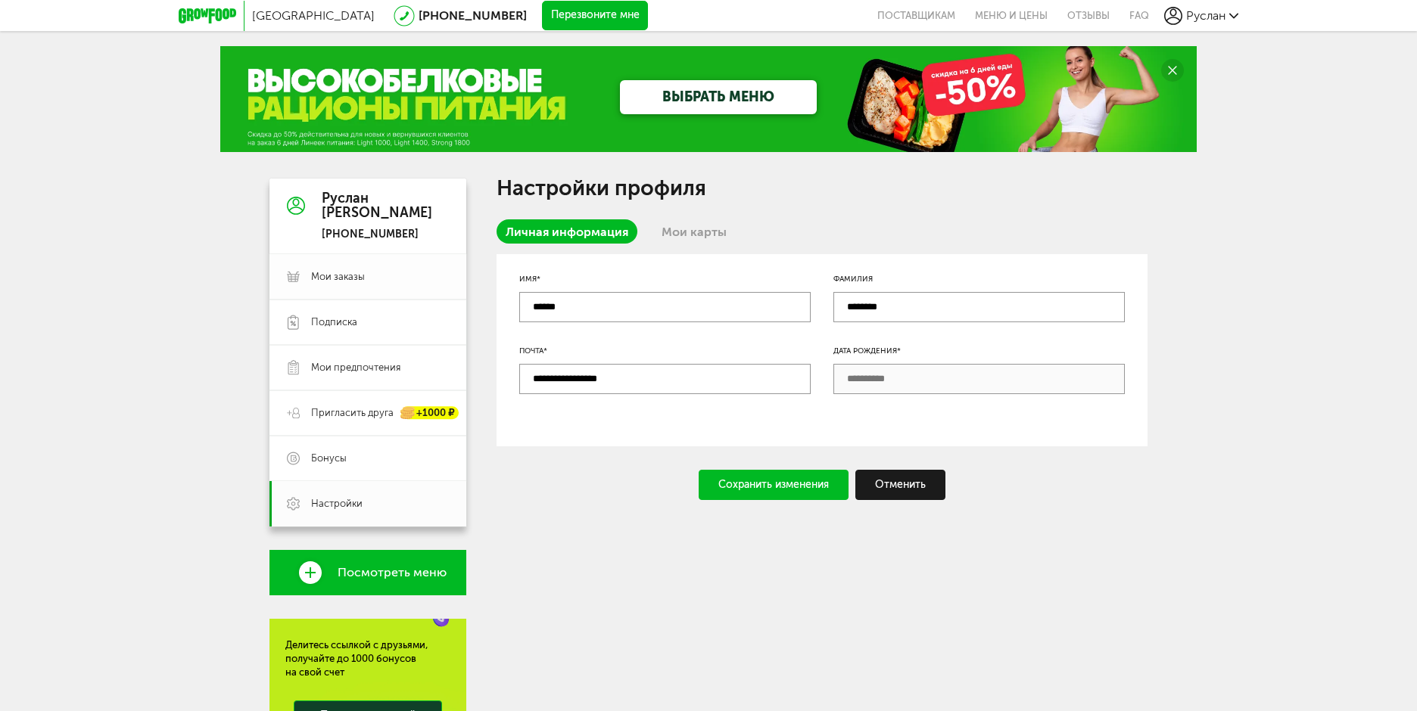
click at [351, 276] on span "Мои заказы" at bounding box center [338, 277] width 54 height 14
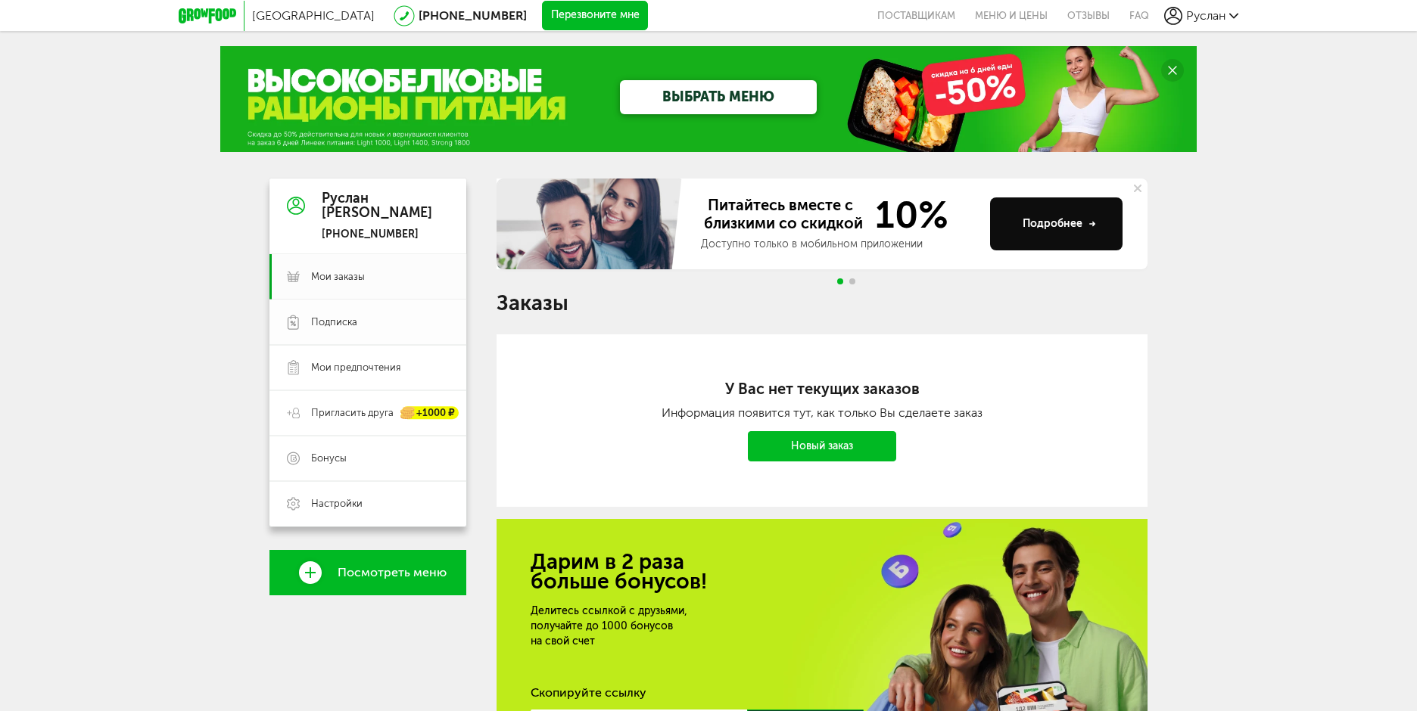
click at [348, 325] on span "Подписка" at bounding box center [334, 323] width 46 height 14
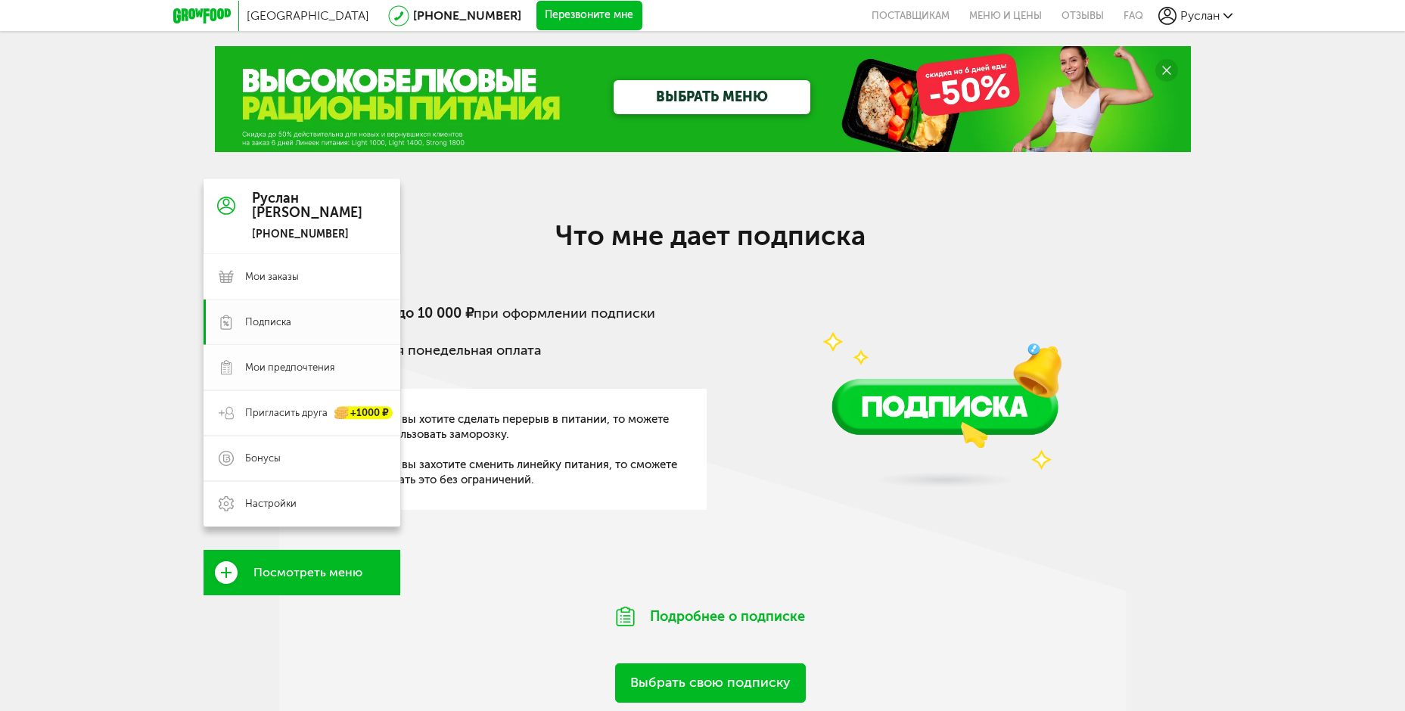
click at [296, 368] on span "Мои предпочтения" at bounding box center [289, 368] width 89 height 14
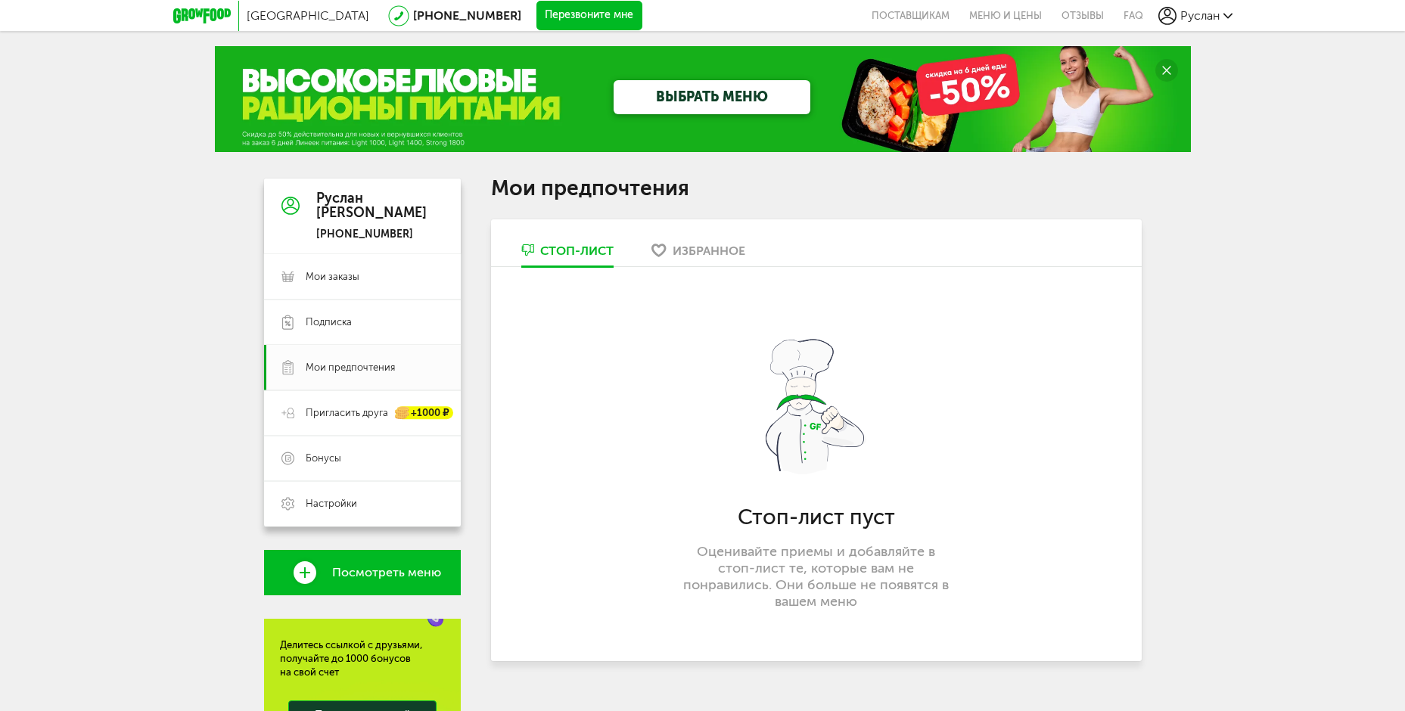
click at [796, 544] on p "Оценивайте приемы и добавляйте в стоп-лист те, которые вам не понравились. Они …" at bounding box center [816, 576] width 266 height 67
click at [908, 555] on p "Оценивайте приемы и добавляйте в стоп-лист те, которые вам не понравились. Они …" at bounding box center [816, 576] width 266 height 67
click at [824, 596] on p "Оценивайте приемы и добавляйте в стоп-лист те, которые вам не понравились. Они …" at bounding box center [816, 576] width 266 height 67
click at [710, 250] on div "Избранное" at bounding box center [709, 251] width 73 height 14
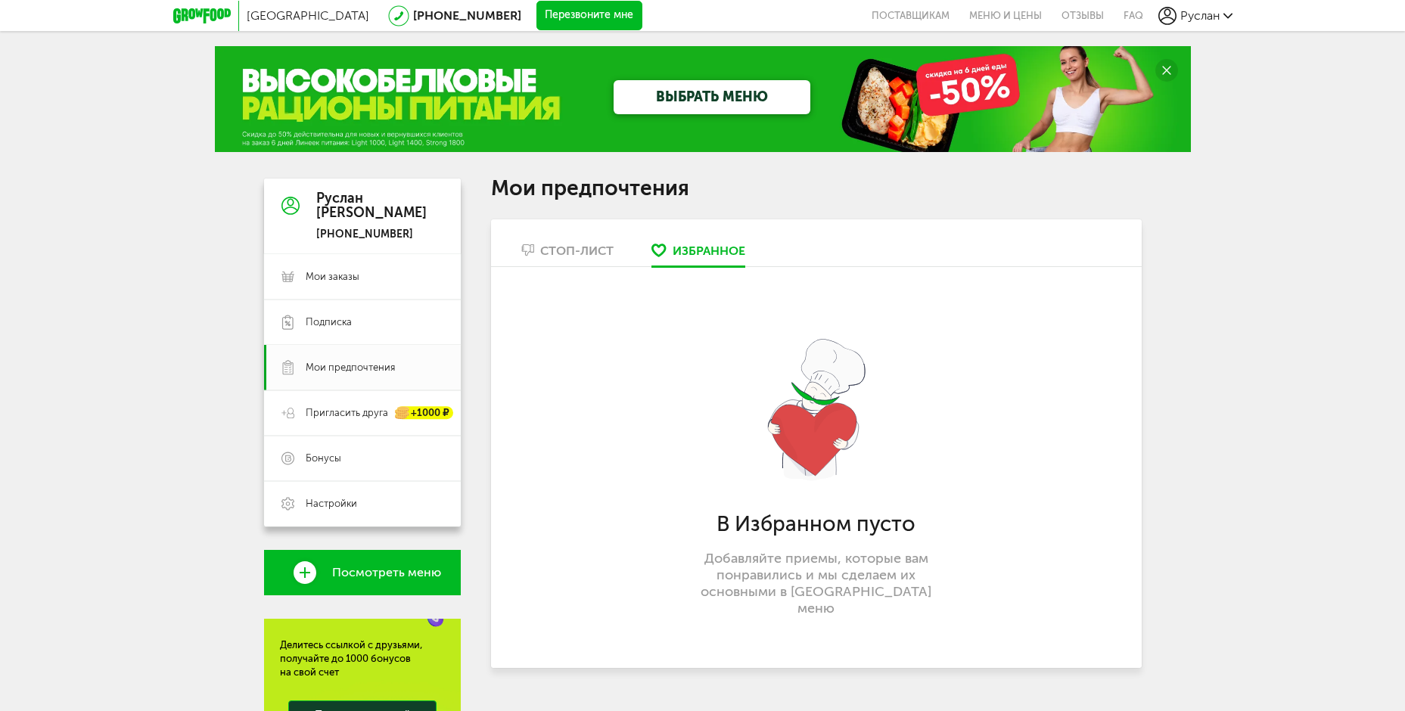
click at [556, 250] on div "Стоп-лист" at bounding box center [576, 251] width 73 height 14
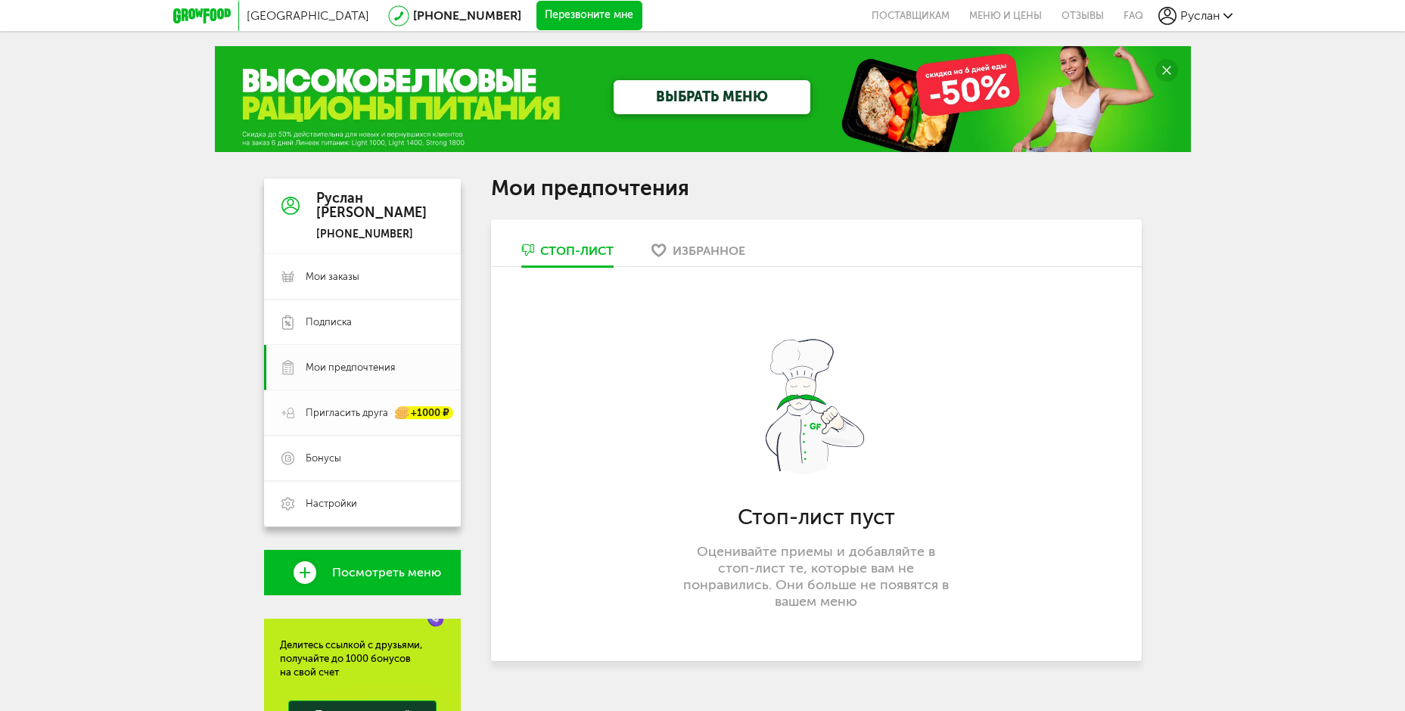
click at [319, 413] on span "Пригласить друга" at bounding box center [347, 413] width 82 height 14
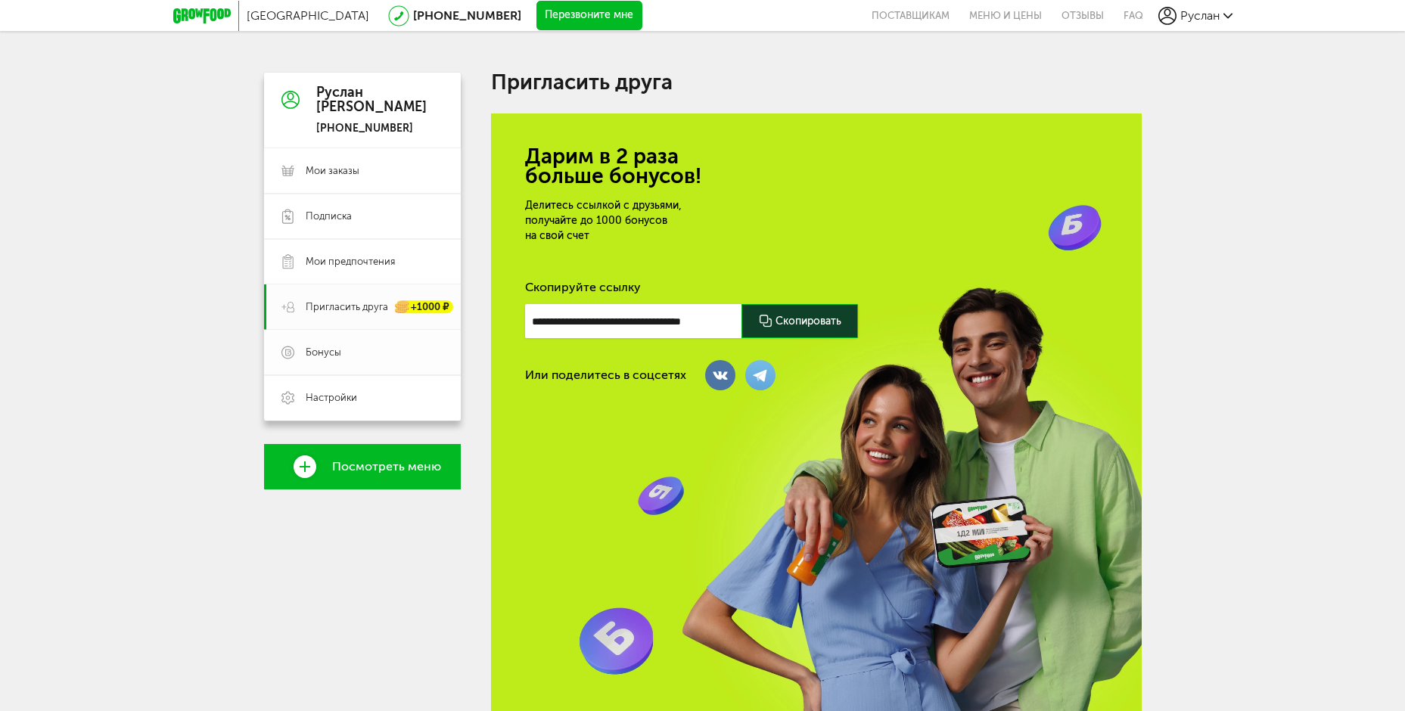
click at [338, 351] on span "Бонусы" at bounding box center [324, 353] width 36 height 14
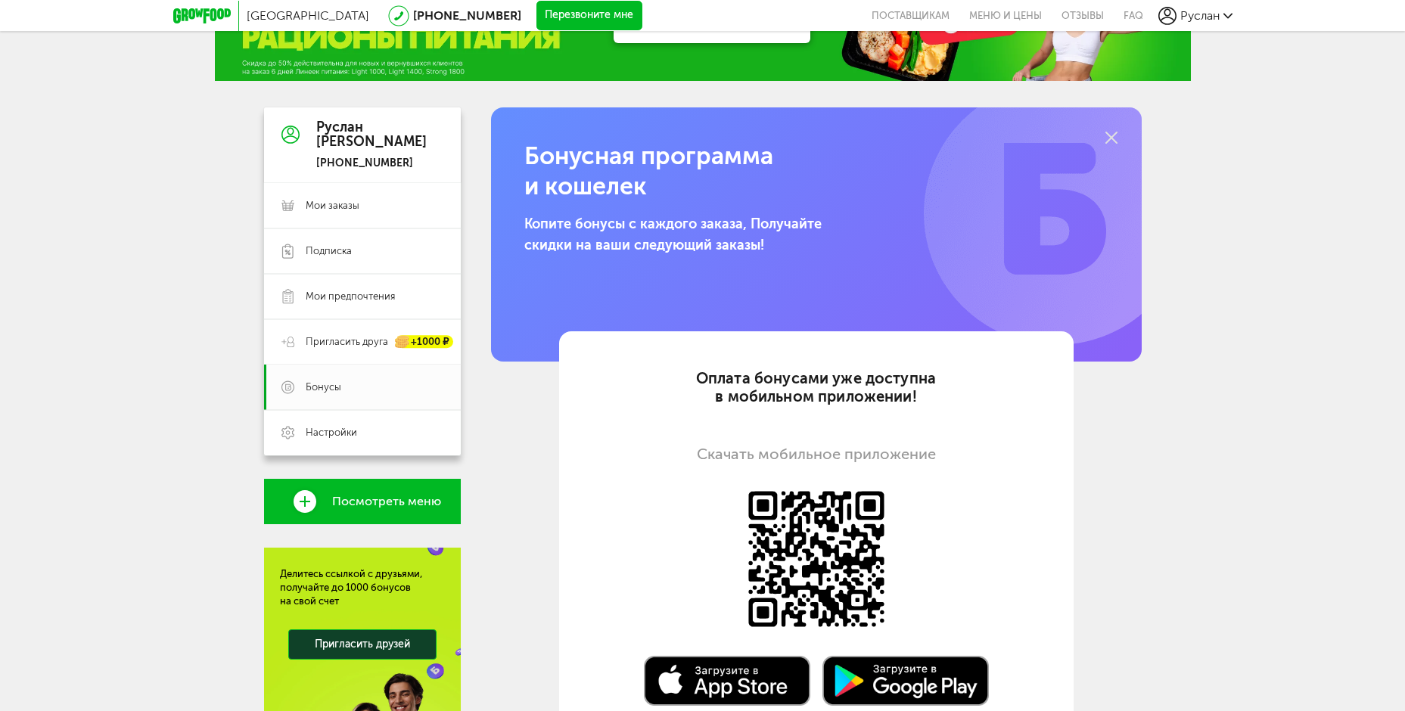
scroll to position [151, 0]
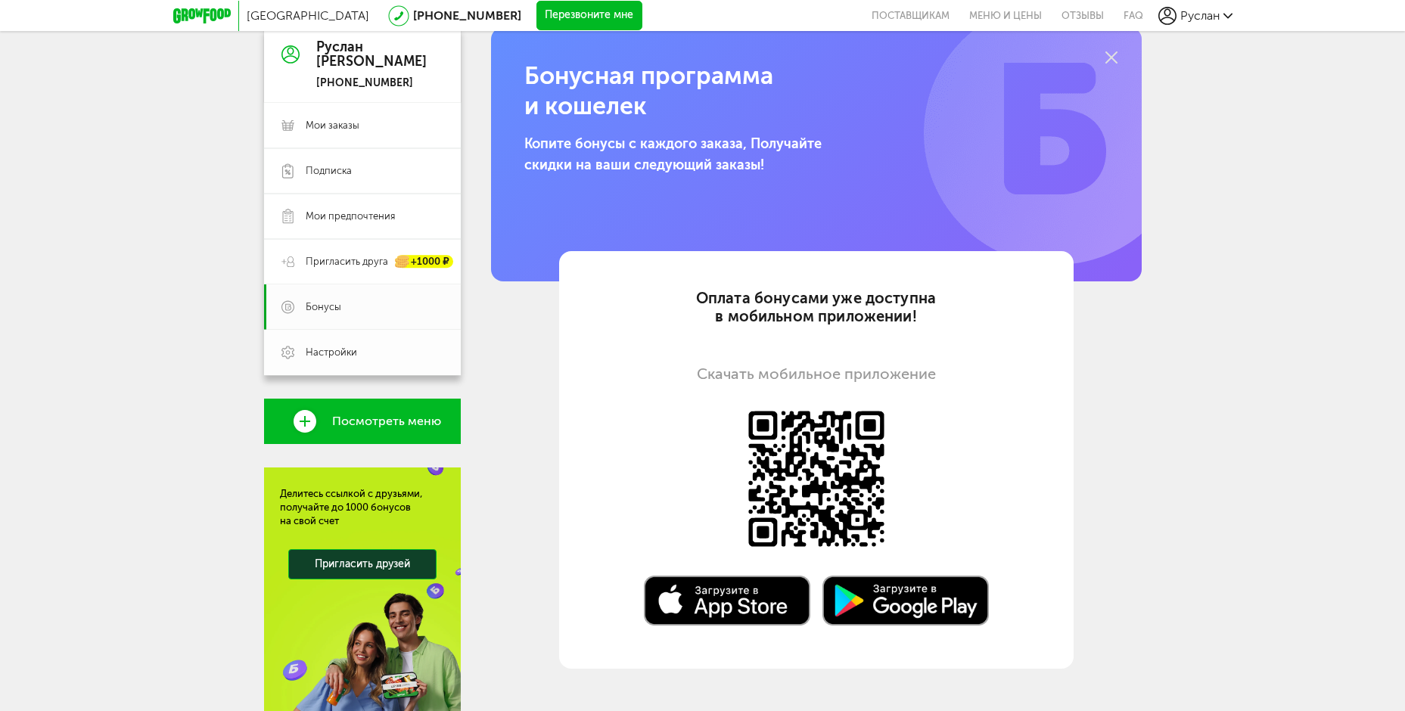
click at [337, 359] on span "Настройки" at bounding box center [331, 353] width 51 height 14
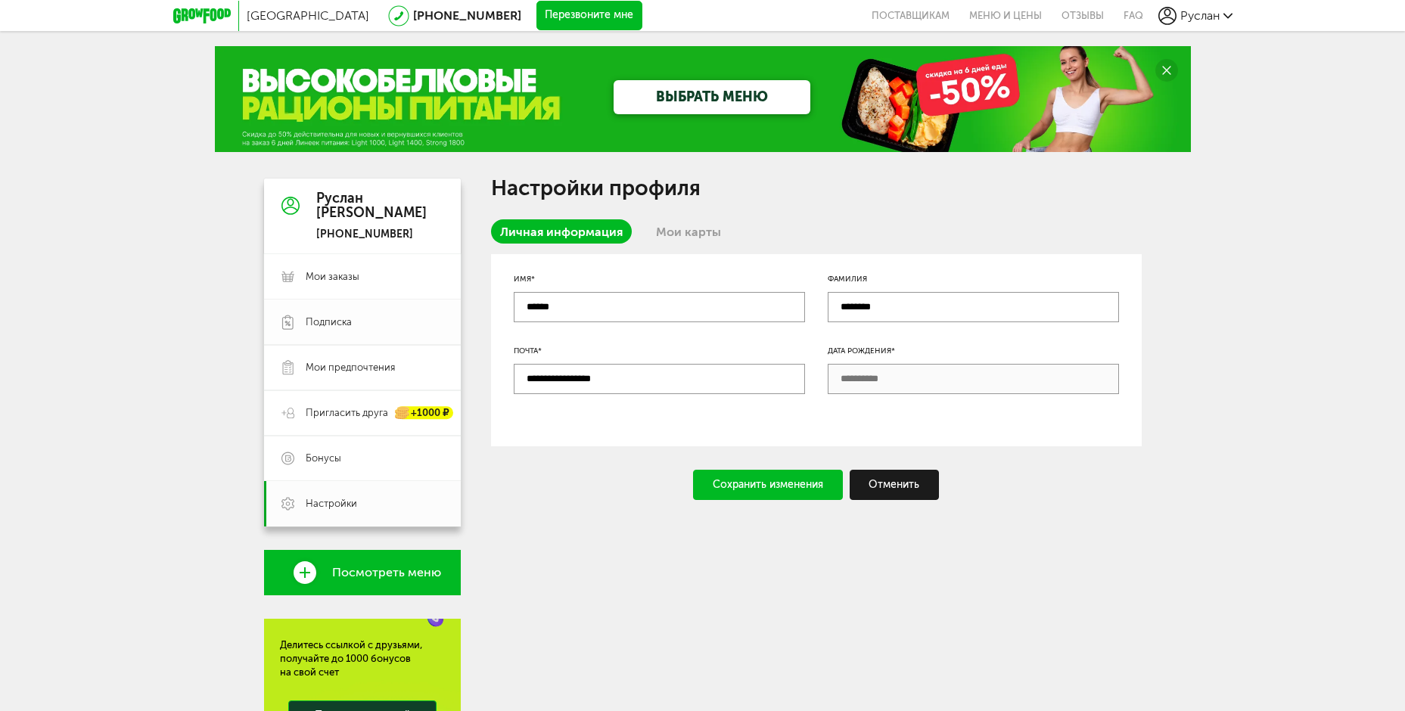
click at [333, 323] on span "Подписка" at bounding box center [329, 323] width 46 height 14
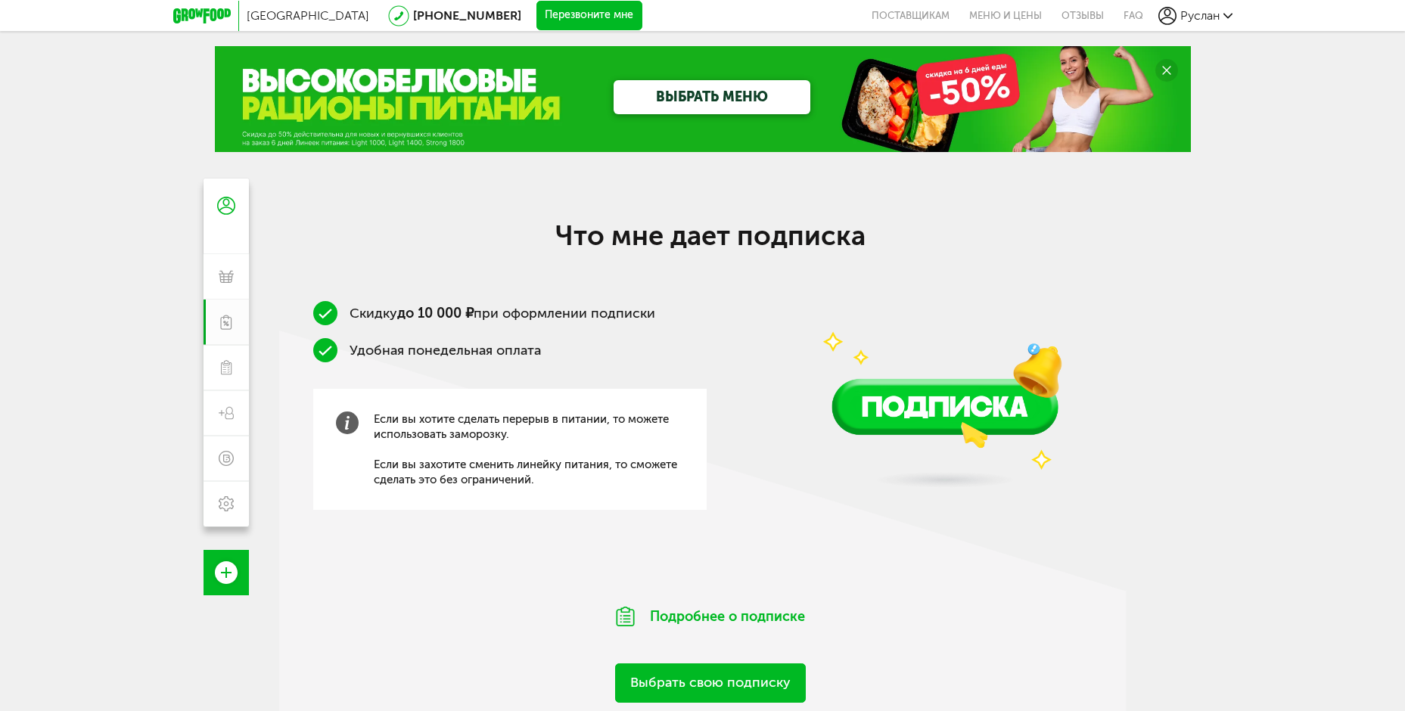
click at [965, 418] on img at bounding box center [944, 361] width 325 height 287
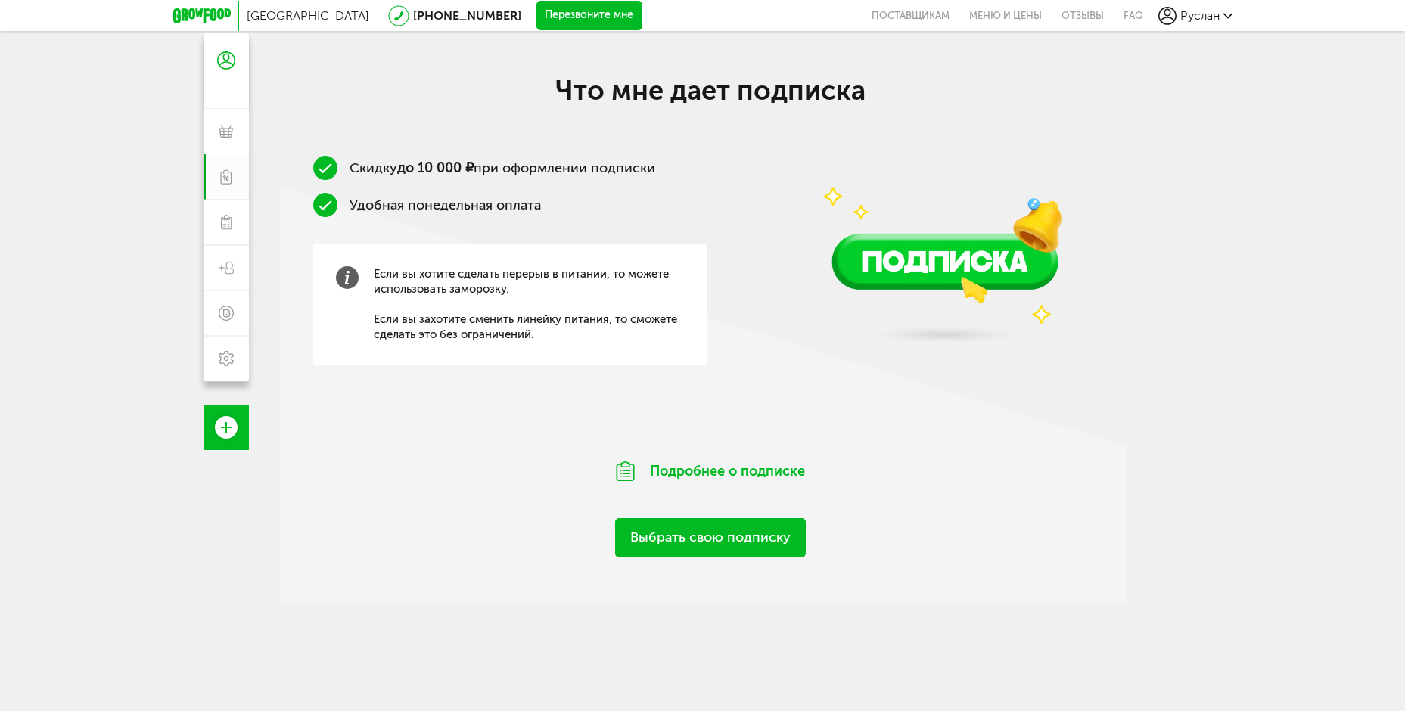
scroll to position [151, 0]
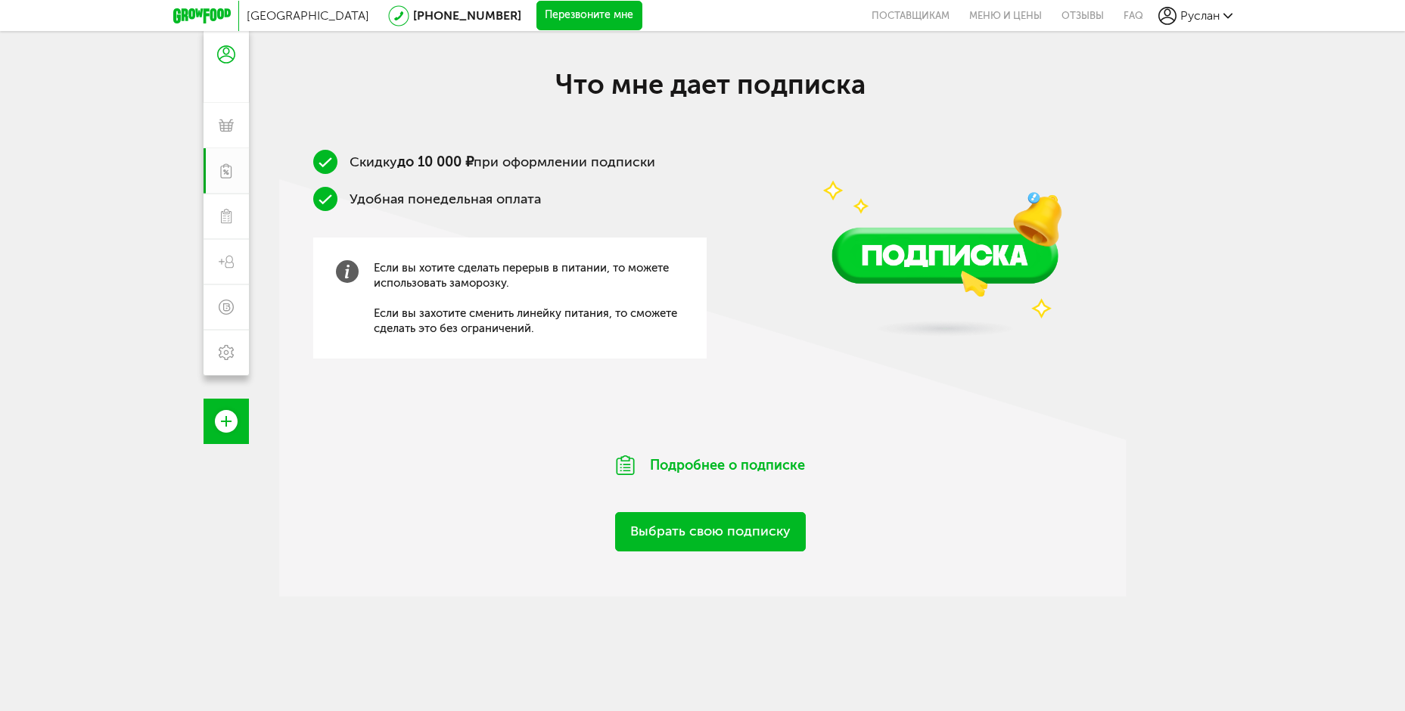
click at [695, 536] on link "Выбрать свою подписку" at bounding box center [710, 531] width 191 height 39
